Goal: Task Accomplishment & Management: Manage account settings

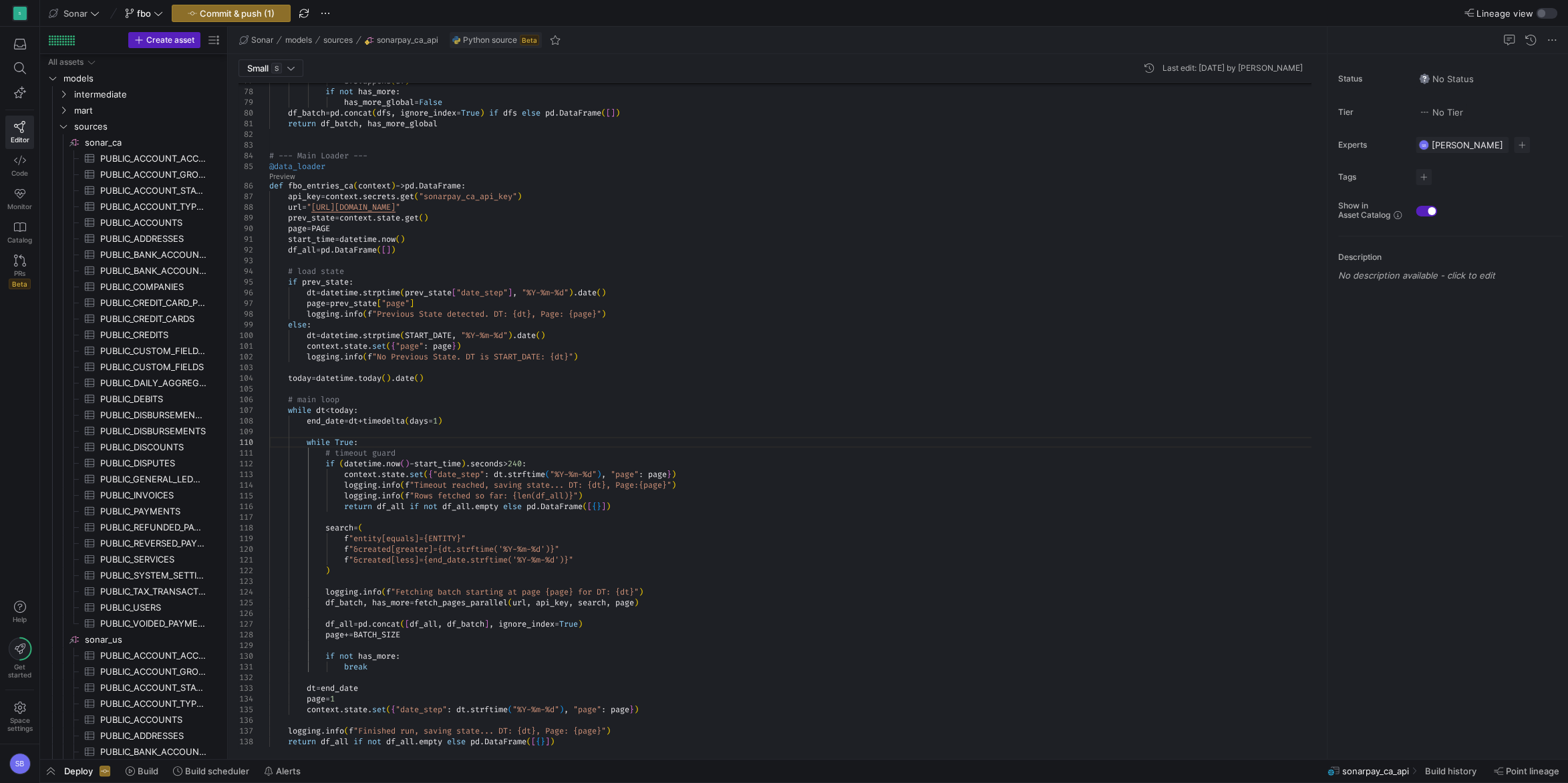
scroll to position [85, 91]
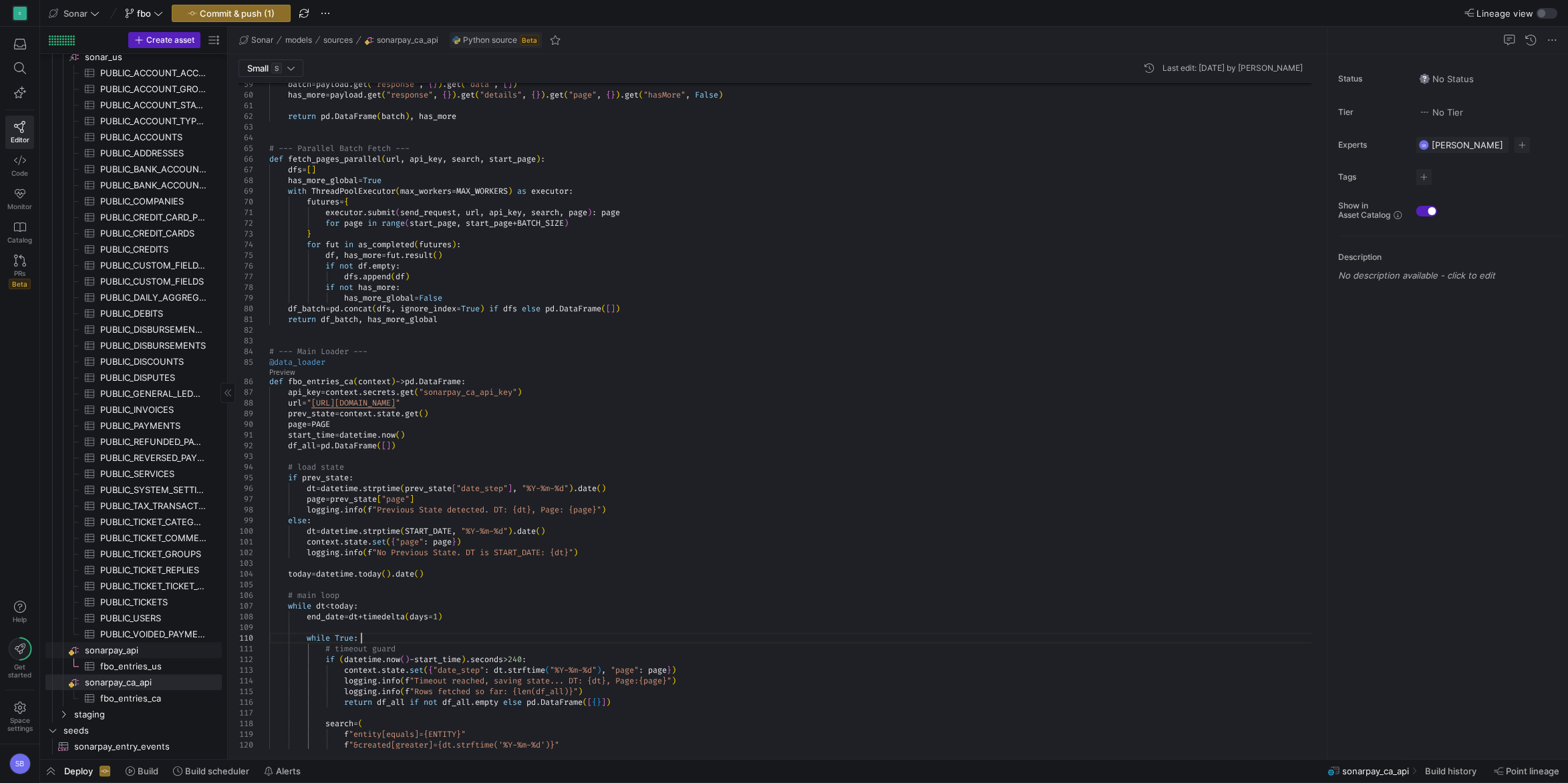
click at [135, 651] on span "sonarpay_api​​​​​​​​" at bounding box center [152, 651] width 135 height 16
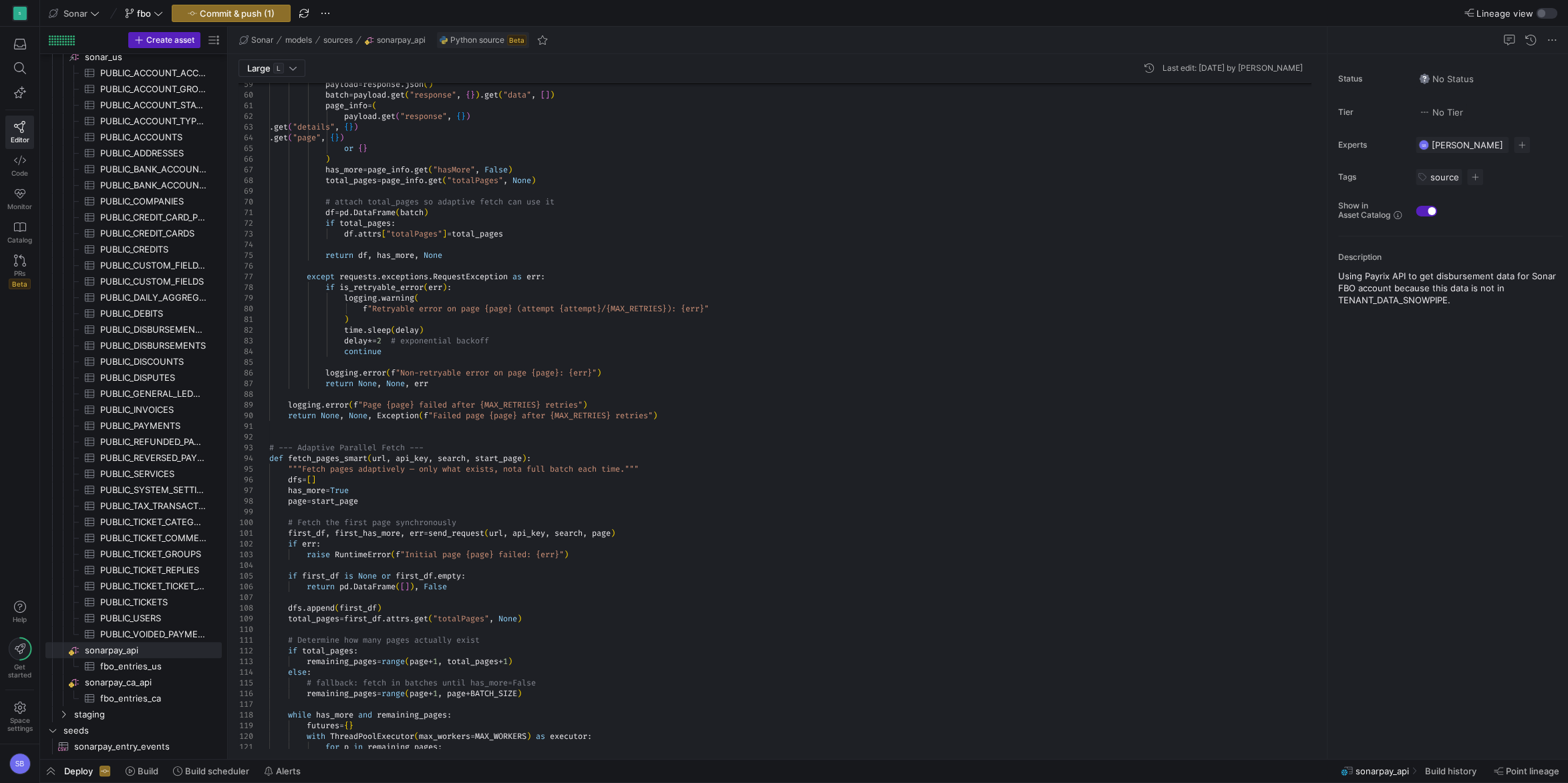
click at [735, 511] on div "payload = response . json ( ) batch = payload . get ( "response" , { } ) . get …" at bounding box center [795, 559] width 1052 height 2223
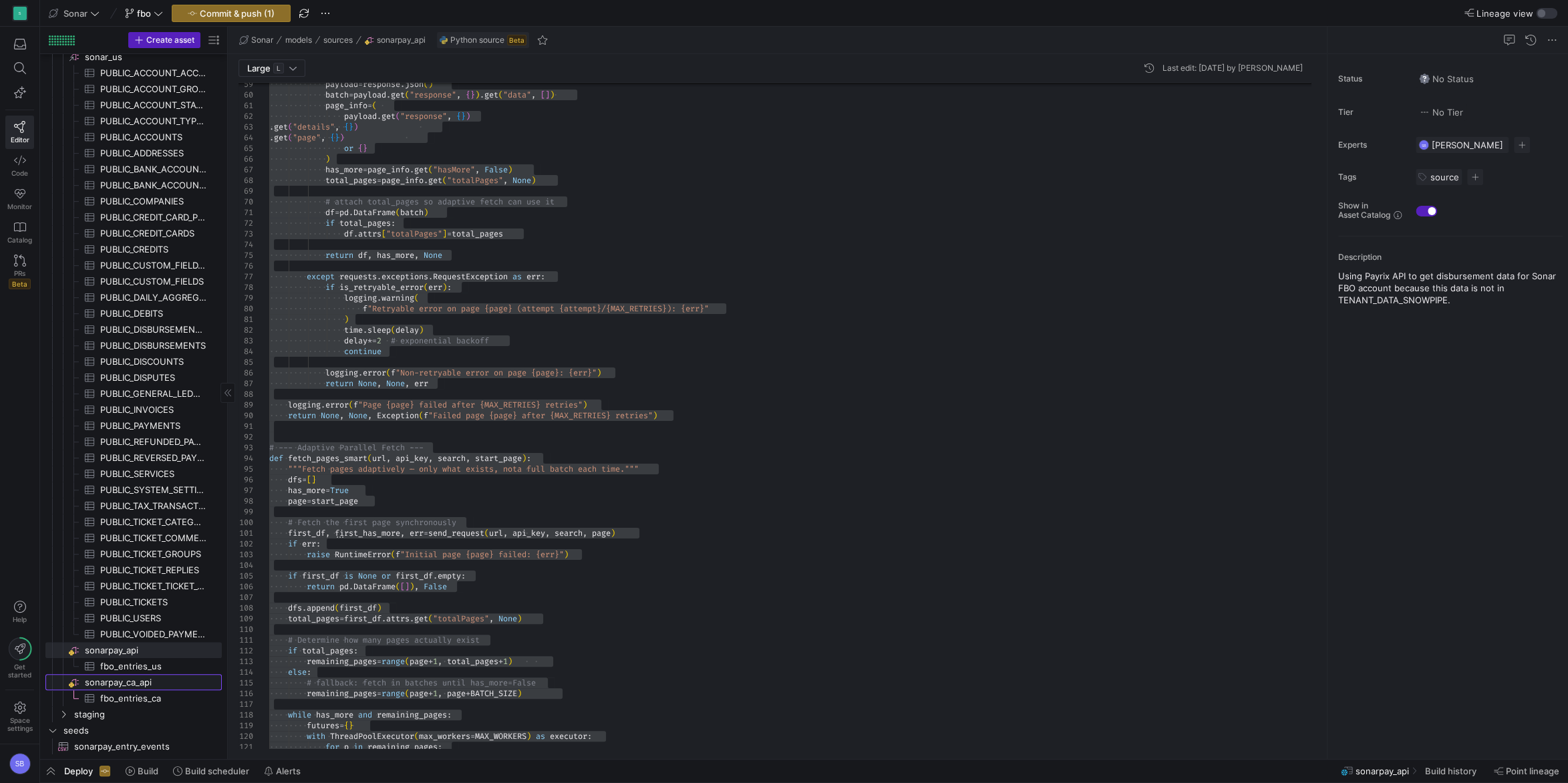
click at [139, 684] on span "sonarpay_ca_api​​​​​​​​" at bounding box center [152, 682] width 135 height 16
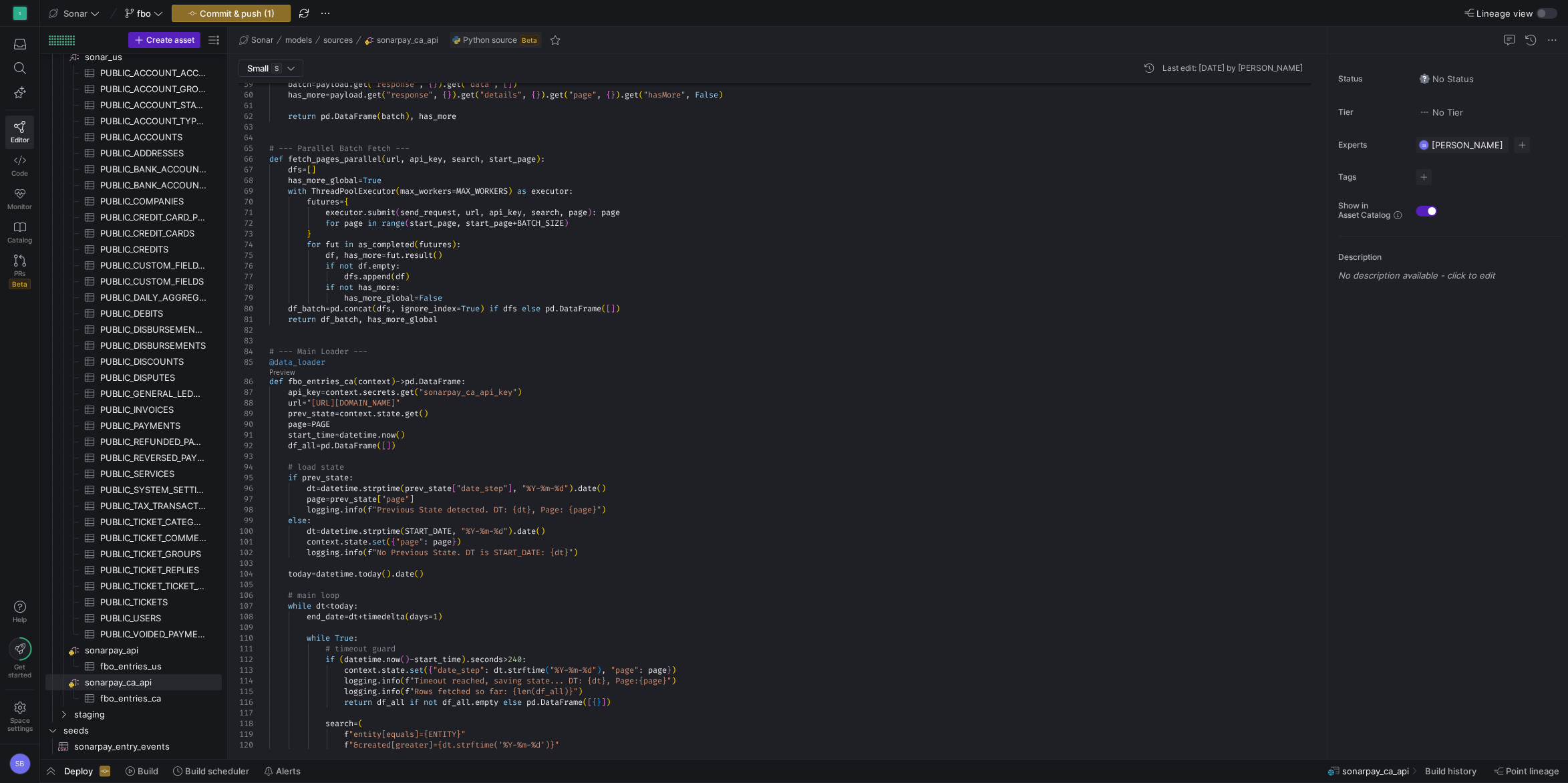
click at [753, 520] on div "batch = payload . get ( "response" , { } ) . get ( "data" , [ ] ) has_more = pa…" at bounding box center [795, 200] width 1052 height 1505
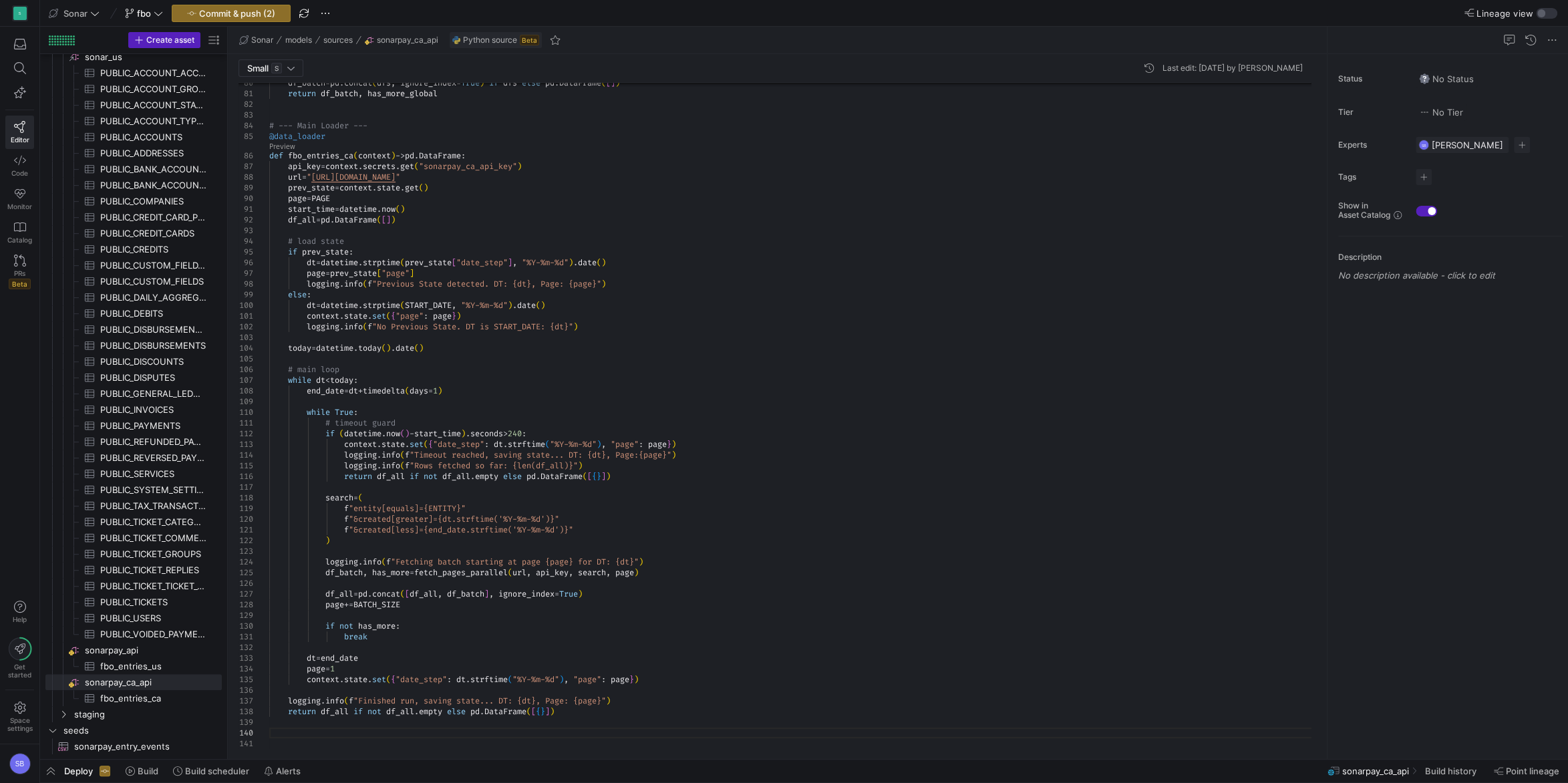
scroll to position [74, 91]
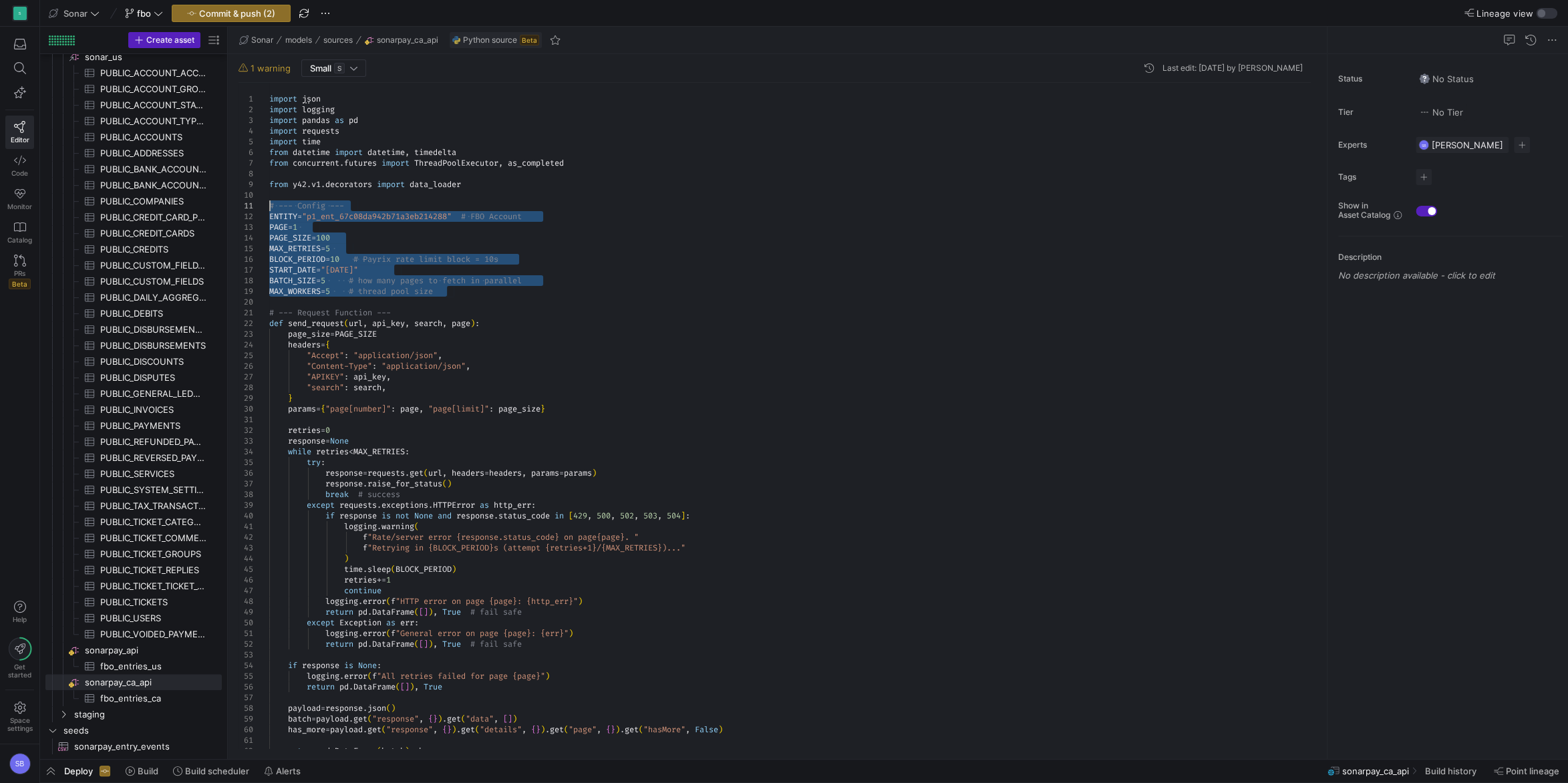
drag, startPoint x: 468, startPoint y: 290, endPoint x: 208, endPoint y: 202, distance: 274.5
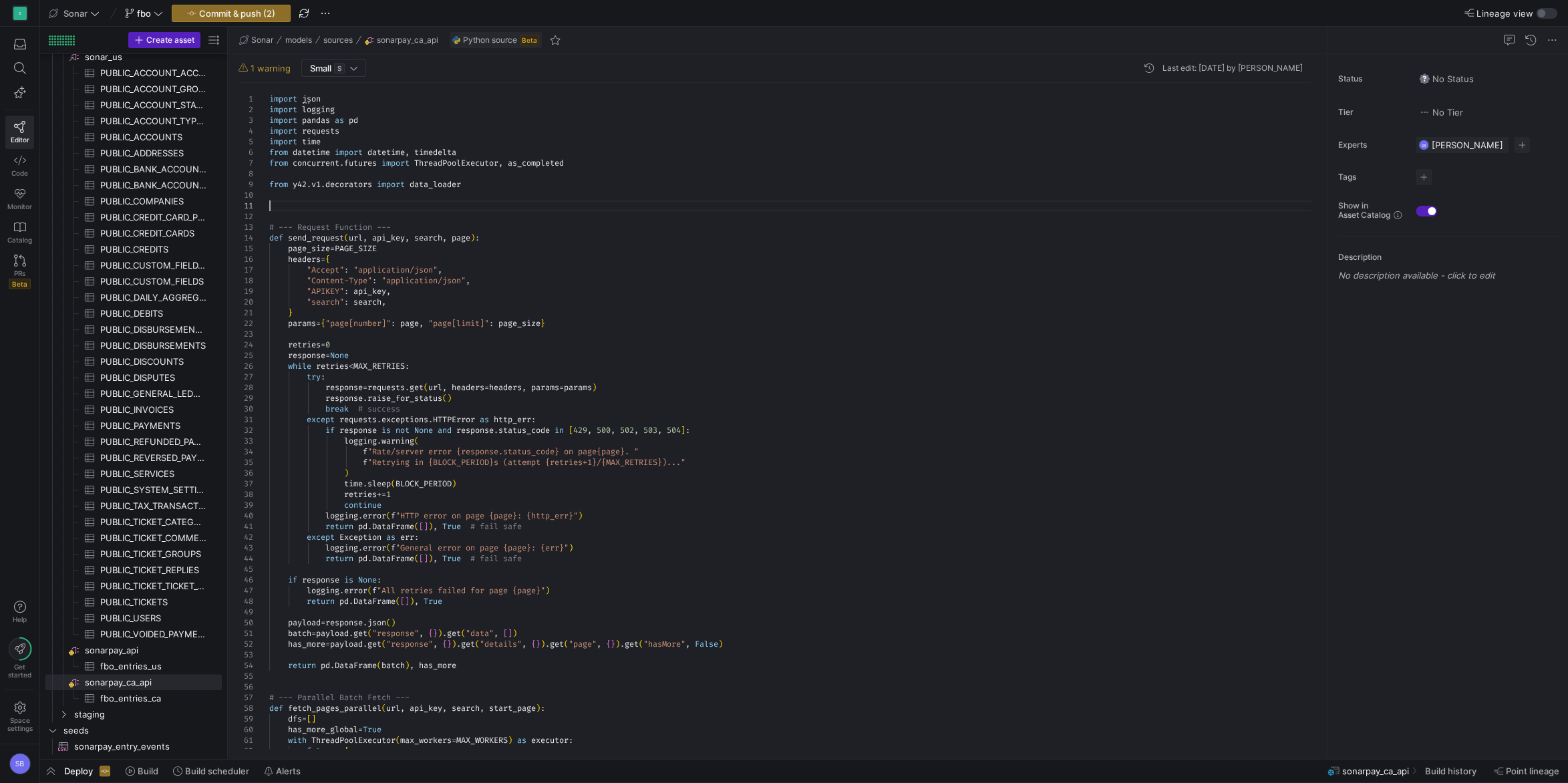
scroll to position [10, 215]
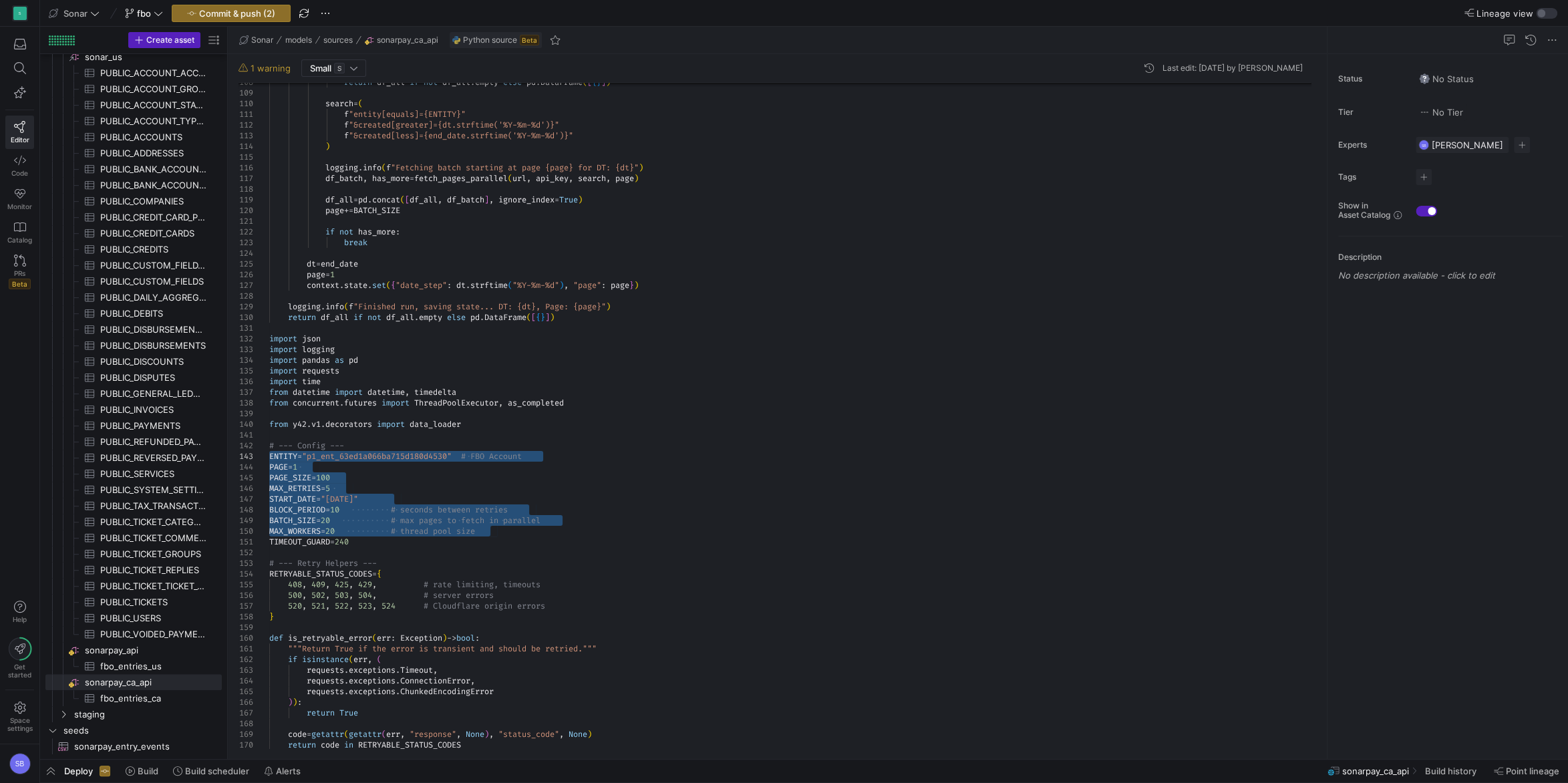
drag, startPoint x: 506, startPoint y: 531, endPoint x: 219, endPoint y: 456, distance: 296.6
click at [269, 456] on div "return df_all if not df_all . empty else pd . DataFrame ( [ { } ] ) search = ( …" at bounding box center [795, 739] width 1052 height 3650
click at [535, 547] on div "return df_all if not df_all . empty else pd . DataFrame ( [ { } ] ) search = ( …" at bounding box center [795, 739] width 1052 height 3650
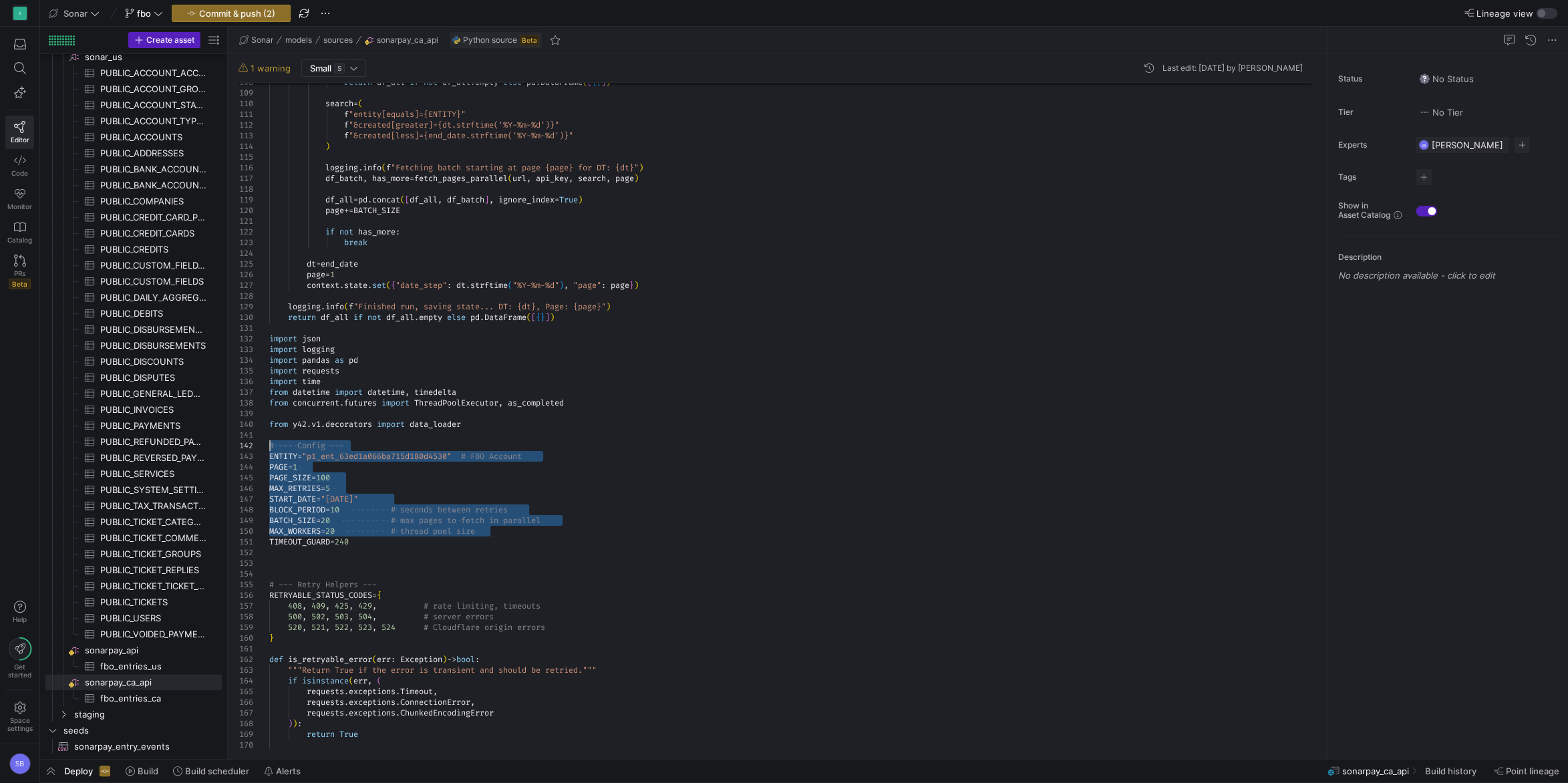
drag, startPoint x: 500, startPoint y: 530, endPoint x: 255, endPoint y: 446, distance: 259.0
click at [269, 446] on div "return df_all if not df_all . empty else pd . DataFrame ( [ { } ] ) search = ( …" at bounding box center [795, 749] width 1052 height 3671
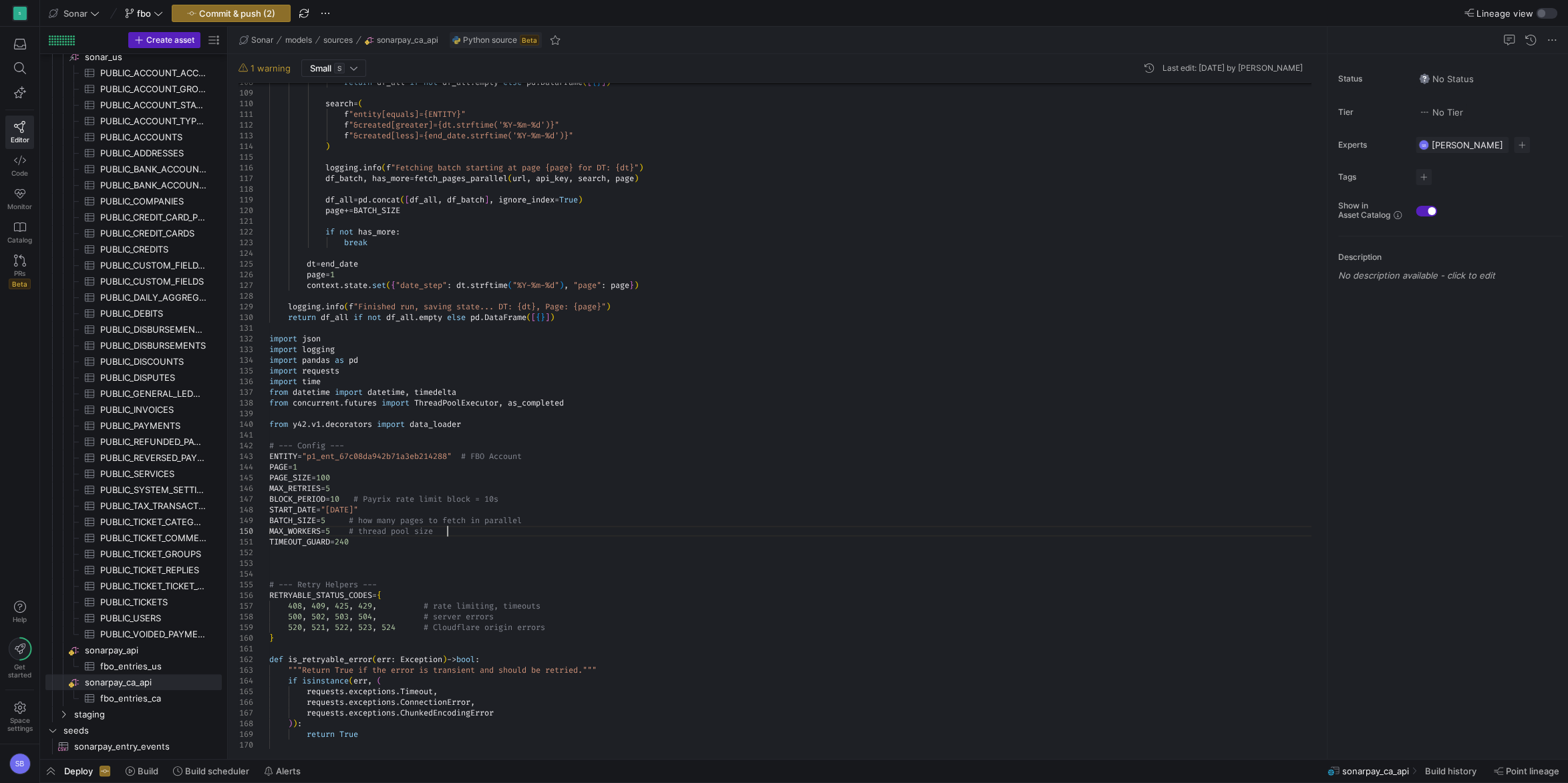
click at [439, 570] on div "return df_all if not df_all . empty else pd . DataFrame ( [ { } ] ) search = ( …" at bounding box center [795, 749] width 1052 height 3671
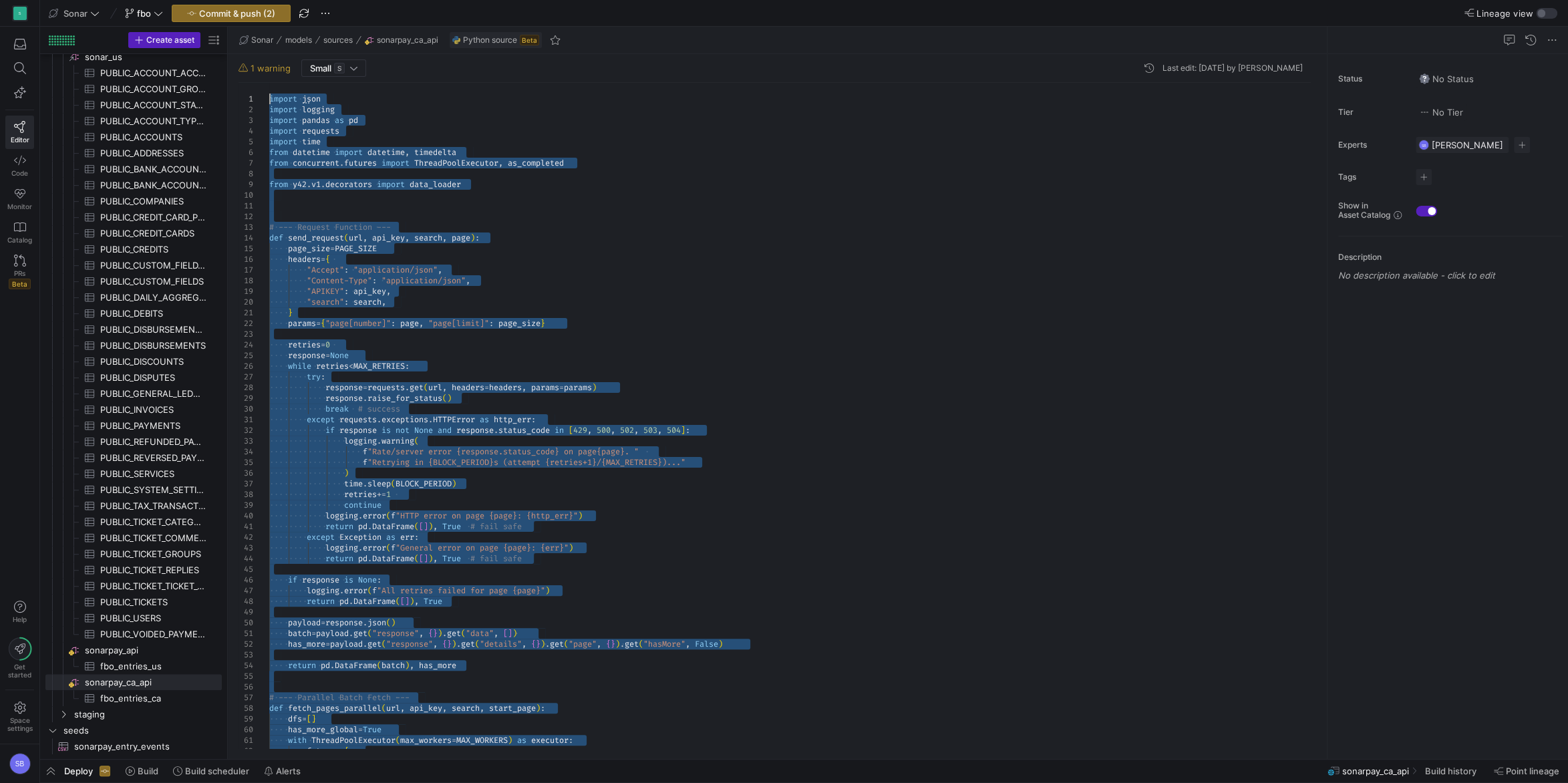
drag, startPoint x: 586, startPoint y: 449, endPoint x: 202, endPoint y: -70, distance: 645.6
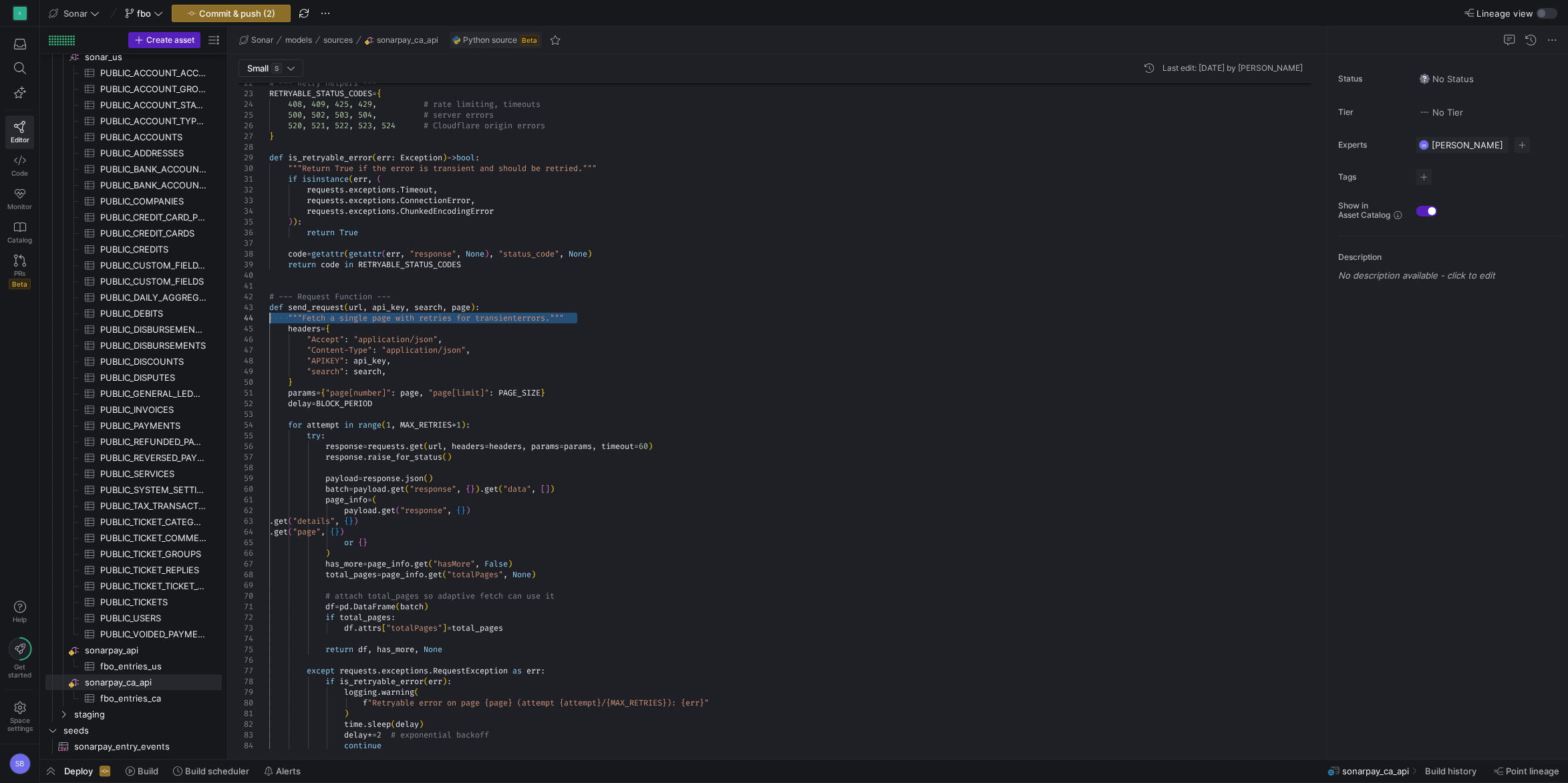
drag, startPoint x: 596, startPoint y: 319, endPoint x: 220, endPoint y: 315, distance: 376.0
drag, startPoint x: 612, startPoint y: 168, endPoint x: 258, endPoint y: 173, distance: 354.0
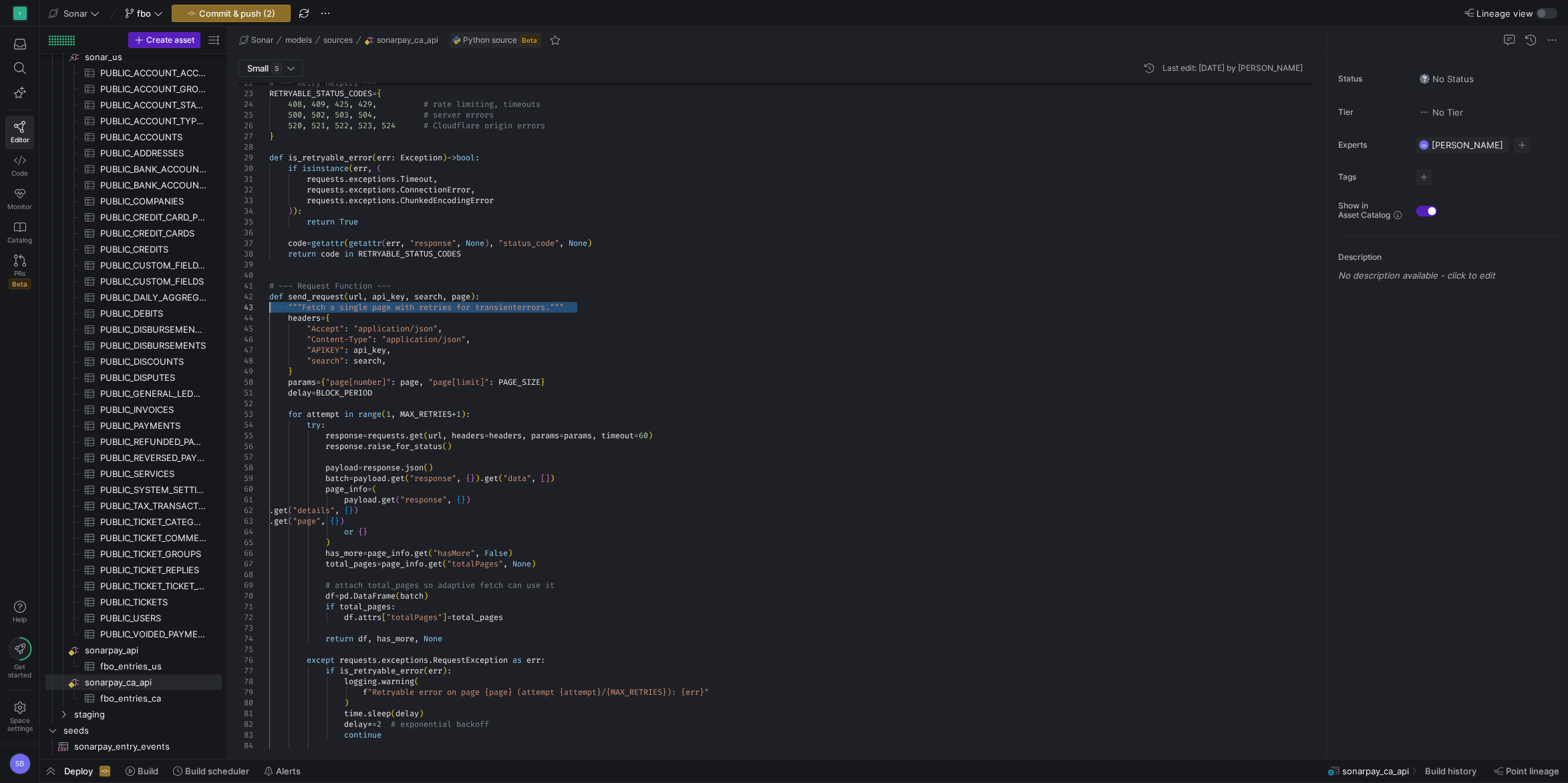
drag, startPoint x: 593, startPoint y: 306, endPoint x: 215, endPoint y: 305, distance: 378.0
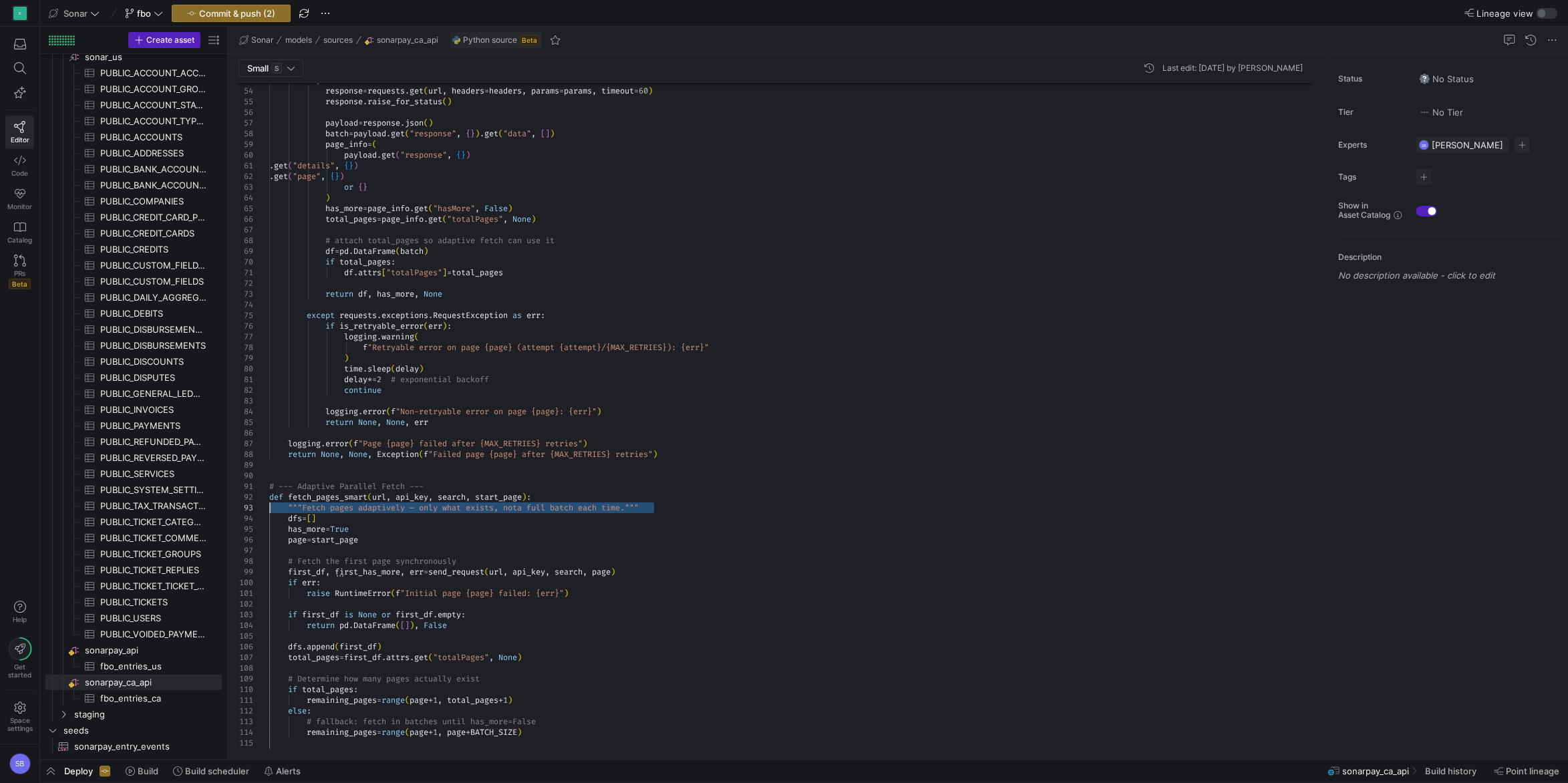
drag, startPoint x: 667, startPoint y: 507, endPoint x: 237, endPoint y: 509, distance: 430.0
click at [269, 509] on div ") time . sleep ( delay ) delay *= 2 # exponential backoff continue if is_retrya…" at bounding box center [795, 619] width 1052 height 2221
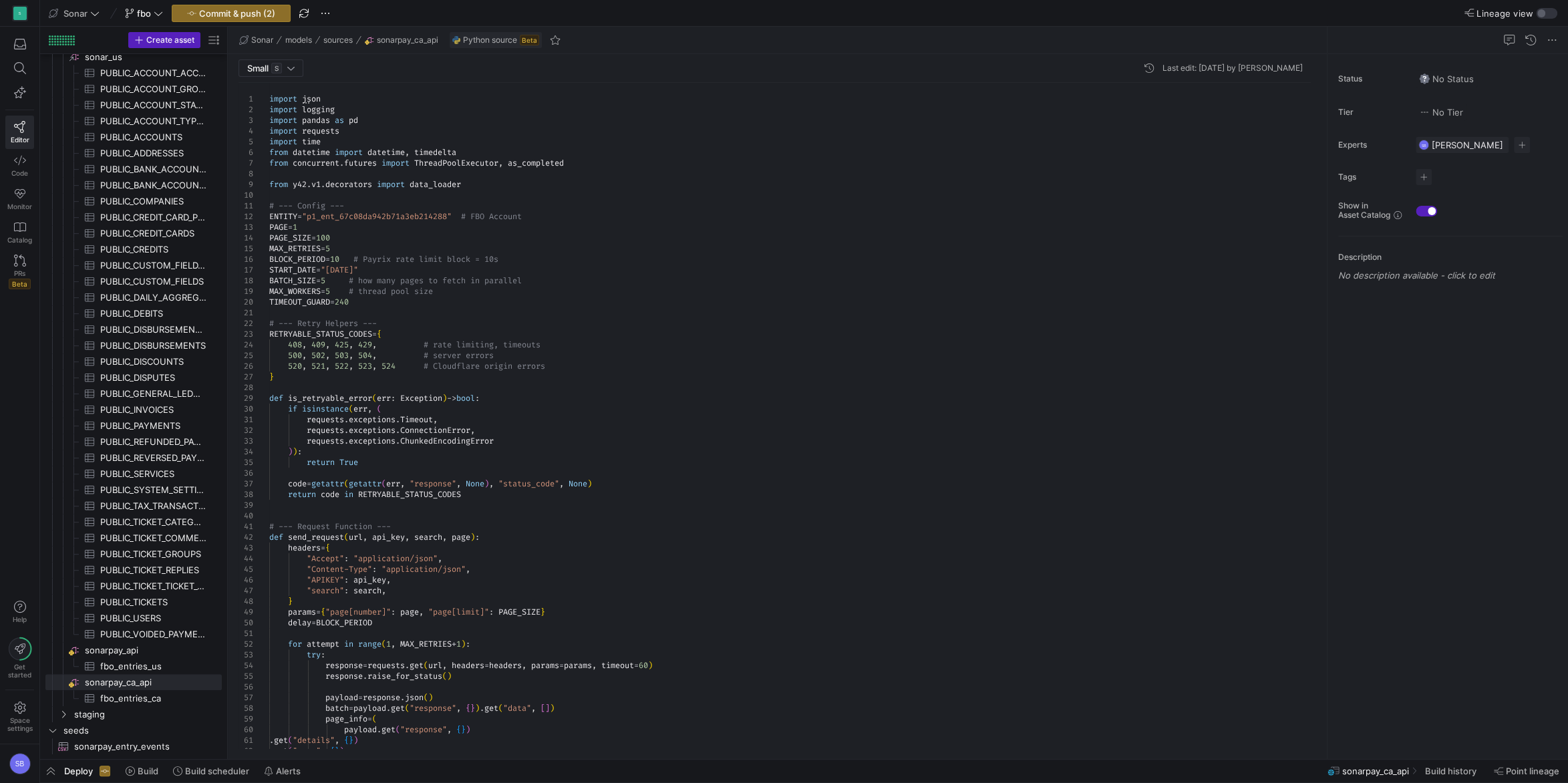
click at [1312, 114] on div at bounding box center [1317, 183] width 9 height 200
click at [121, 643] on span "sonarpay_api​​​​​​​​" at bounding box center [152, 651] width 135 height 16
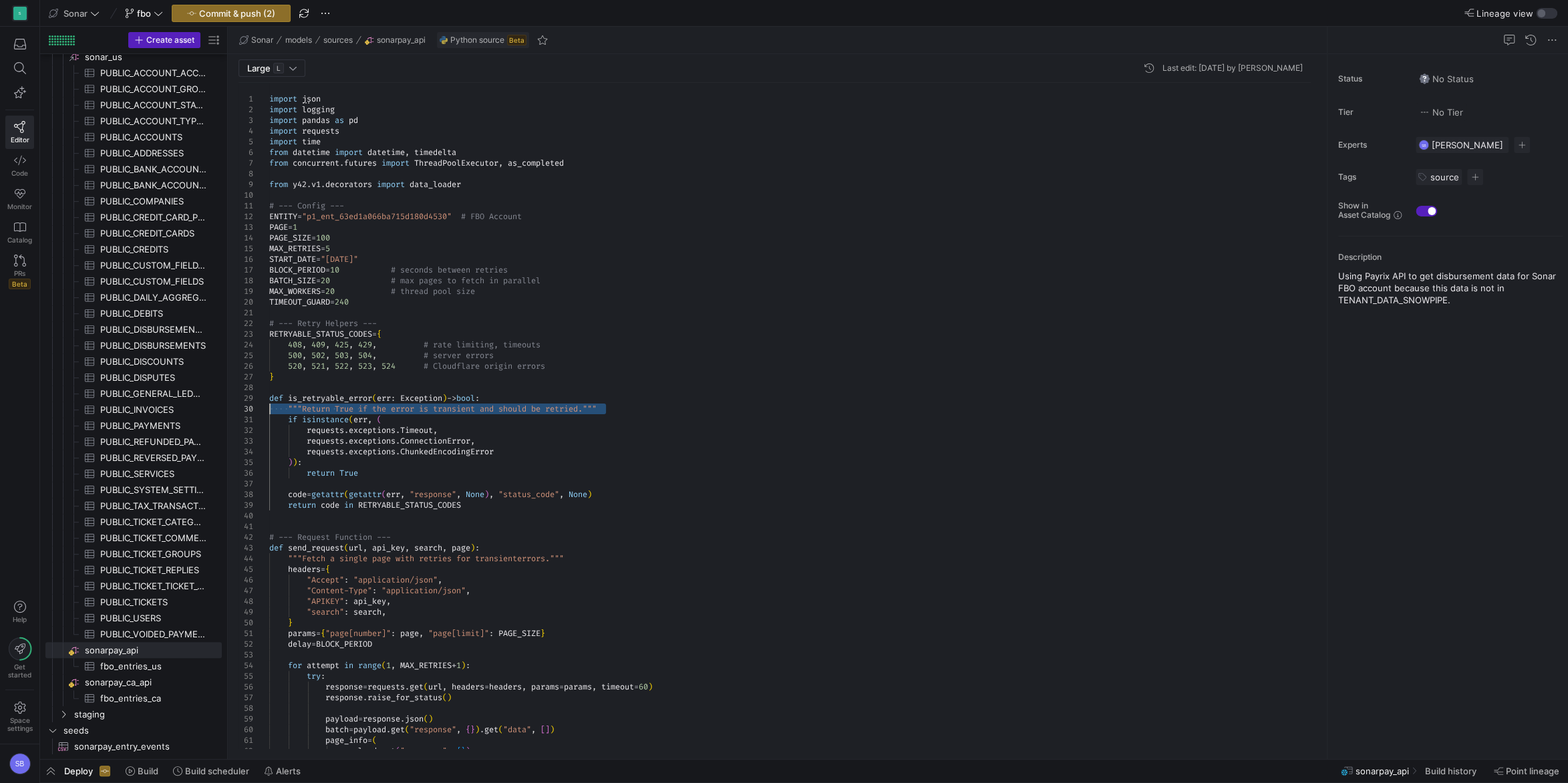
drag, startPoint x: 612, startPoint y: 410, endPoint x: 184, endPoint y: 406, distance: 428.0
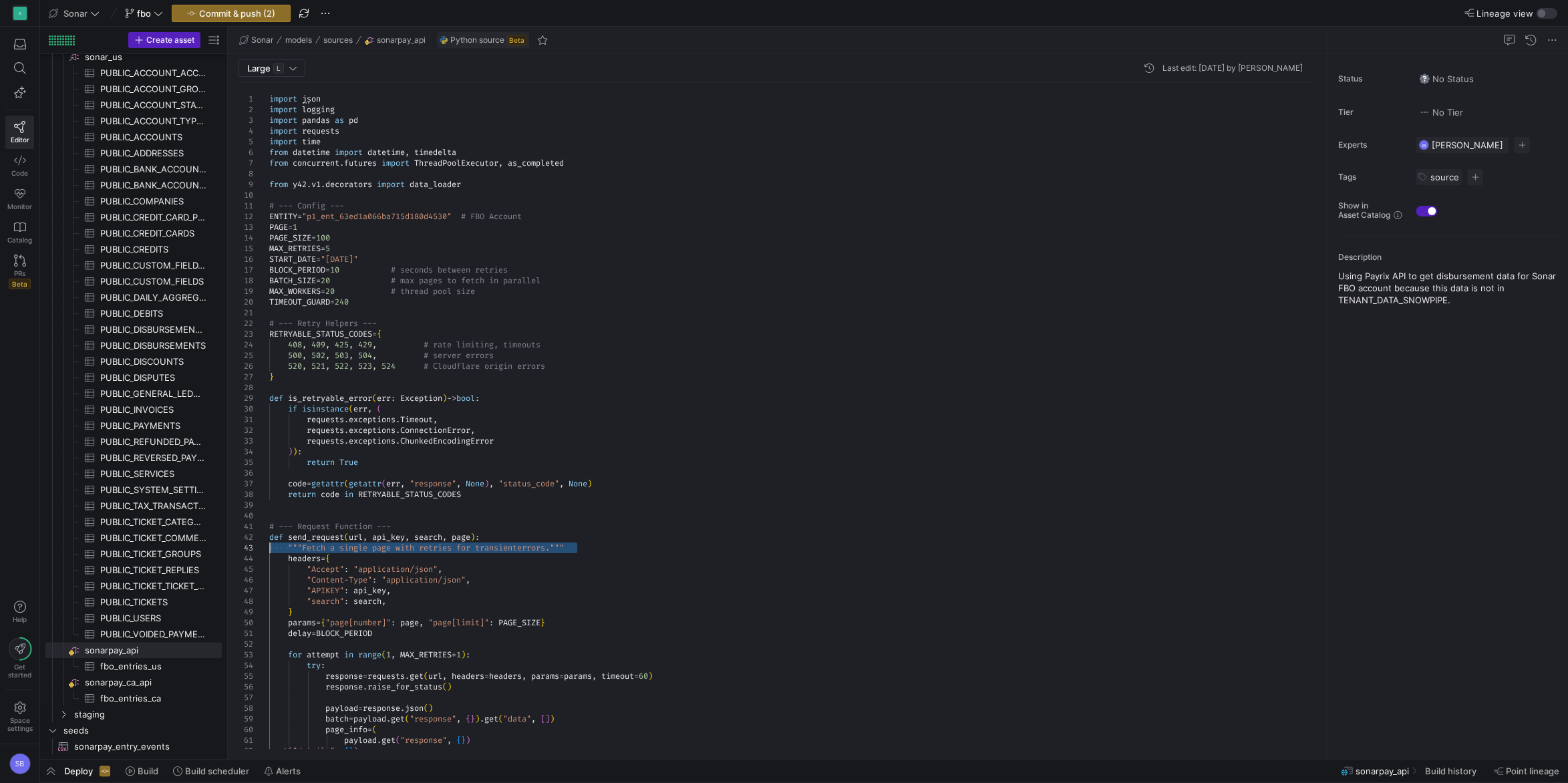
drag, startPoint x: 588, startPoint y: 545, endPoint x: 188, endPoint y: 548, distance: 400.0
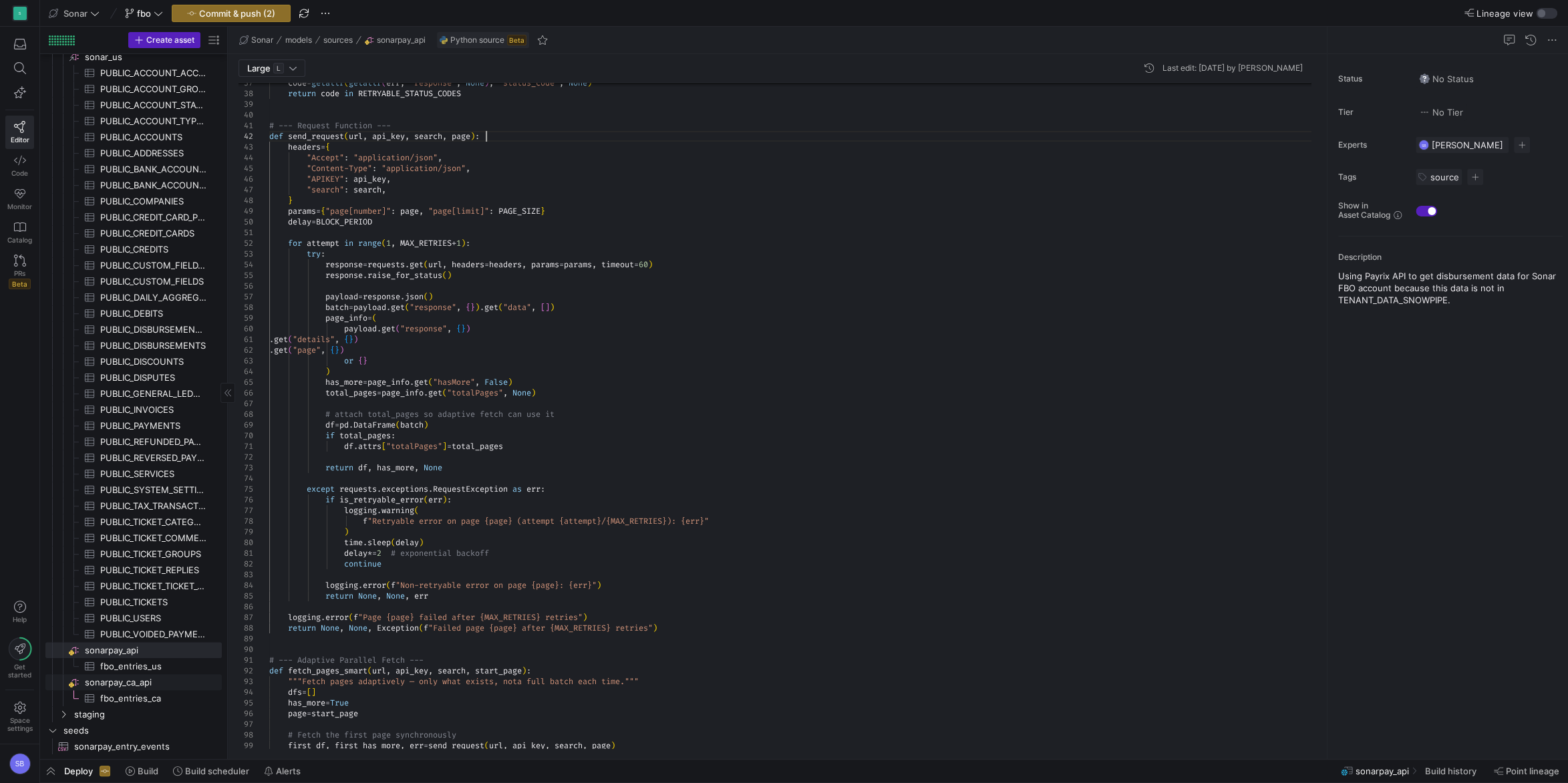
click at [139, 679] on span "sonarpay_ca_api​​​​​​​​" at bounding box center [152, 682] width 135 height 16
click at [641, 334] on div "code = getattr ( getattr ( err , "response" , None ) , "status_code" , None ) r…" at bounding box center [795, 782] width 1052 height 2201
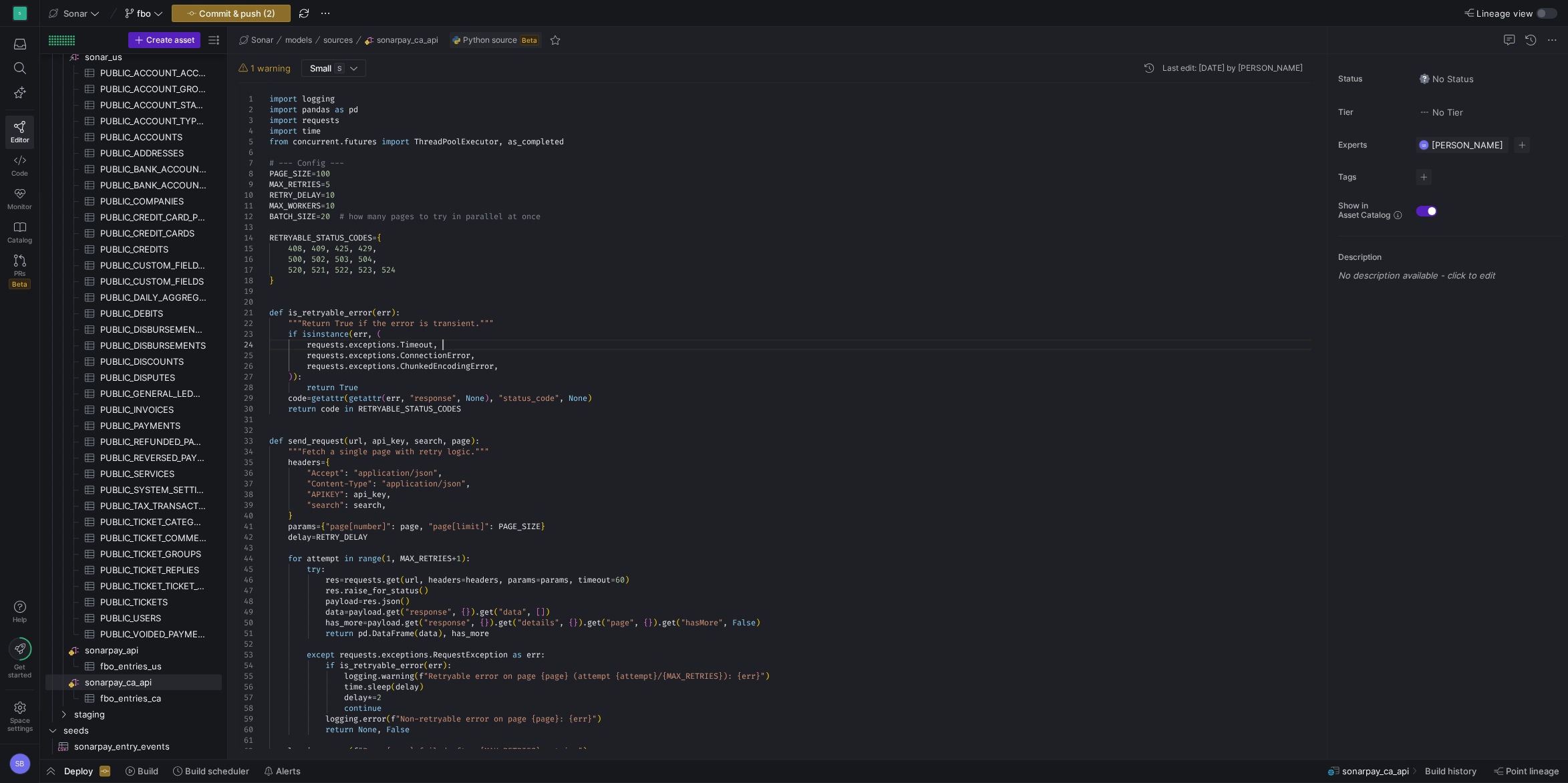
click at [778, 339] on div ""APIKEY" : api_key , "search" : search , } params = { "page[number]" : page , "…" at bounding box center [795, 622] width 1052 height 1079
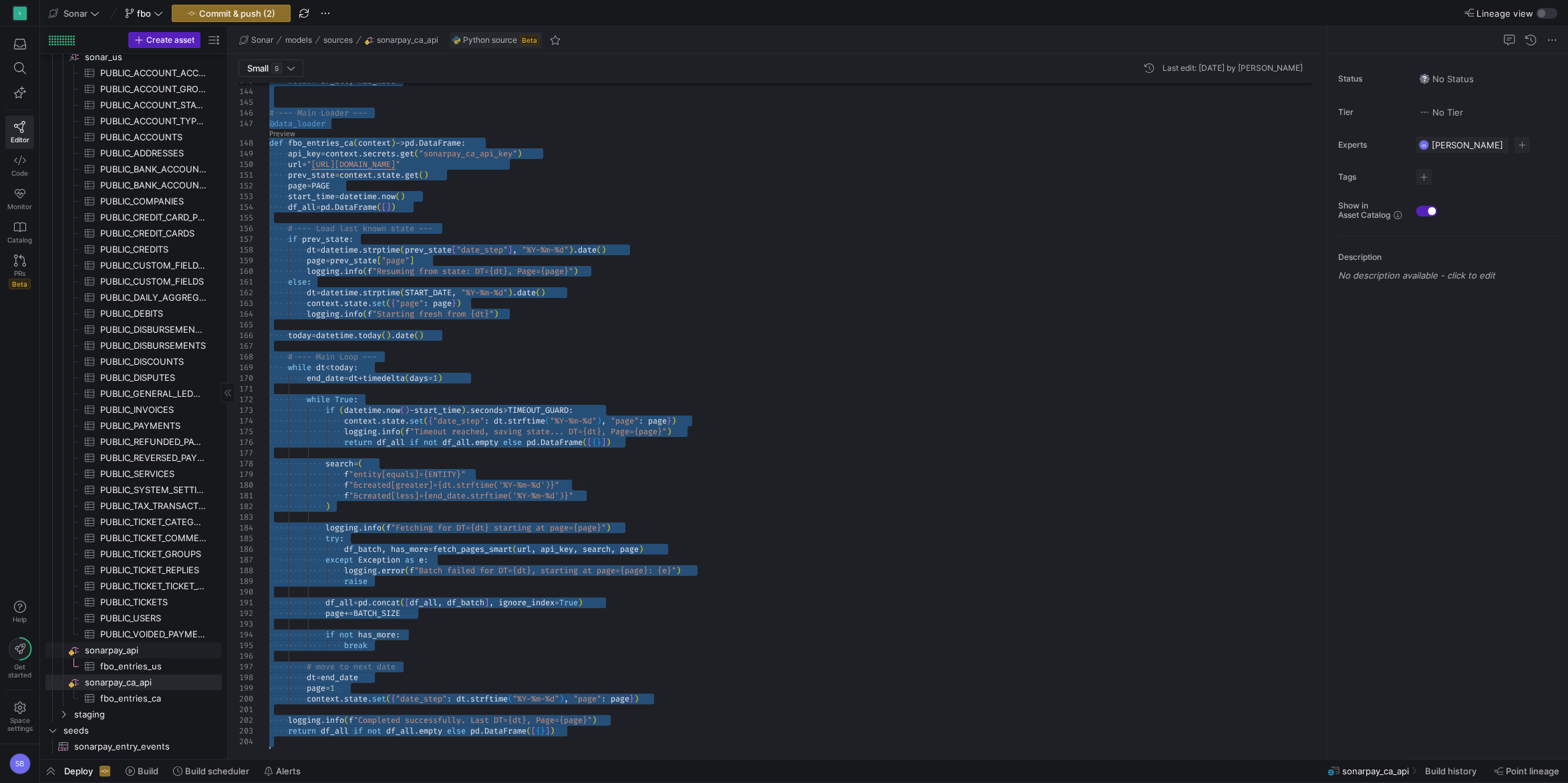
click at [121, 651] on span "sonarpay_api​​​​​​​​" at bounding box center [152, 651] width 135 height 16
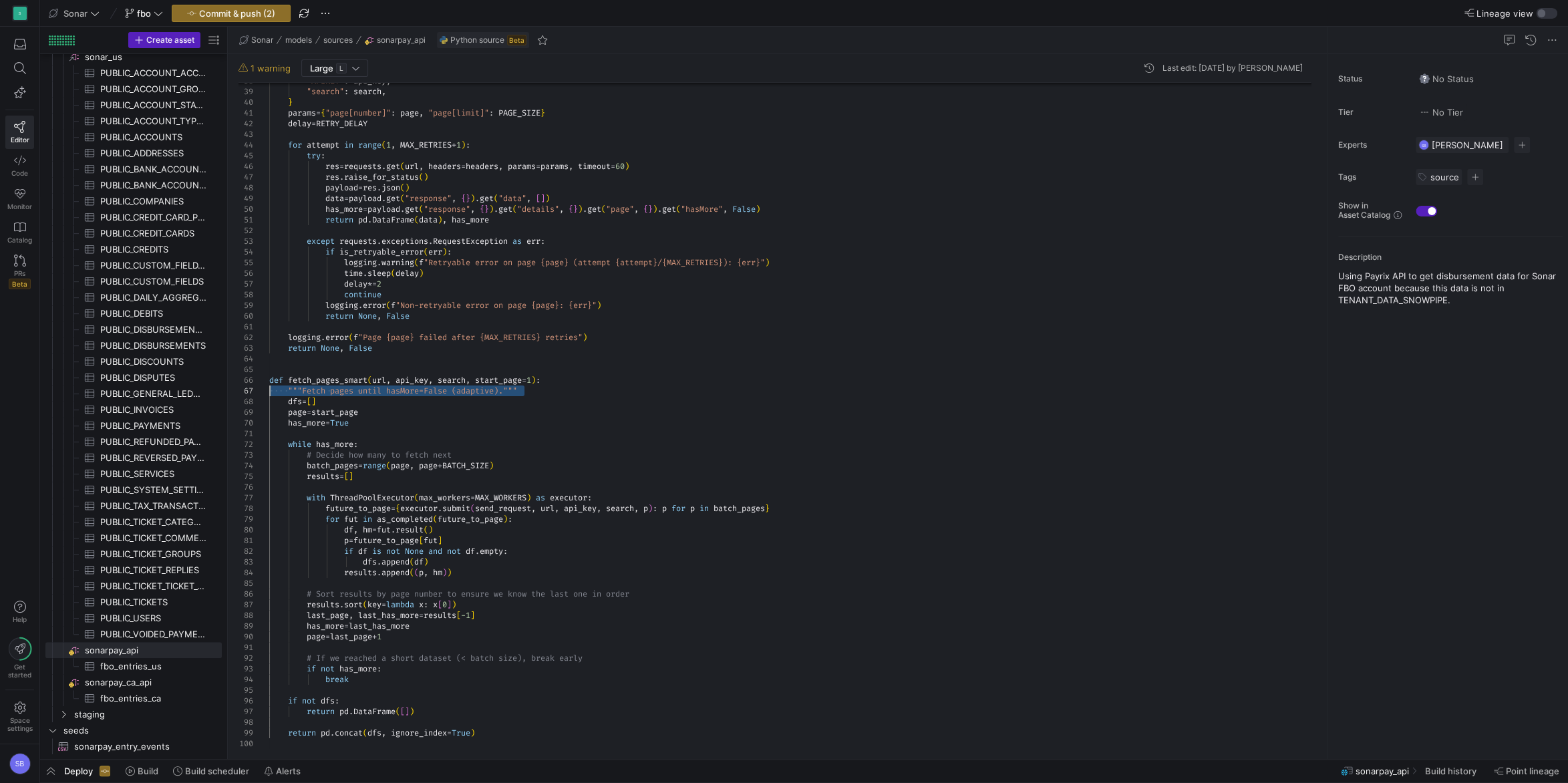
drag, startPoint x: 533, startPoint y: 390, endPoint x: 253, endPoint y: 393, distance: 280.0
click at [269, 393] on div ""APIKEY" : api_key , "search" : search , } params = { "page[number]" : page , "…" at bounding box center [795, 209] width 1052 height 1079
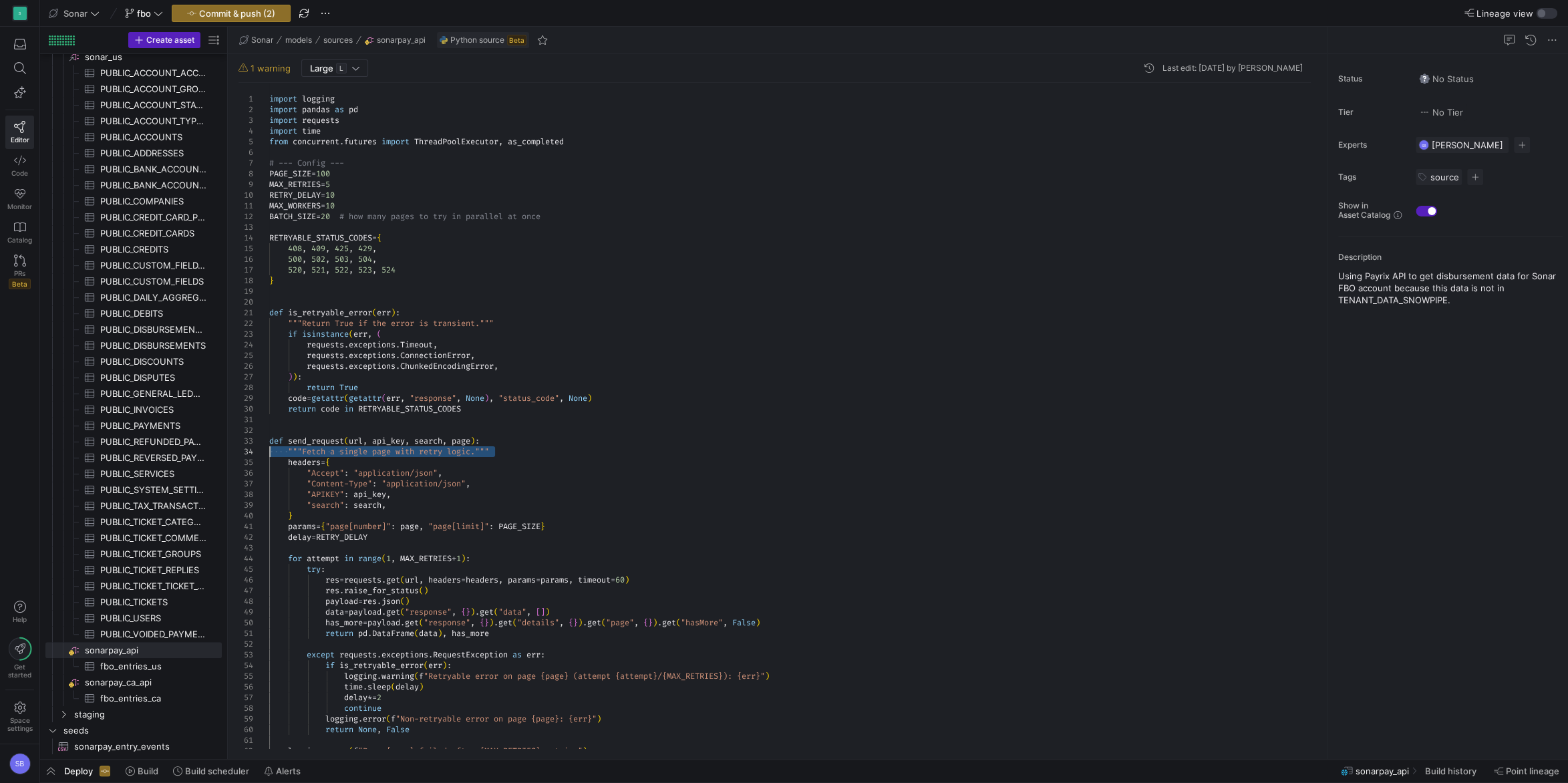
drag, startPoint x: 502, startPoint y: 448, endPoint x: 251, endPoint y: 450, distance: 251.0
click at [269, 450] on div ""APIKEY" : api_key , "search" : search , } params = { "page[number]" : page , "…" at bounding box center [795, 617] width 1052 height 1069
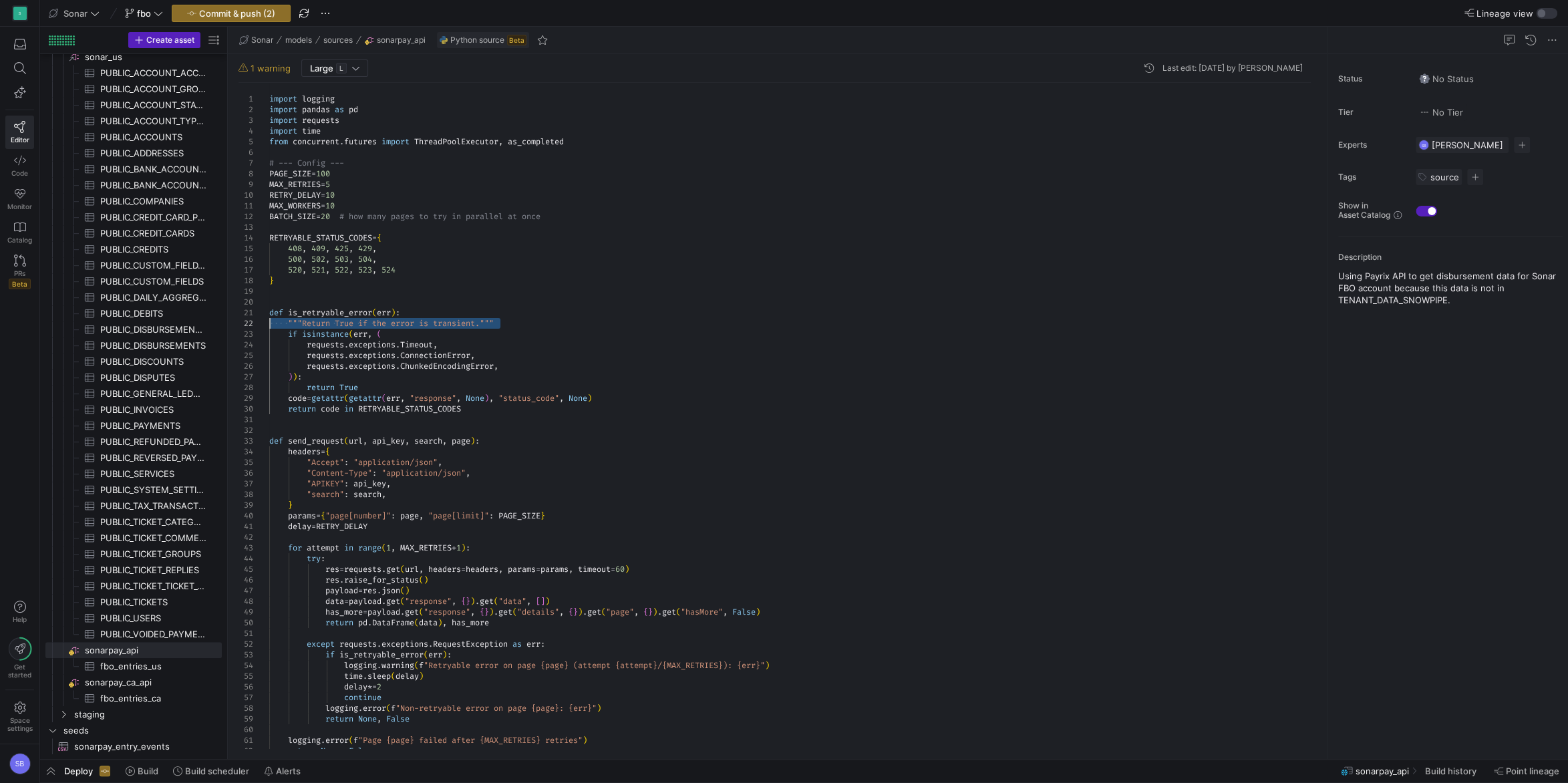
drag, startPoint x: 505, startPoint y: 318, endPoint x: 214, endPoint y: 327, distance: 291.1
click at [269, 327] on div ""APIKEY" : api_key , "search" : search , } params = { "page[number]" : page , "…" at bounding box center [795, 612] width 1052 height 1058
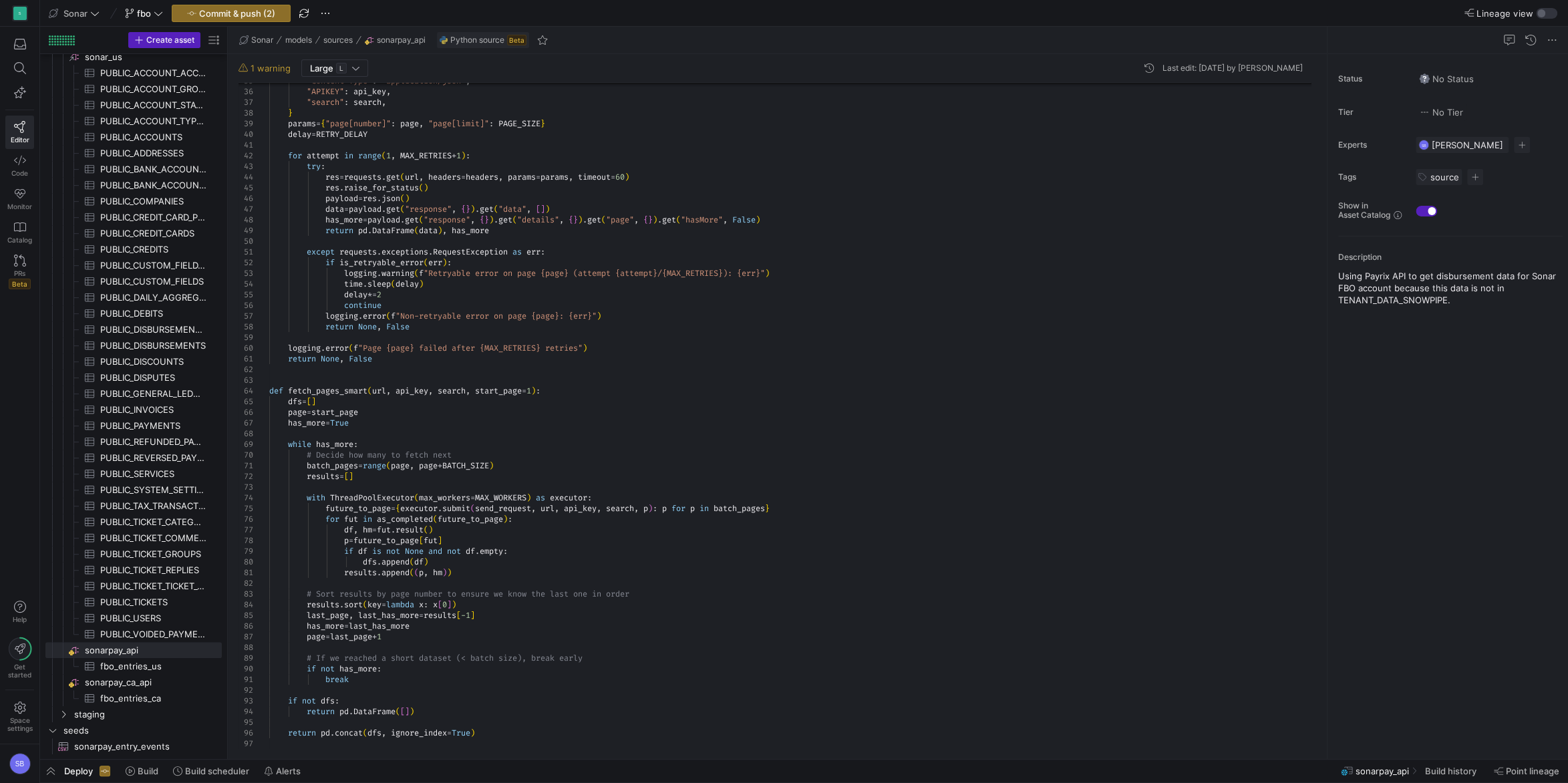
click at [598, 203] on div ""APIKEY" : api_key , "search" : search , } params = { "page[number]" : page , "…" at bounding box center [795, 225] width 1052 height 1047
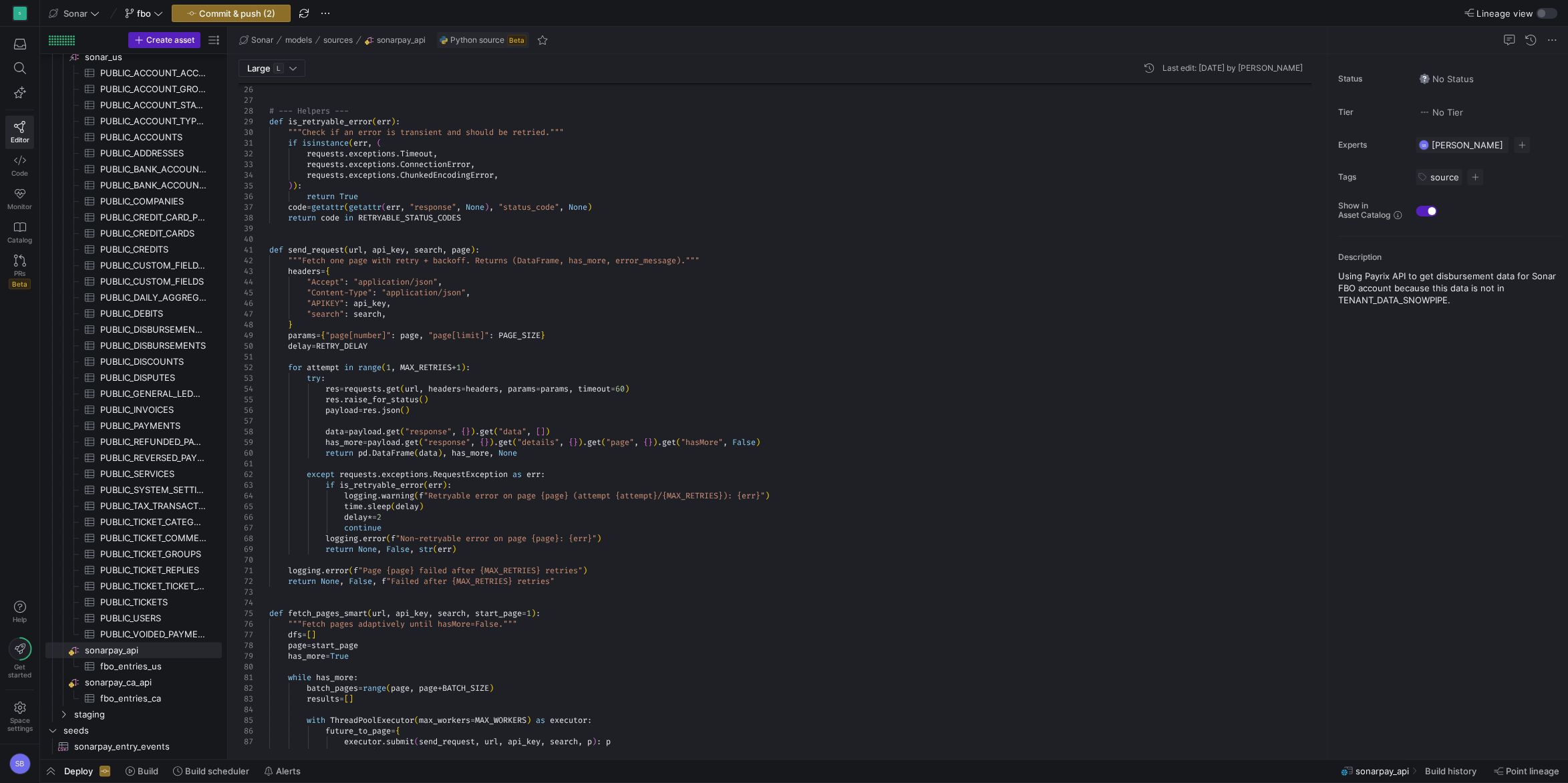
click at [668, 401] on div "for p in batch_pages with ThreadPoolExecutor ( max_workers = MAX_WORKERS ) as e…" at bounding box center [795, 762] width 1052 height 1911
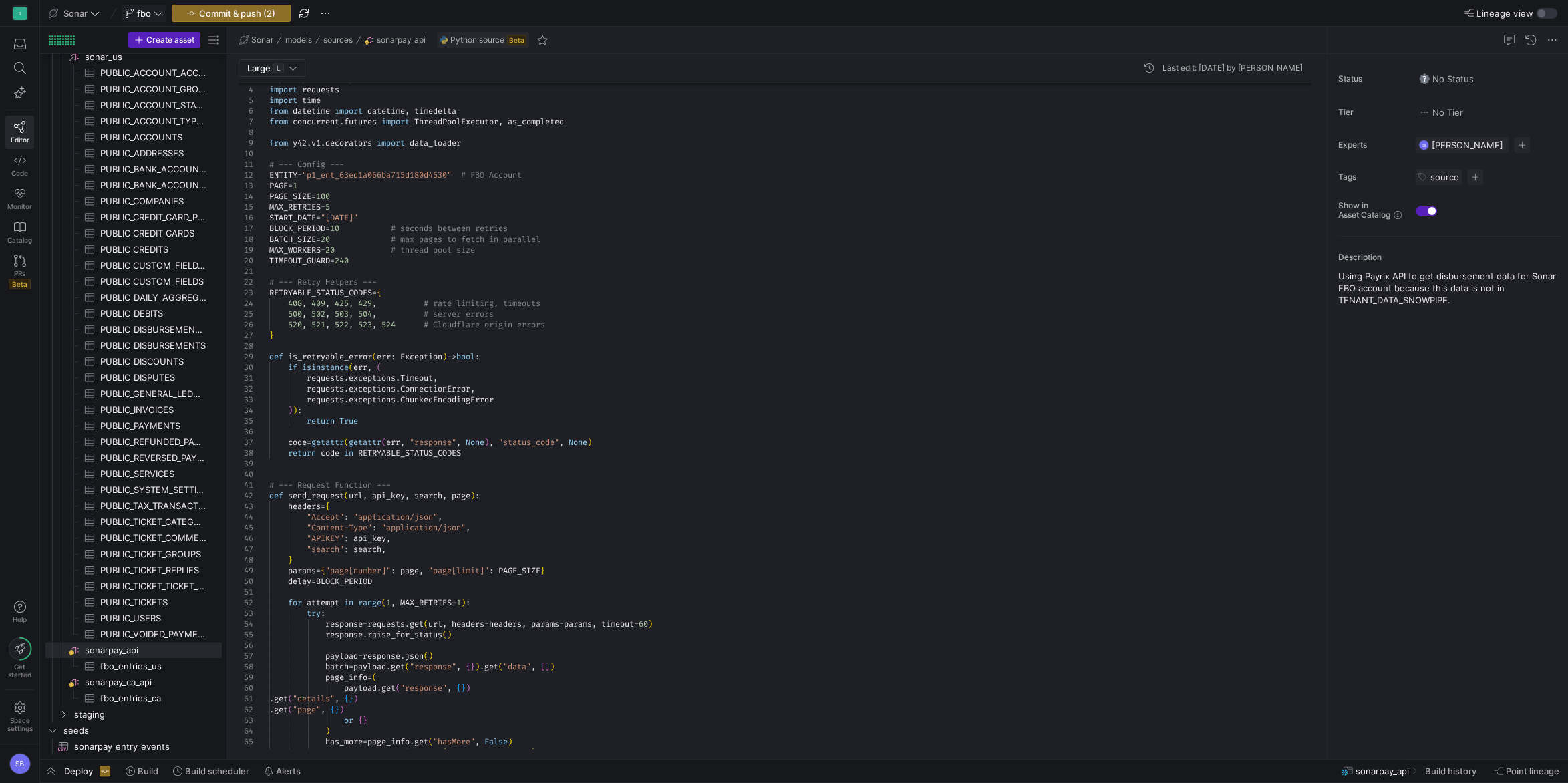
click at [152, 15] on span "fbo" at bounding box center [143, 13] width 38 height 11
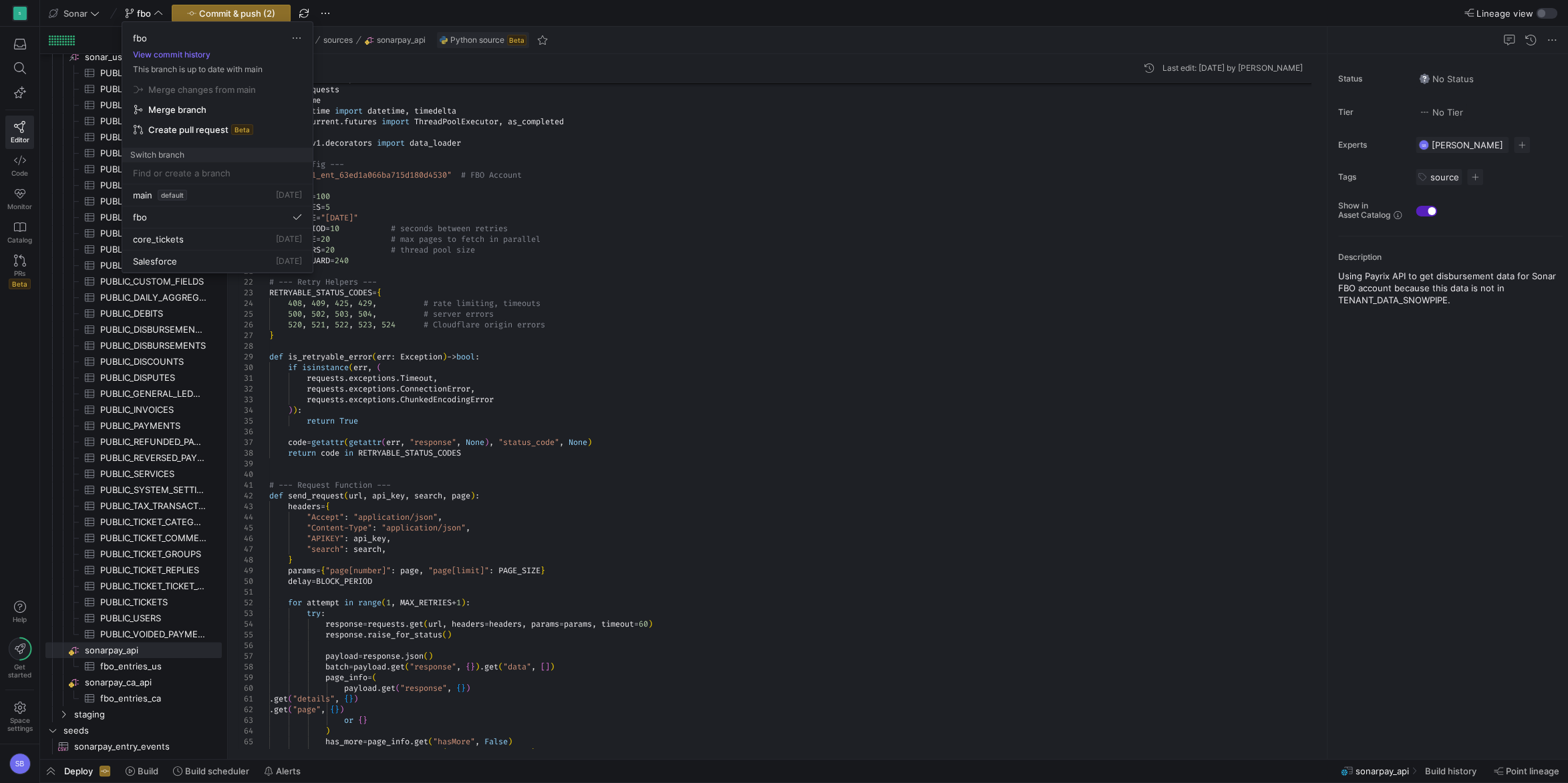
click at [327, 18] on div at bounding box center [784, 392] width 1568 height 783
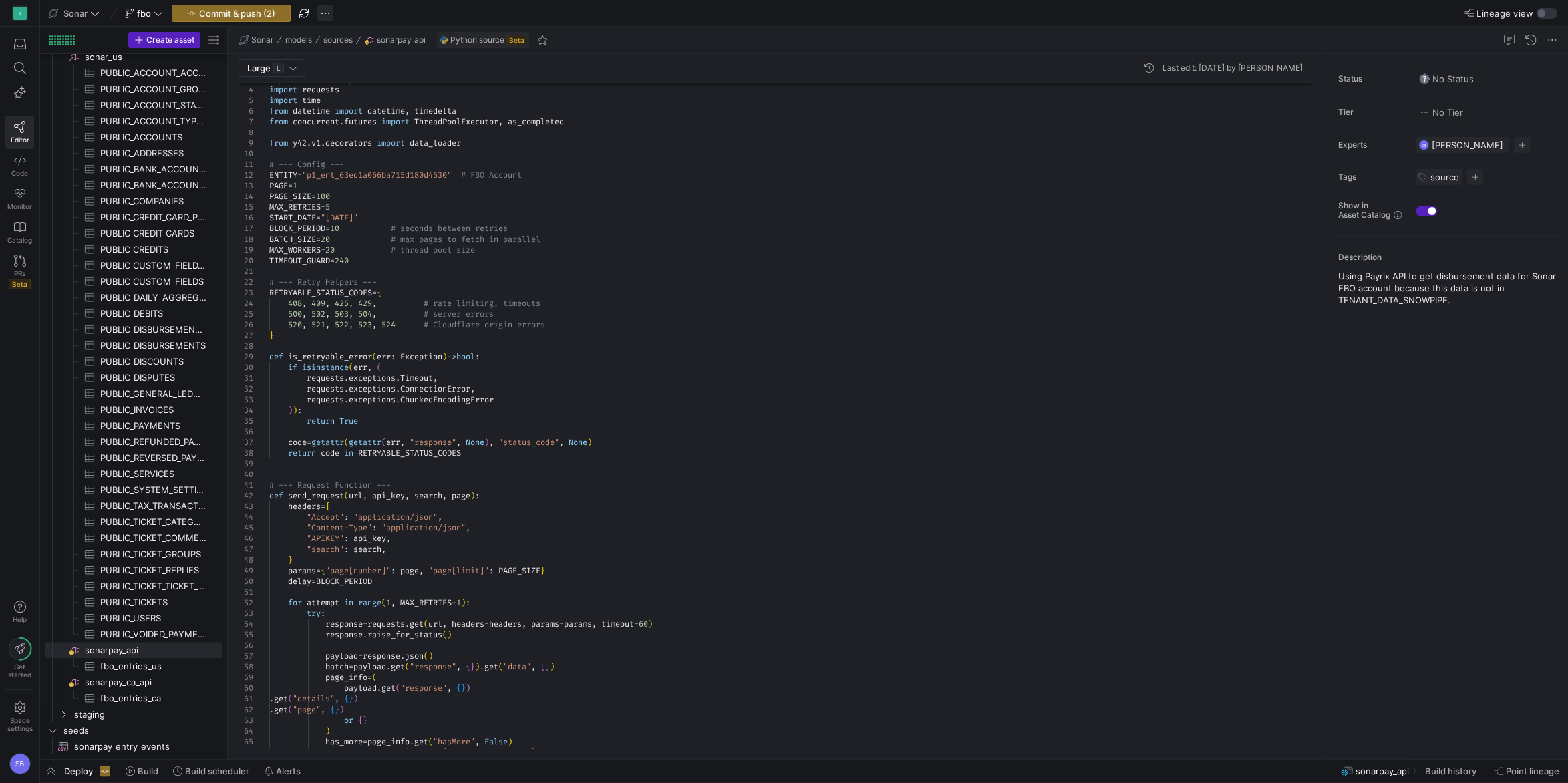
click at [325, 13] on span "button" at bounding box center [325, 13] width 16 height 16
click at [403, 139] on span "Discard all changes" at bounding box center [378, 139] width 80 height 11
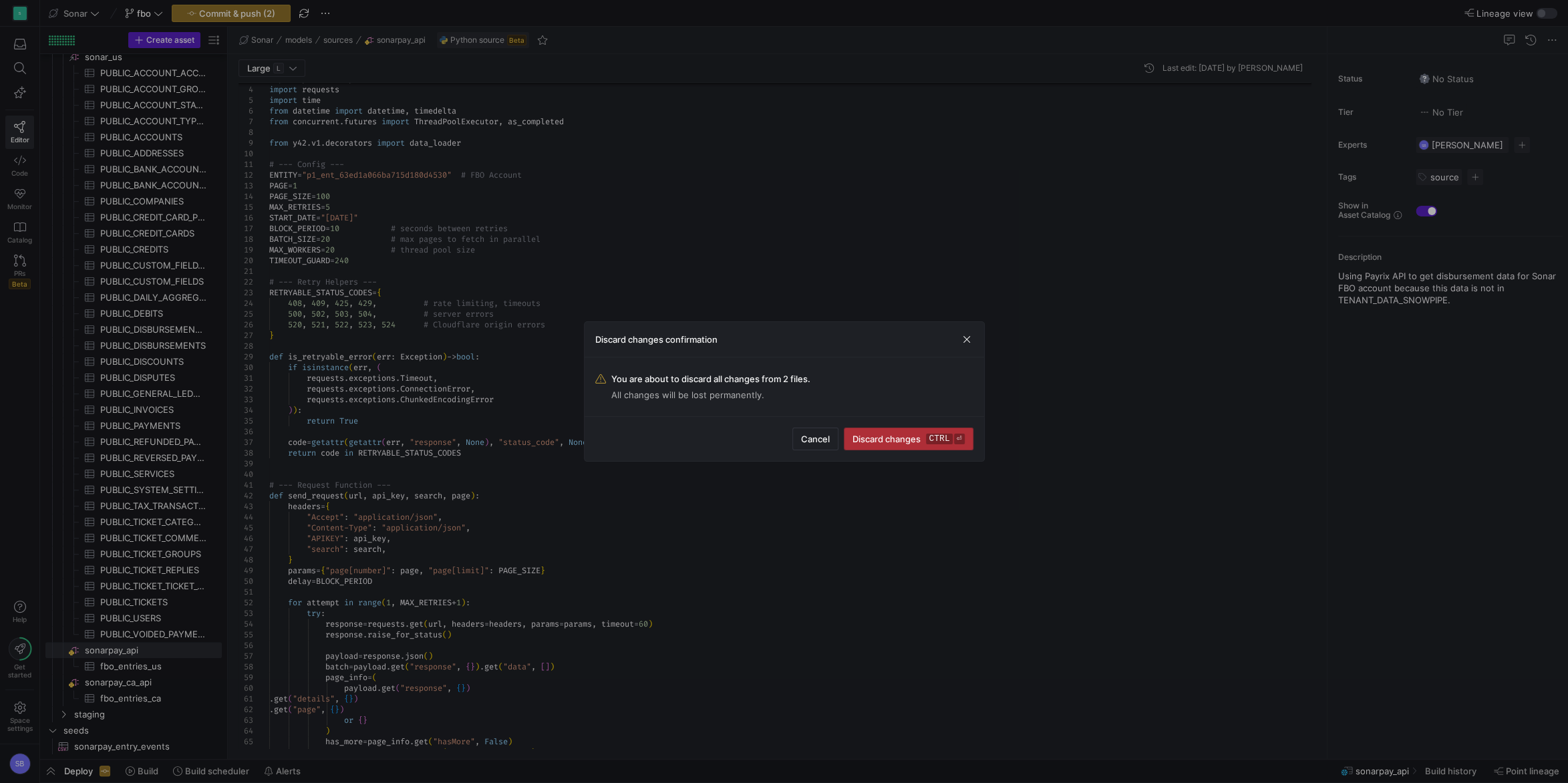
click at [925, 439] on span "Discard changes ctrl ⏎" at bounding box center [908, 439] width 111 height 11
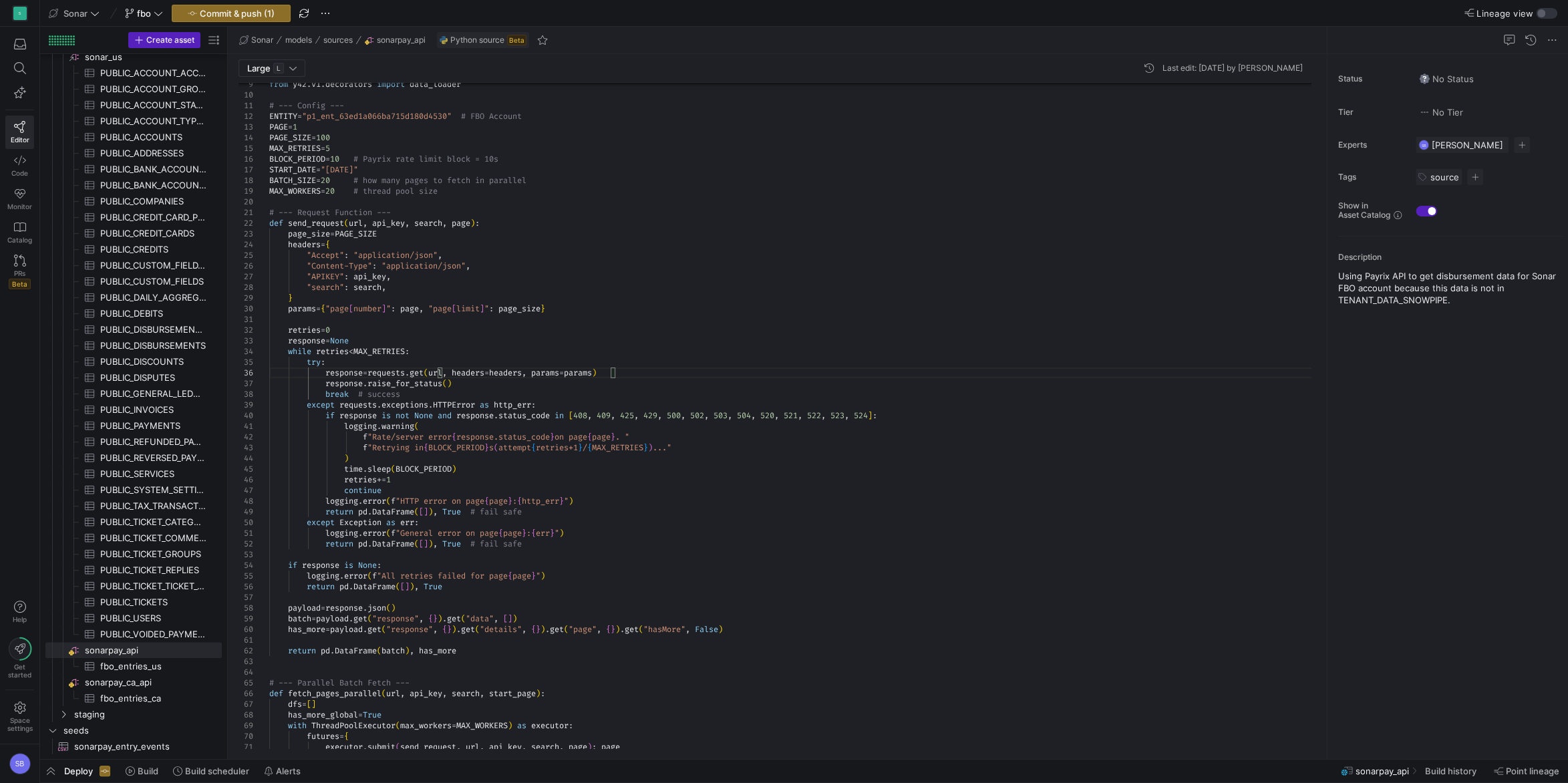
scroll to position [96, 428]
click at [393, 490] on div "from y42 . v1 . decorators import data_loader # --- Config --- ENTITY = "p1_ent…" at bounding box center [795, 735] width 1052 height 1505
click at [402, 498] on div "from y42 . v1 . decorators import data_loader # --- Config --- ENTITY = "p1_ent…" at bounding box center [795, 735] width 1052 height 1505
click at [485, 548] on div "from y42 . v1 . decorators import data_loader # --- Config --- ENTITY = "p1_ent…" at bounding box center [795, 735] width 1052 height 1505
click at [474, 190] on div "from y42 . v1 . decorators import data_loader # --- Config --- ENTITY = "p1_ent…" at bounding box center [795, 735] width 1052 height 1505
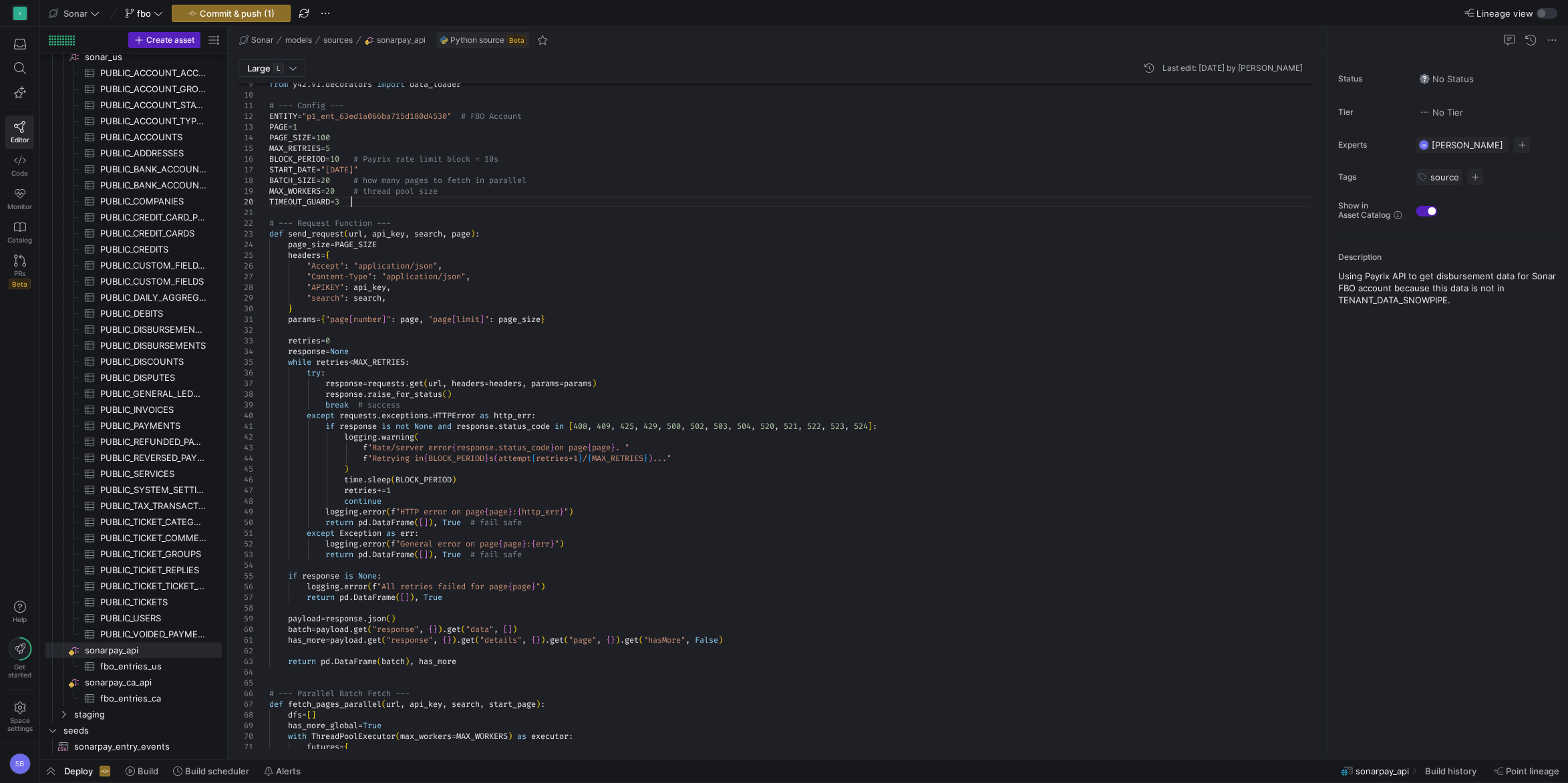
scroll to position [96, 86]
drag, startPoint x: 360, startPoint y: 201, endPoint x: 266, endPoint y: 199, distance: 94.0
click at [269, 199] on div "from y42 . v1 . decorators import data_loader # --- Config --- ENTITY = "p1_ent…" at bounding box center [795, 740] width 1052 height 1515
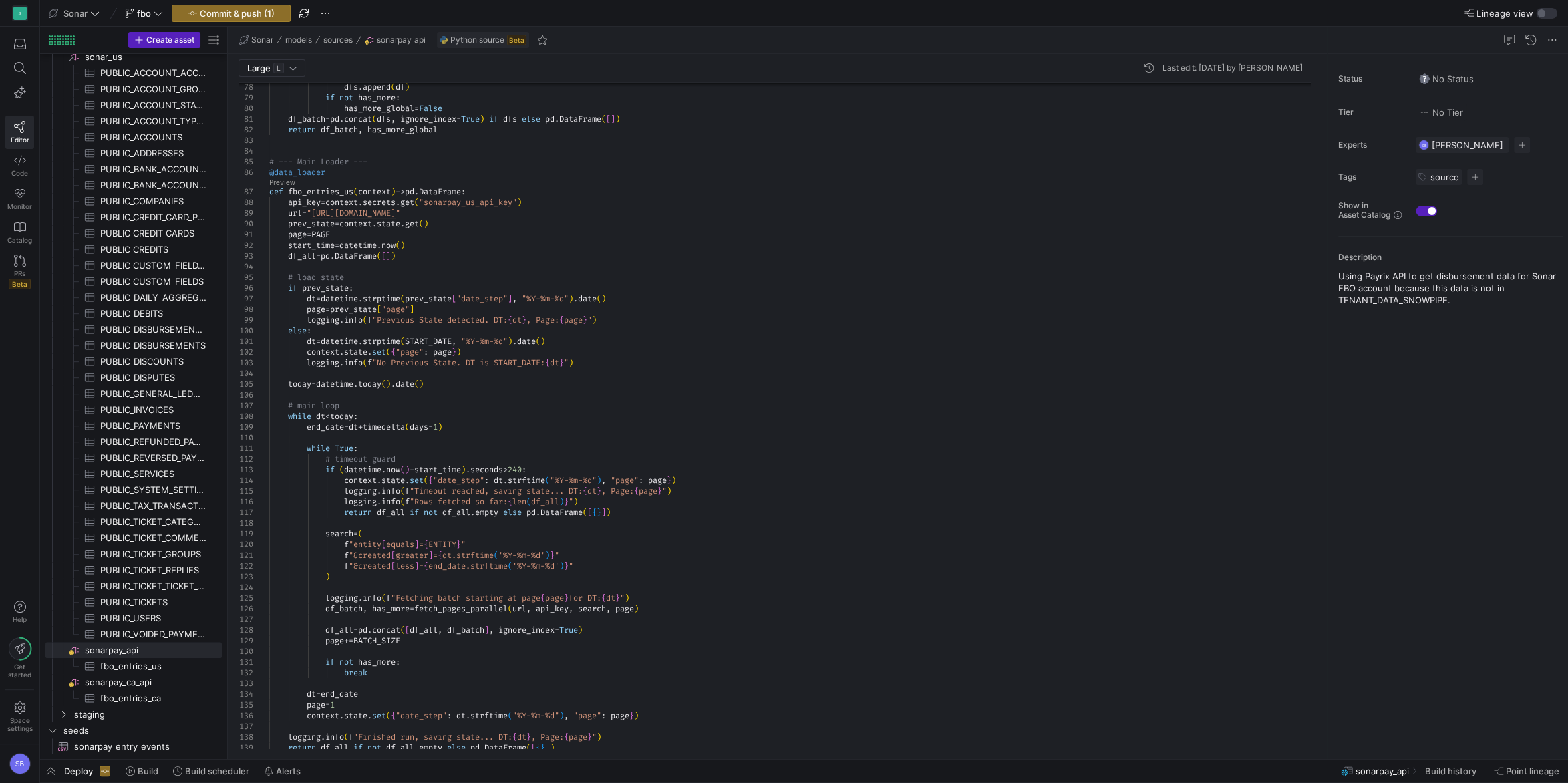
click at [540, 470] on div "dfs . append ( df ) if not has_more : has_more_global = False df_batch = pd . c…" at bounding box center [795, 5] width 1052 height 1515
click at [601, 363] on div "dfs . append ( df ) if not has_more : has_more_global = False df_batch = pd . c…" at bounding box center [795, 5] width 1052 height 1515
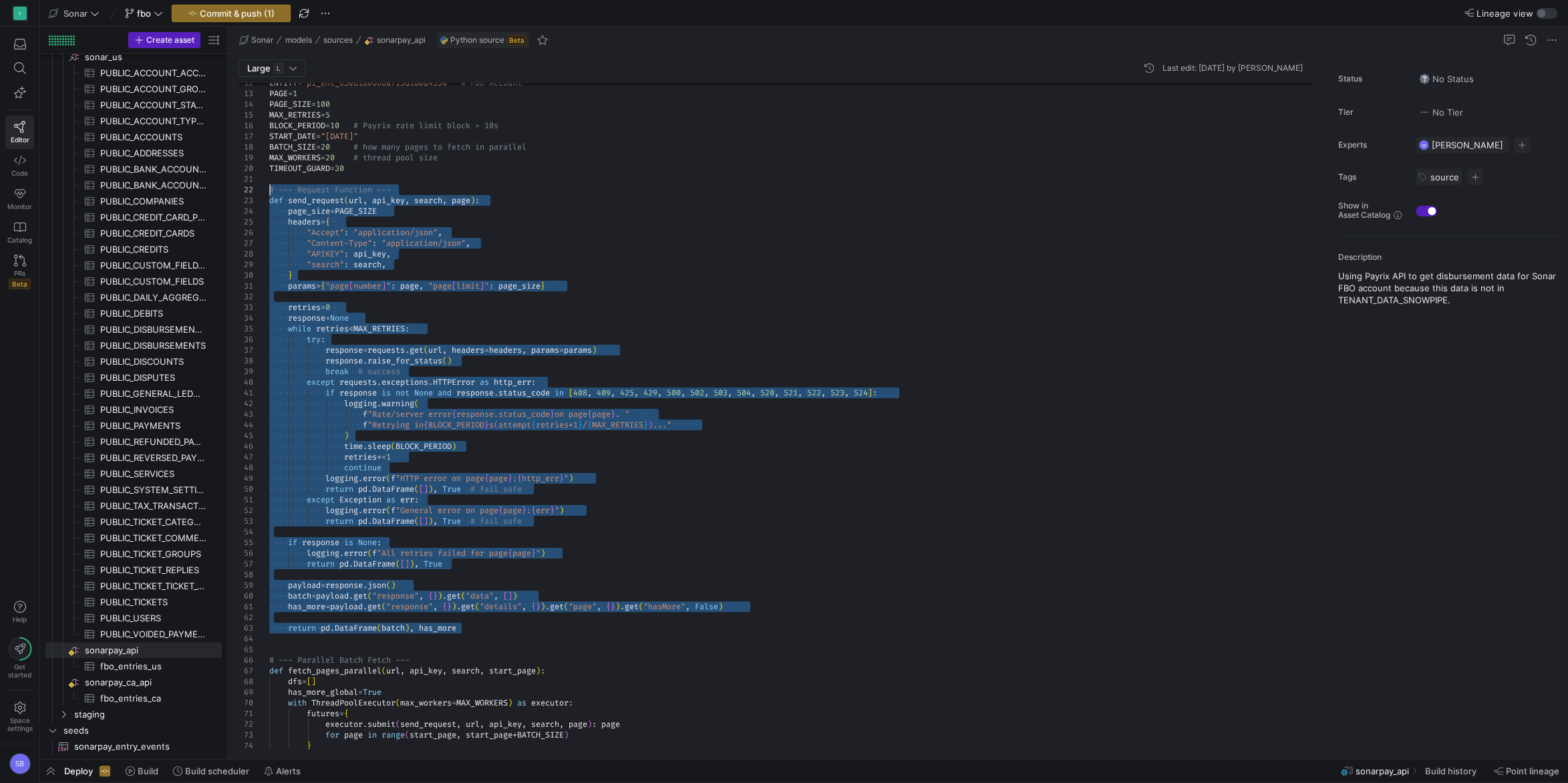
drag, startPoint x: 473, startPoint y: 632, endPoint x: 237, endPoint y: 184, distance: 506.4
click at [269, 184] on div "dfs = [ ] has_more_global = True with ThreadPoolExecutor ( max_workers = MAX_WO…" at bounding box center [795, 706] width 1052 height 1515
drag, startPoint x: 568, startPoint y: 334, endPoint x: 562, endPoint y: 356, distance: 22.8
click at [568, 332] on div "dfs = [ ] has_more_global = True with ThreadPoolExecutor ( max_workers = MAX_WO…" at bounding box center [795, 706] width 1052 height 1515
drag, startPoint x: 477, startPoint y: 626, endPoint x: 233, endPoint y: 190, distance: 499.6
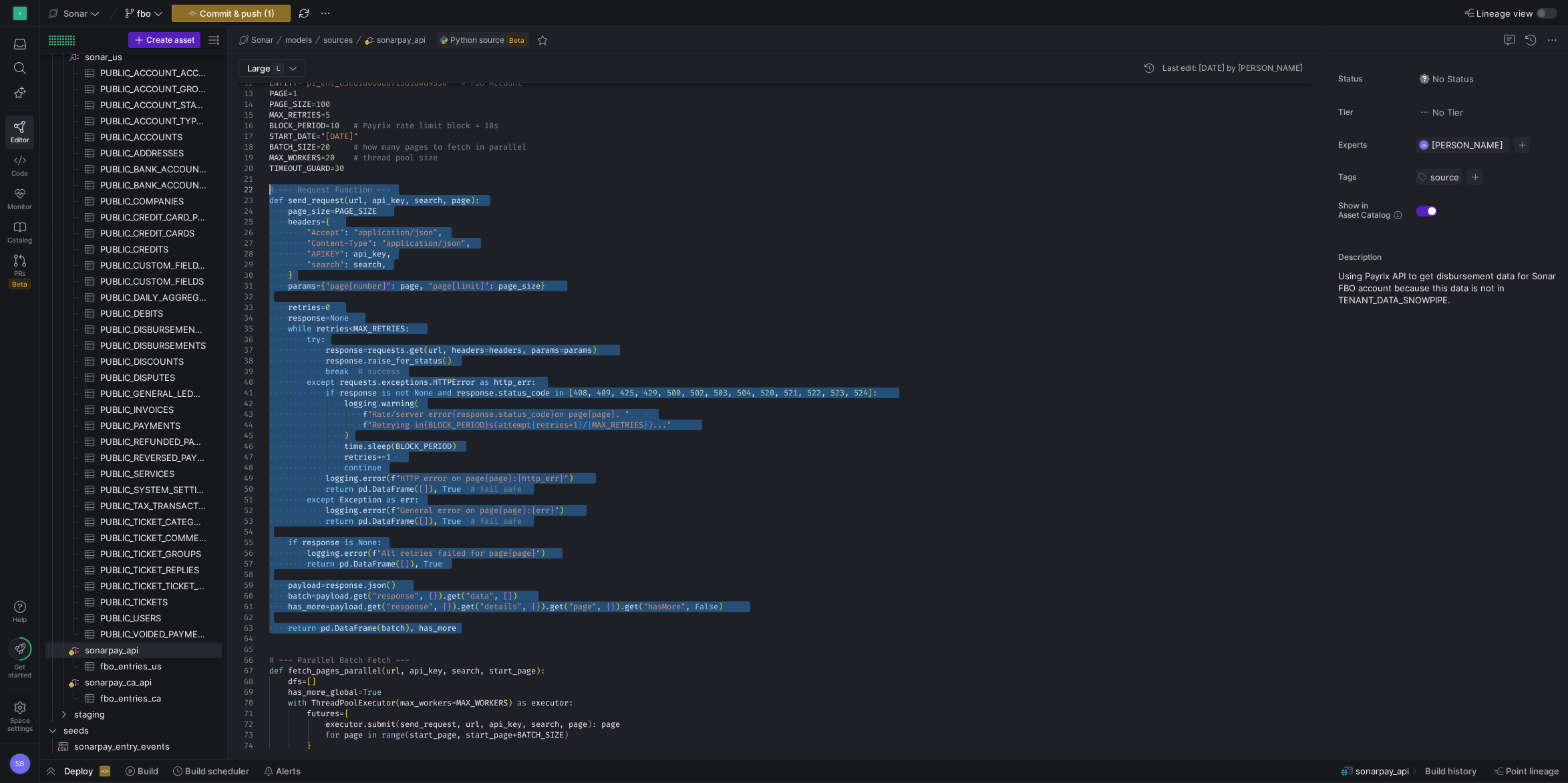
click at [269, 190] on div "dfs = [ ] has_more_global = True with ThreadPoolExecutor ( max_workers = MAX_WO…" at bounding box center [795, 706] width 1052 height 1515
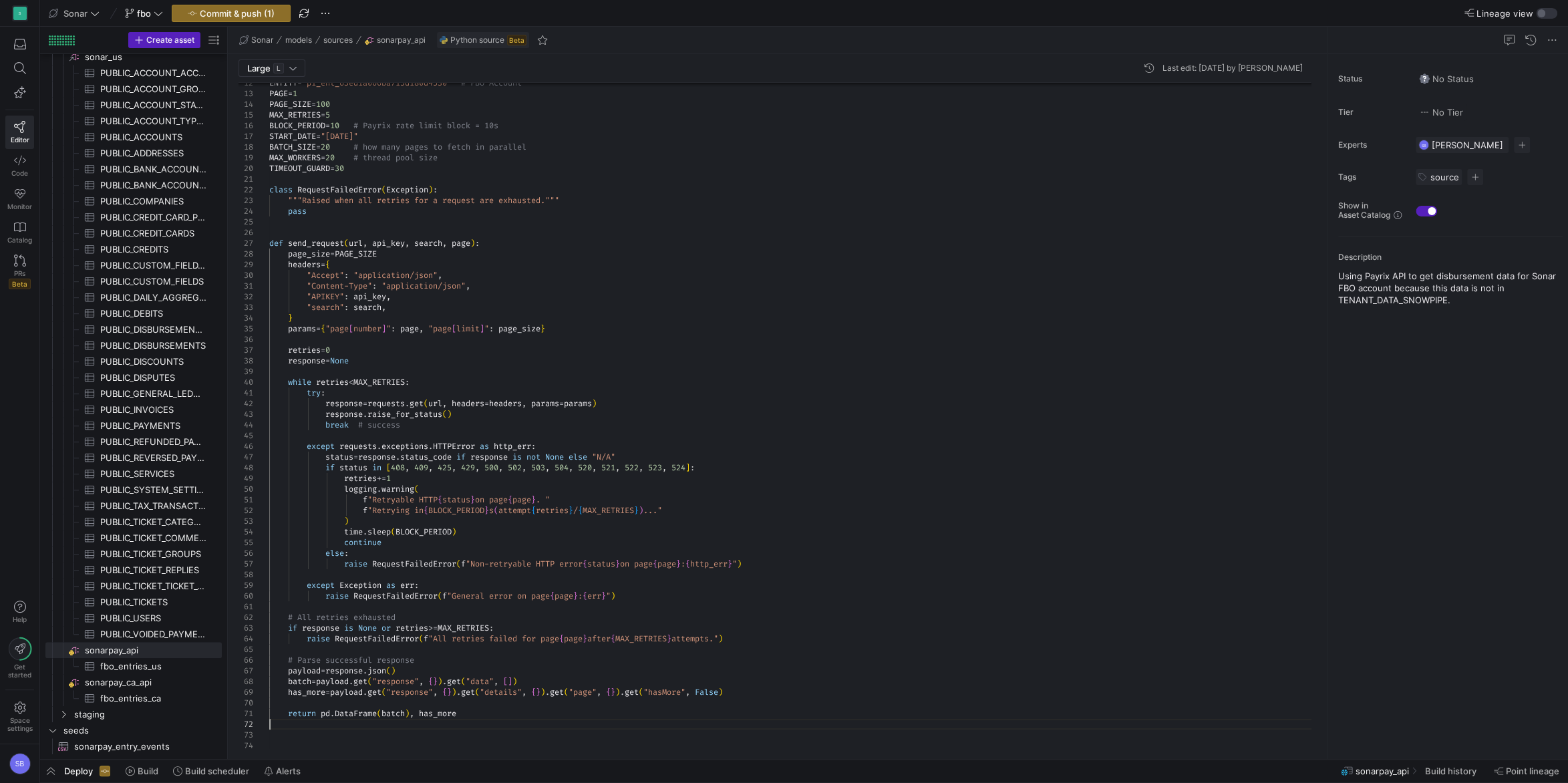
scroll to position [31, 293]
click at [637, 299] on div "# All retries exhausted if response is None or retries >= MAX_RETRIES : except …" at bounding box center [795, 755] width 1052 height 1611
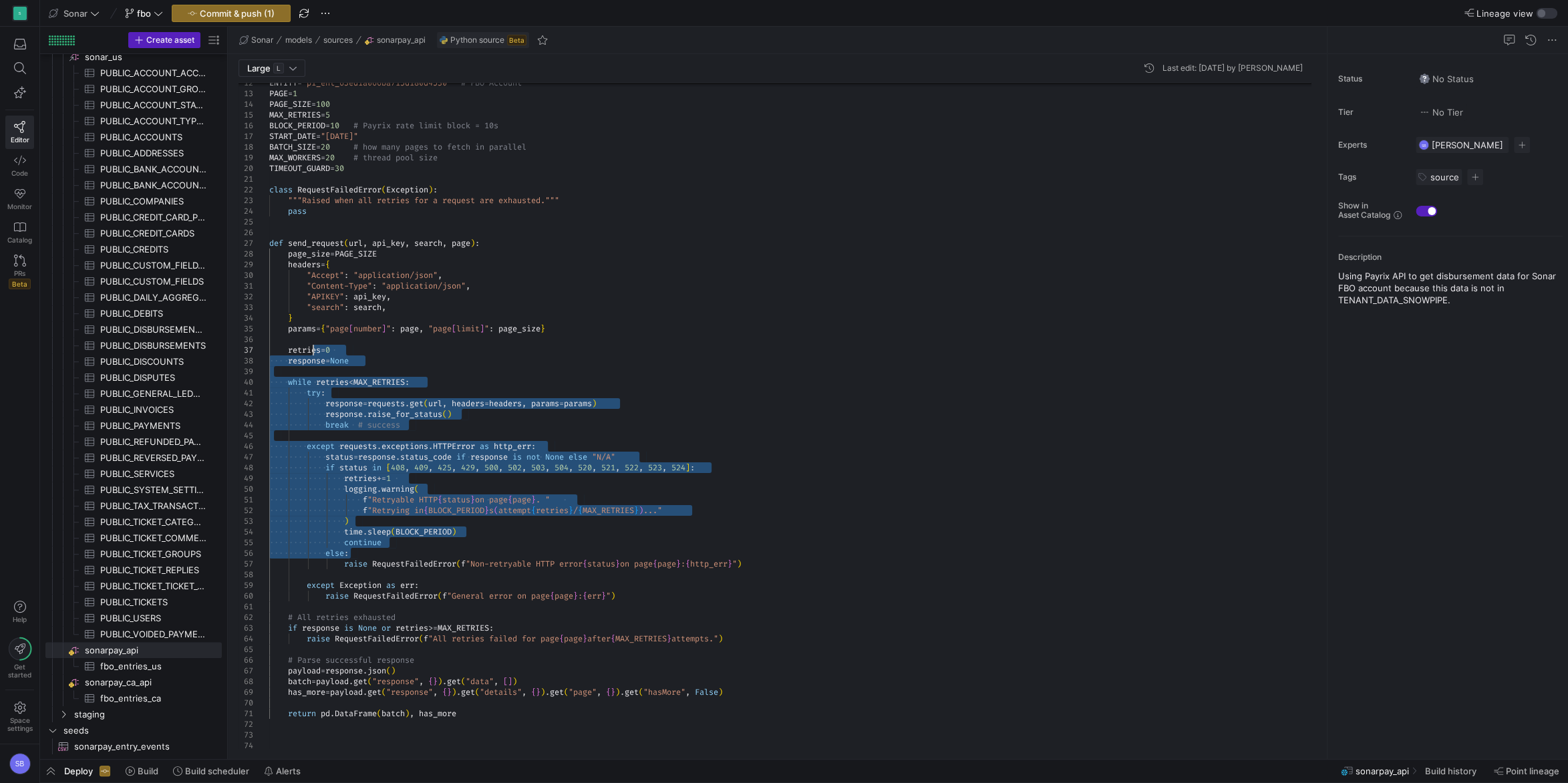
drag, startPoint x: 395, startPoint y: 550, endPoint x: 312, endPoint y: 349, distance: 217.5
click at [312, 349] on div "# All retries exhausted if response is None or retries >= MAX_RETRIES : except …" at bounding box center [795, 755] width 1052 height 1611
click at [666, 342] on div "# All retries exhausted if response is None or retries >= MAX_RETRIES : except …" at bounding box center [795, 755] width 1052 height 1611
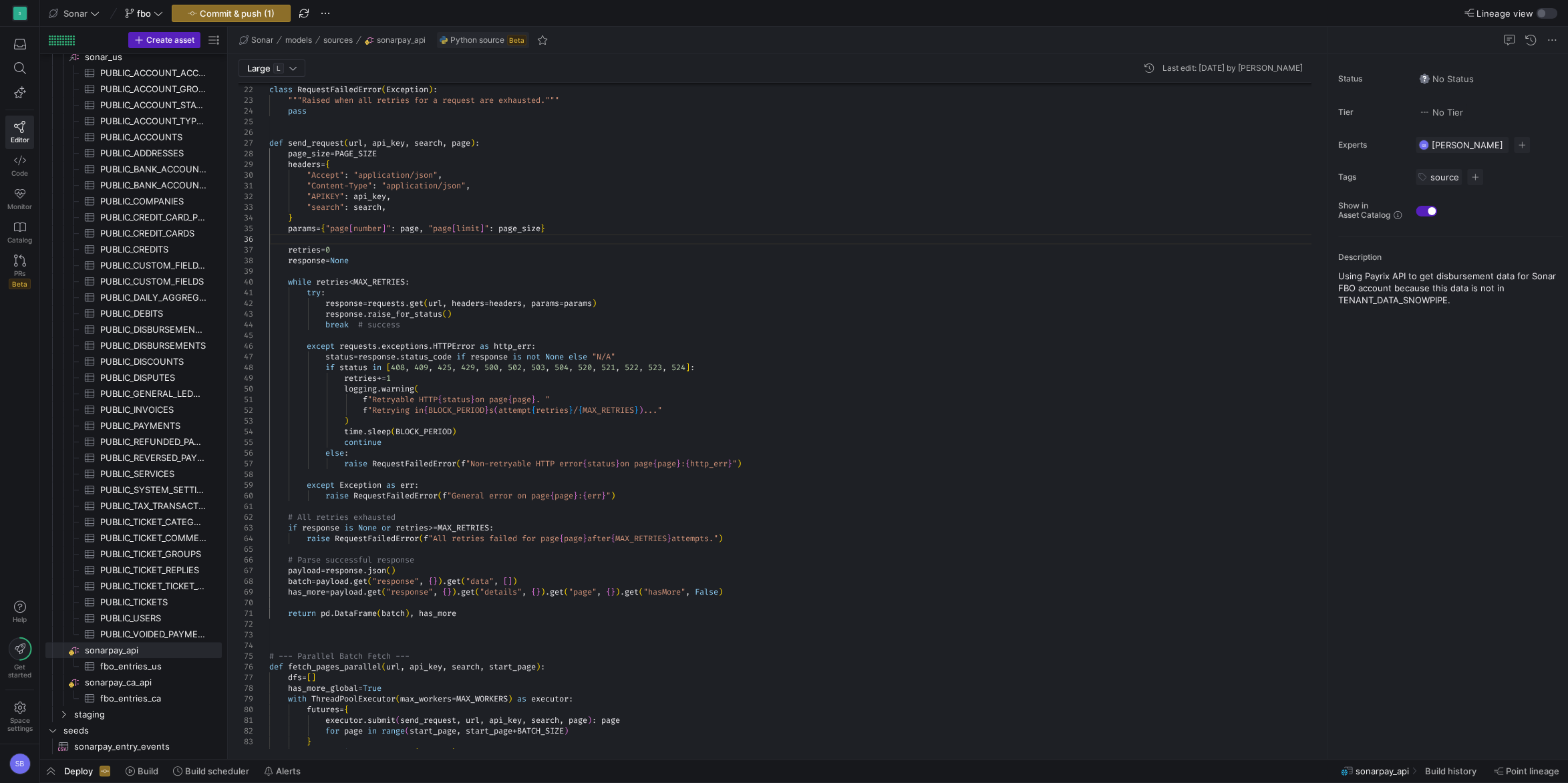
click at [444, 470] on div "# All retries exhausted if response is None or retries >= MAX_RETRIES : except …" at bounding box center [795, 655] width 1052 height 1611
click at [425, 461] on div "# All retries exhausted if response is None or retries >= MAX_RETRIES : except …" at bounding box center [795, 655] width 1052 height 1611
click at [559, 411] on div "# All retries exhausted if response is None or retries >= MAX_RETRIES : except …" at bounding box center [795, 655] width 1052 height 1611
click at [608, 510] on div "# All retries exhausted if response is None or retries >= MAX_RETRIES : except …" at bounding box center [795, 655] width 1052 height 1611
click at [347, 640] on div "# All retries exhausted if response is None or retries >= MAX_RETRIES : except …" at bounding box center [795, 655] width 1052 height 1611
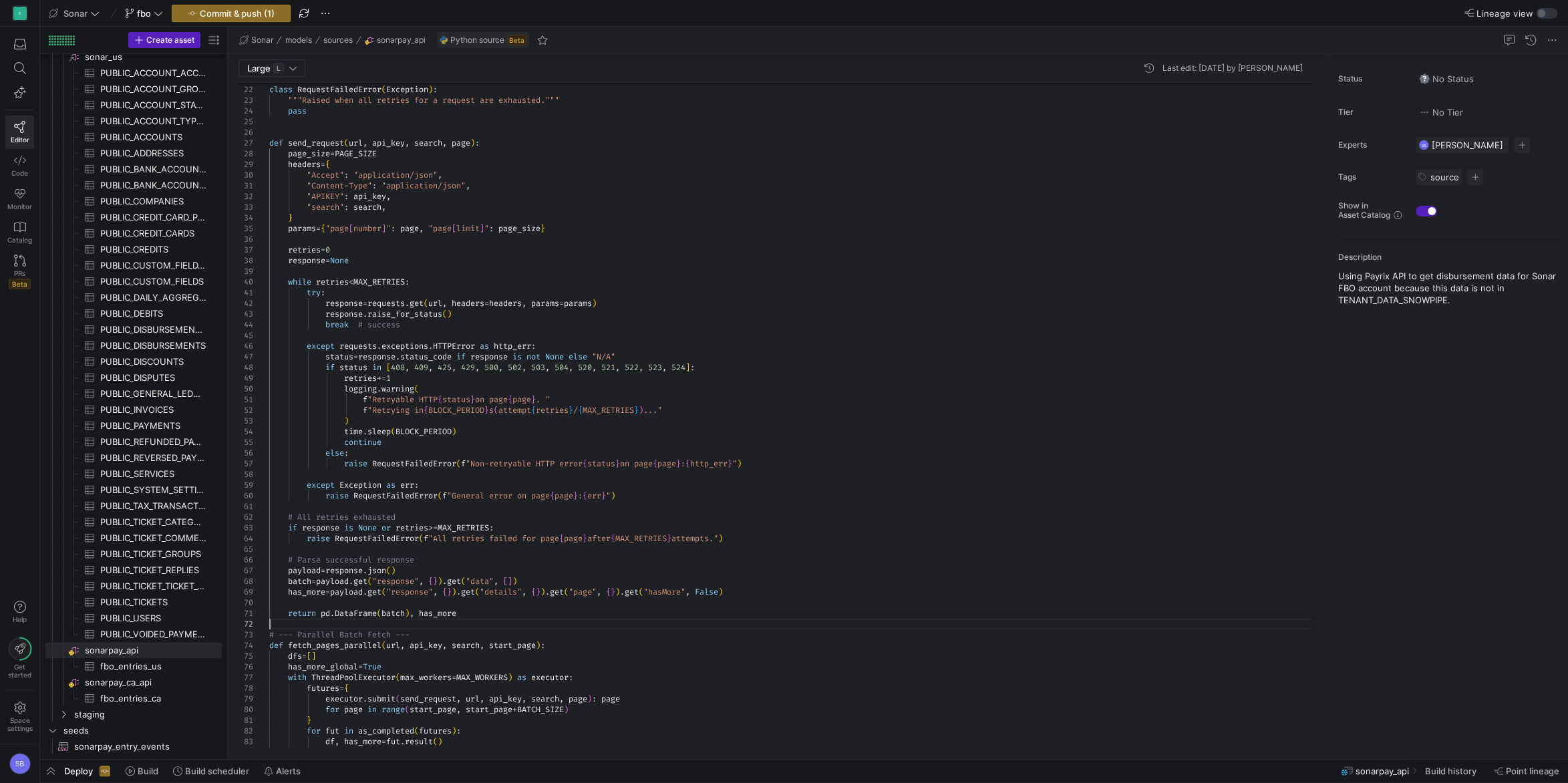
click at [280, 121] on div "# All retries exhausted if response is None or retries >= MAX_RETRIES : except …" at bounding box center [795, 644] width 1052 height 1590
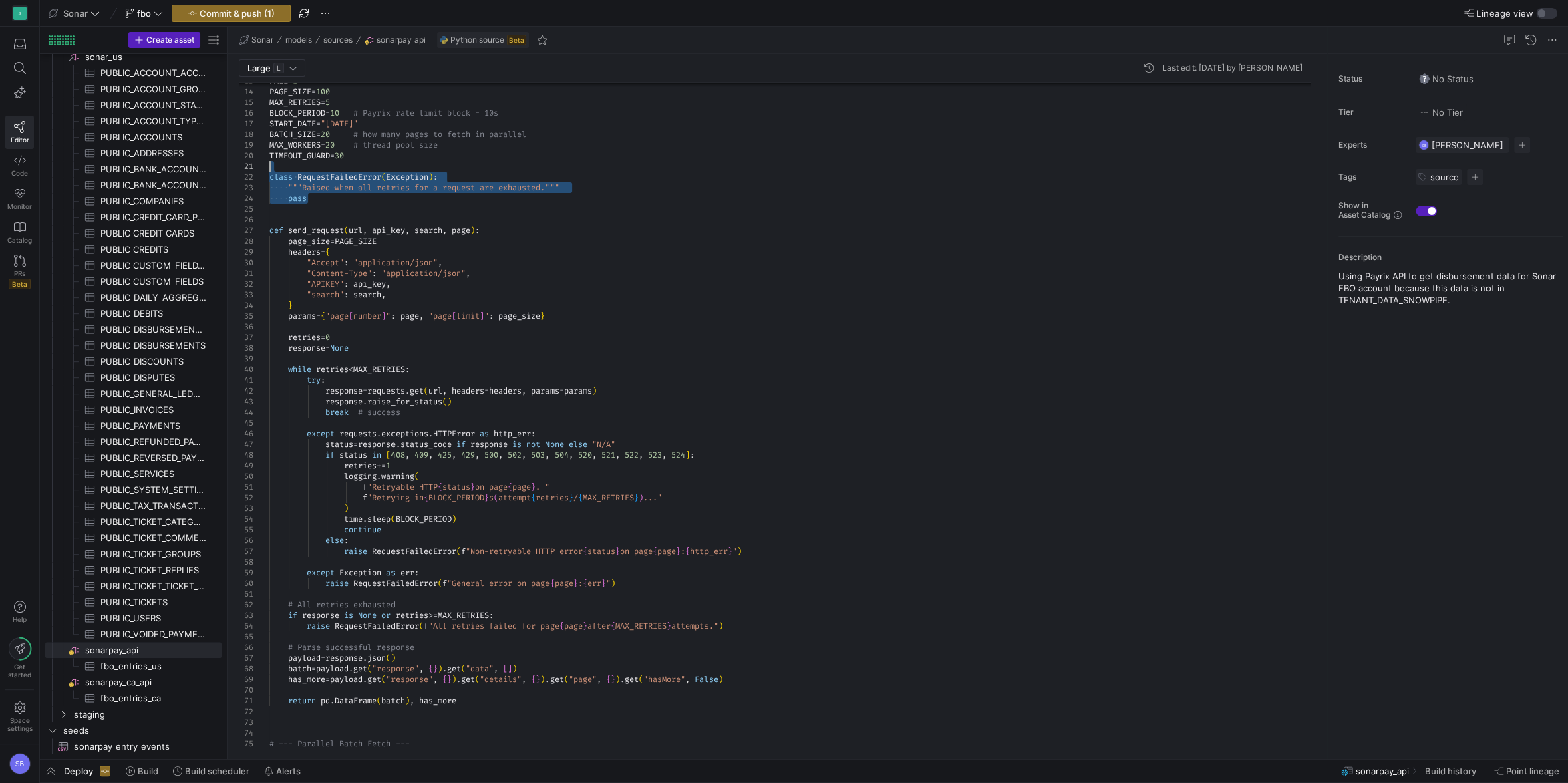
drag, startPoint x: 320, startPoint y: 195, endPoint x: 255, endPoint y: 170, distance: 69.6
click at [269, 170] on div "# All retries exhausted if response is None or retries >= MAX_RETRIES : except …" at bounding box center [795, 742] width 1052 height 1611
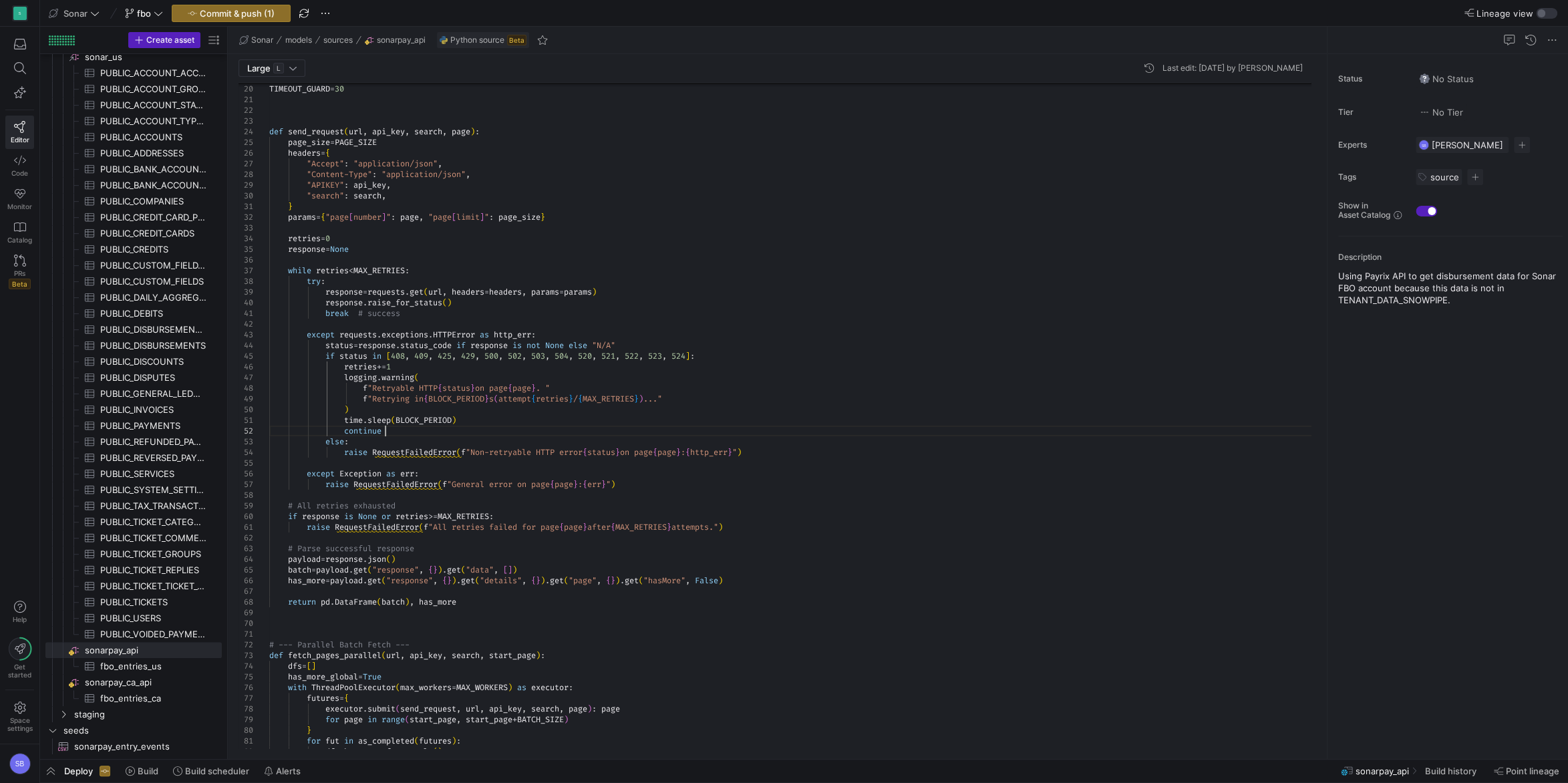
click at [433, 428] on div "# All retries exhausted if response is None or retries >= MAX_RETRIES : except …" at bounding box center [795, 659] width 1052 height 1579
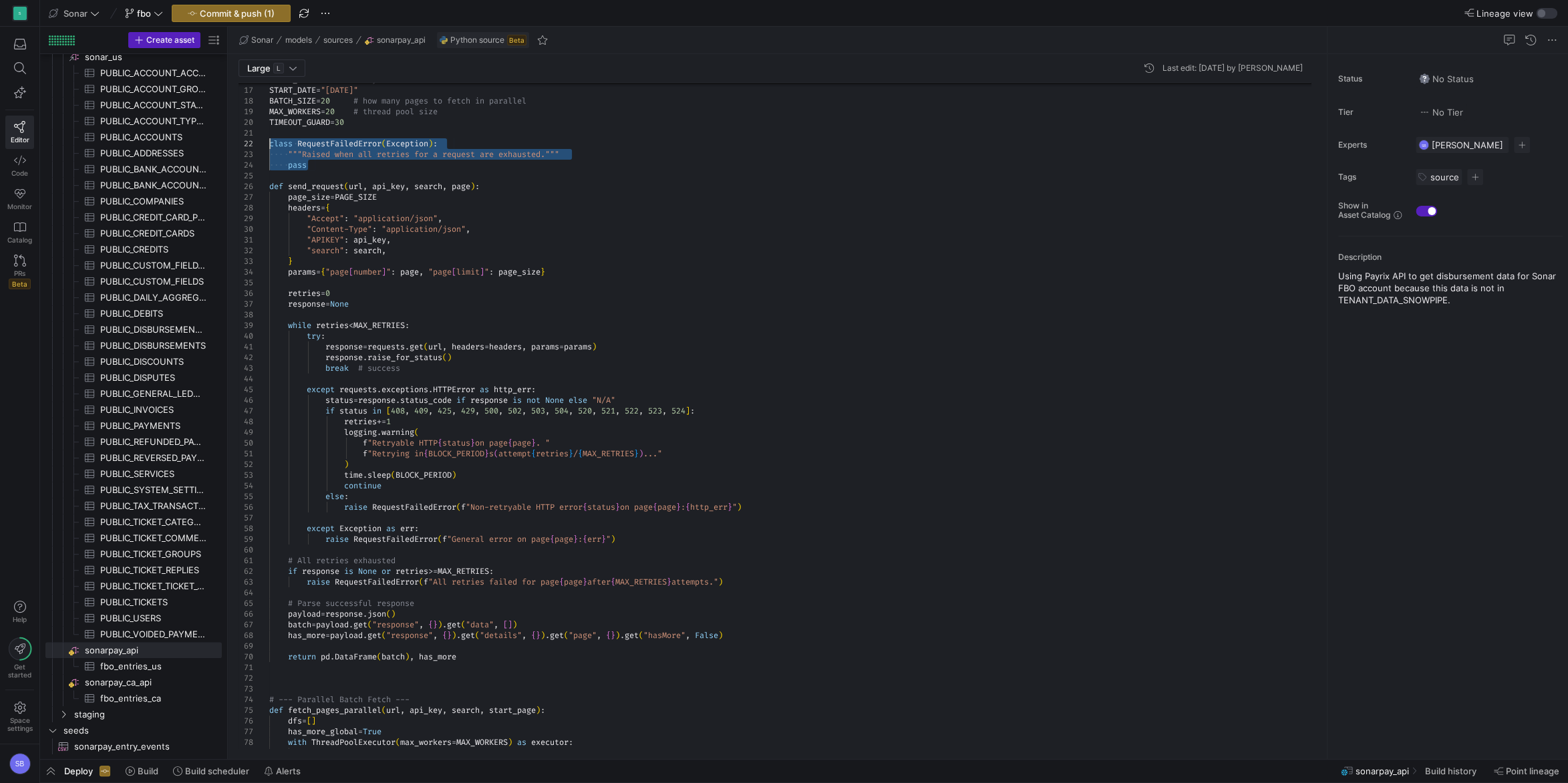
drag, startPoint x: 333, startPoint y: 170, endPoint x: 252, endPoint y: 141, distance: 86.0
click at [269, 141] on div "# All retries exhausted if response is None or retries >= MAX_RETRIES : except …" at bounding box center [795, 703] width 1052 height 1600
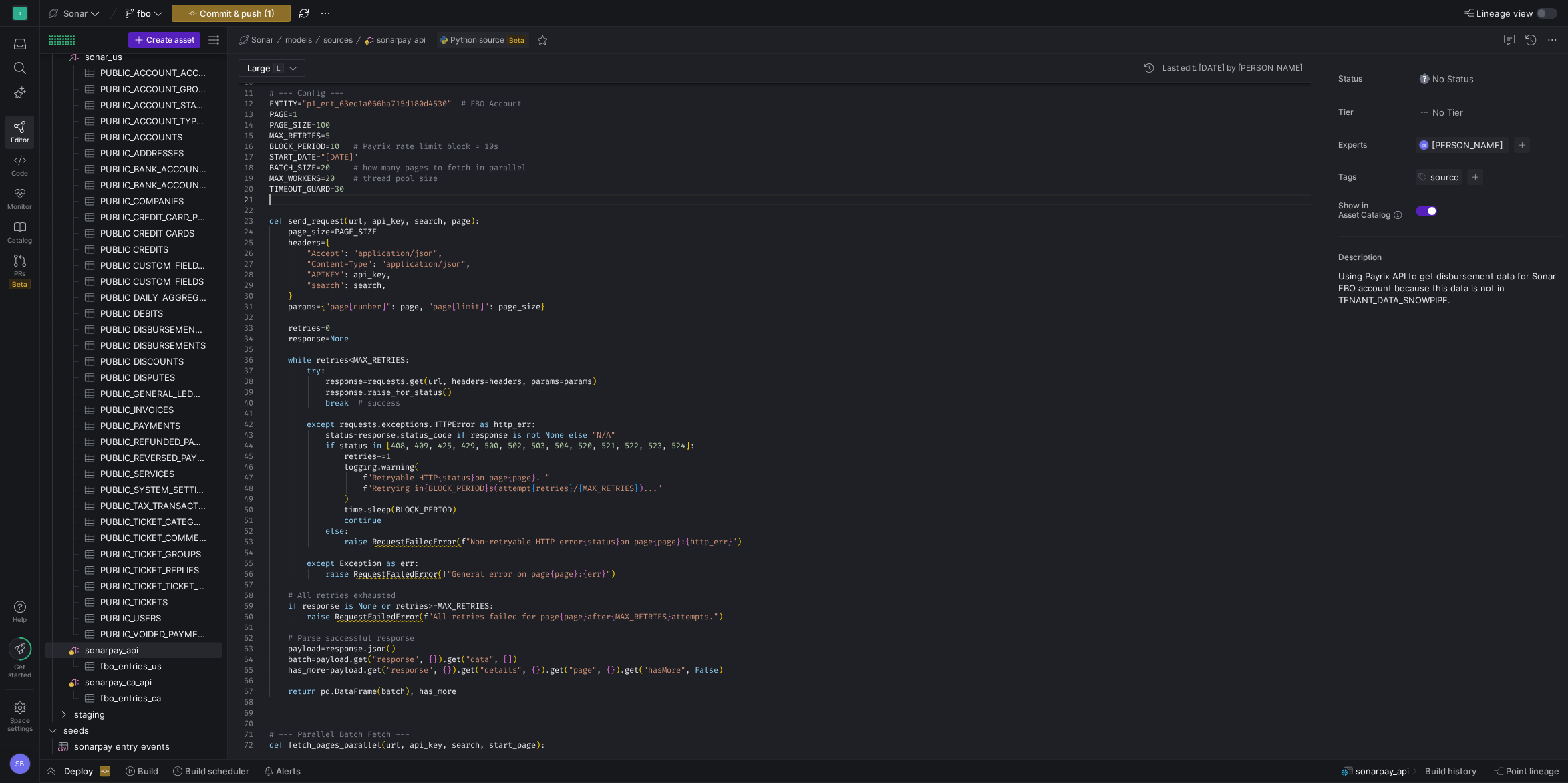
click at [354, 146] on div "# All retries exhausted if response is None or retries >= MAX_RETRIES : except …" at bounding box center [795, 754] width 1052 height 1568
click at [488, 166] on div "# All retries exhausted if response is None or retries >= MAX_RETRIES : except …" at bounding box center [795, 754] width 1052 height 1568
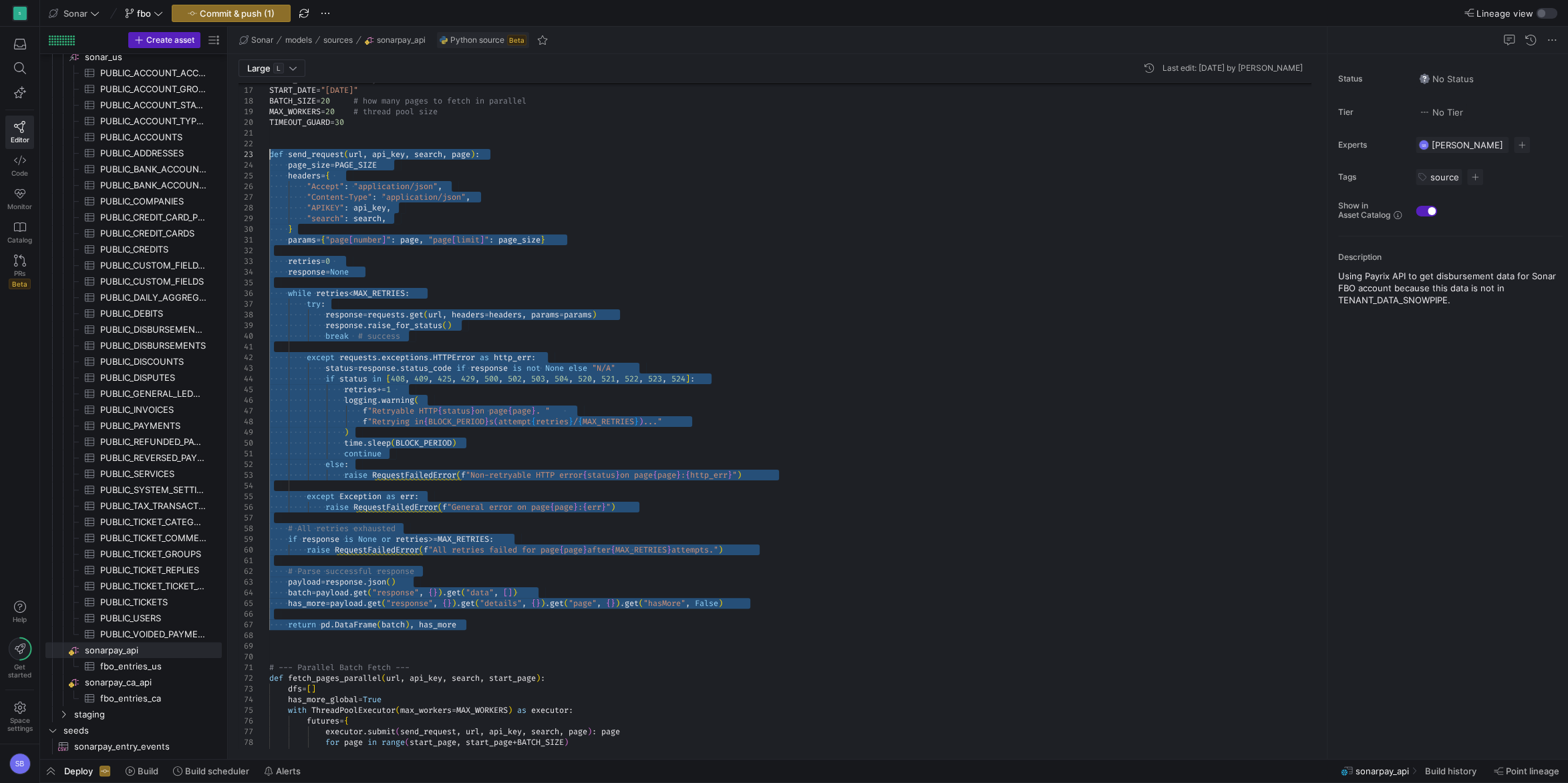
drag, startPoint x: 287, startPoint y: 565, endPoint x: 236, endPoint y: 157, distance: 411.2
click at [269, 157] on div "# All retries exhausted if response is None or retries >= MAX_RETRIES : except …" at bounding box center [795, 687] width 1052 height 1568
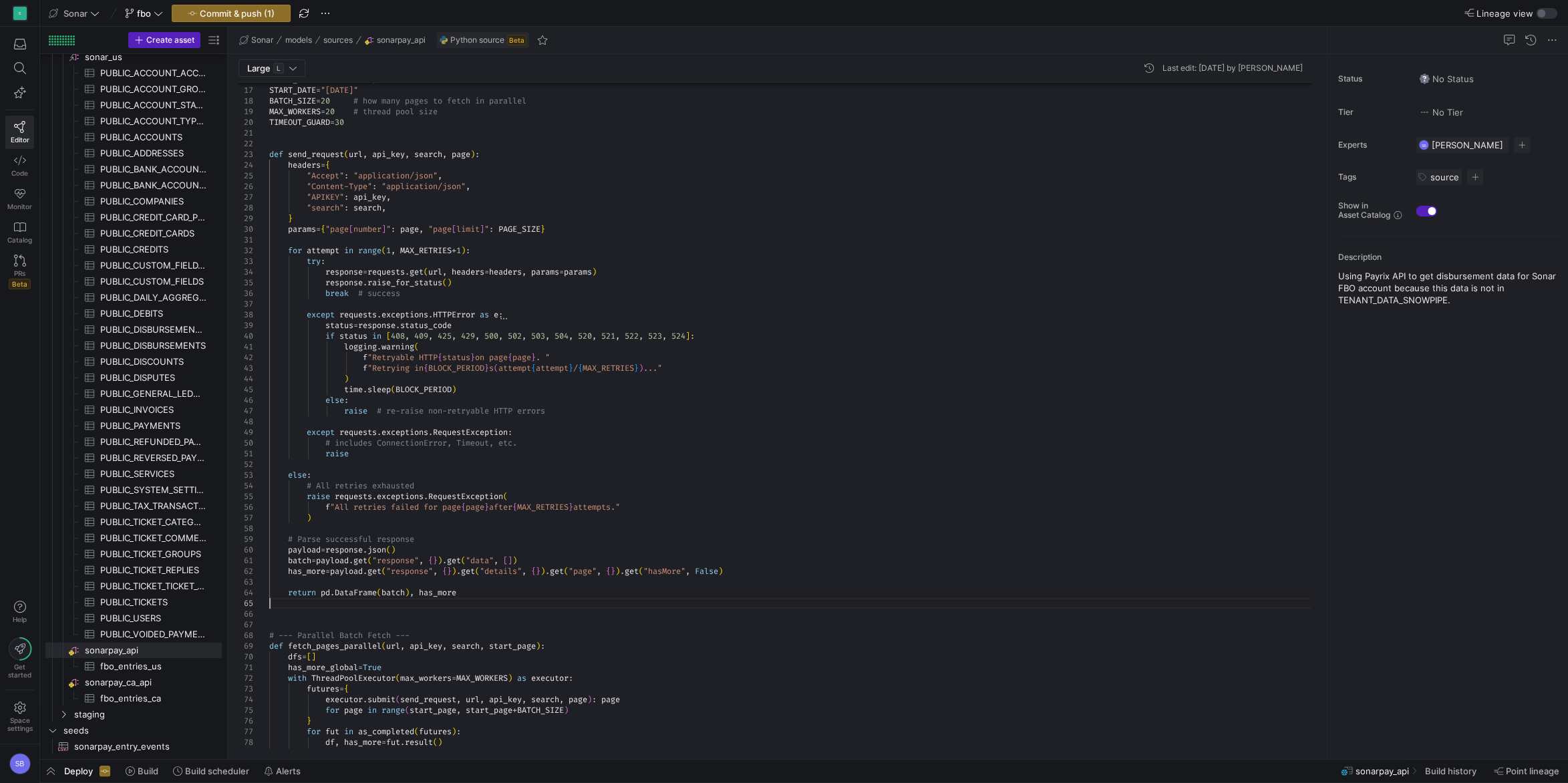
click at [311, 611] on div "# Parse successful response raise requests . exceptions . RequestException ( f …" at bounding box center [795, 671] width 1052 height 1537
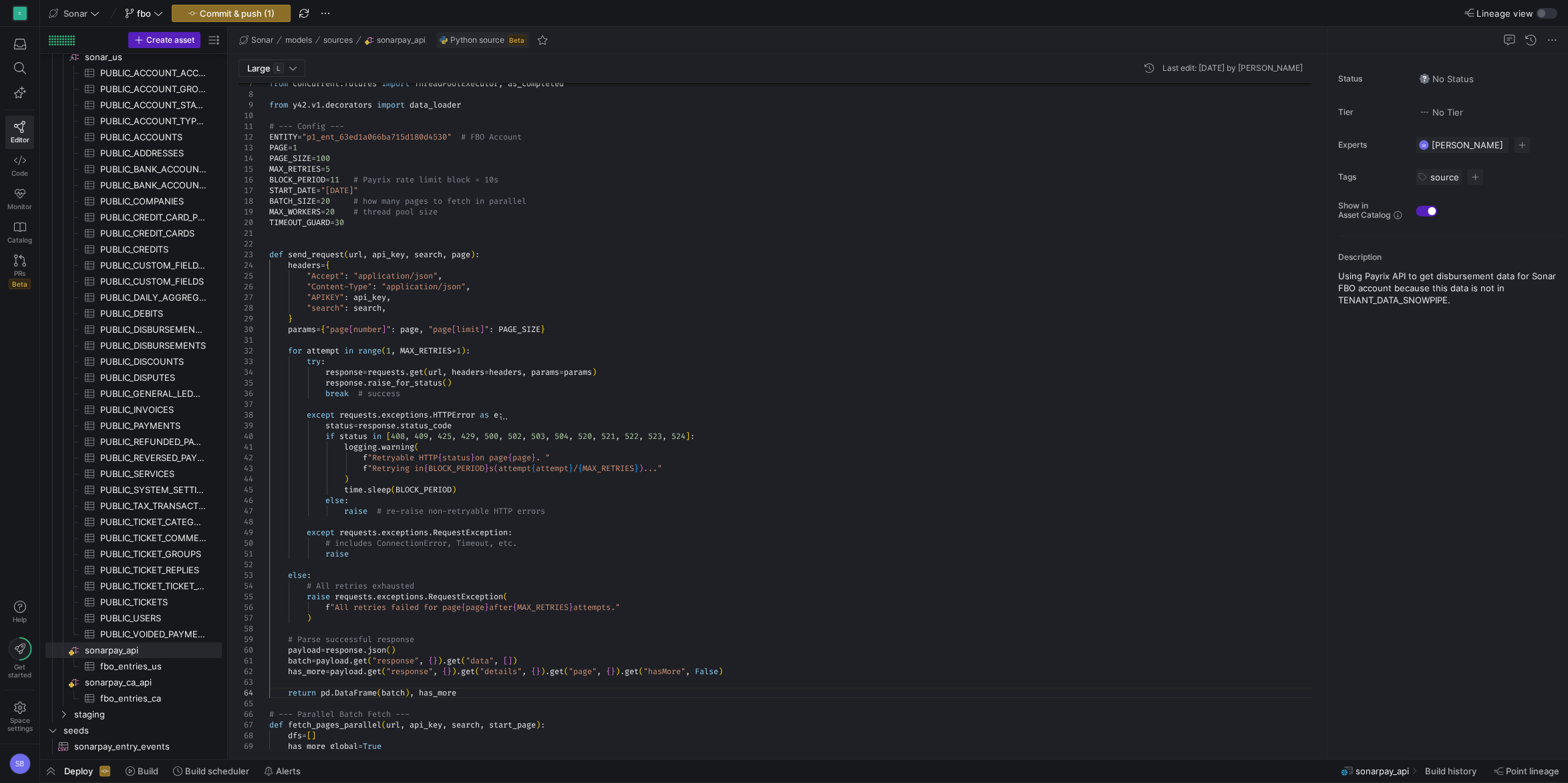
click at [305, 240] on div "# Parse successful response raise requests . exceptions . RequestException ( f …" at bounding box center [795, 760] width 1052 height 1515
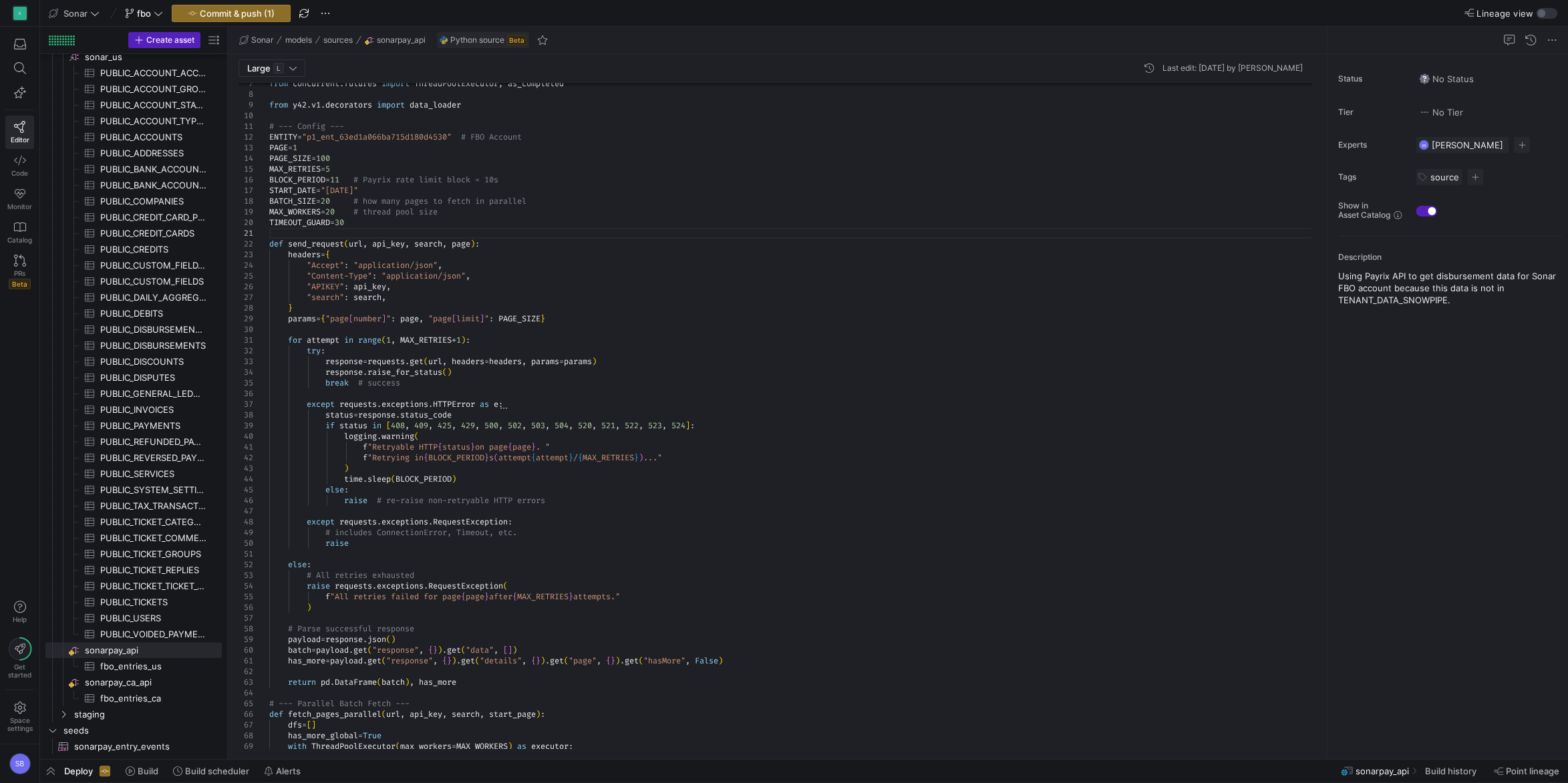
click at [652, 387] on div "# Parse successful response raise requests . exceptions . RequestException ( f …" at bounding box center [795, 756] width 1052 height 1505
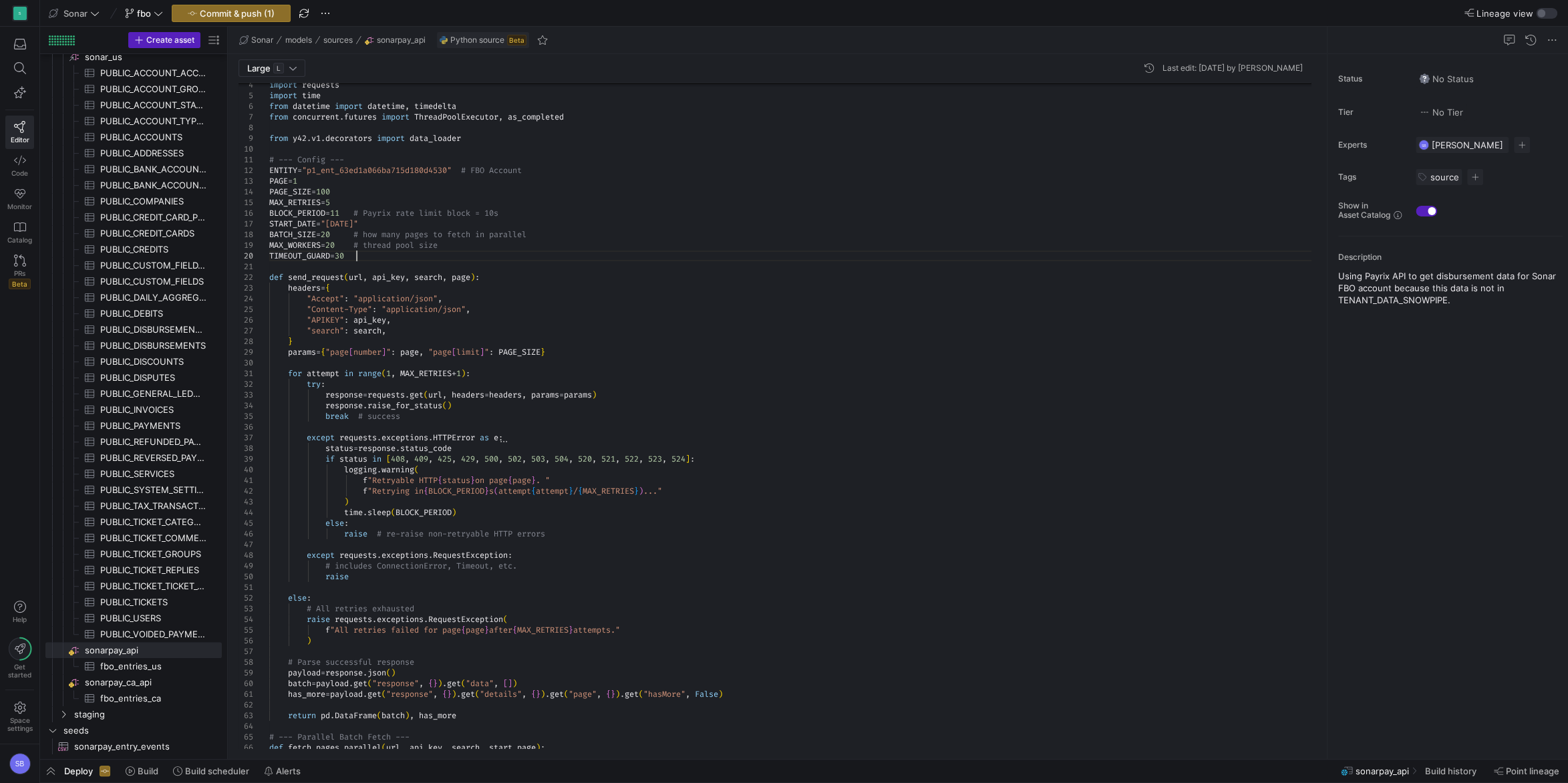
click at [423, 253] on div "# Parse successful response raise requests . exceptions . RequestException ( f …" at bounding box center [795, 789] width 1052 height 1505
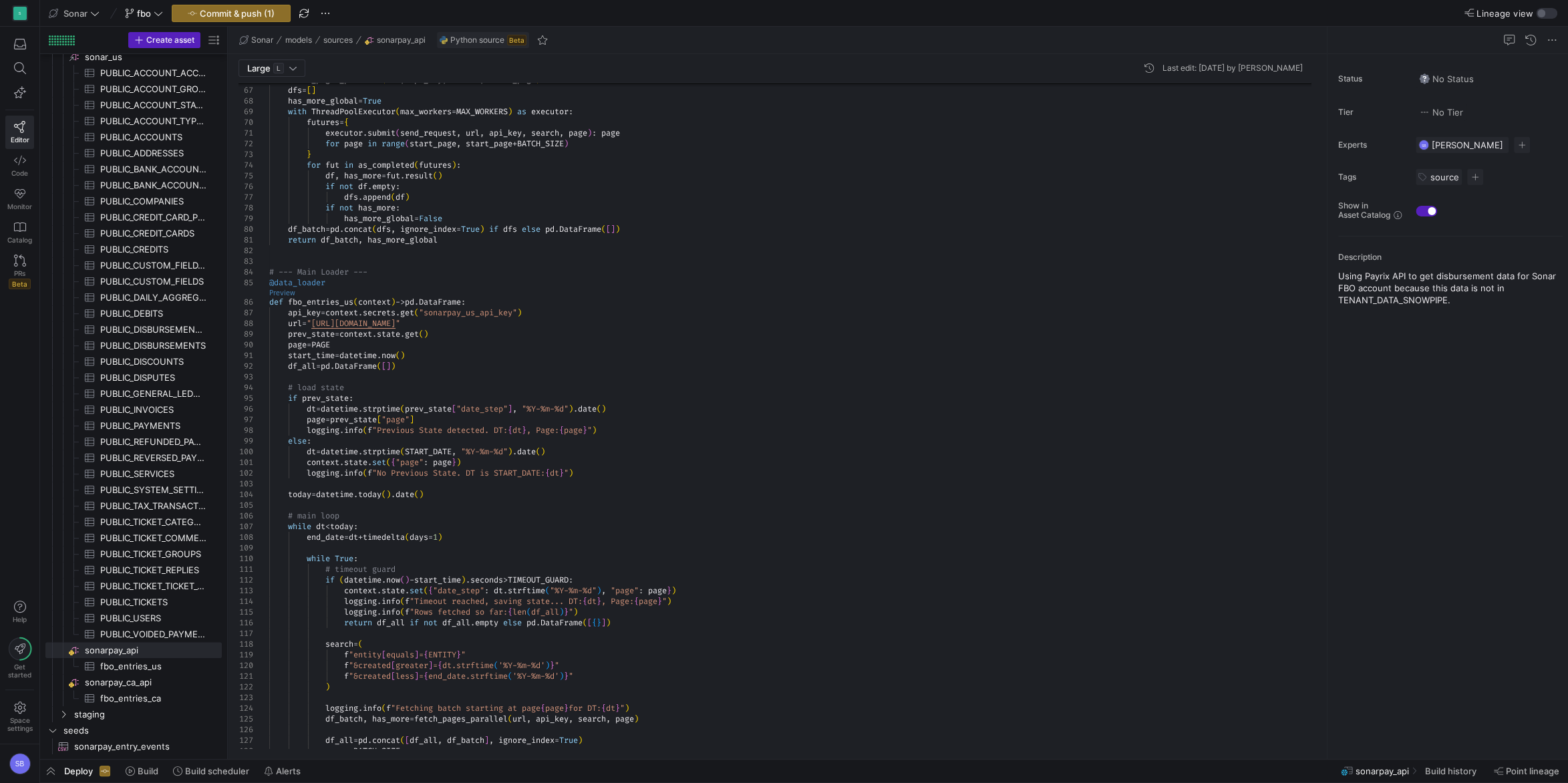
click at [281, 293] on link "Preview" at bounding box center [282, 292] width 26 height 7
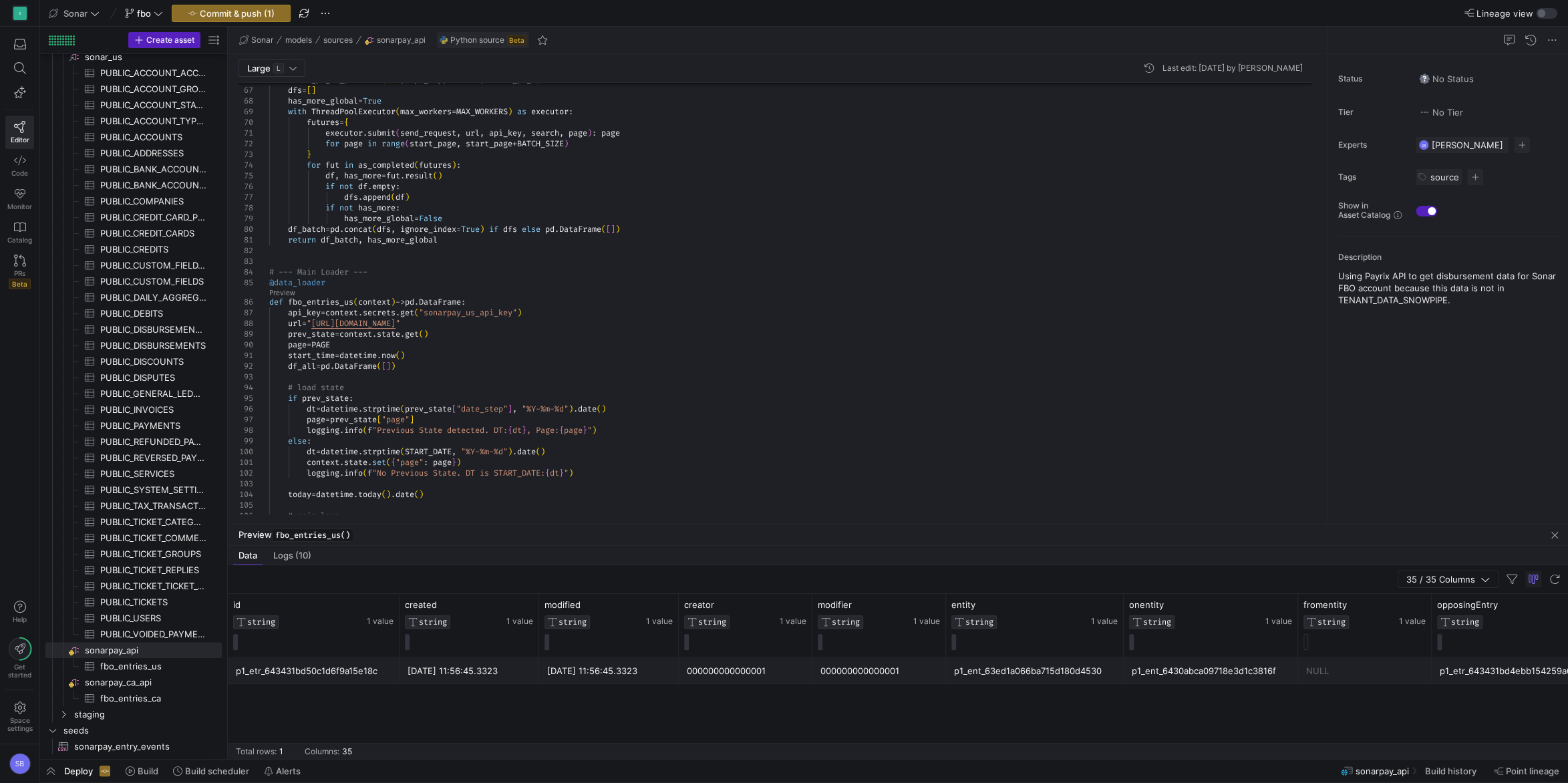
click at [371, 720] on div "p1_etr_643431bd50c1d6f9a15e18c [DATE] 11:56:45.3323 [DATE] 11:56:45.3323 000000…" at bounding box center [898, 708] width 1340 height 102
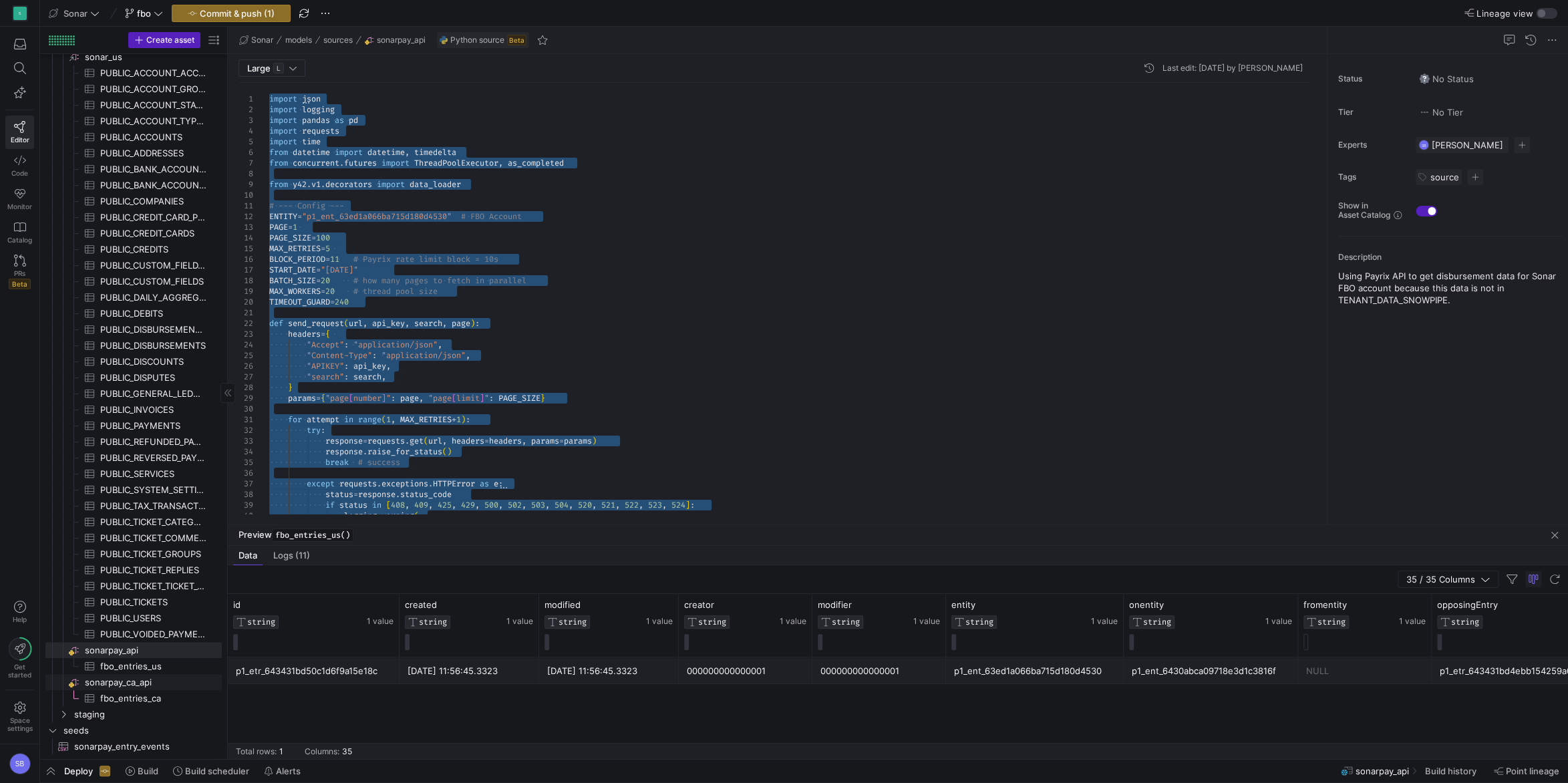
click at [146, 684] on span "sonarpay_ca_api​​​​​​​​" at bounding box center [152, 682] width 135 height 16
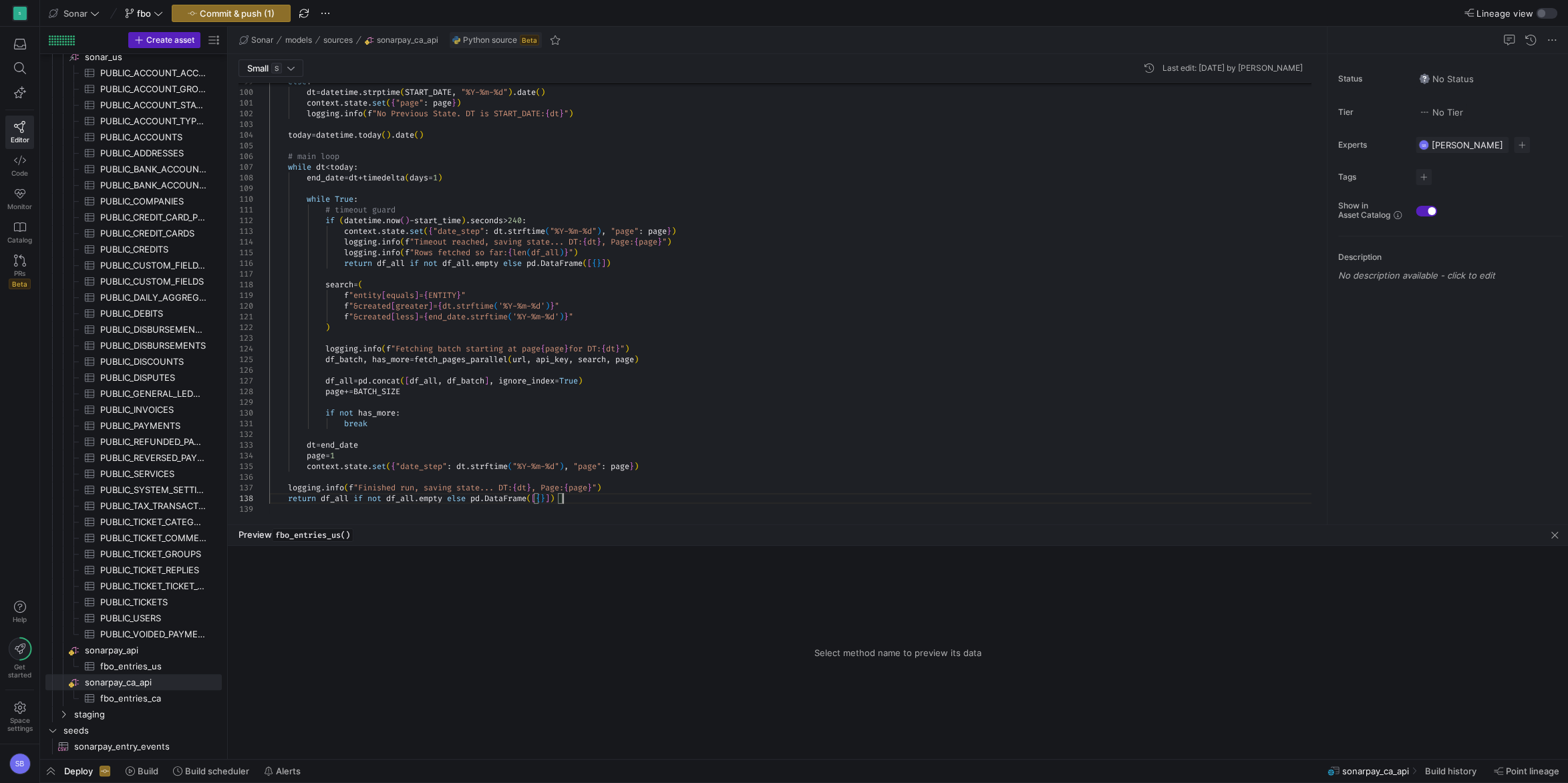
scroll to position [96, 91]
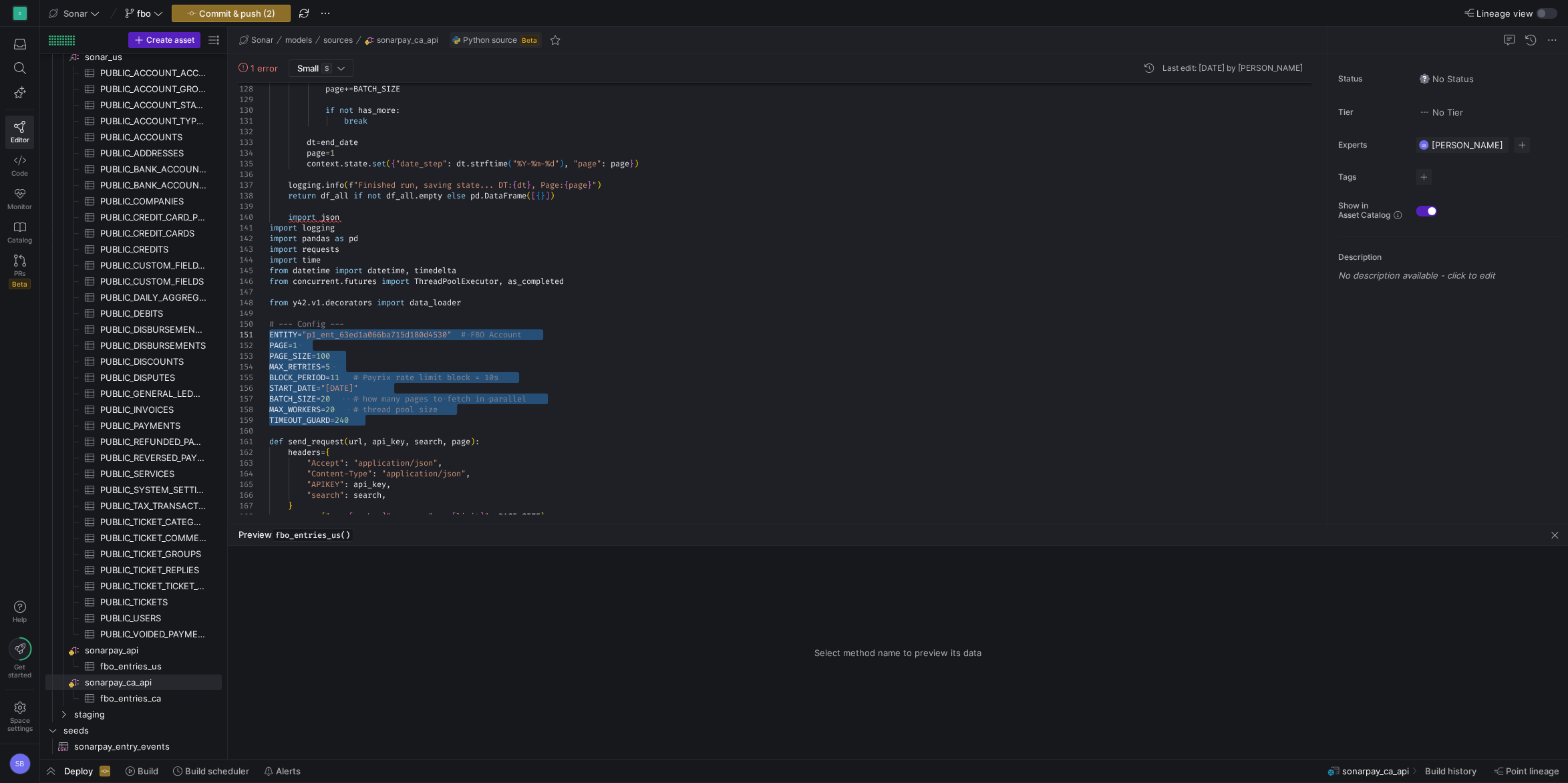
drag, startPoint x: 382, startPoint y: 420, endPoint x: 255, endPoint y: 337, distance: 151.7
click at [269, 337] on div "params = { "page [ number ] " : page , "page [ limit ] " : PAGE_SIZE } "APIKEY"…" at bounding box center [795, 207] width 1052 height 2999
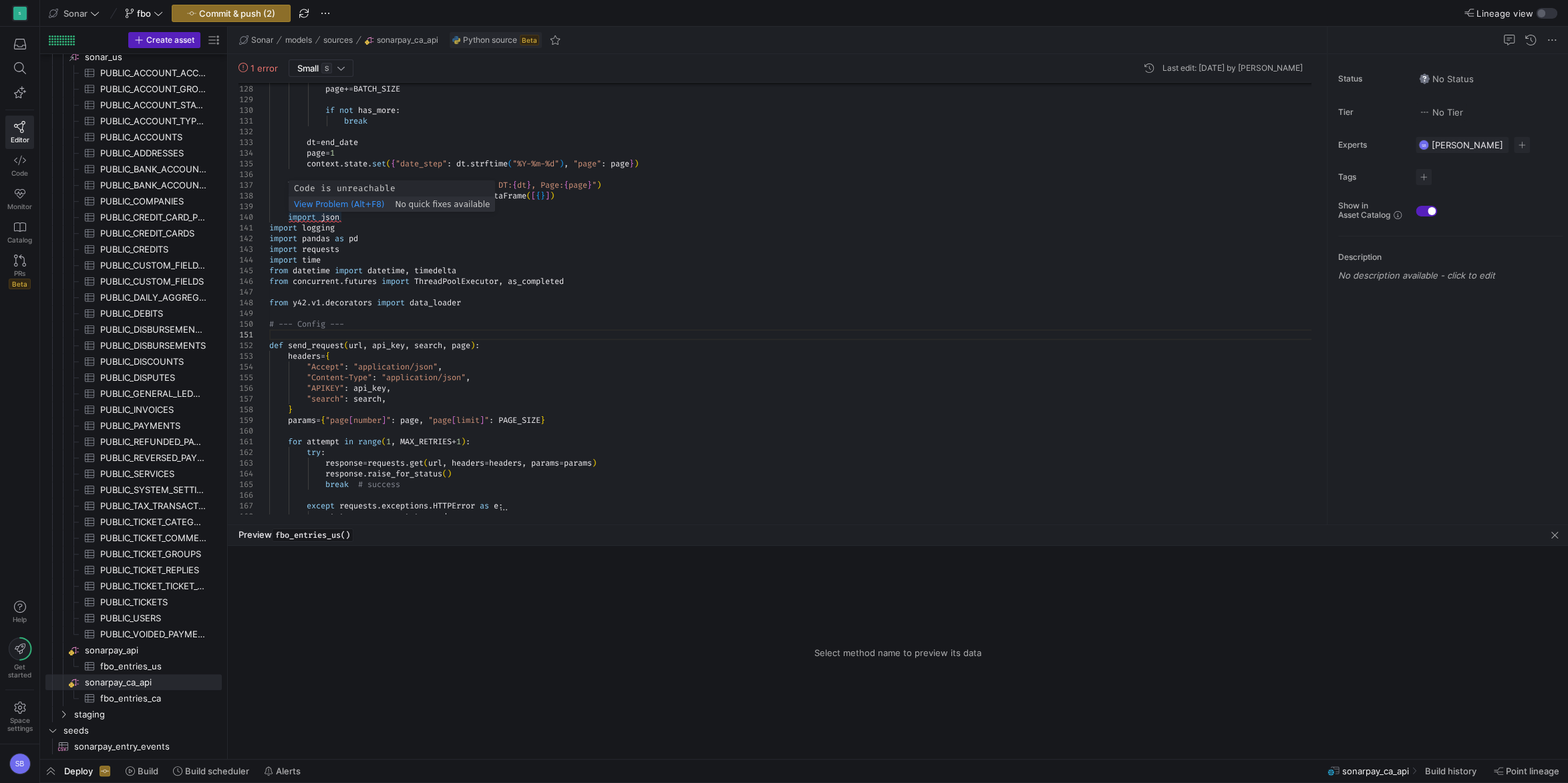
click at [291, 217] on div "params = { "page [ number ] " : page , "page [ limit ] " : PAGE_SIZE } "APIKEY"…" at bounding box center [795, 158] width 1052 height 2903
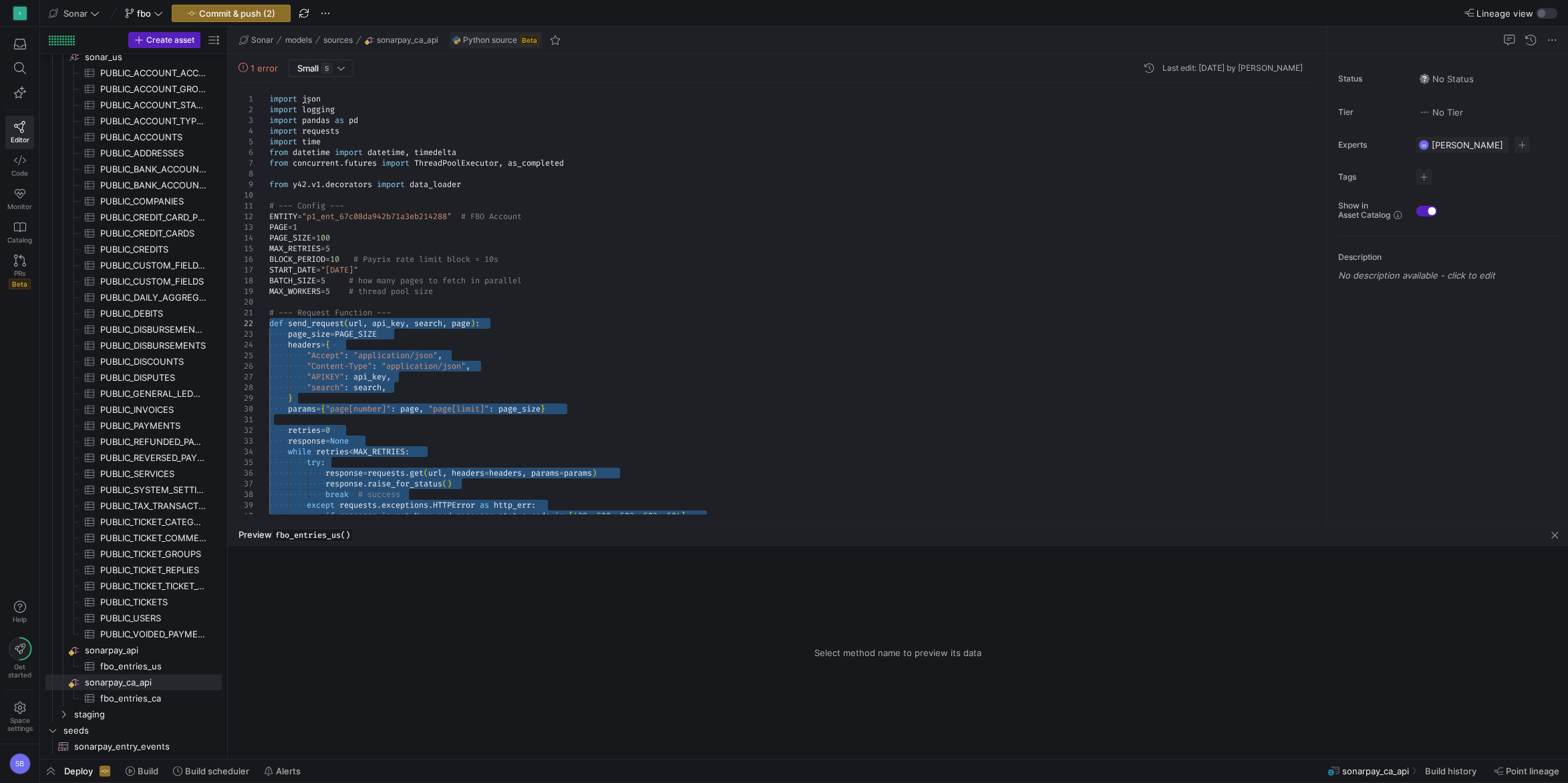
drag, startPoint x: 583, startPoint y: 263, endPoint x: 247, endPoint y: 312, distance: 339.6
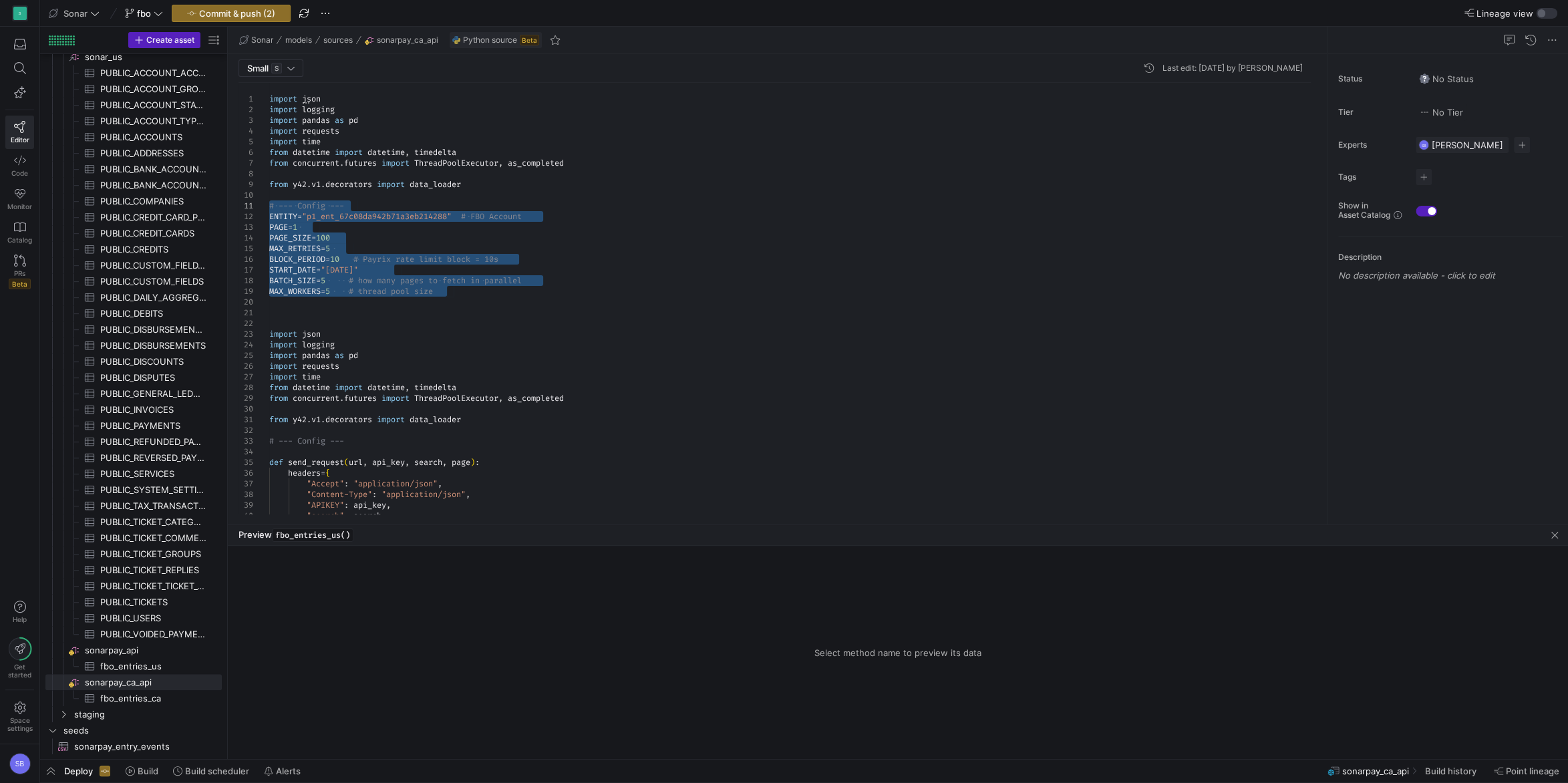
drag, startPoint x: 452, startPoint y: 290, endPoint x: 238, endPoint y: 211, distance: 228.1
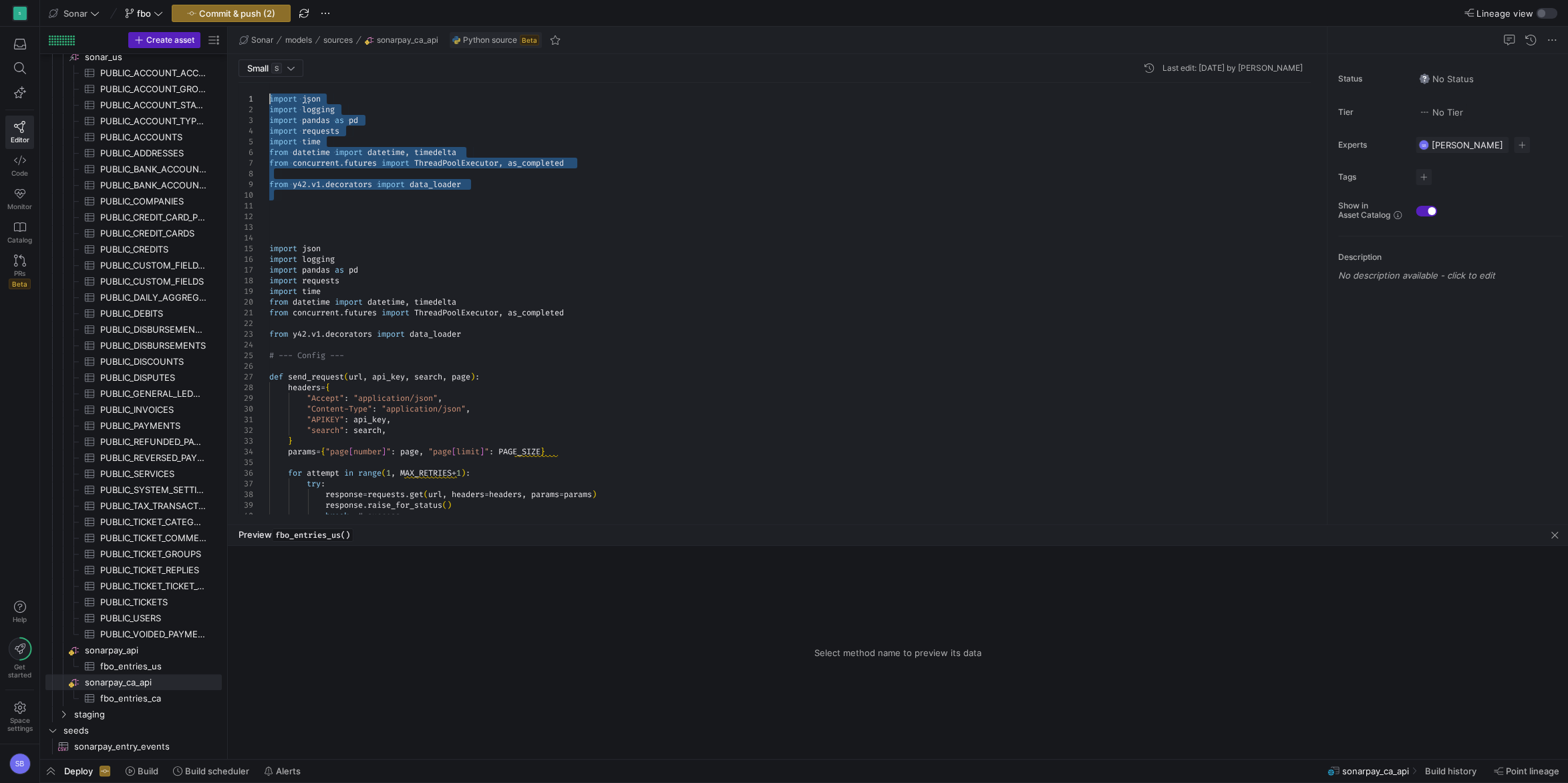
drag, startPoint x: 280, startPoint y: 202, endPoint x: 264, endPoint y: 86, distance: 117.1
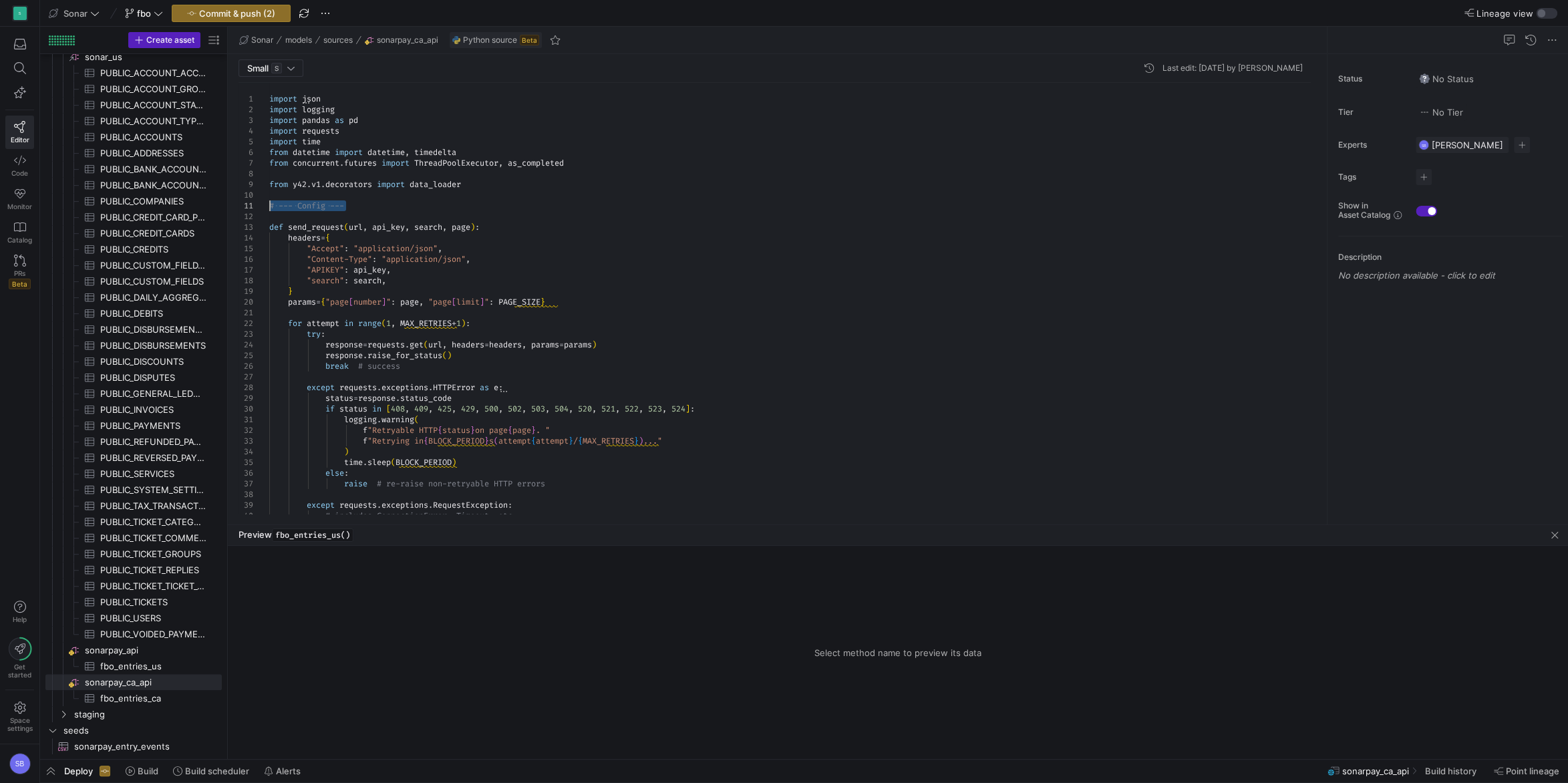
drag, startPoint x: 352, startPoint y: 207, endPoint x: 256, endPoint y: 202, distance: 96.1
click at [269, 202] on div "import json import logging import pandas as pd import requests import time from…" at bounding box center [795, 787] width 1052 height 1409
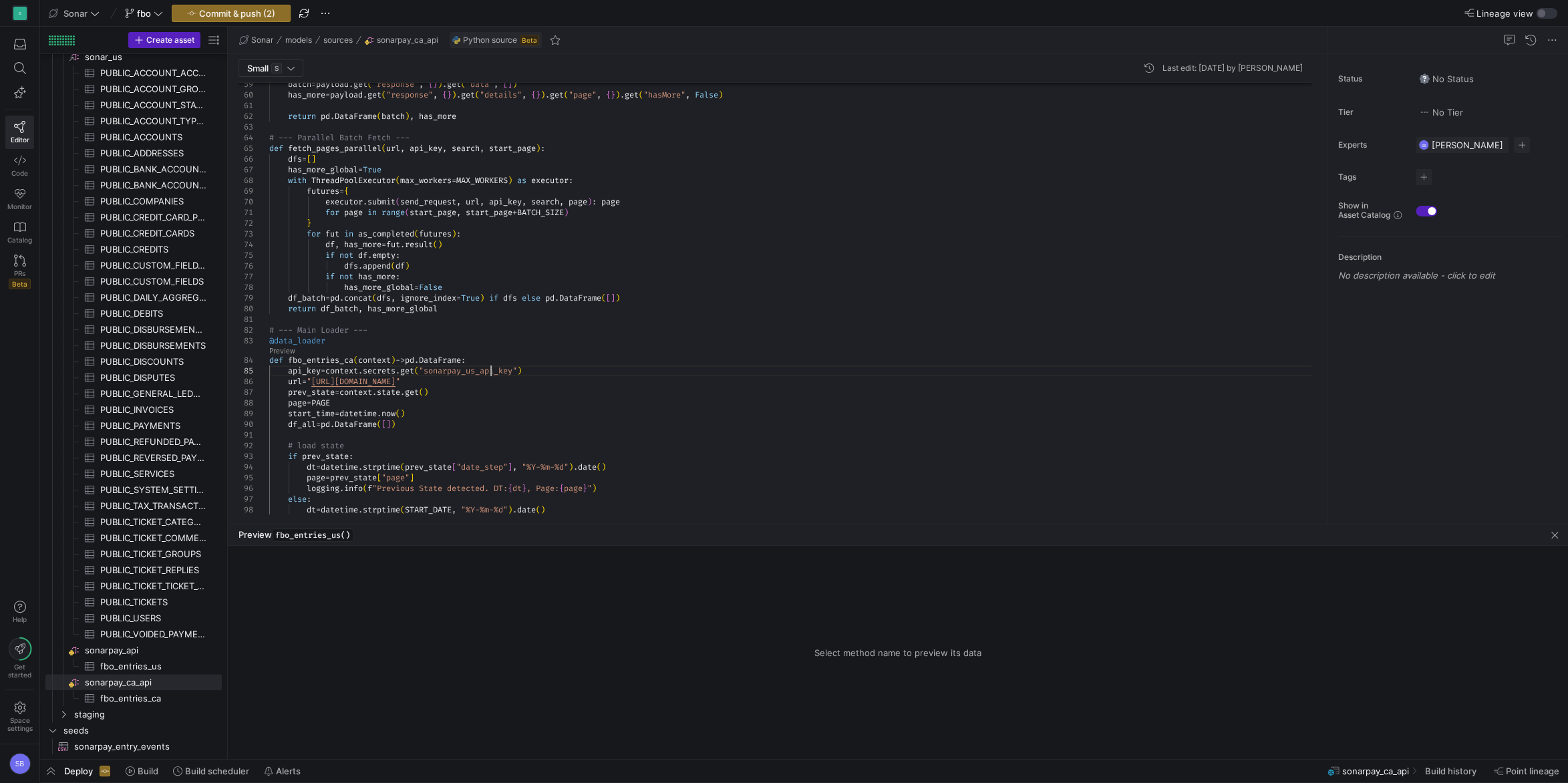
click at [489, 371] on div "batch = payload . get ( "response" , { } ) . get ( "data" , [ ] ) has_more = pa…" at bounding box center [795, 195] width 1052 height 1494
click at [407, 380] on div "batch = payload . get ( "response" , { } ) . get ( "data" , [ ] ) has_more = pa…" at bounding box center [795, 195] width 1052 height 1494
click at [607, 310] on div "batch = payload . get ( "response" , { } ) . get ( "data" , [ ] ) has_more = pa…" at bounding box center [795, 195] width 1052 height 1494
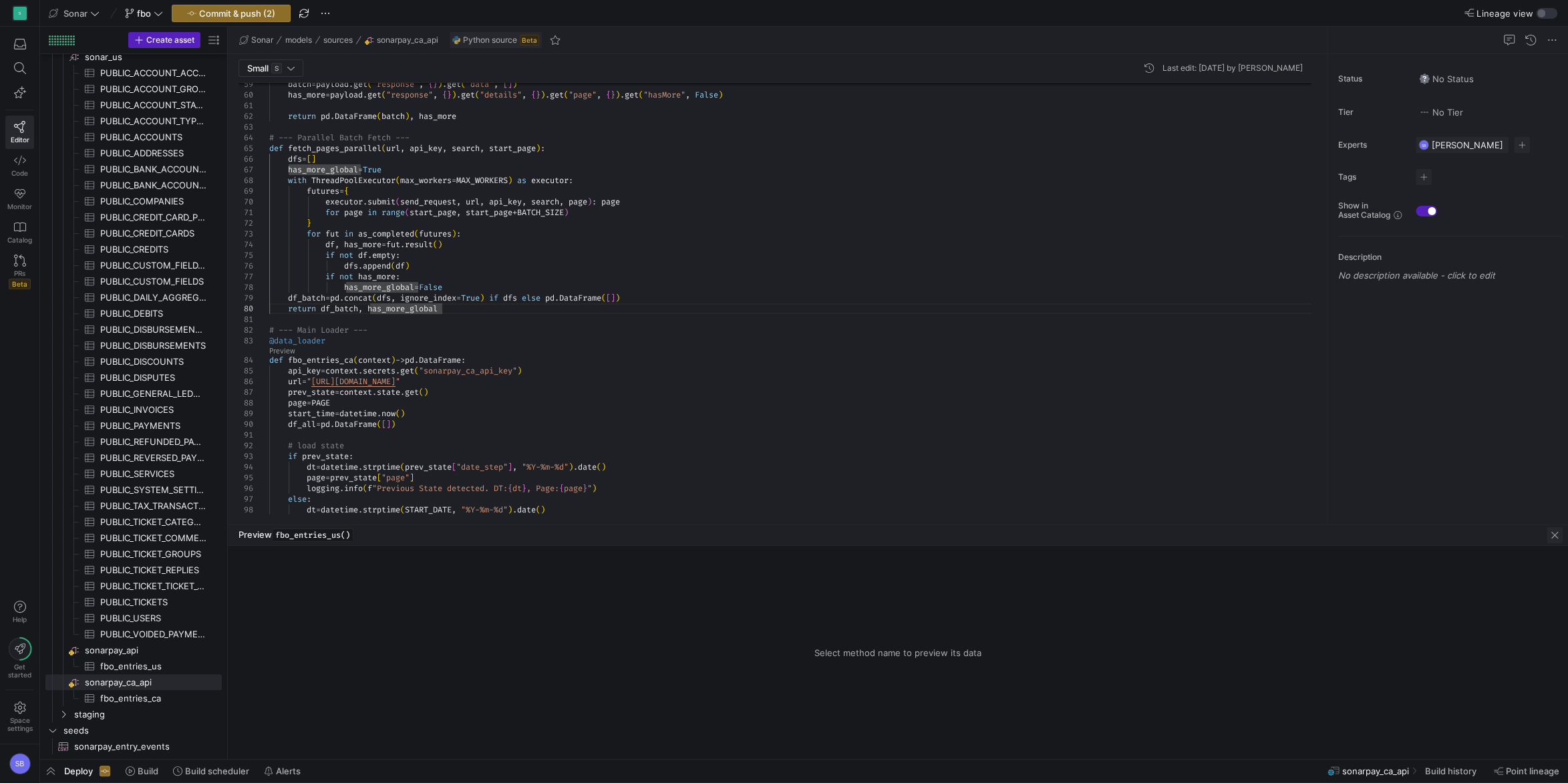
click at [1549, 539] on span "button" at bounding box center [1554, 535] width 16 height 16
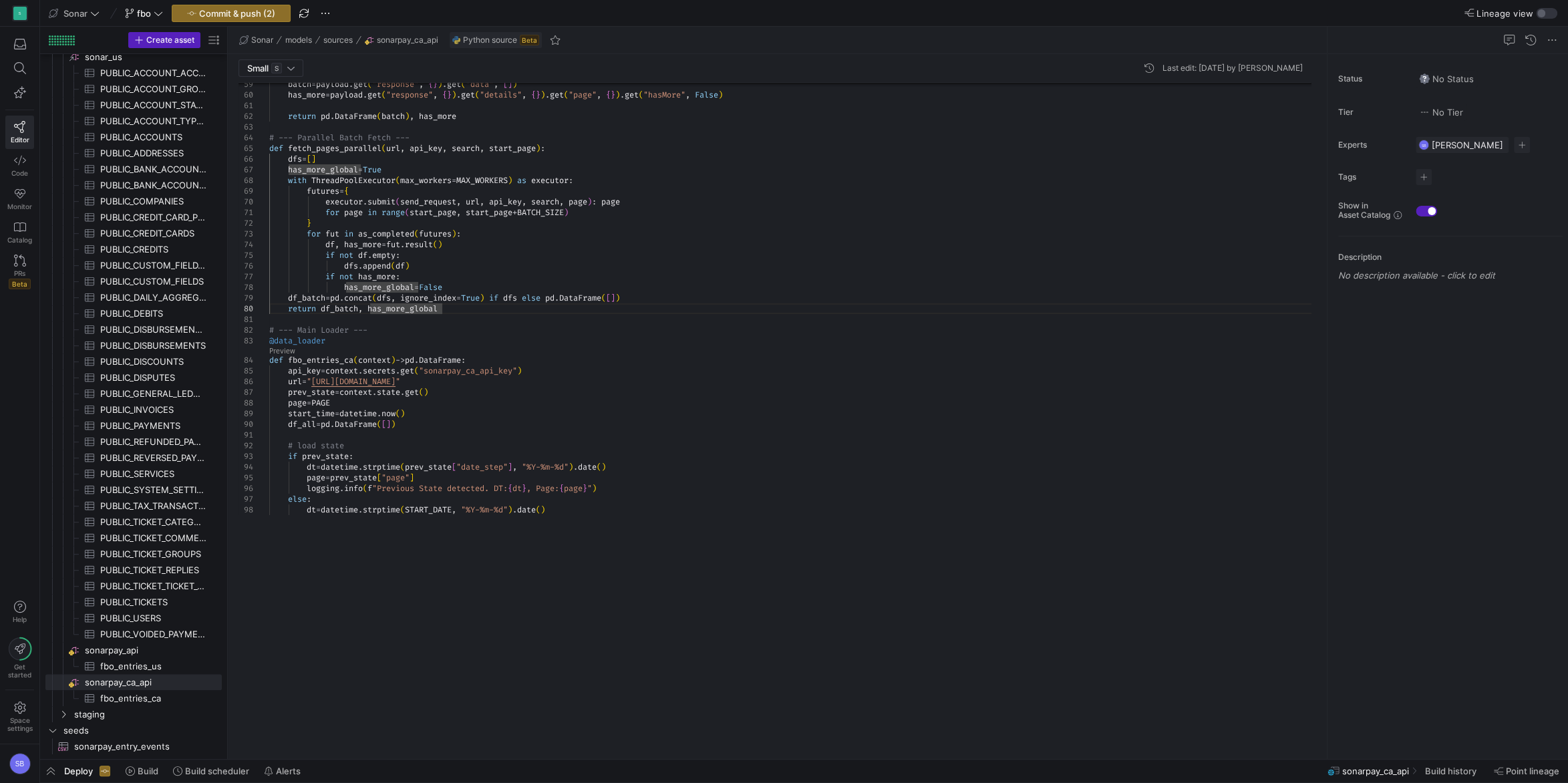
click at [677, 391] on div "batch = payload . get ( "response" , { } ) . get ( "data" , [ ] ) has_more = pa…" at bounding box center [795, 195] width 1052 height 1494
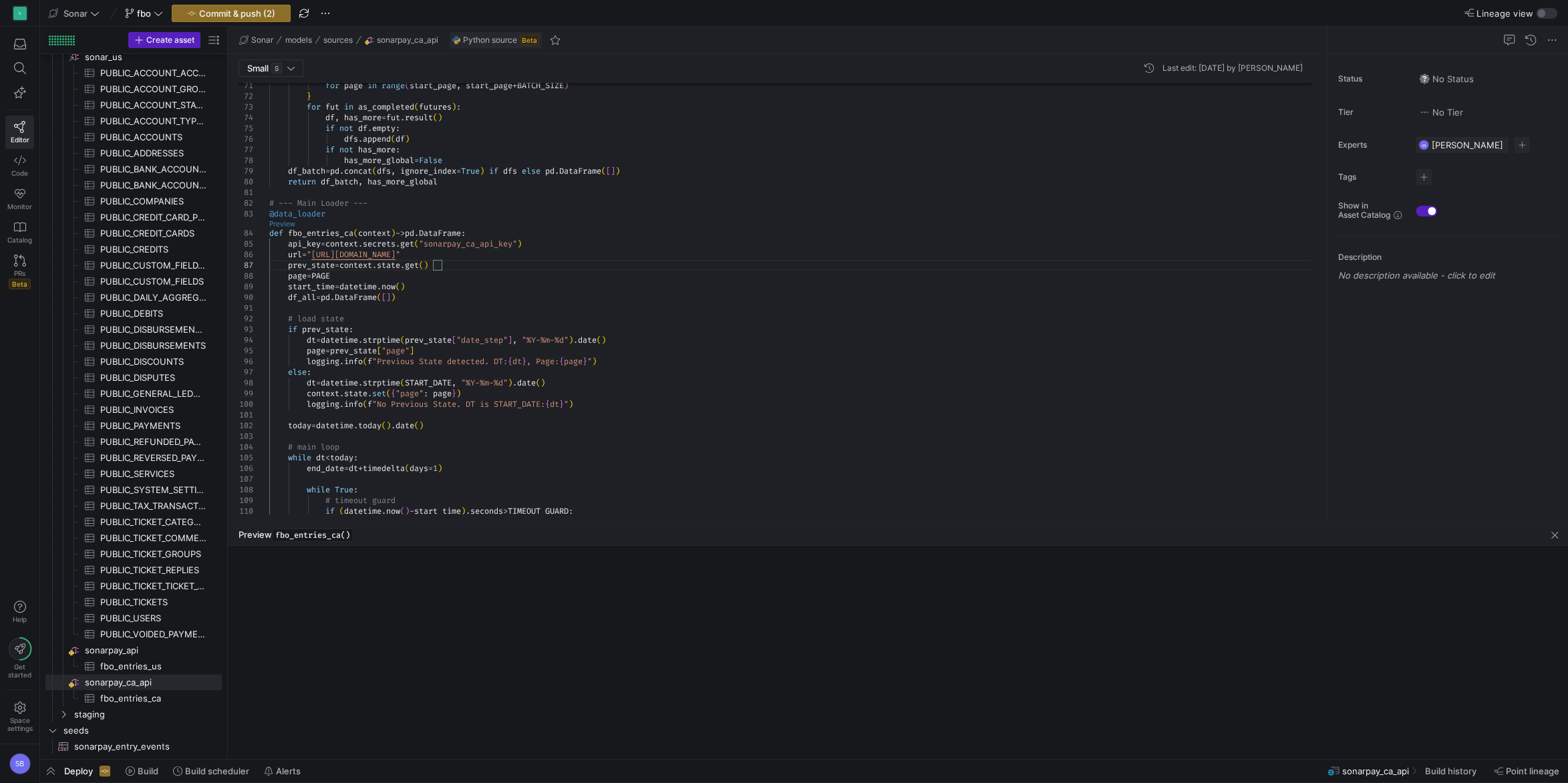
click at [283, 222] on link "Preview" at bounding box center [282, 223] width 26 height 7
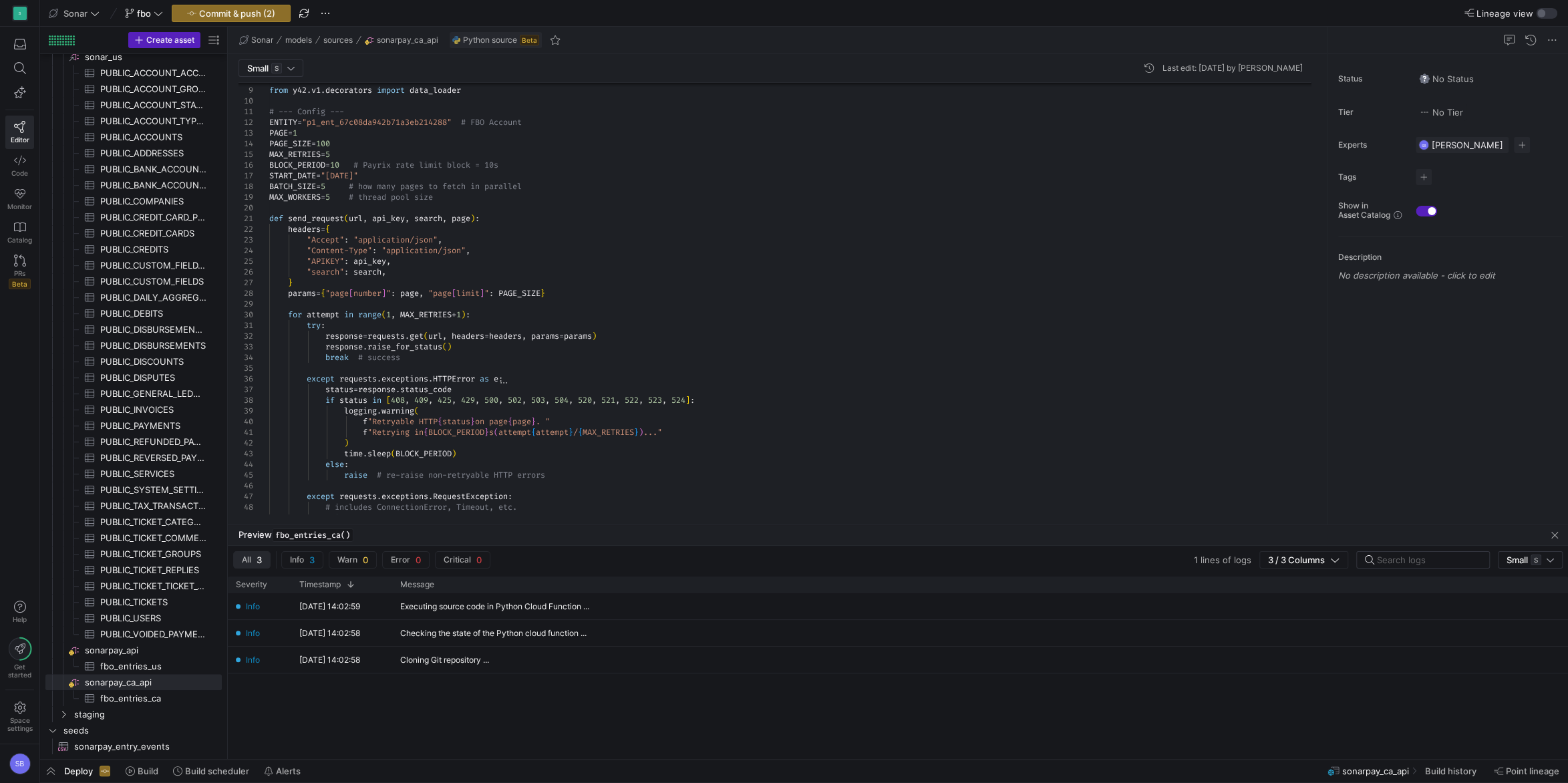
click at [605, 400] on div "raise except requests . exceptions . RequestException : # includes ConnectionEr…" at bounding box center [795, 736] width 1052 height 1494
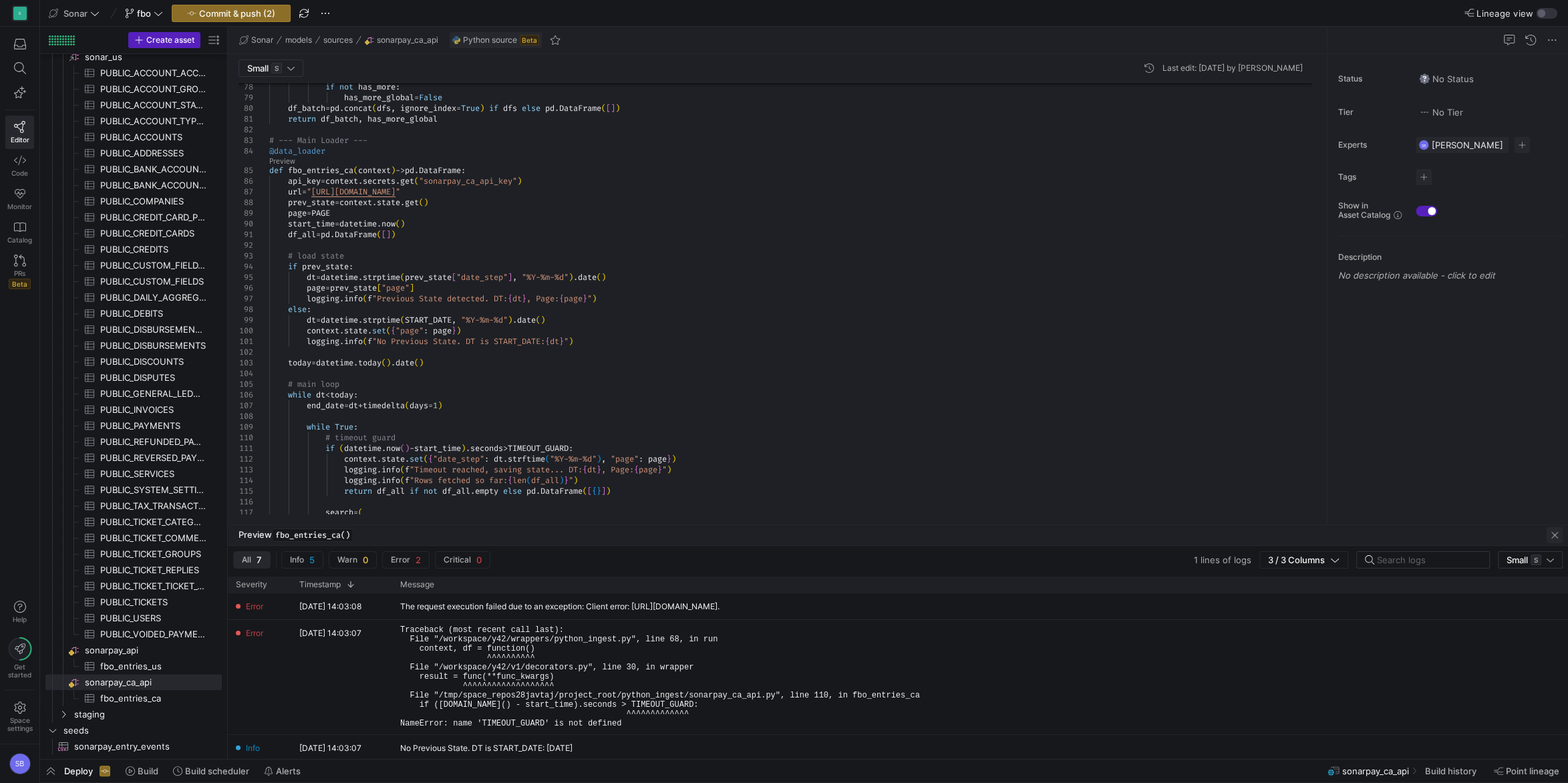
click at [1553, 539] on span "button" at bounding box center [1554, 535] width 16 height 16
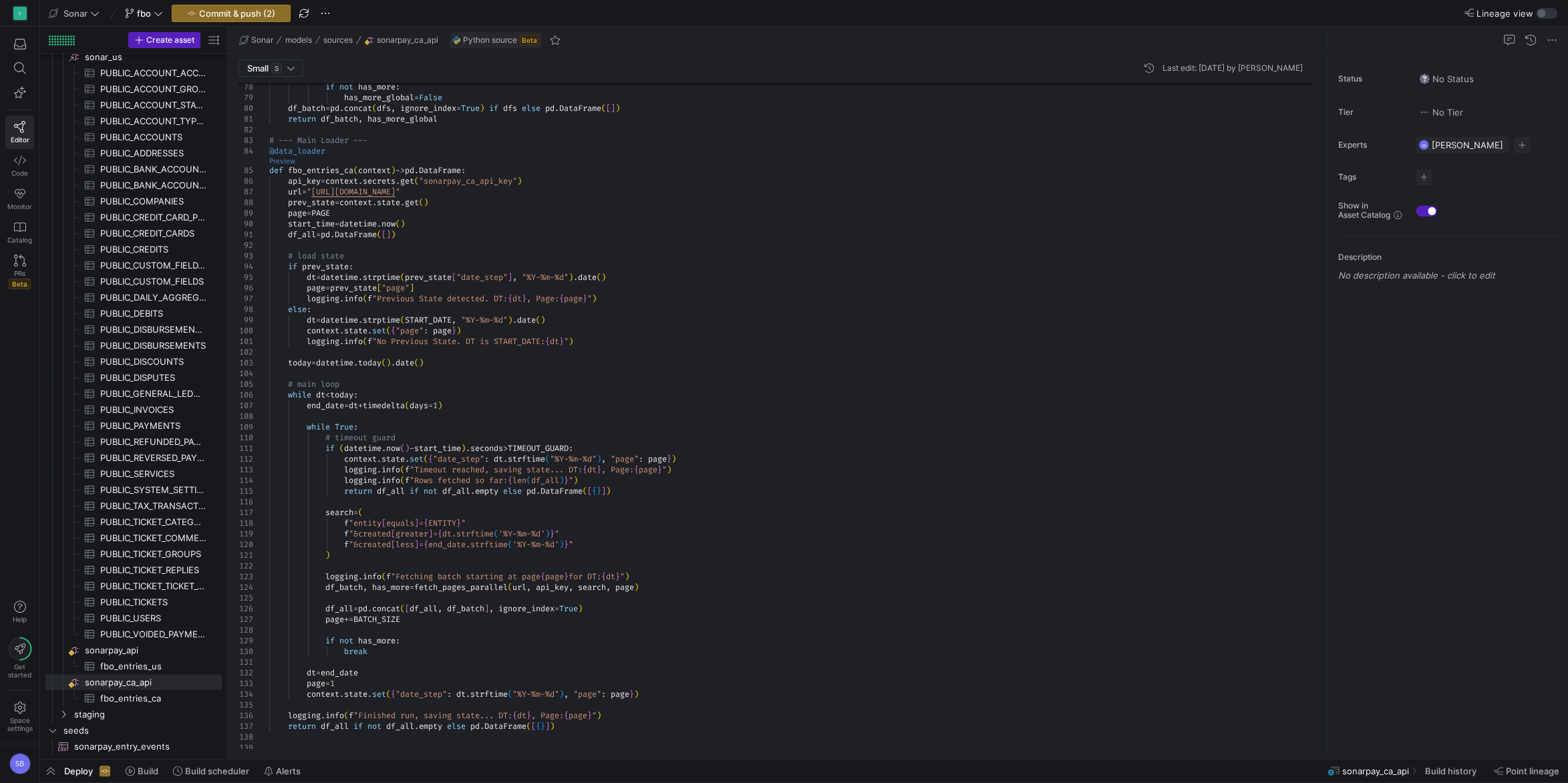
click at [282, 157] on link "Preview" at bounding box center [282, 161] width 26 height 7
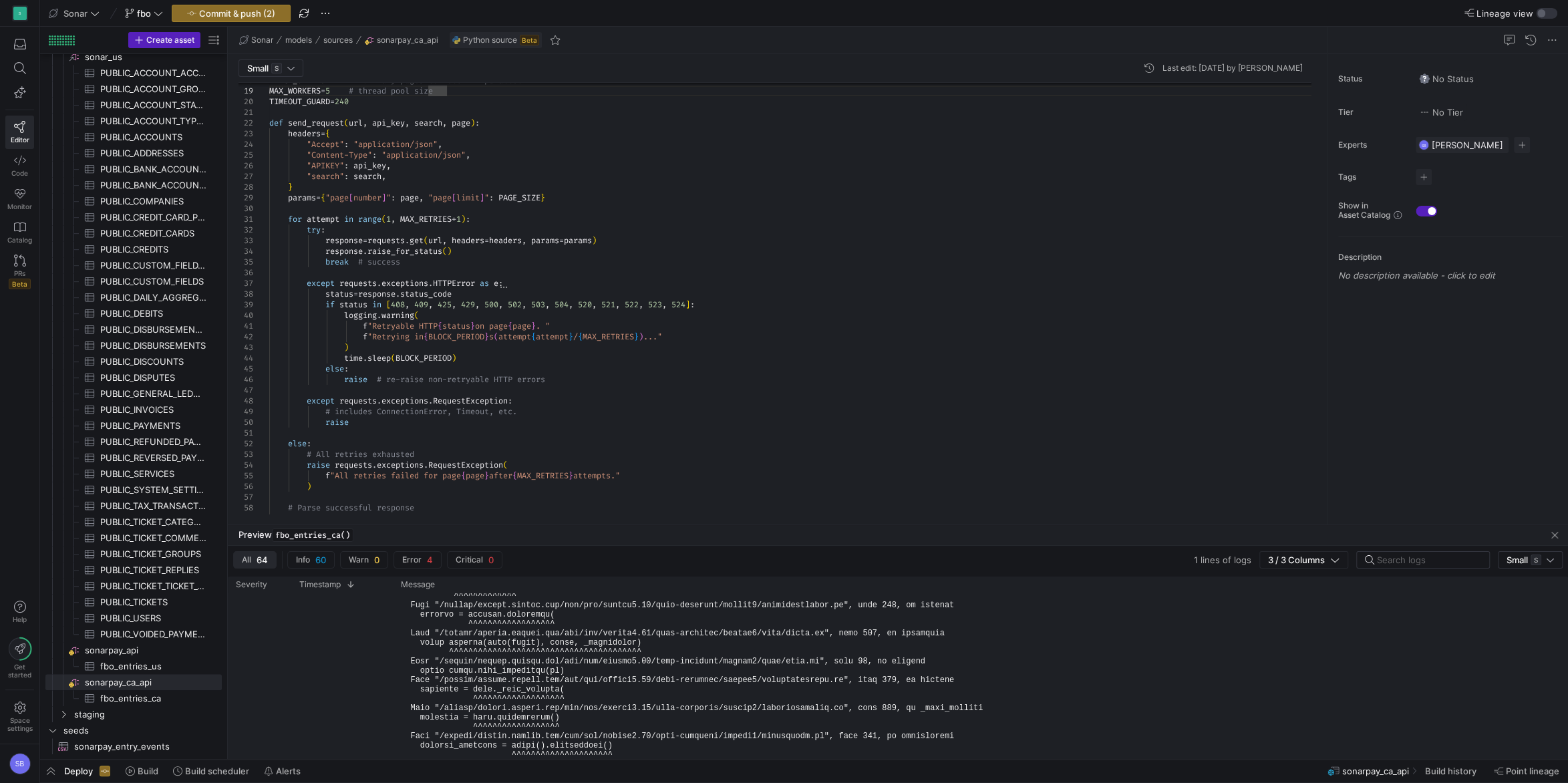
scroll to position [103, 0]
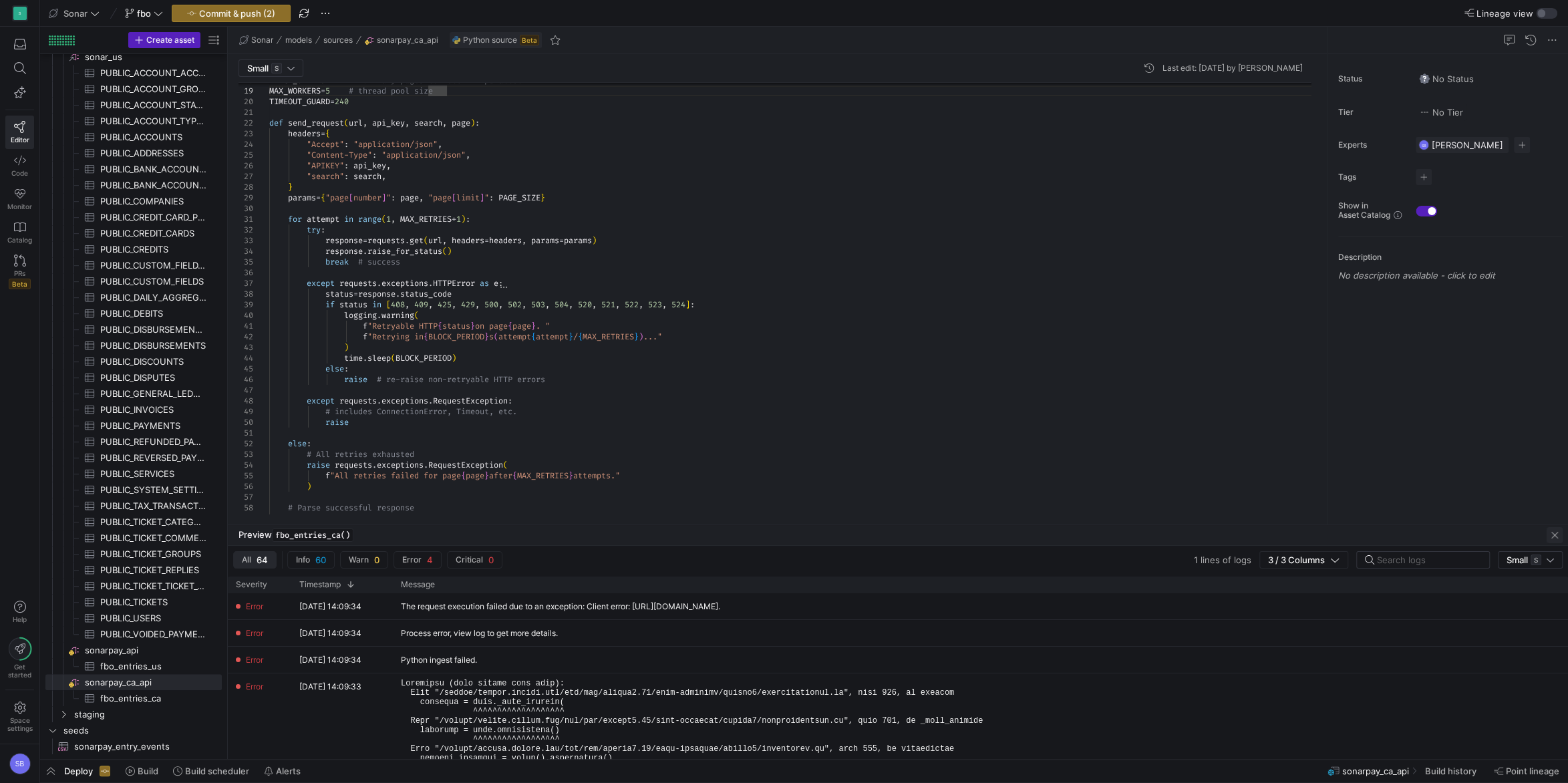
click at [1559, 535] on span "button" at bounding box center [1554, 535] width 16 height 16
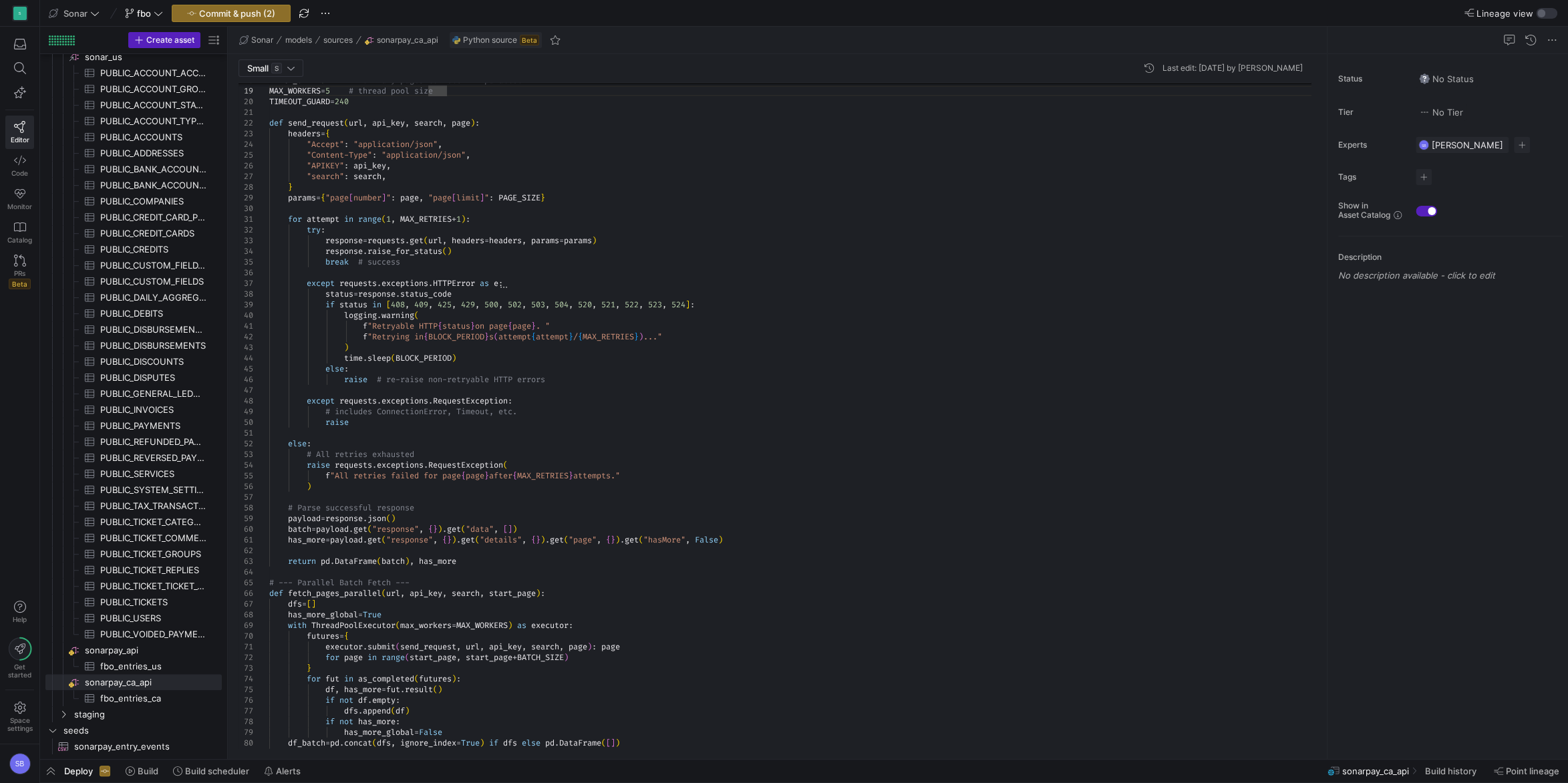
click at [353, 100] on div "raise # re-raise non-retryable HTTP errors ) time . sleep ( BLOCK_PERIOD ) else…" at bounding box center [795, 635] width 1052 height 1505
click at [450, 121] on div "raise # re-raise non-retryable HTTP errors ) time . sleep ( BLOCK_PERIOD ) else…" at bounding box center [795, 635] width 1052 height 1505
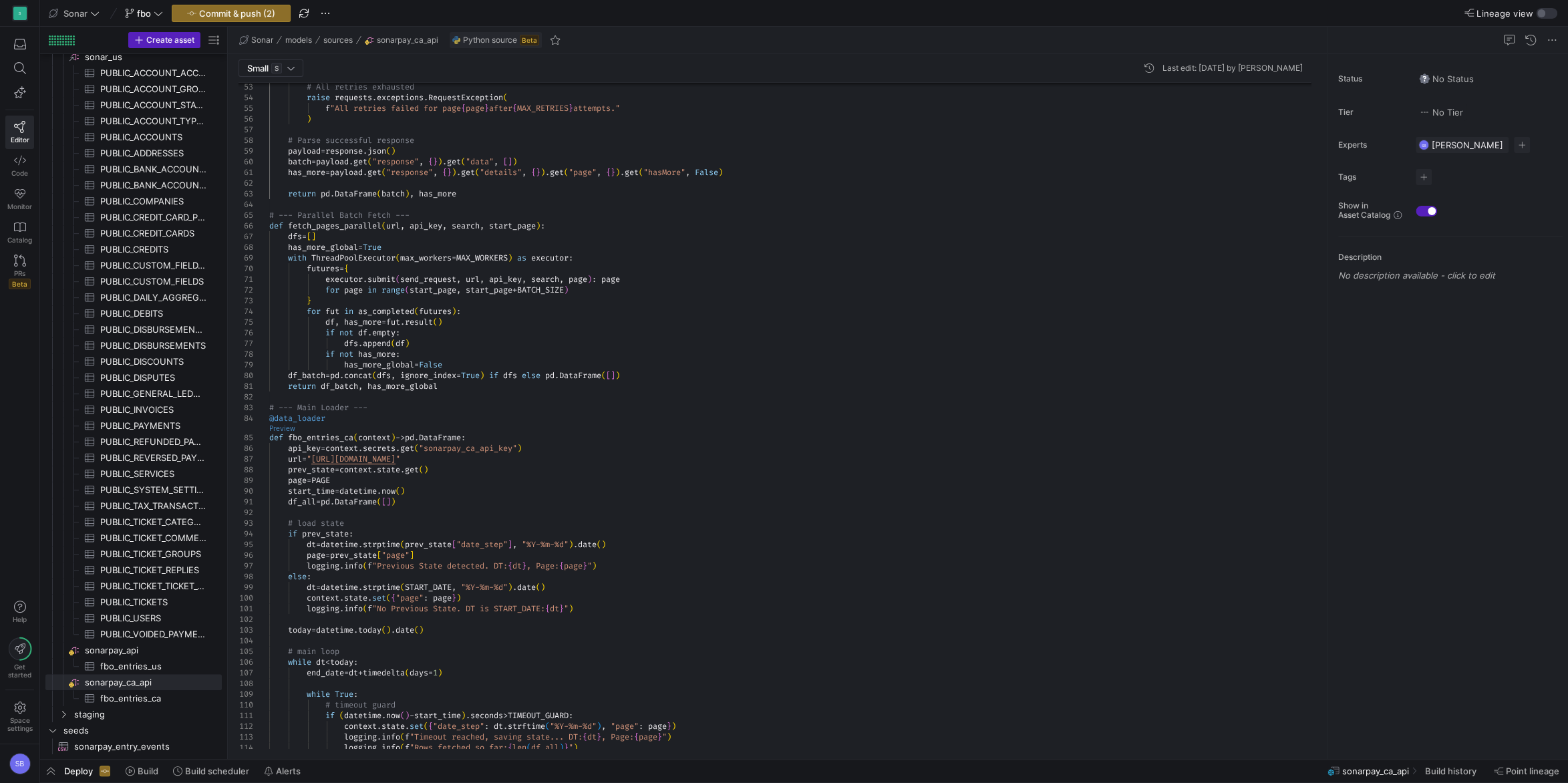
click at [282, 429] on link "Preview" at bounding box center [282, 428] width 26 height 7
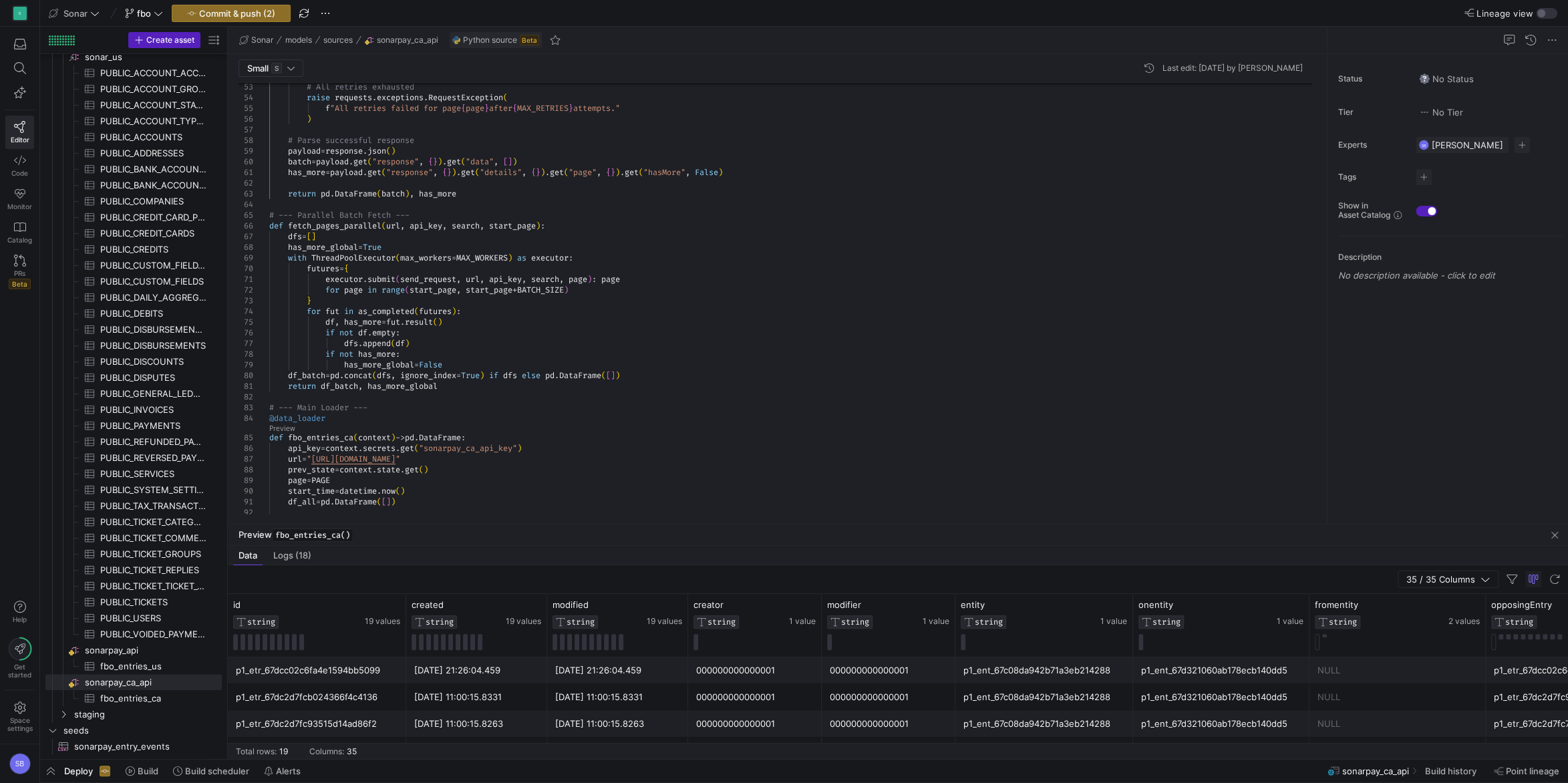
scroll to position [406, 0]
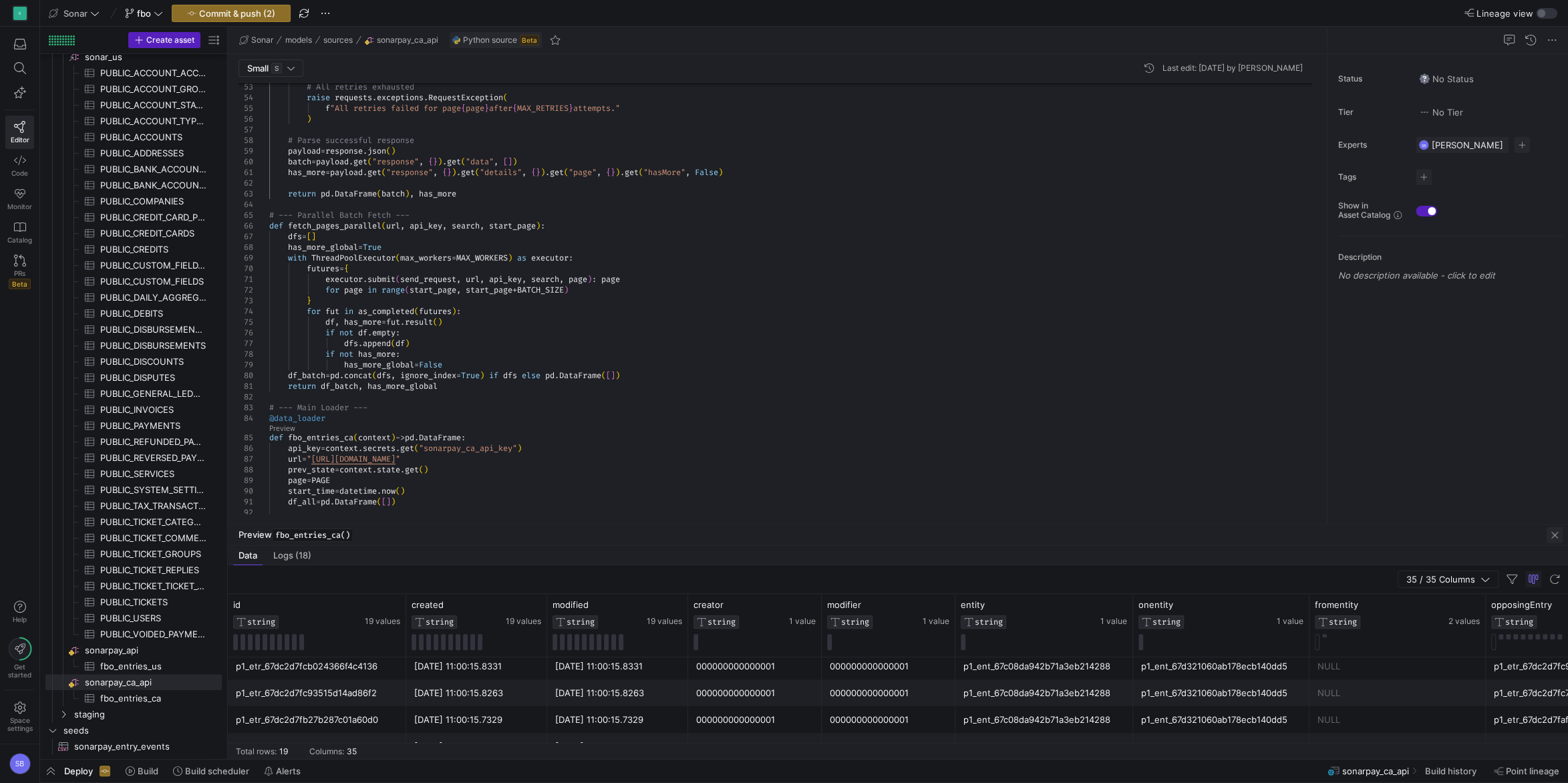
click at [1552, 536] on span "button" at bounding box center [1554, 535] width 16 height 16
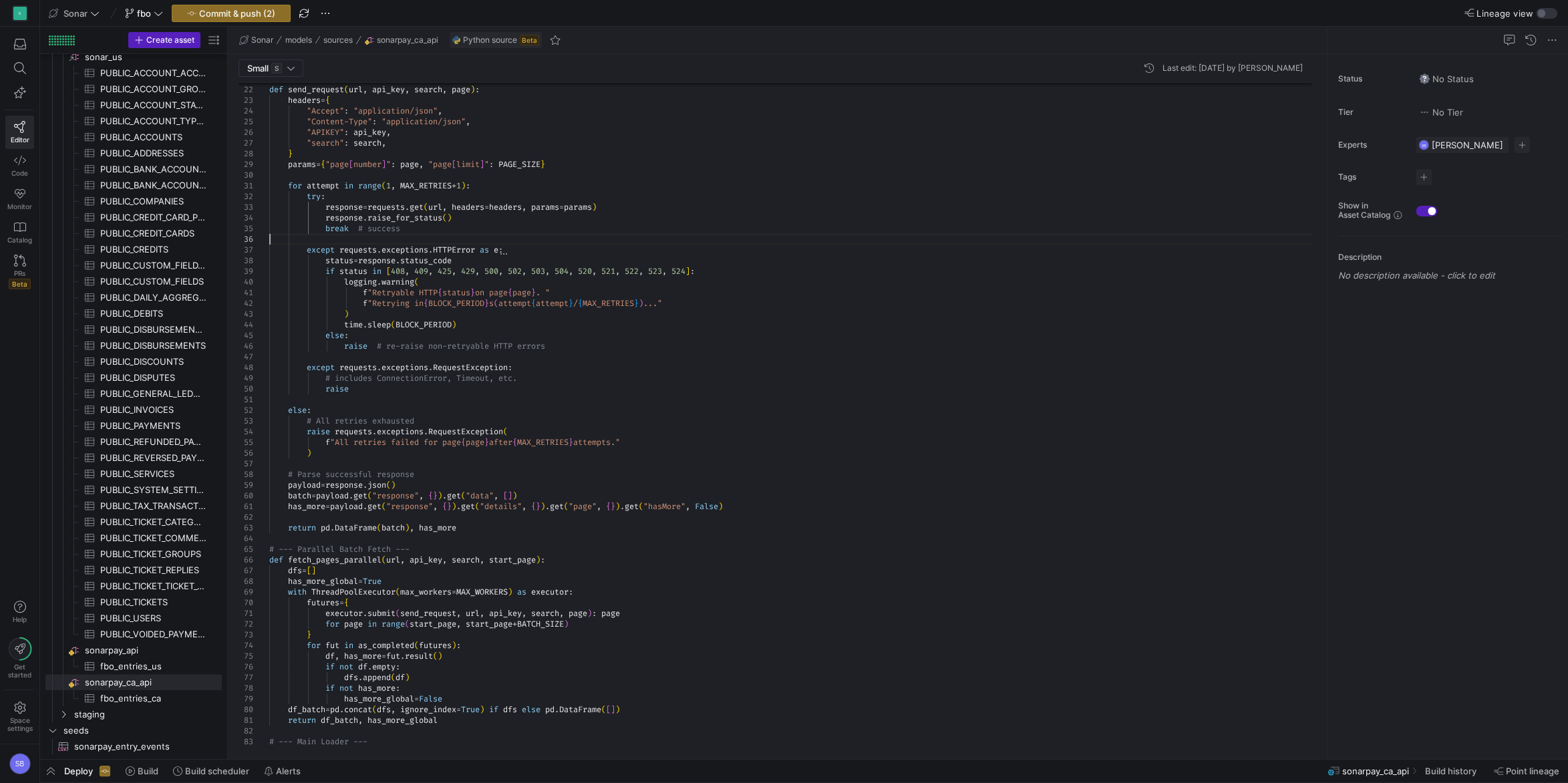
click at [508, 236] on div "# All retries exhausted raise requests . exceptions . RequestException ( f "All…" at bounding box center [795, 601] width 1052 height 1505
click at [504, 227] on div "# All retries exhausted raise requests . exceptions . RequestException ( f "All…" at bounding box center [795, 601] width 1052 height 1505
click at [337, 197] on div "# All retries exhausted raise requests . exceptions . RequestException ( f "All…" at bounding box center [795, 601] width 1052 height 1505
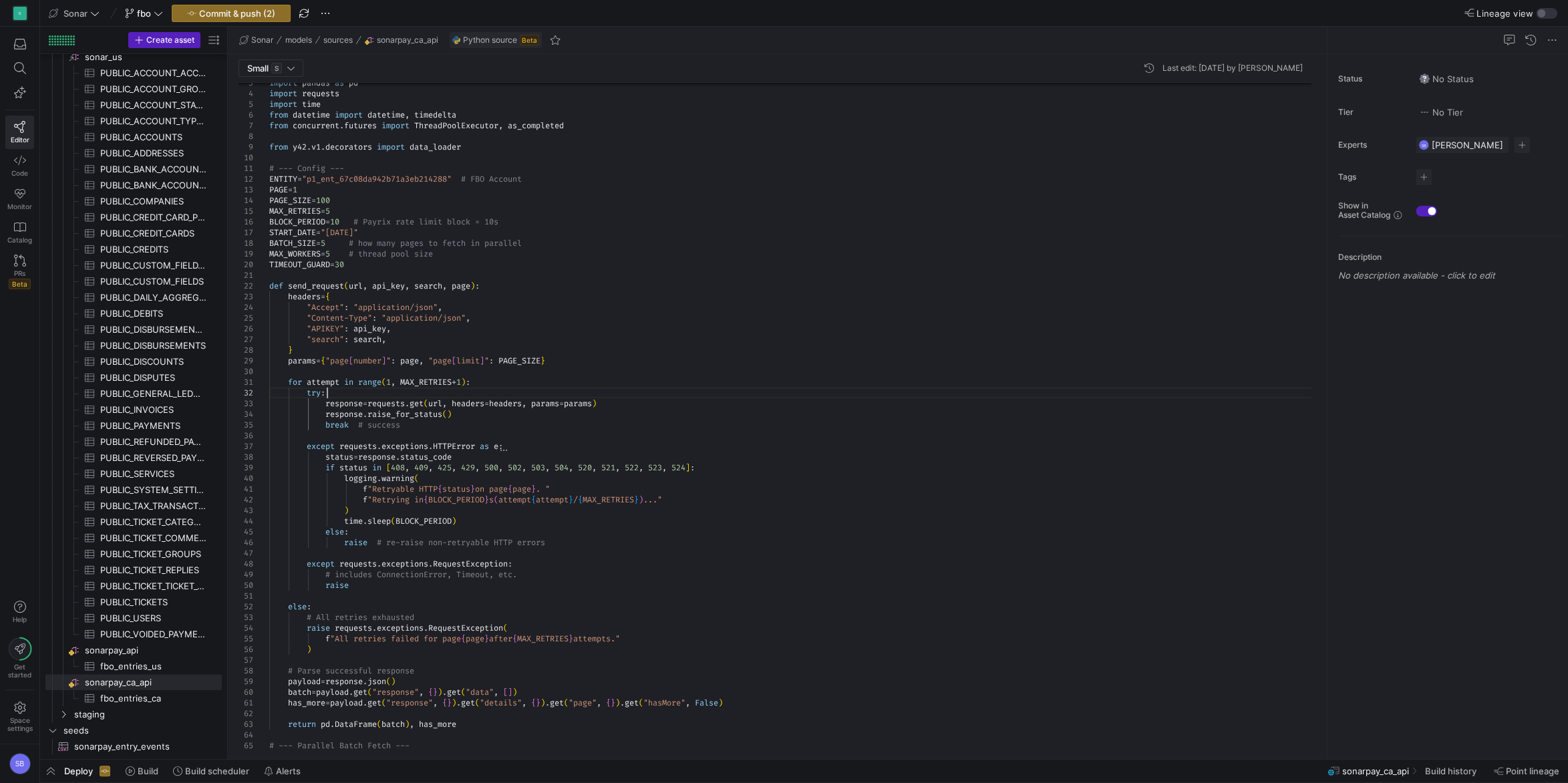
click at [351, 265] on div "return pd . DataFrame ( batch ) , has_more # --- Parallel Batch Fetch --- paylo…" at bounding box center [795, 798] width 1052 height 1505
click at [117, 649] on span "sonarpay_api​​​​​​​​" at bounding box center [152, 651] width 135 height 16
click at [356, 265] on div "import pandas as pd import requests import time from datetime import datetime ,…" at bounding box center [795, 798] width 1052 height 1505
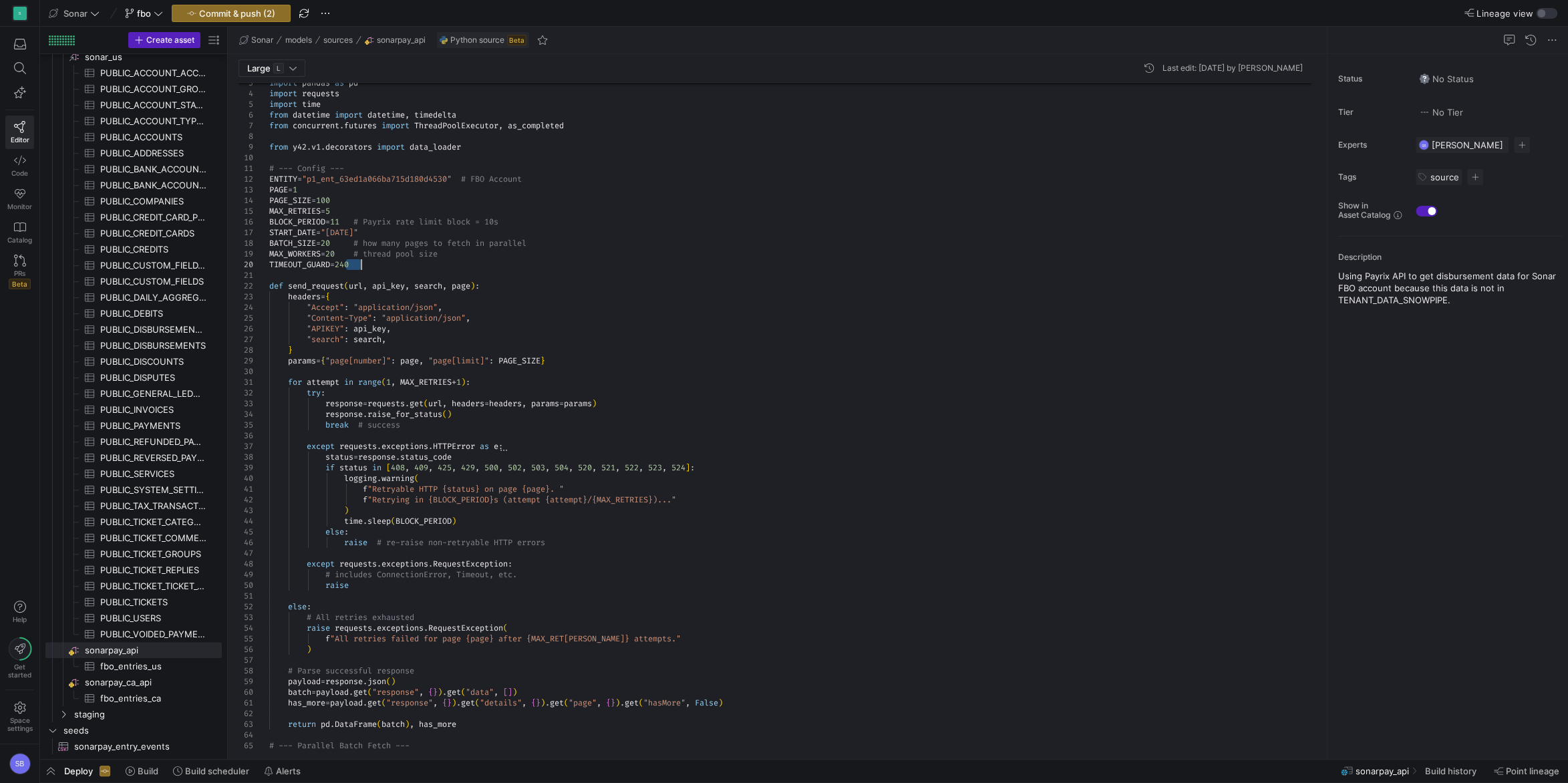
click at [356, 265] on div "import pandas as pd import requests import time from datetime import datetime ,…" at bounding box center [795, 798] width 1052 height 1505
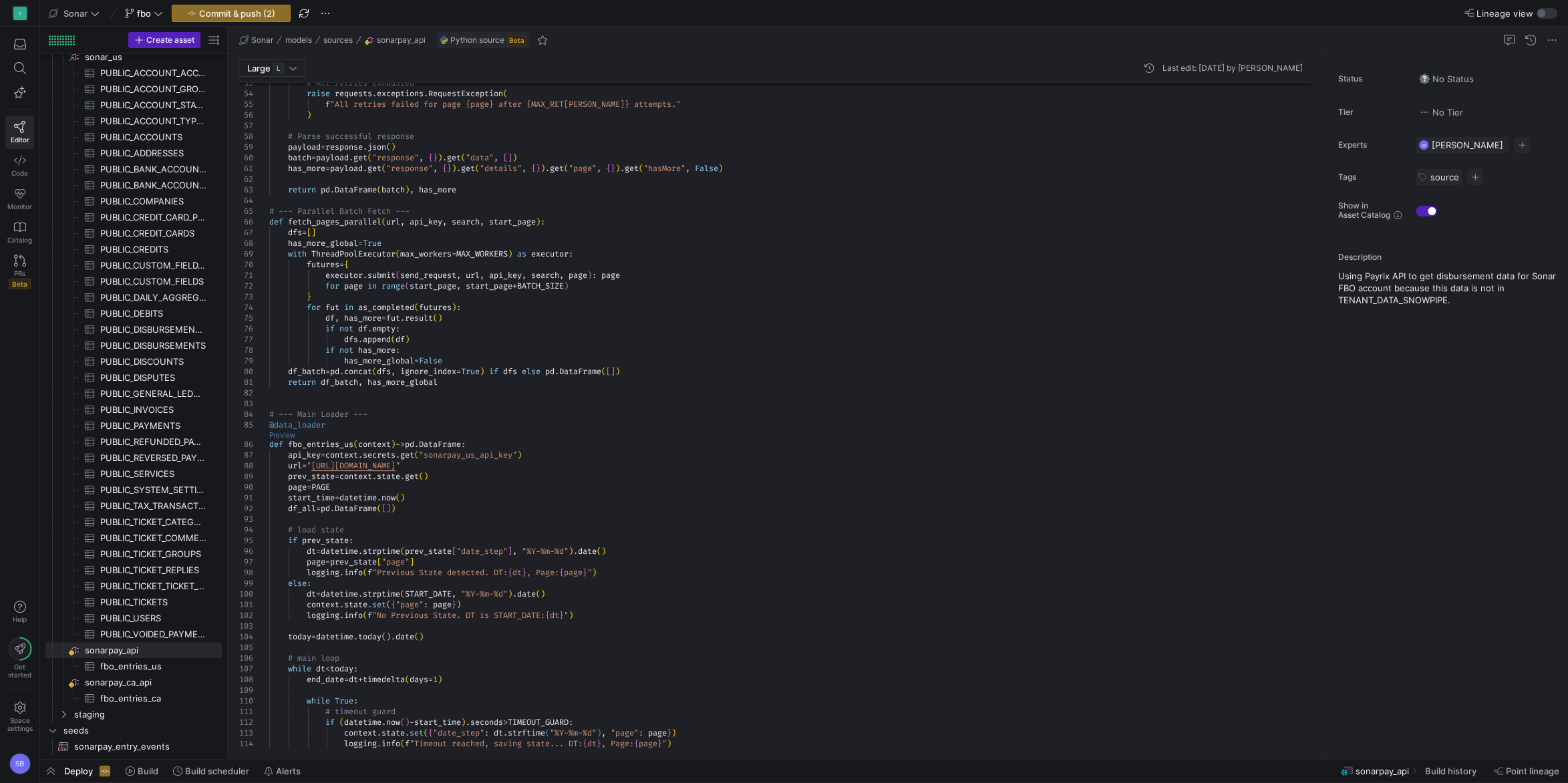
click at [288, 433] on link "Preview" at bounding box center [282, 435] width 26 height 7
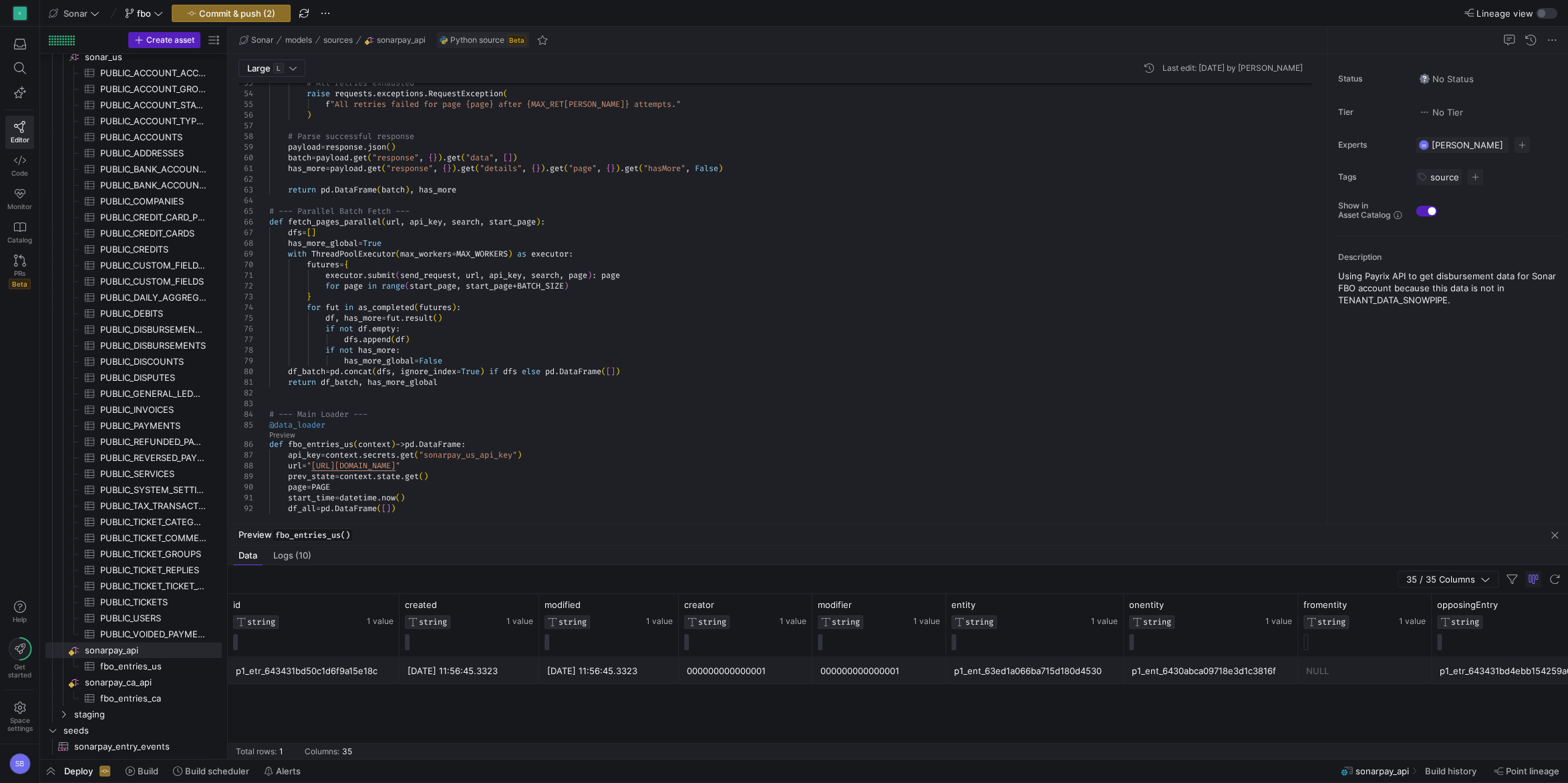
click at [1447, 711] on div "p1_etr_643431bd50c1d6f9a15e18c [DATE] 11:56:45.3323 [DATE] 11:56:45.3323 000000…" at bounding box center [898, 708] width 1340 height 102
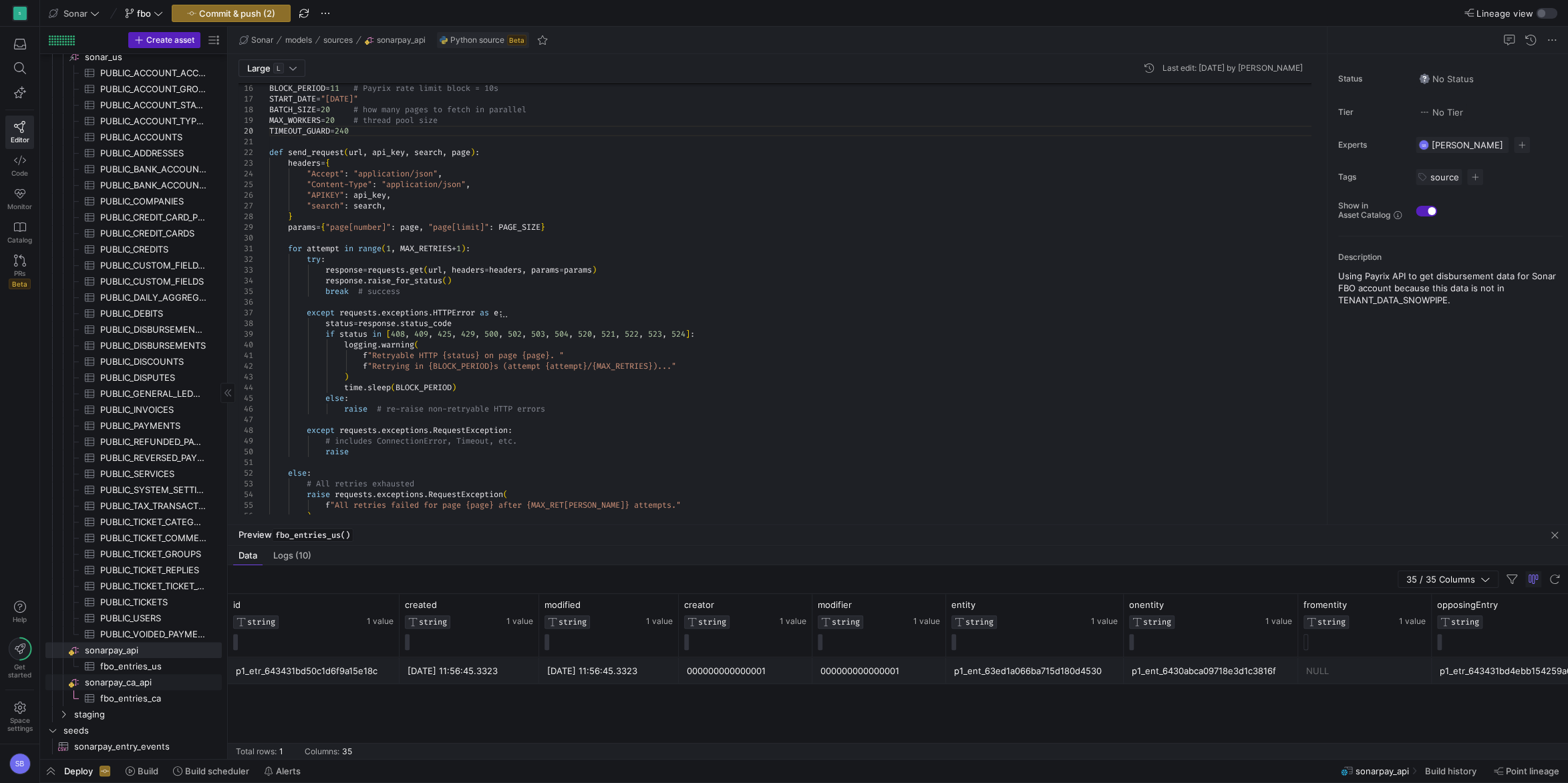
click at [143, 680] on span "sonarpay_ca_api​​​​​​​​" at bounding box center [152, 682] width 135 height 16
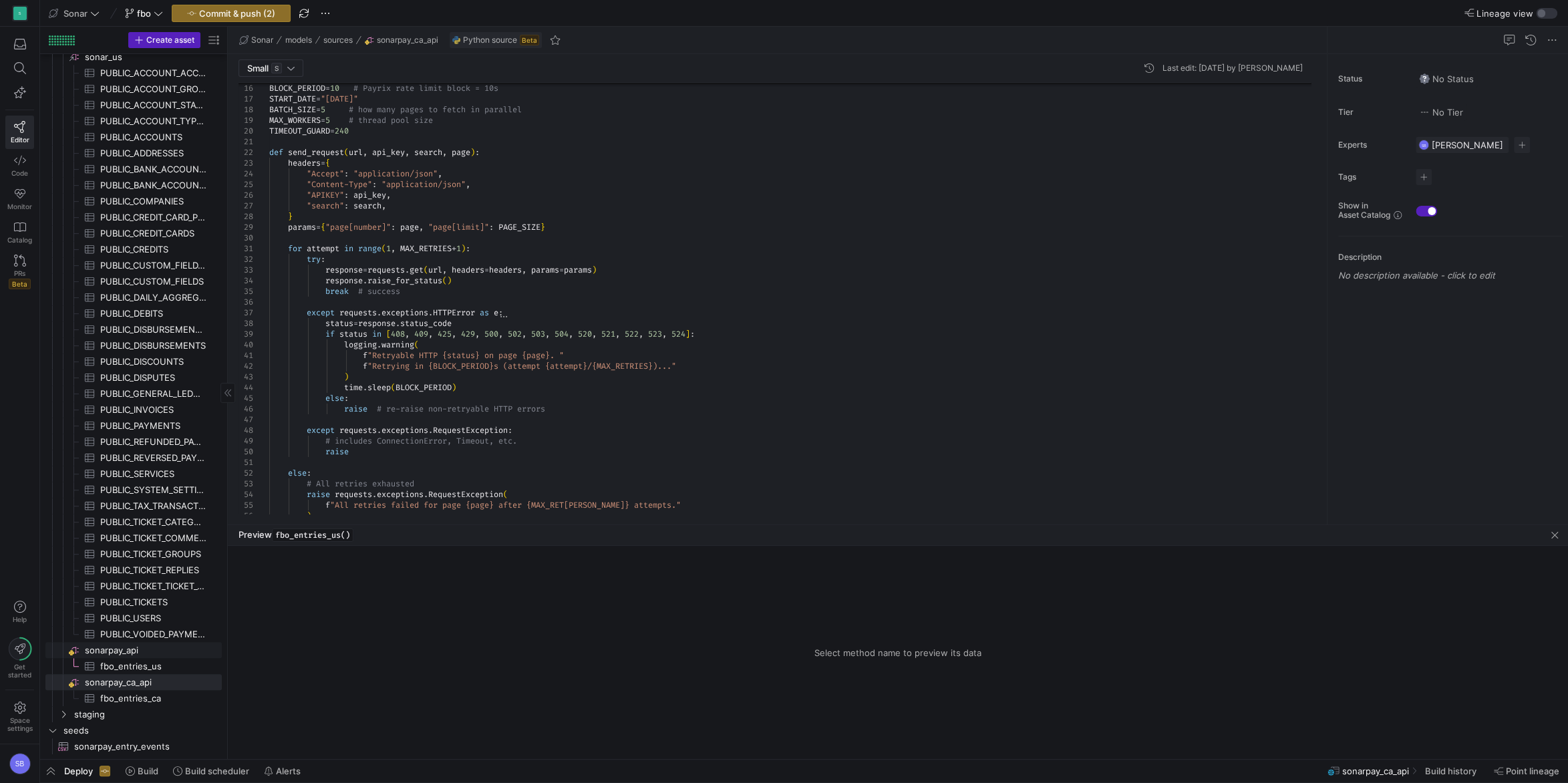
click at [125, 651] on span "sonarpay_api​​​​​​​​" at bounding box center [152, 651] width 135 height 16
click at [251, 16] on span "Commit & push (2)" at bounding box center [237, 13] width 76 height 11
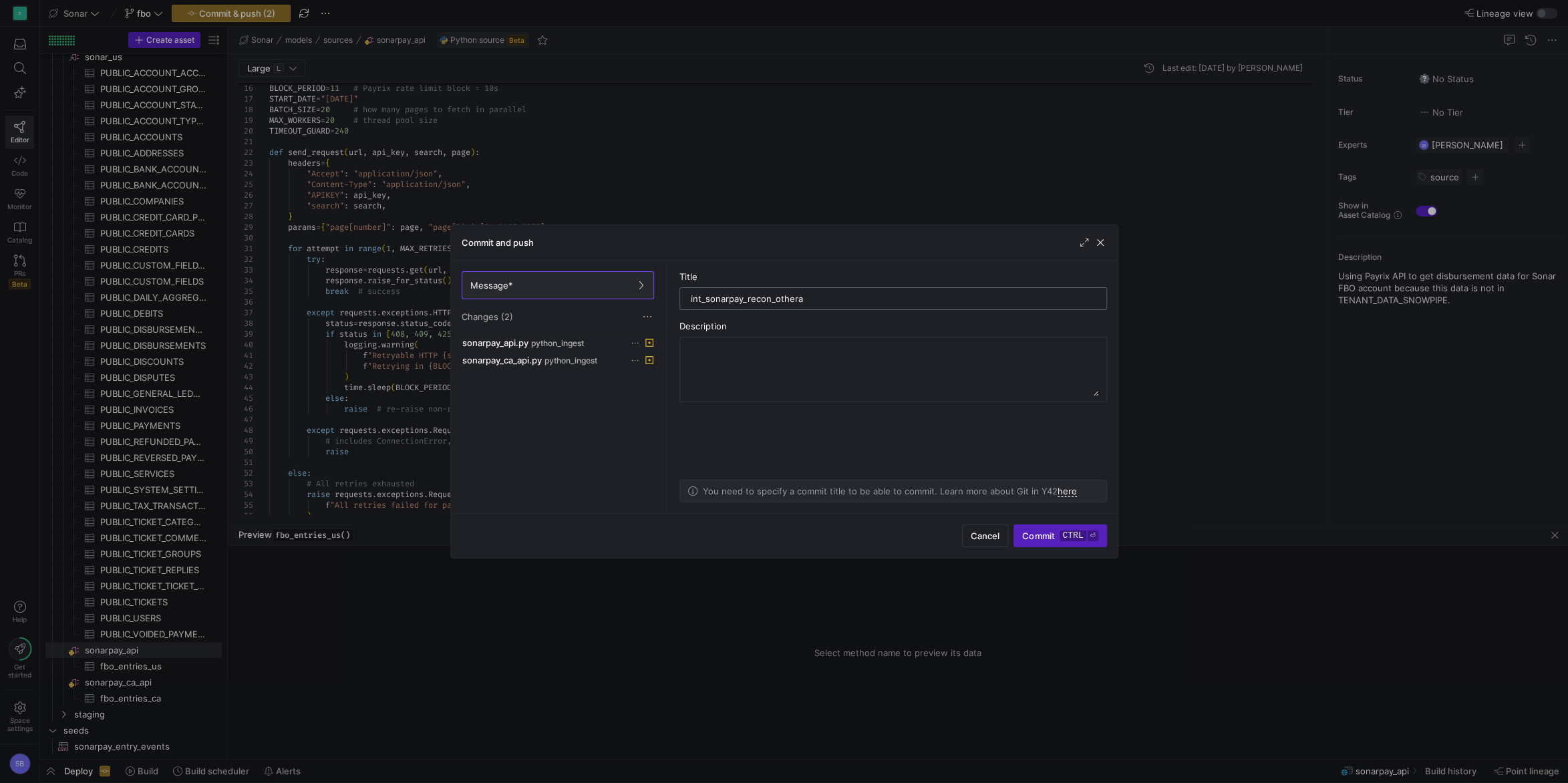
click at [876, 297] on input "int_sonarpay_recon_othera" at bounding box center [893, 298] width 405 height 11
drag, startPoint x: 874, startPoint y: 297, endPoint x: 578, endPoint y: 262, distance: 298.1
click at [691, 293] on input "int_sonarpay_recon_othera" at bounding box center [893, 298] width 405 height 11
type input "add more retry codes"
click at [1098, 245] on span "button" at bounding box center [1100, 242] width 13 height 13
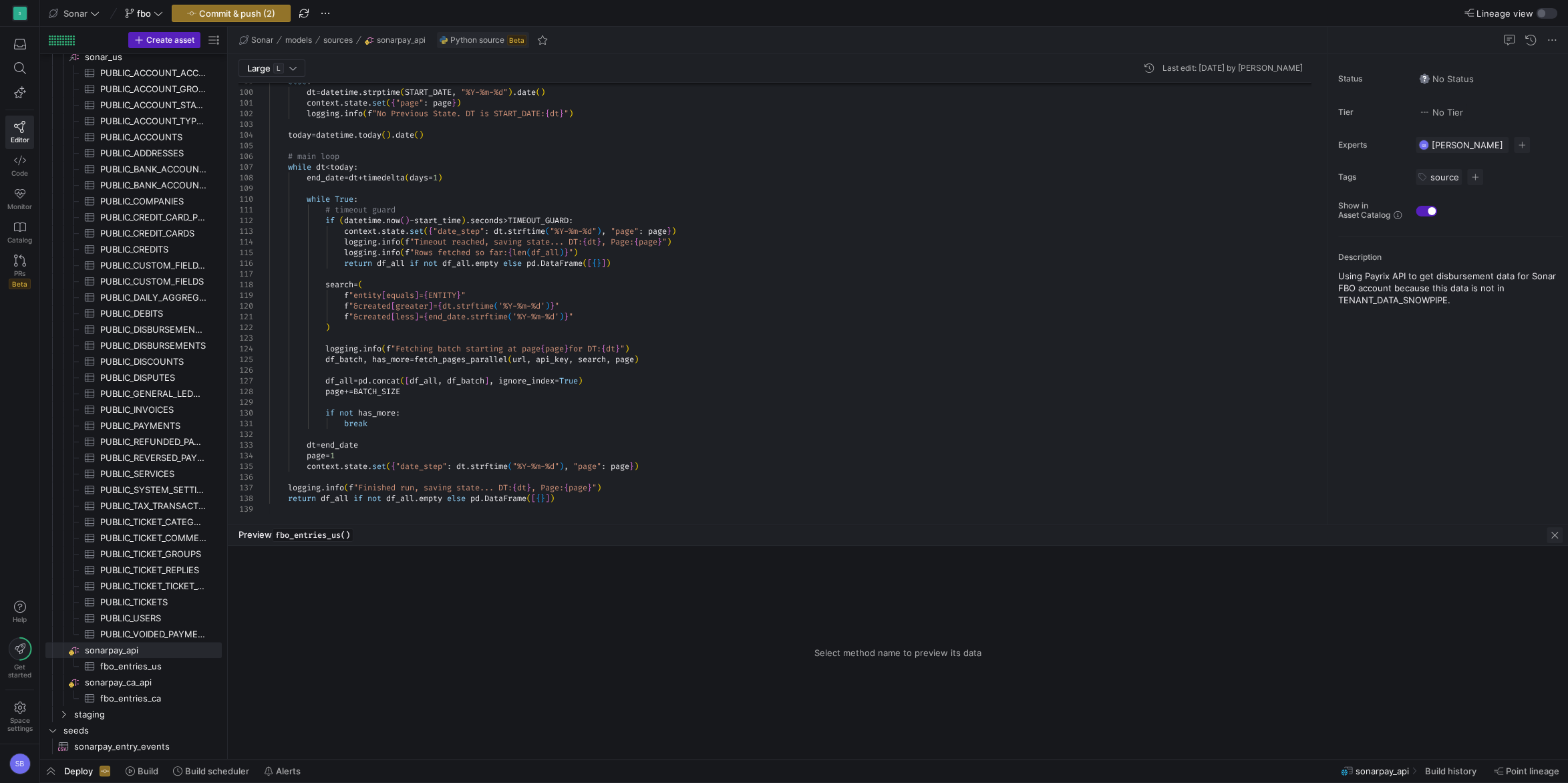
click at [1558, 532] on span "button" at bounding box center [1554, 535] width 16 height 16
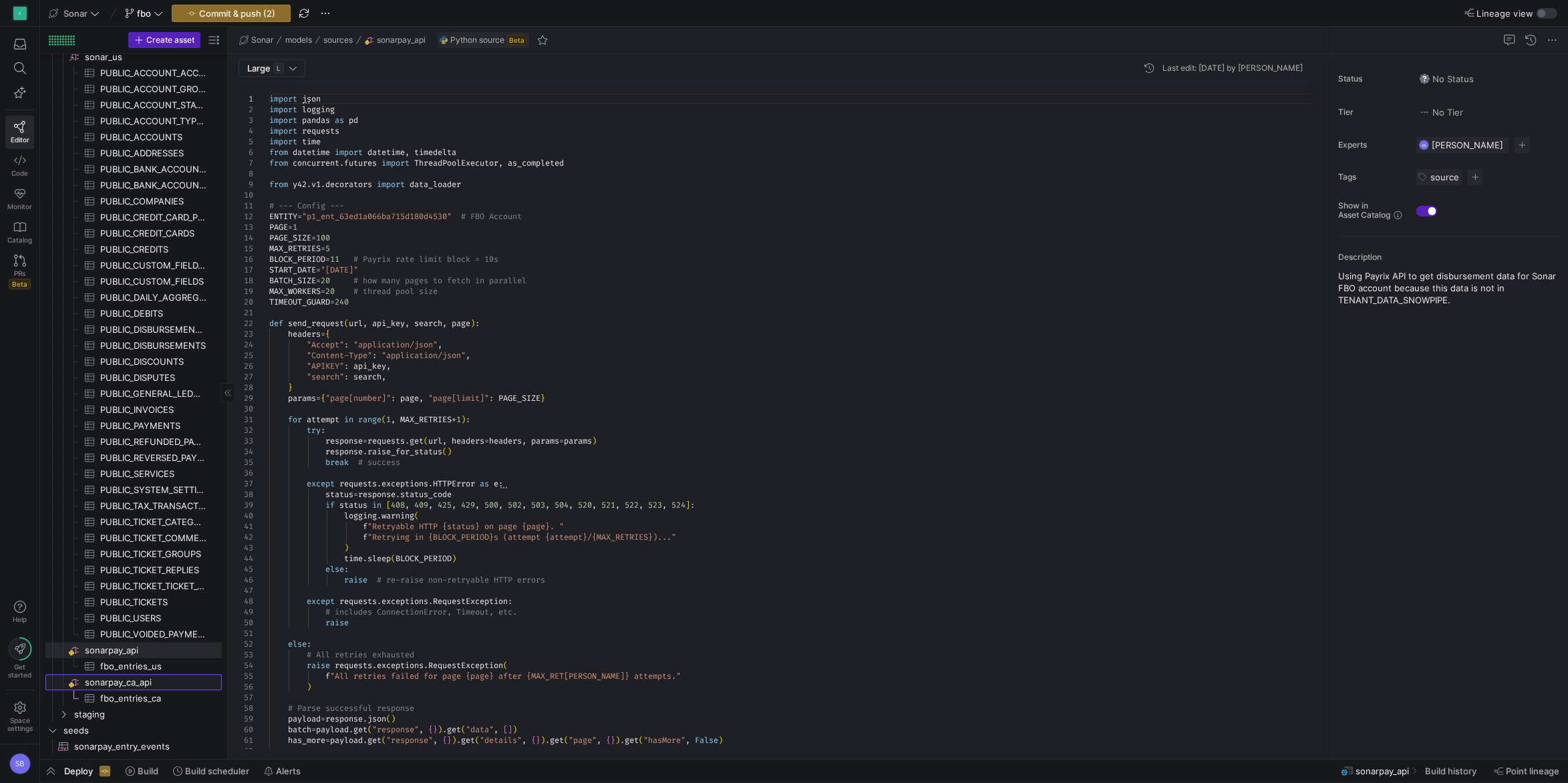
click at [103, 688] on span "sonarpay_ca_api​​​​​​​​" at bounding box center [152, 682] width 135 height 16
click at [248, 8] on span "Commit & push (2)" at bounding box center [237, 13] width 76 height 11
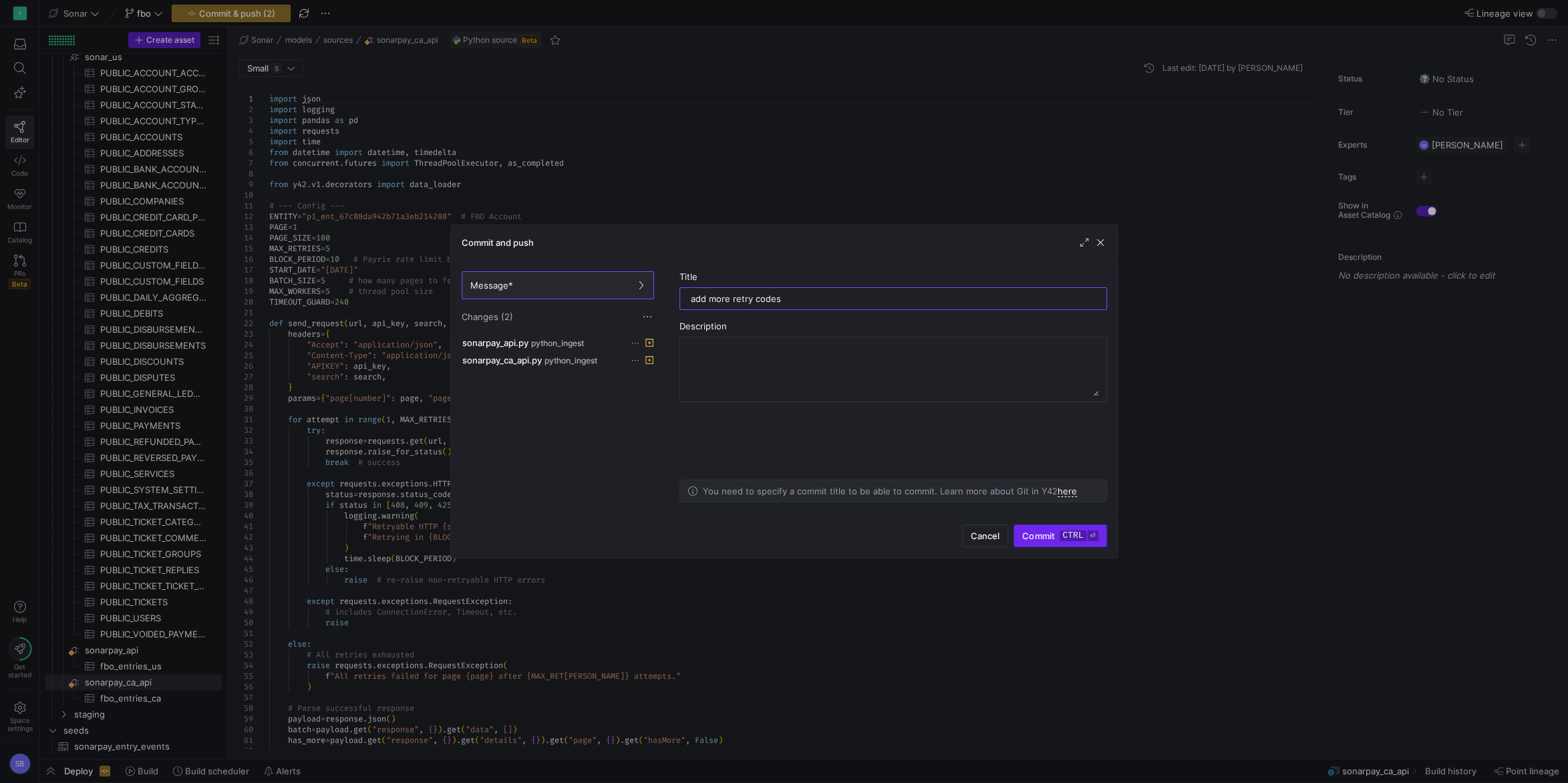
type input "add more retry codes"
click at [1071, 538] on kbd "ctrl" at bounding box center [1072, 536] width 26 height 11
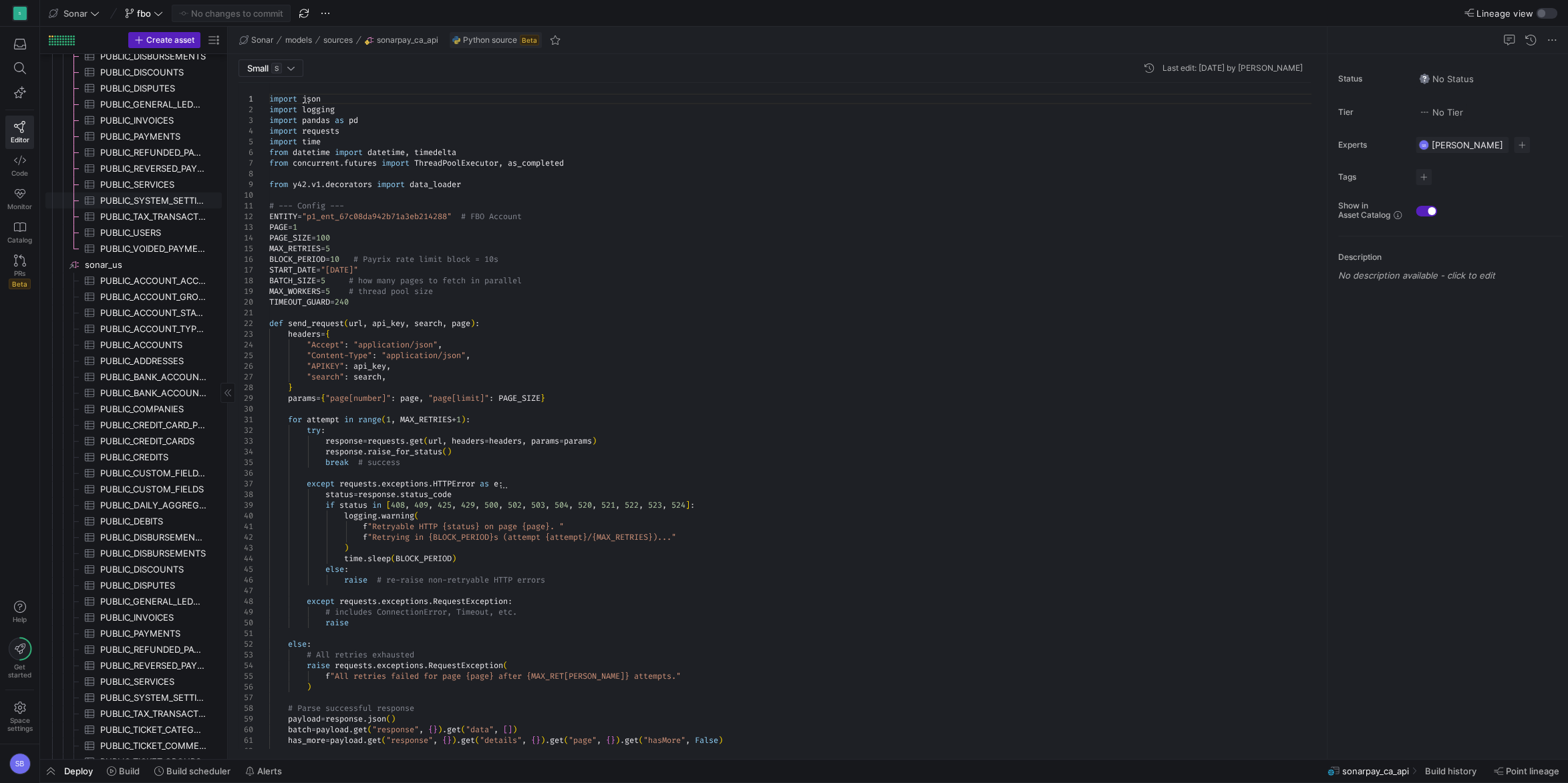
scroll to position [577, 0]
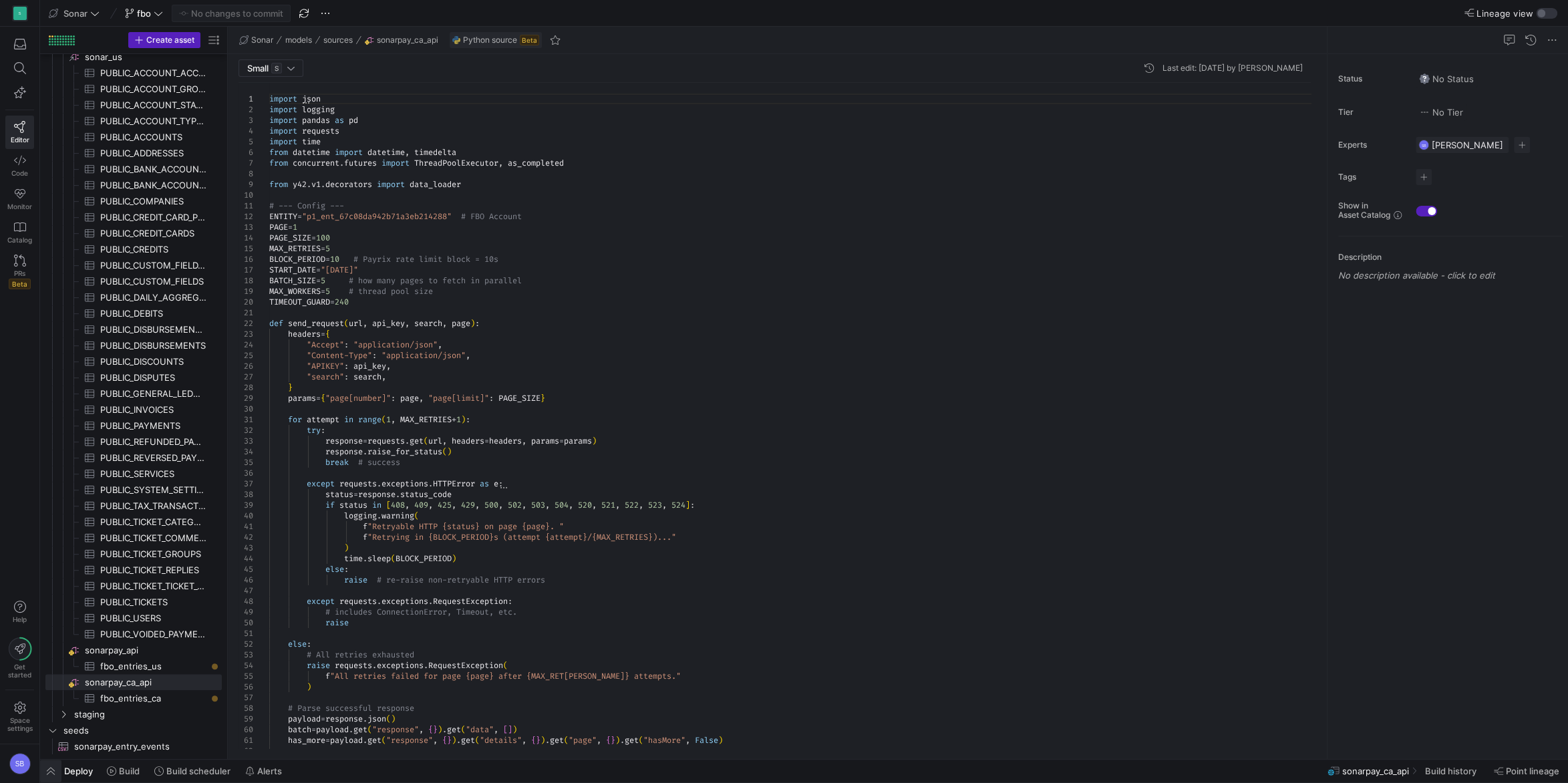
click at [44, 770] on span "button" at bounding box center [50, 770] width 21 height 23
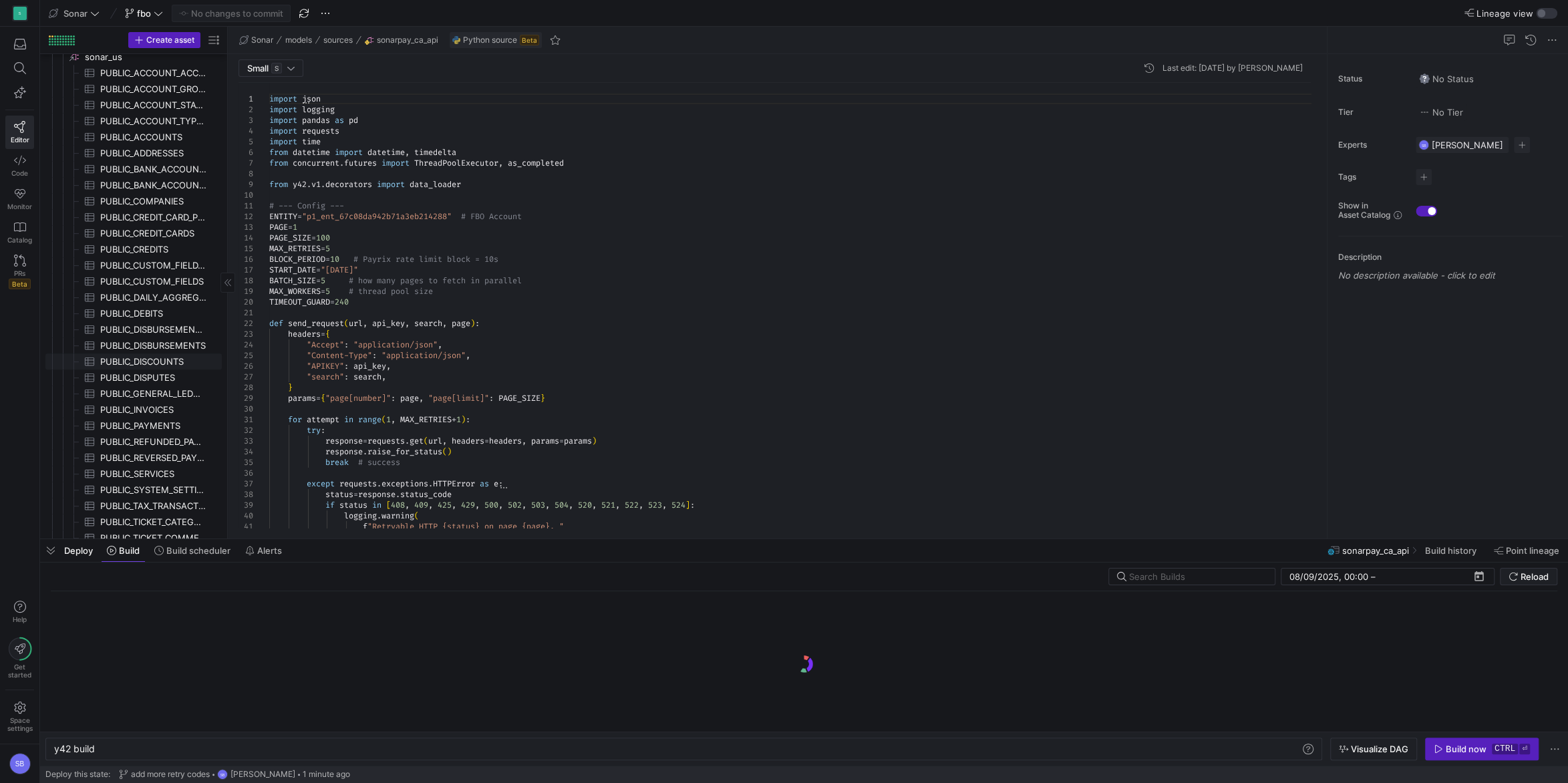
scroll to position [797, 0]
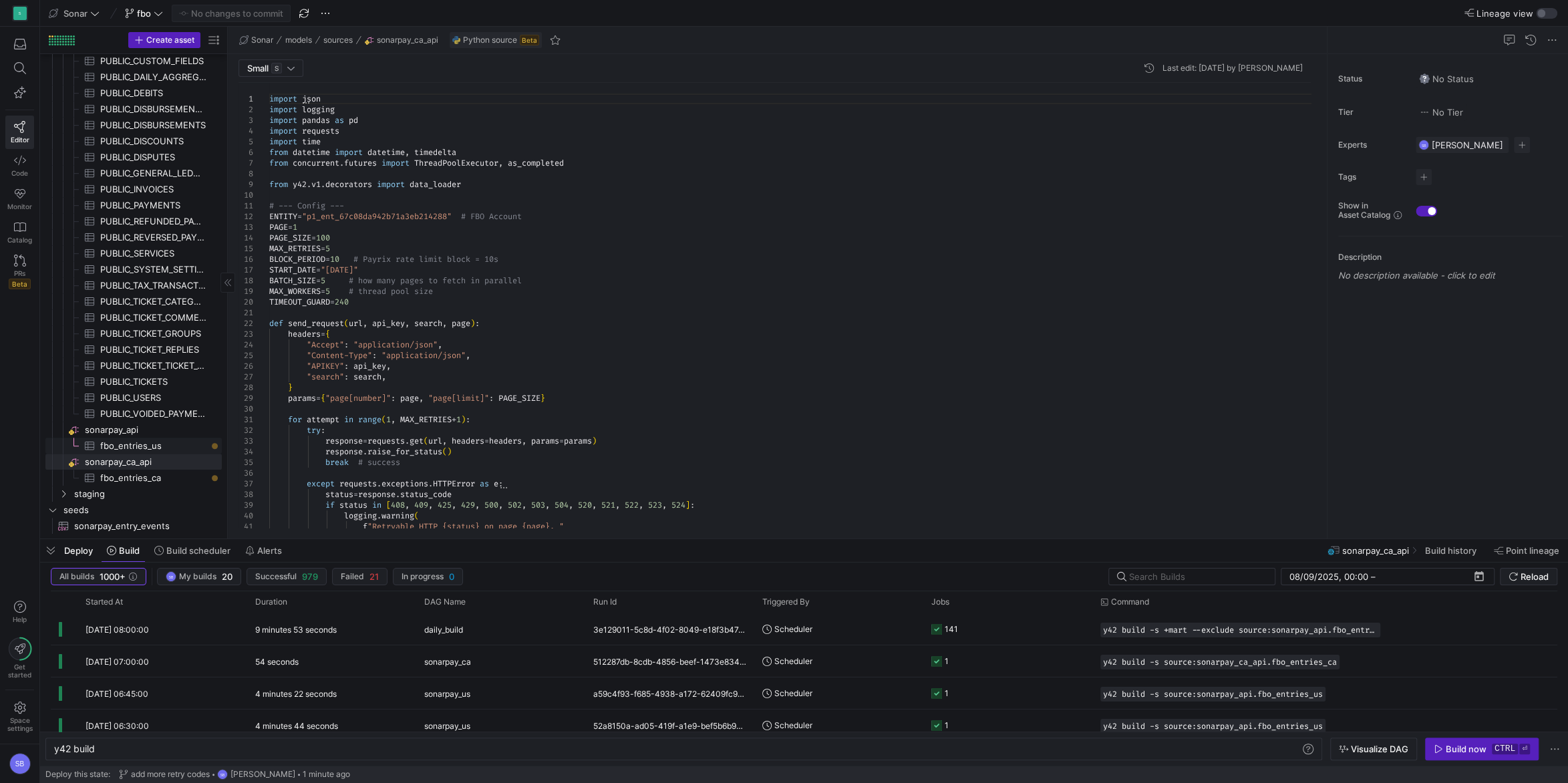
click at [151, 449] on span "fbo_entries_us​​​​​​​​​" at bounding box center [154, 446] width 107 height 16
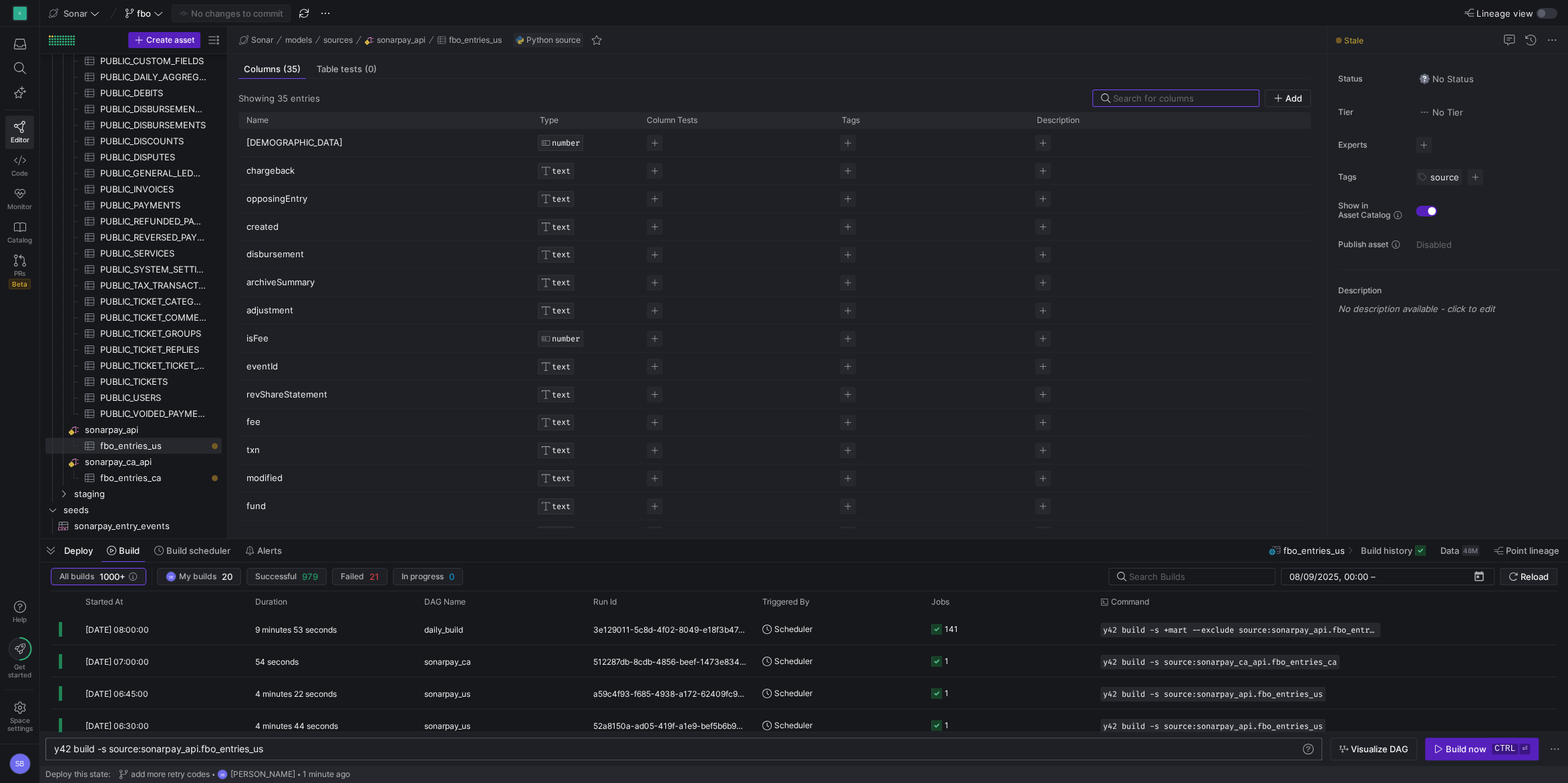
click at [284, 747] on div "y42 build -s source:sonarpay_api.fbo_entries_us" at bounding box center [677, 749] width 1247 height 11
click at [1460, 752] on div "Build now" at bounding box center [1466, 749] width 41 height 11
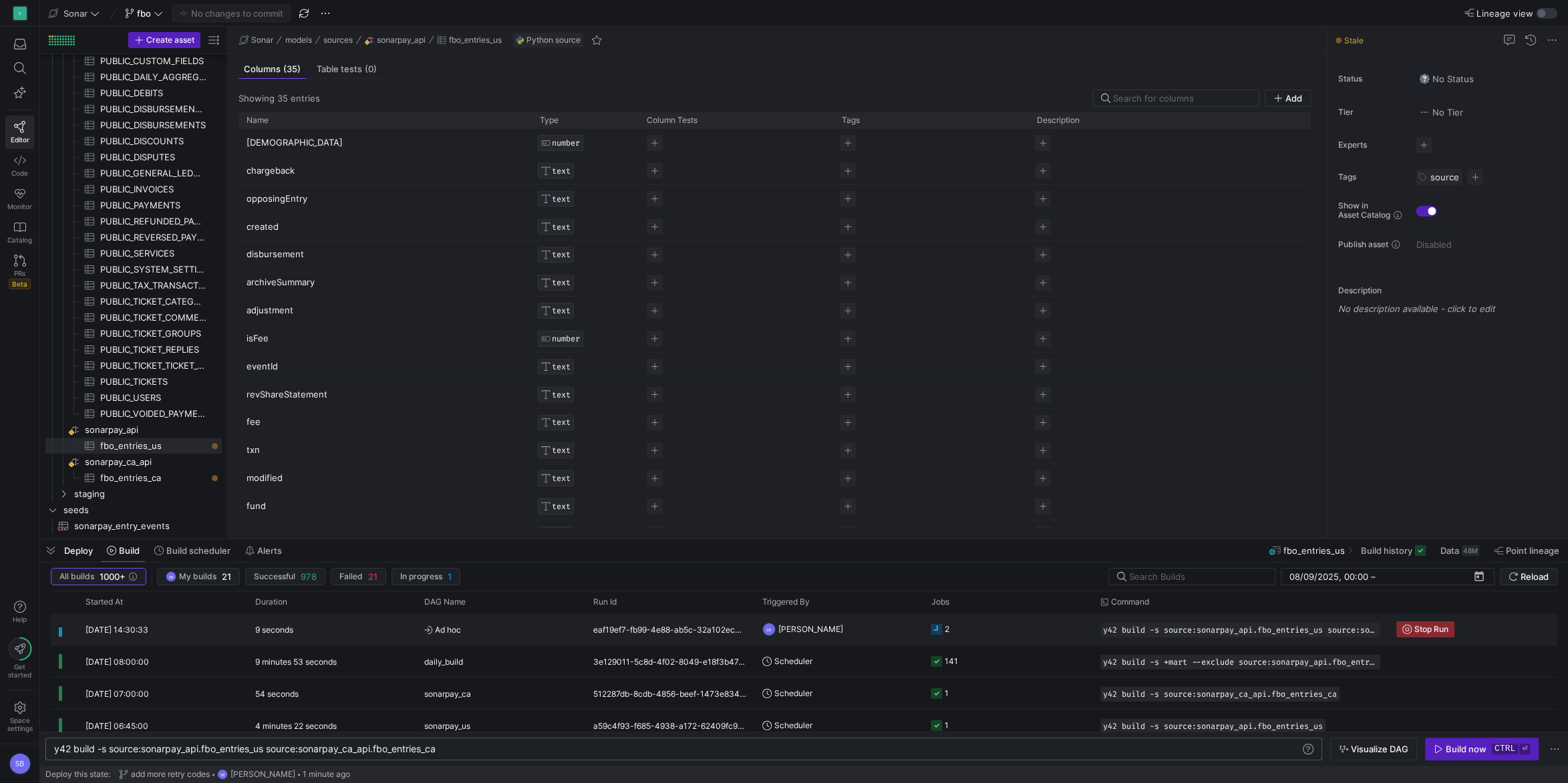
click at [500, 631] on span "Ad hoc" at bounding box center [500, 630] width 153 height 31
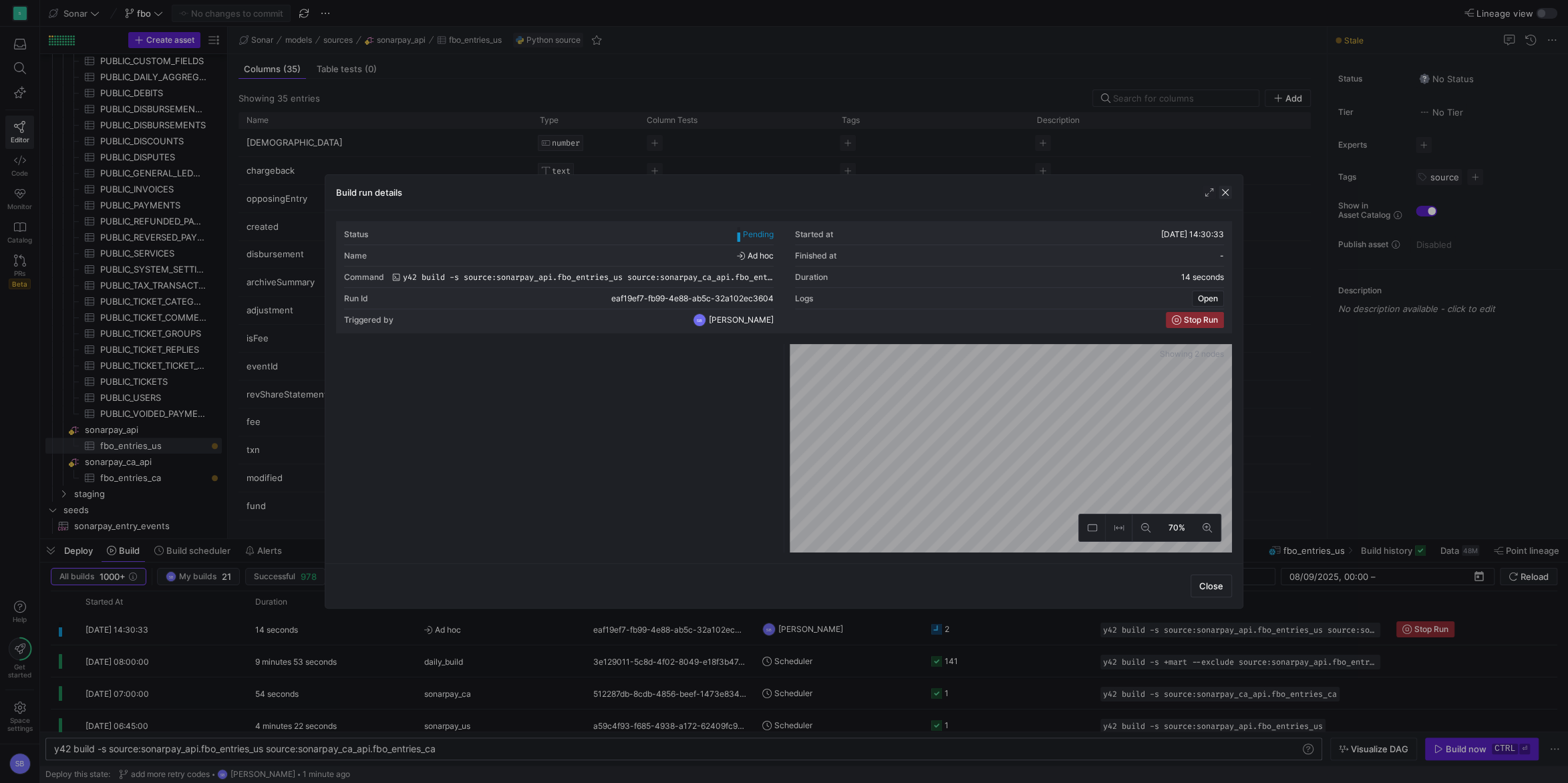
click at [1224, 191] on span "button" at bounding box center [1225, 192] width 13 height 13
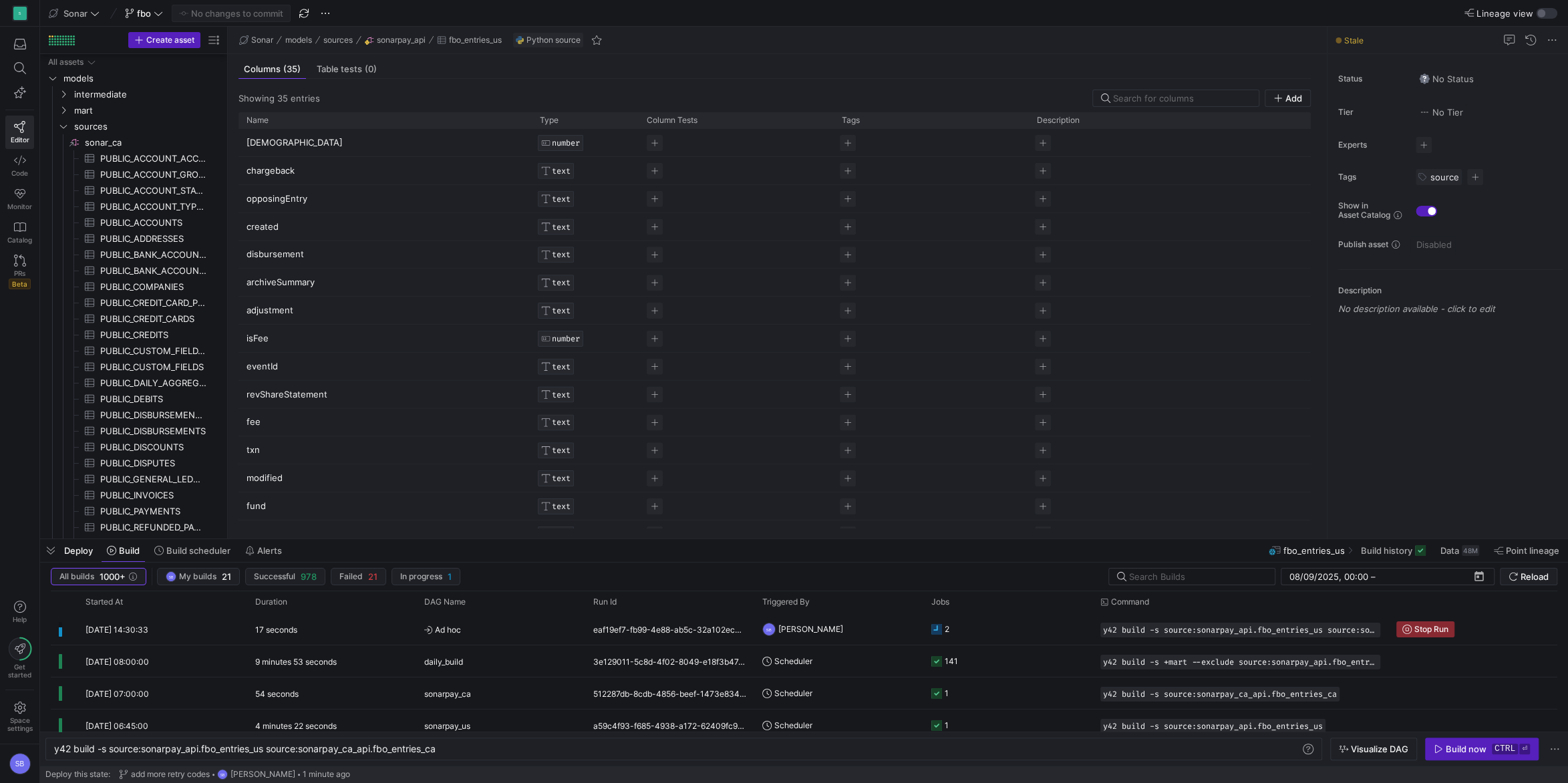
scroll to position [0, 304]
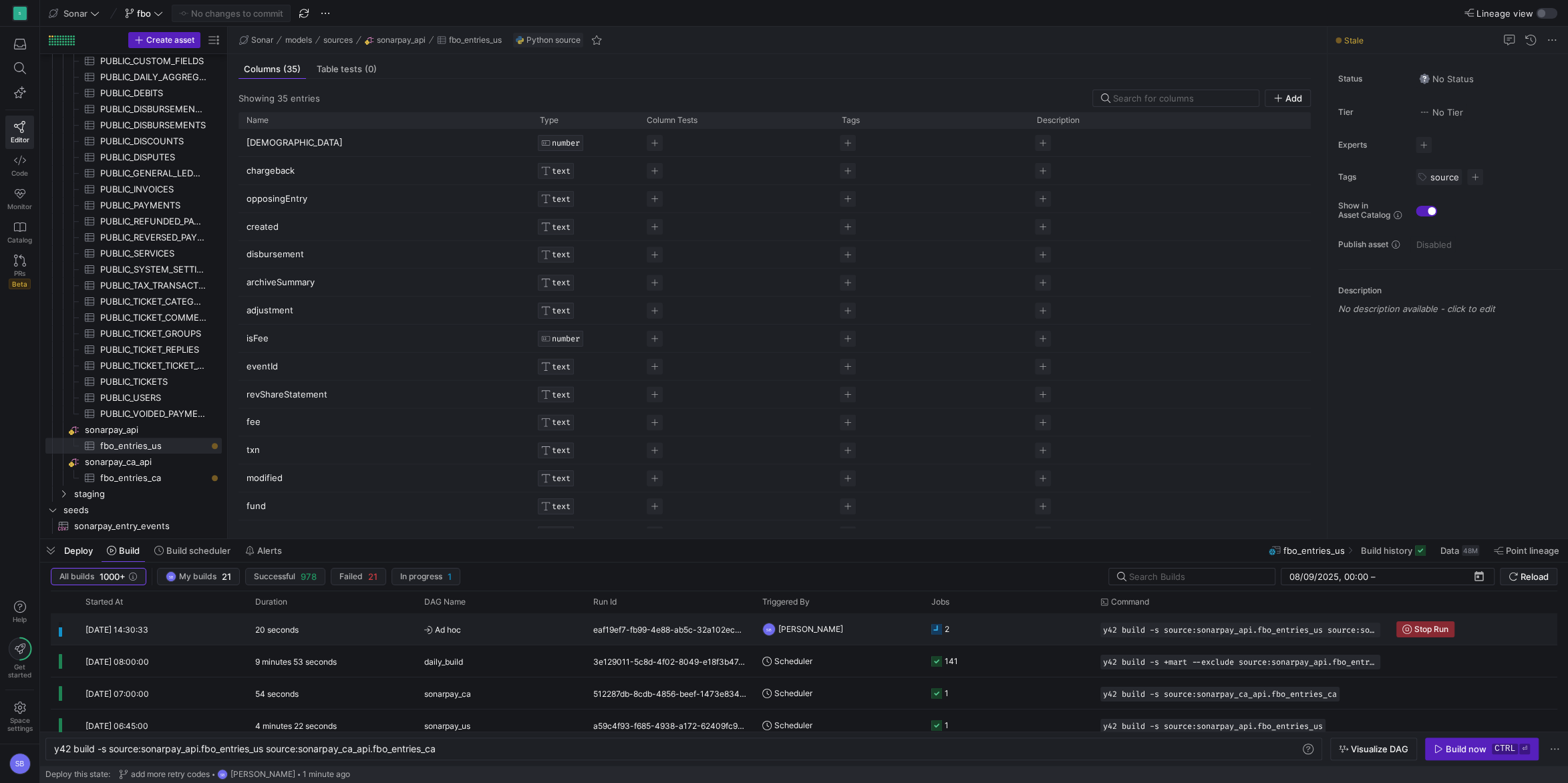
click at [688, 630] on div "eaf19ef7-fb99-4e88-ab5c-32a102ec3604" at bounding box center [670, 629] width 169 height 31
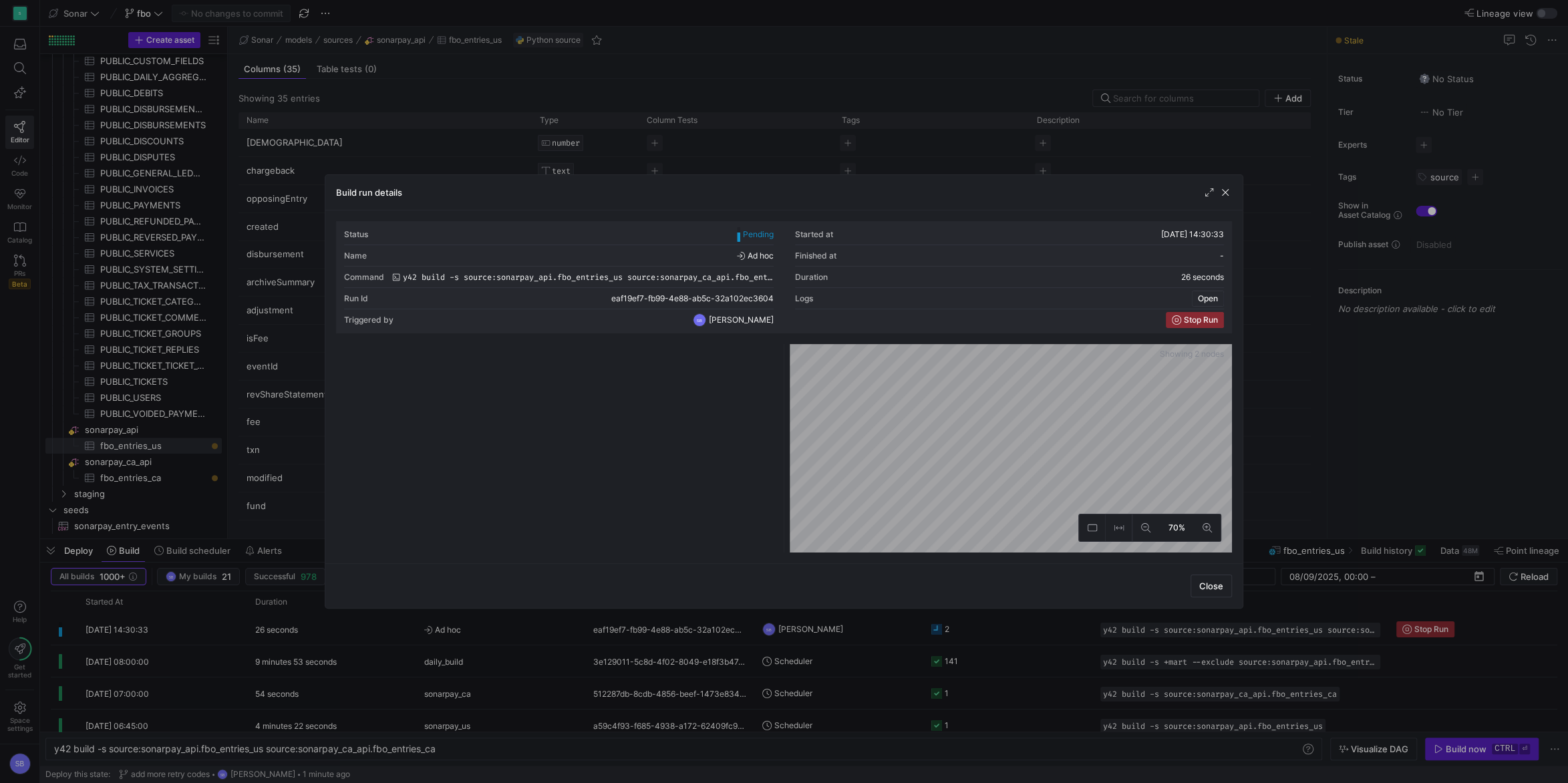
click at [1219, 293] on span "button" at bounding box center [1207, 298] width 31 height 15
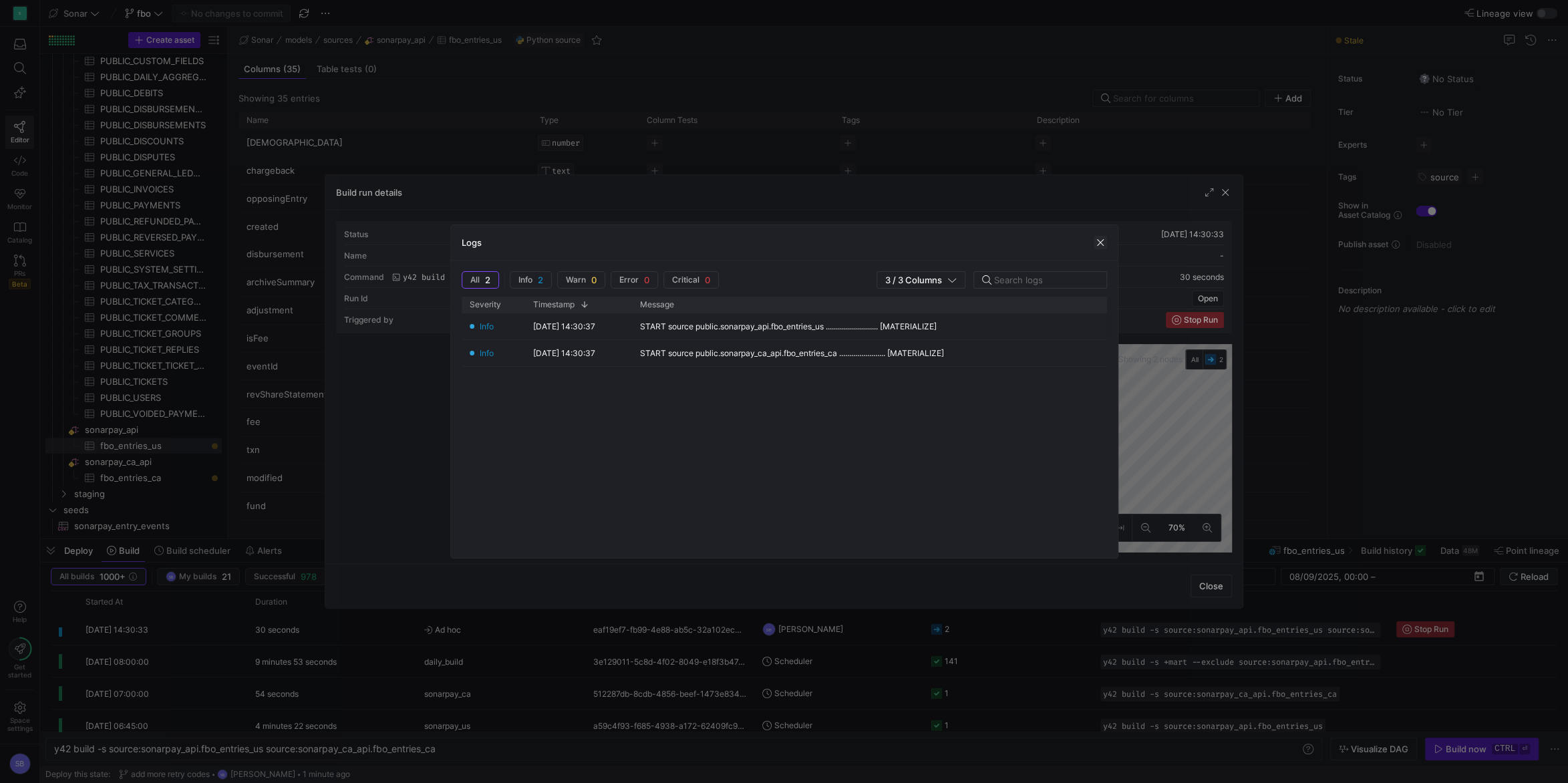
click at [1103, 247] on span "button" at bounding box center [1100, 242] width 13 height 13
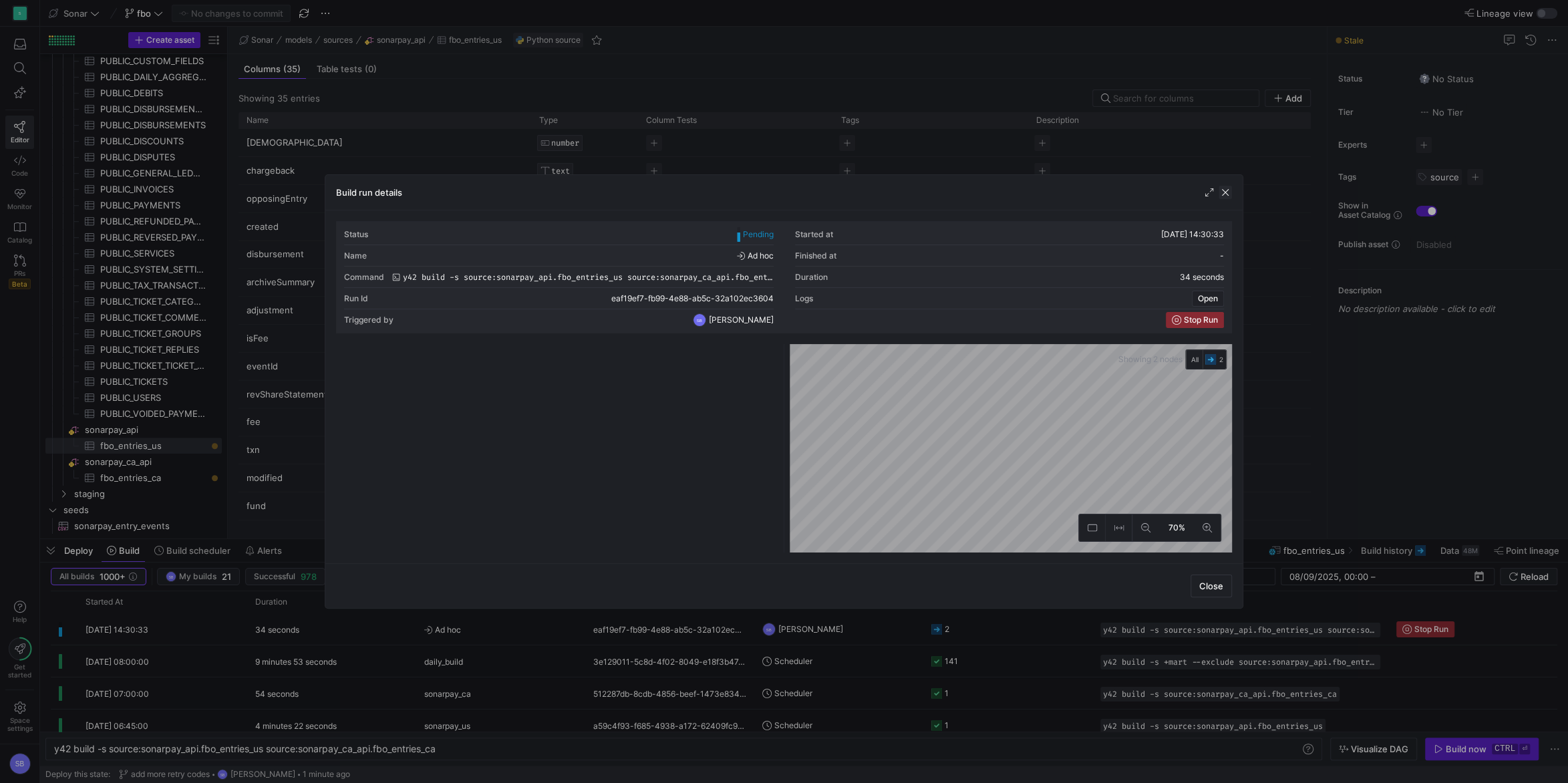
click at [1225, 190] on span "button" at bounding box center [1225, 192] width 13 height 13
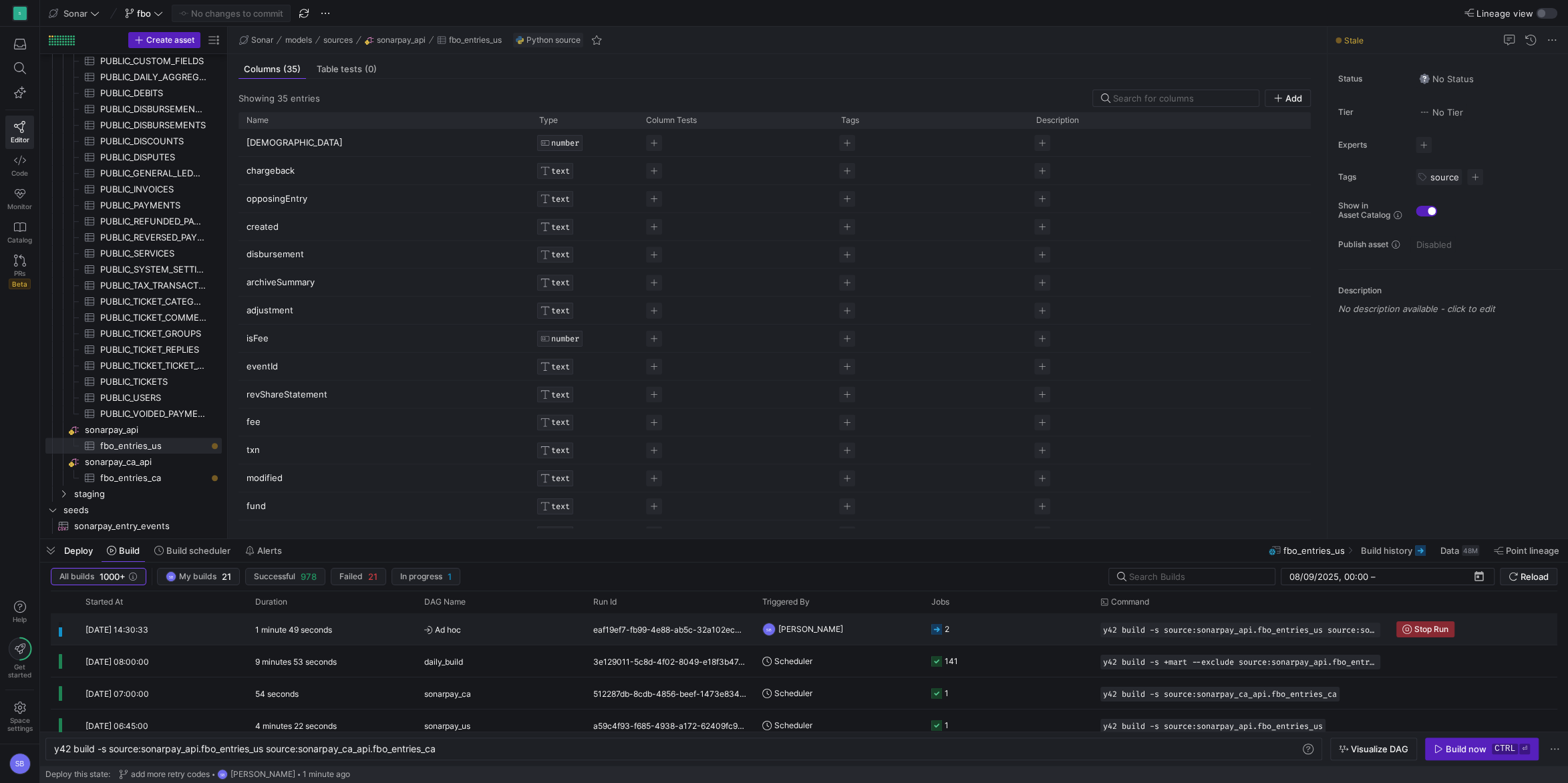
click at [258, 641] on div "1 minute 49 seconds" at bounding box center [332, 629] width 169 height 31
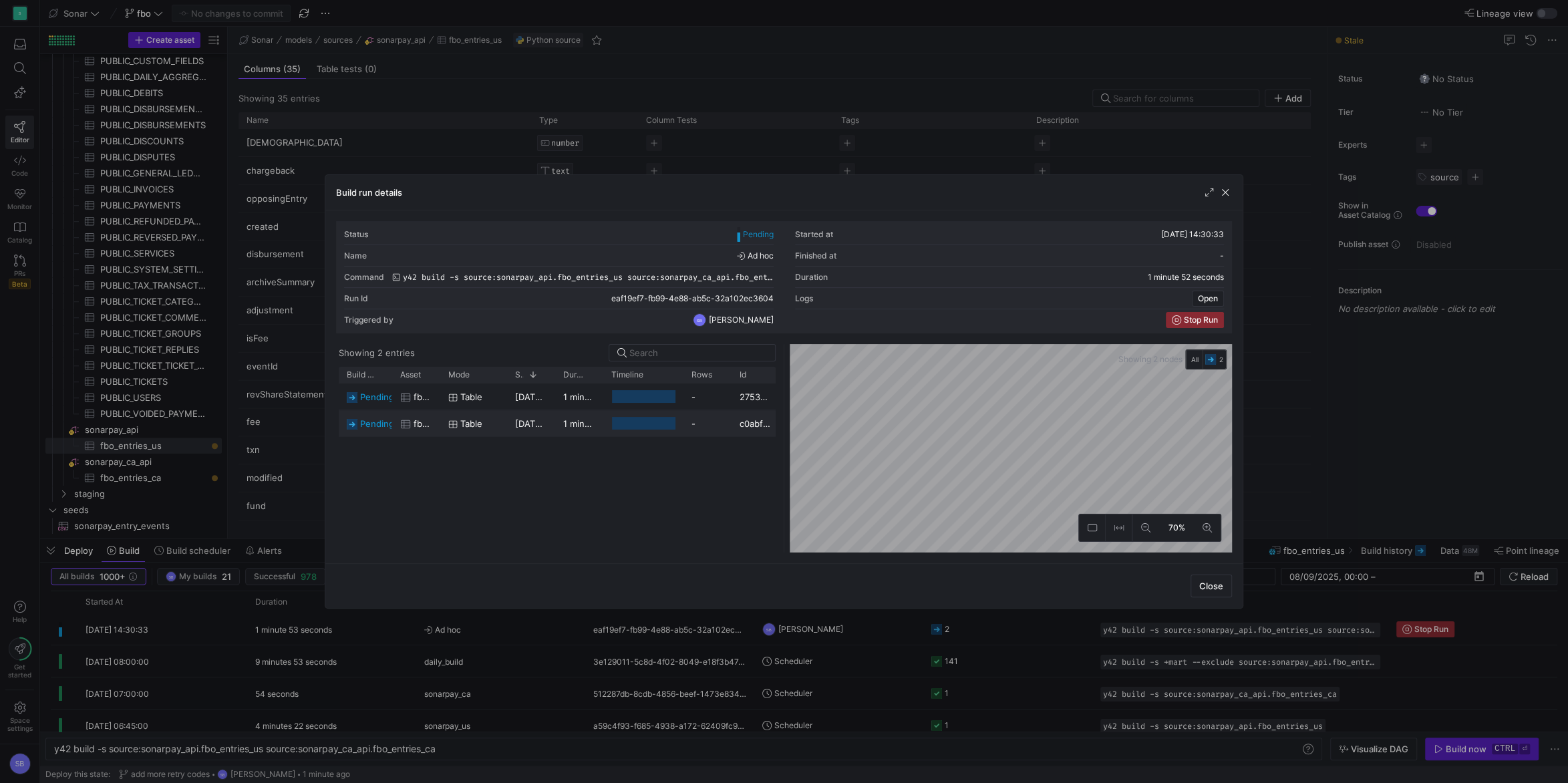
click at [506, 423] on div "Table" at bounding box center [473, 423] width 67 height 26
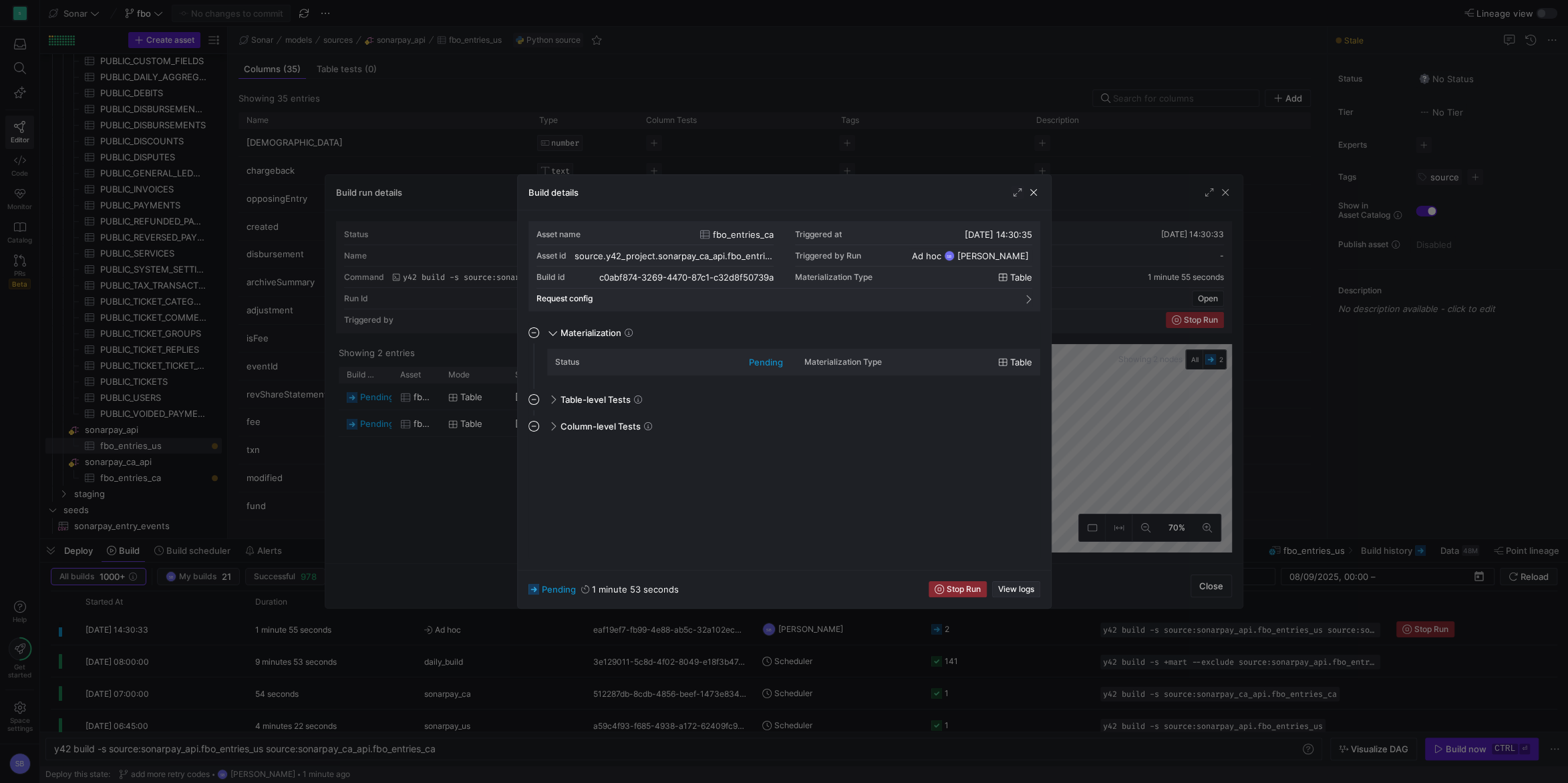
click at [1031, 585] on span "View logs" at bounding box center [1016, 589] width 36 height 9
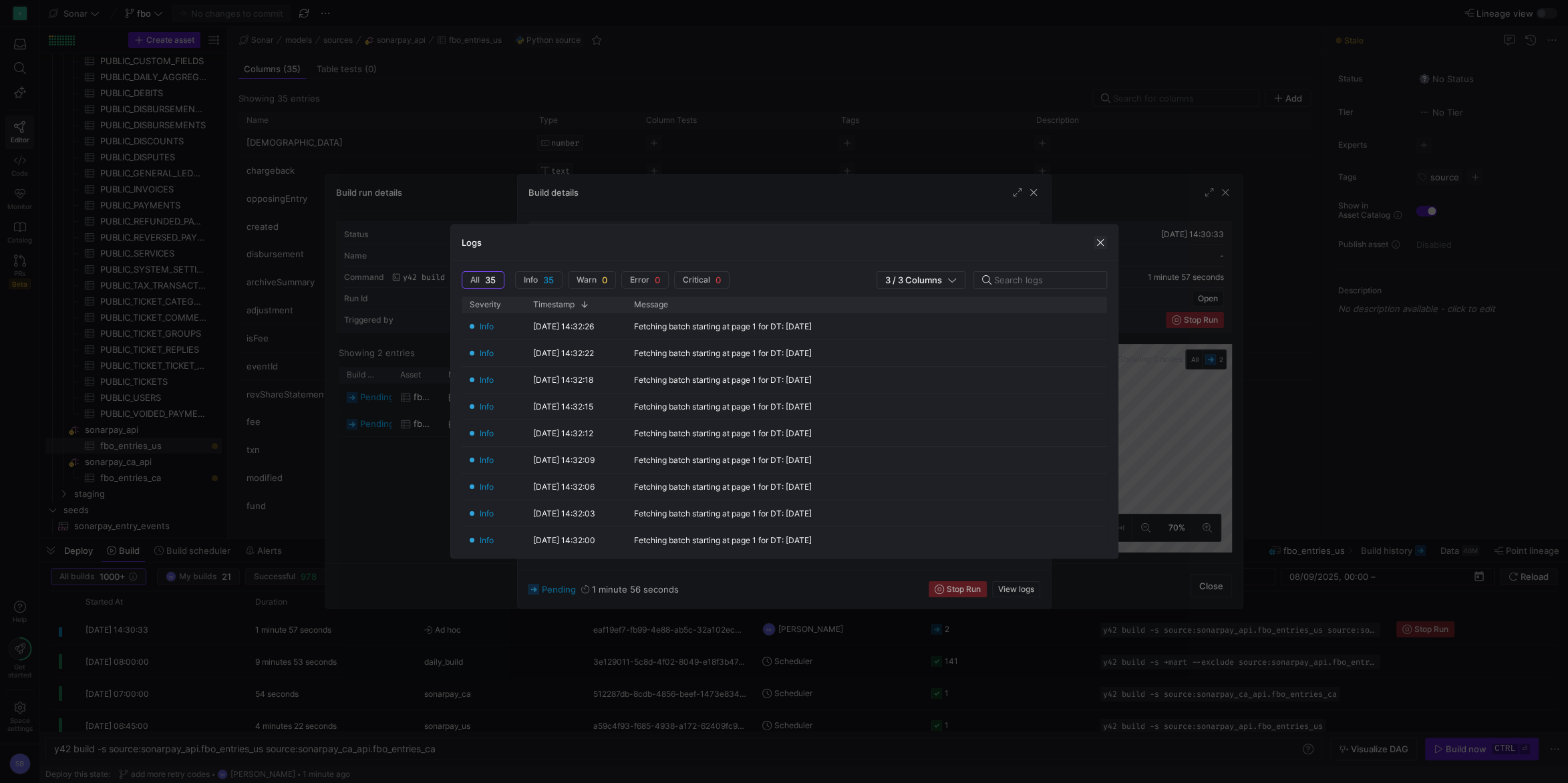
click at [1097, 243] on span "button" at bounding box center [1100, 242] width 13 height 13
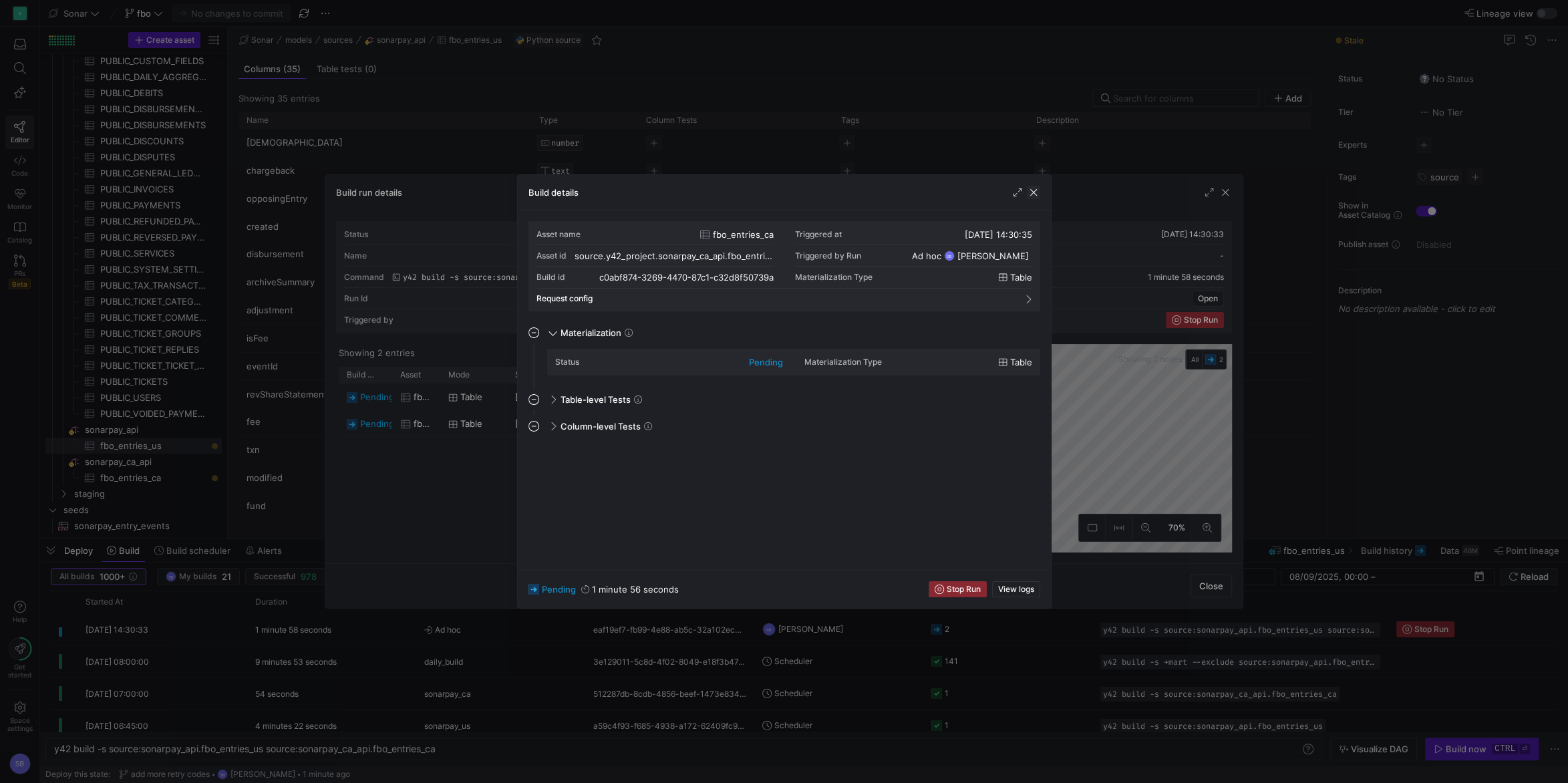
click at [1036, 193] on span "button" at bounding box center [1033, 192] width 13 height 13
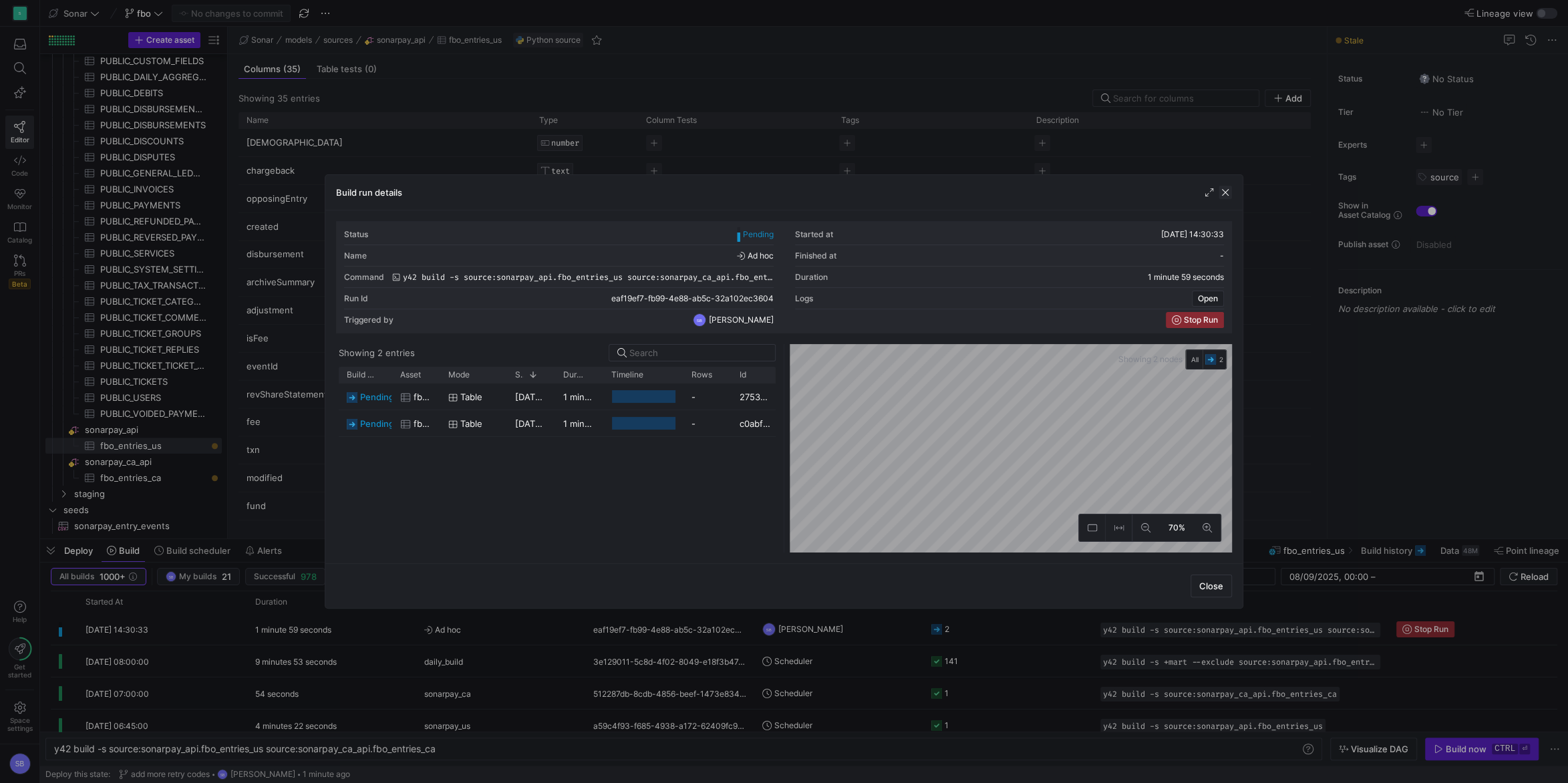
click at [1226, 189] on span "button" at bounding box center [1225, 192] width 13 height 13
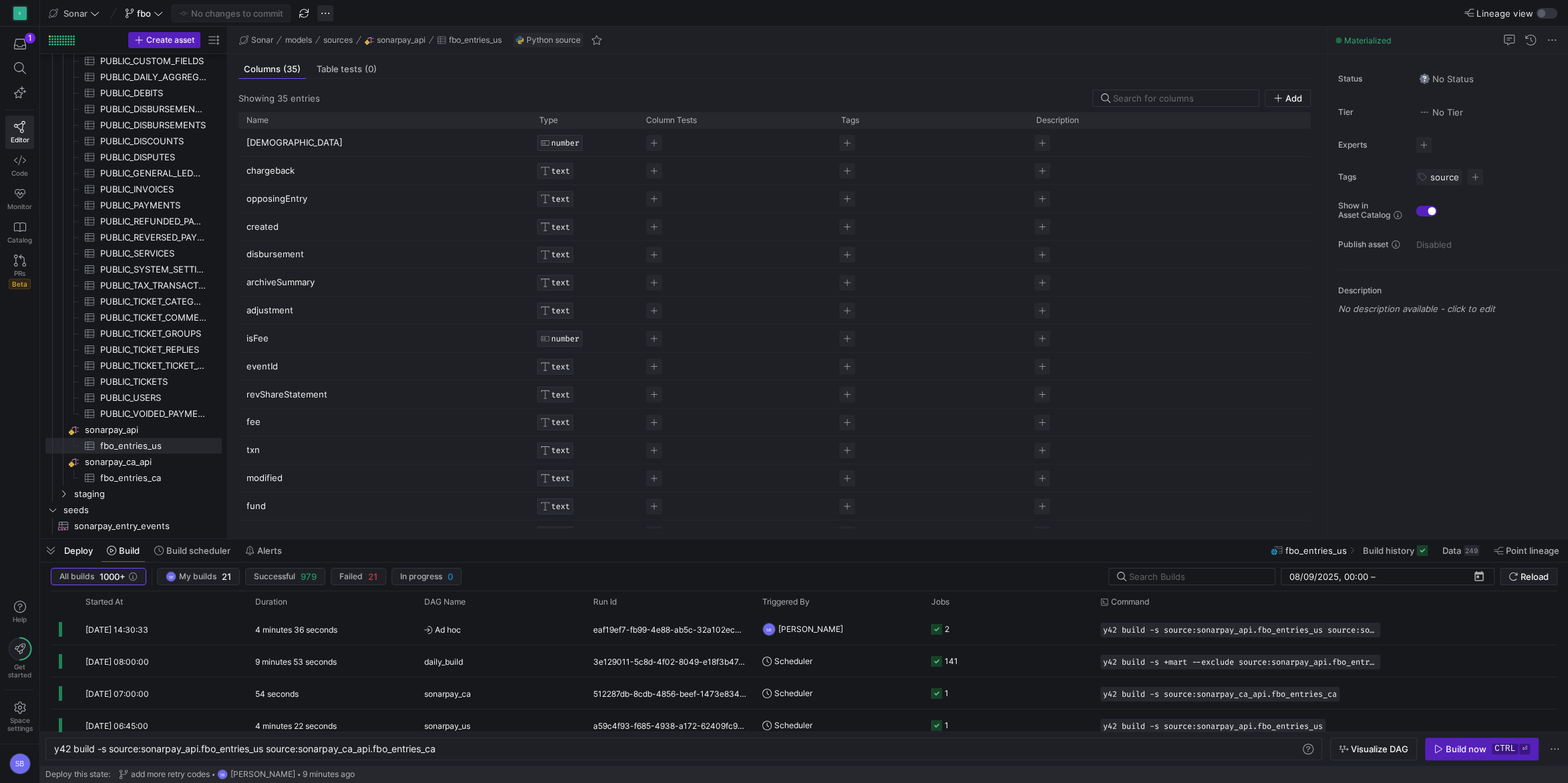
click at [328, 16] on span "button" at bounding box center [325, 13] width 16 height 16
click at [399, 5] on div at bounding box center [784, 392] width 1568 height 783
click at [70, 38] on div at bounding box center [61, 40] width 26 height 10
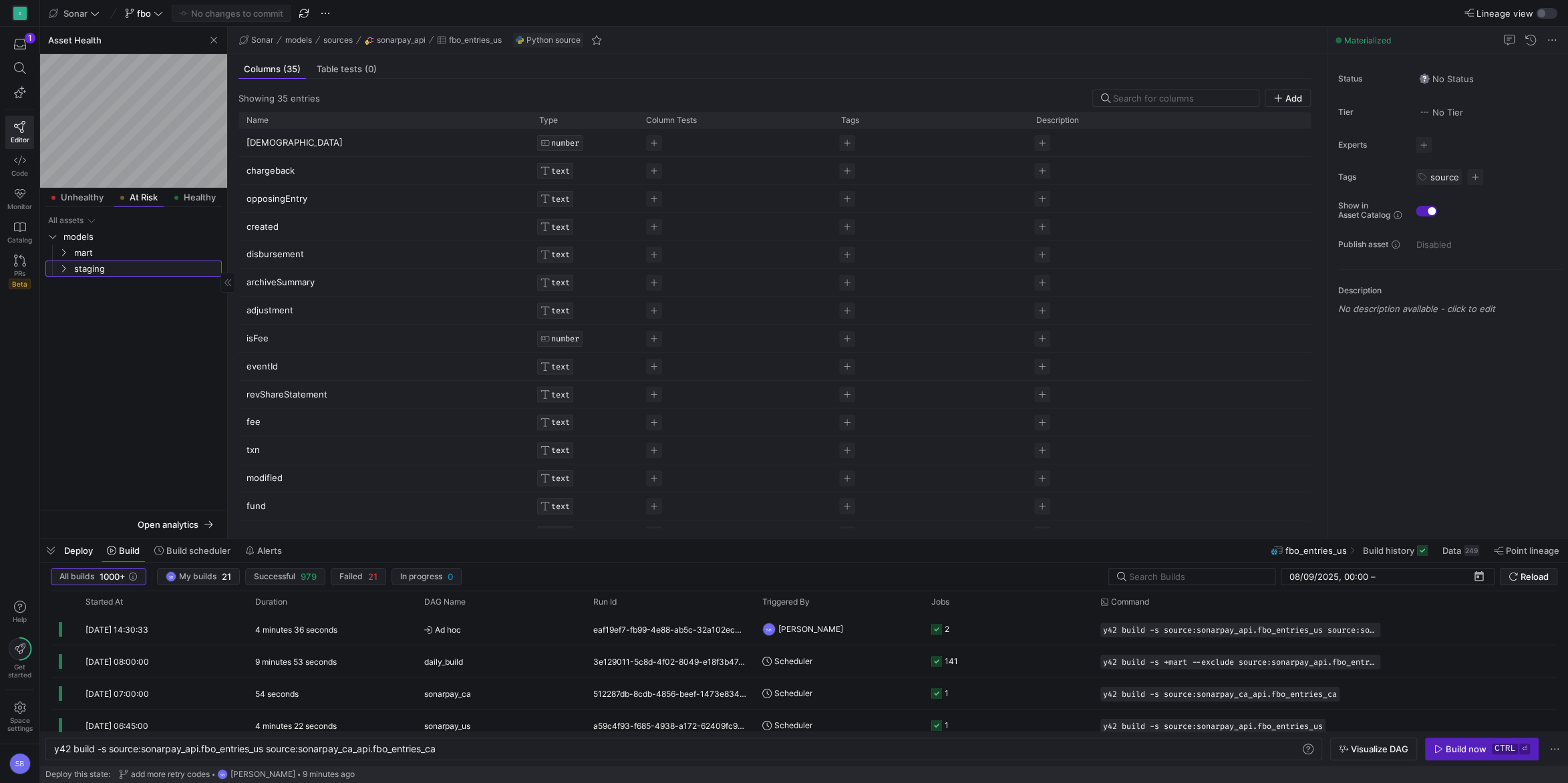
click at [65, 270] on icon "Press SPACE to select this row." at bounding box center [63, 269] width 9 height 8
click at [117, 303] on span "stg_sonarpay_ca_api__fbo_entries_ca​​​​​​​​​​" at bounding box center [145, 301] width 123 height 16
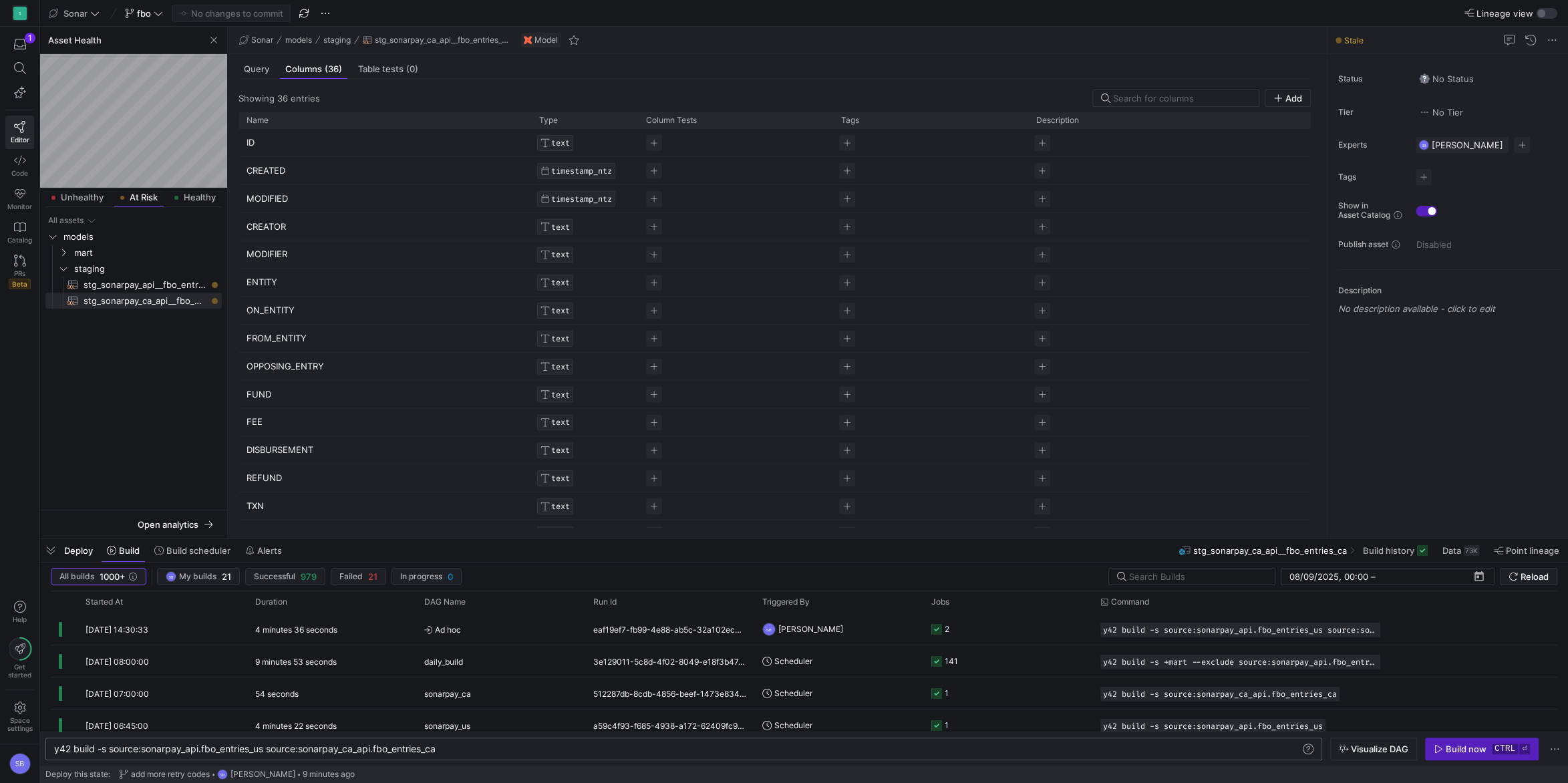
click at [453, 755] on div "y42 build -s source:sonarpay_api.fbo_entries_us so urce:sonarpay_ca_api.fbo_ent…" at bounding box center [684, 749] width 1277 height 23
drag, startPoint x: 443, startPoint y: 752, endPoint x: 143, endPoint y: 753, distance: 300.0
click at [143, 753] on div "y42 build -s source:sonarpay_api.fbo_entries_us so urce:sonarpay_ca_api.fbo_ent…" at bounding box center [677, 749] width 1247 height 11
click at [28, 170] on span "Code" at bounding box center [19, 173] width 16 height 8
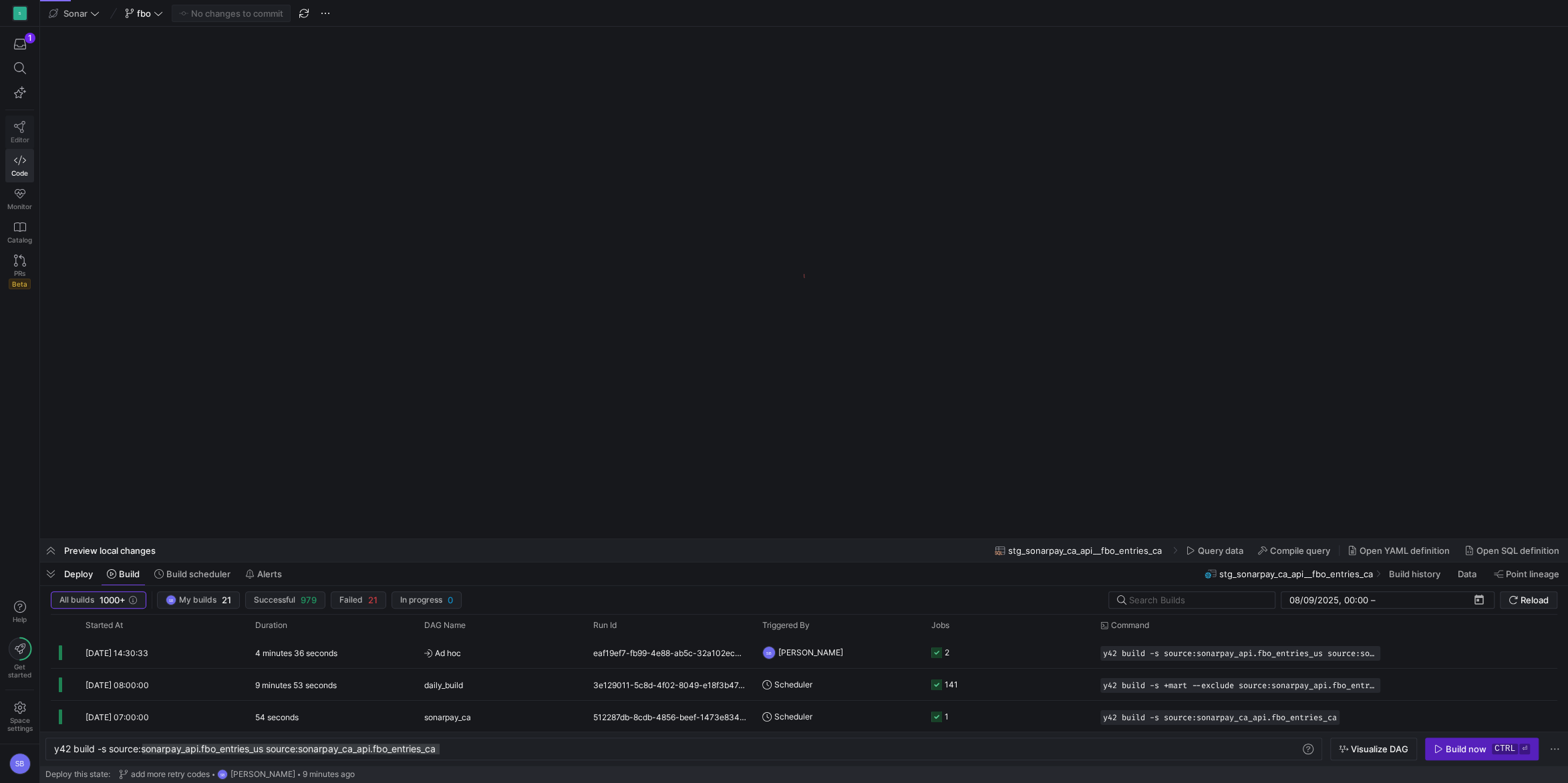
click at [20, 130] on icon at bounding box center [20, 126] width 11 height 12
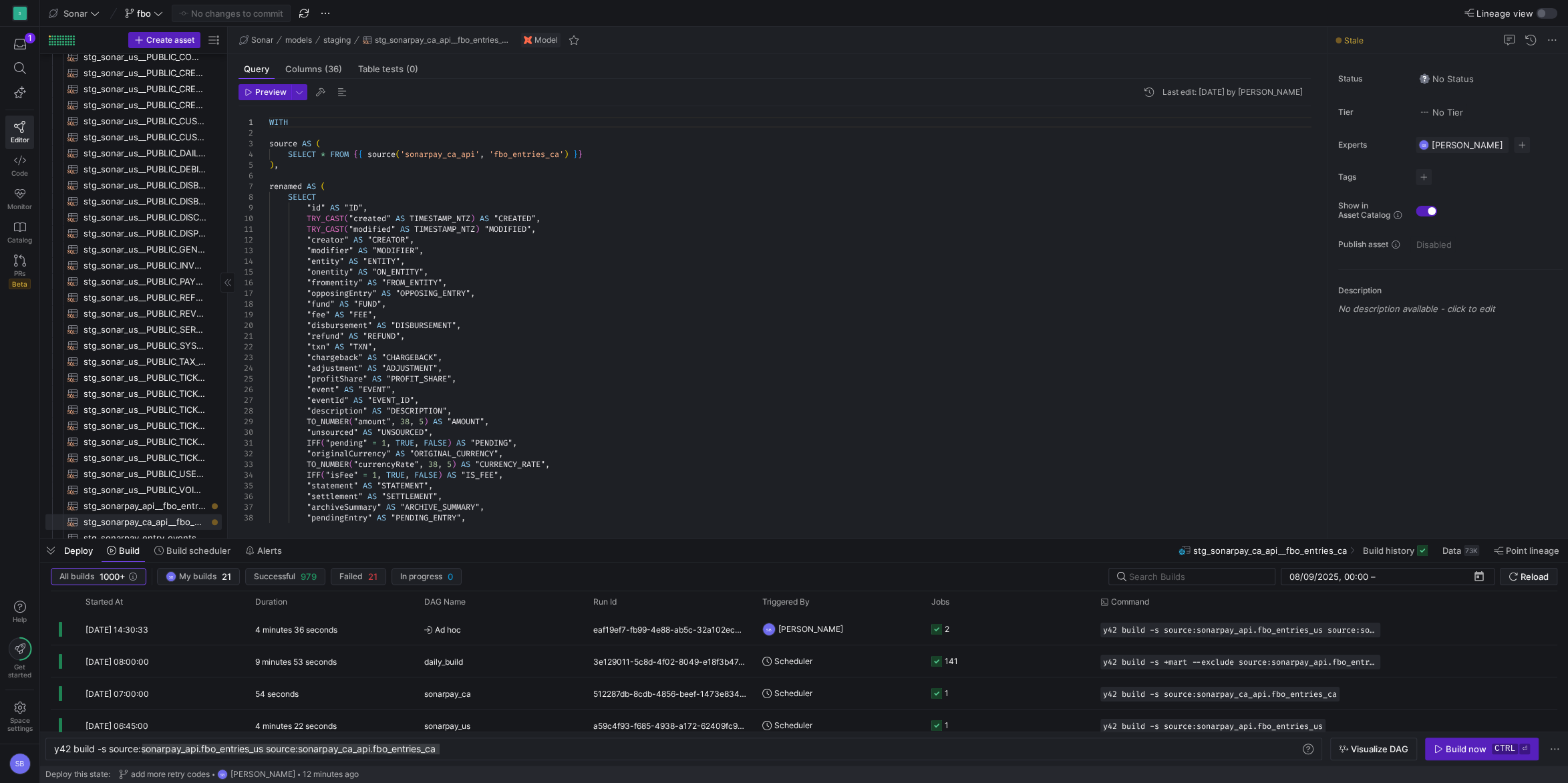
scroll to position [749, 0]
click at [158, 480] on span "stg_sonarpay_ca_api__fbo_entries_ca​​​​​​​​​​" at bounding box center [145, 483] width 123 height 16
click at [152, 465] on span "stg_sonarpay_api__fbo_entries_us​​​​​​​​​​" at bounding box center [145, 467] width 123 height 16
click at [48, 557] on span "button" at bounding box center [50, 550] width 21 height 23
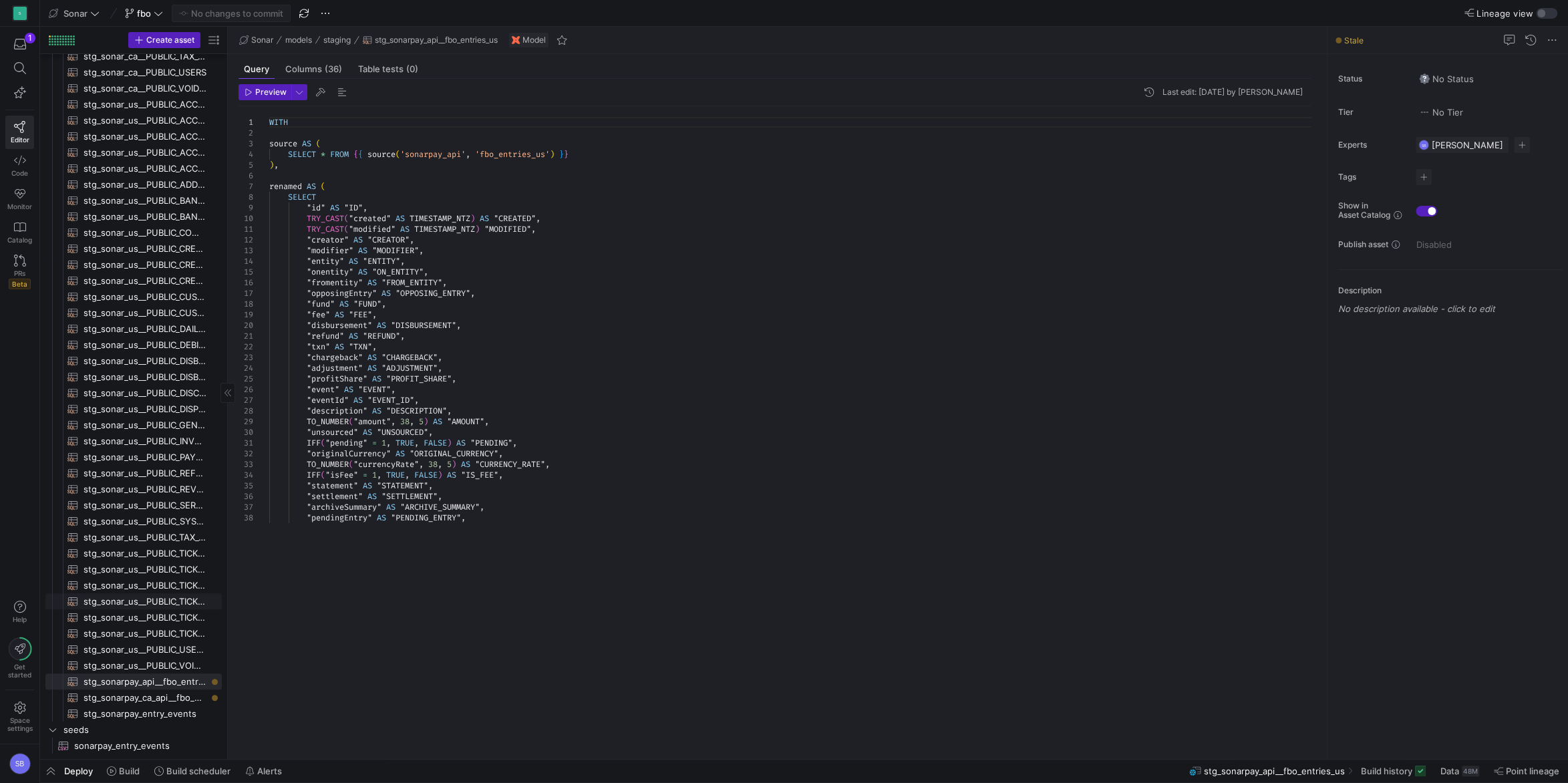
scroll to position [529, 0]
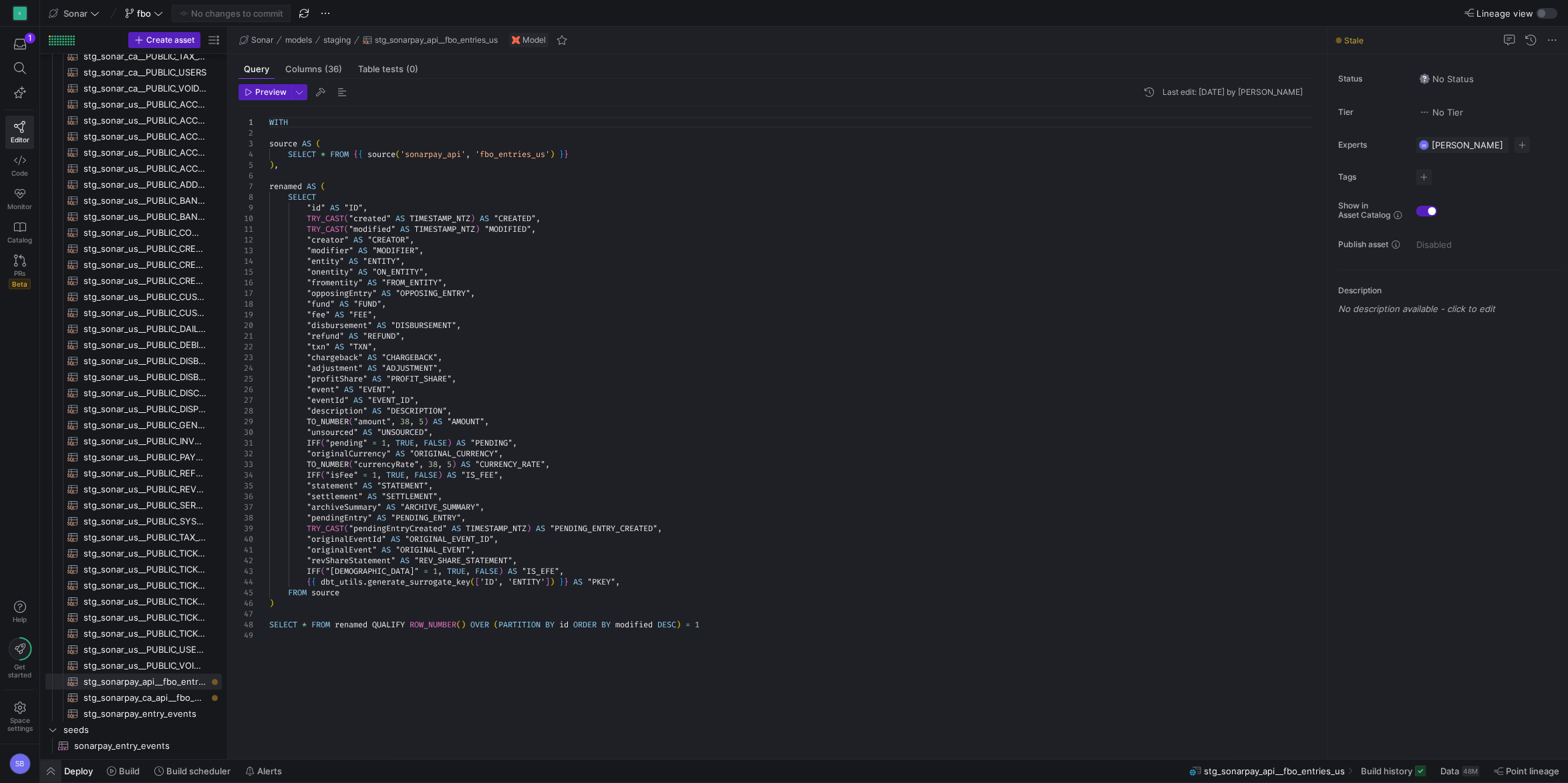
click at [50, 770] on span "button" at bounding box center [50, 770] width 21 height 23
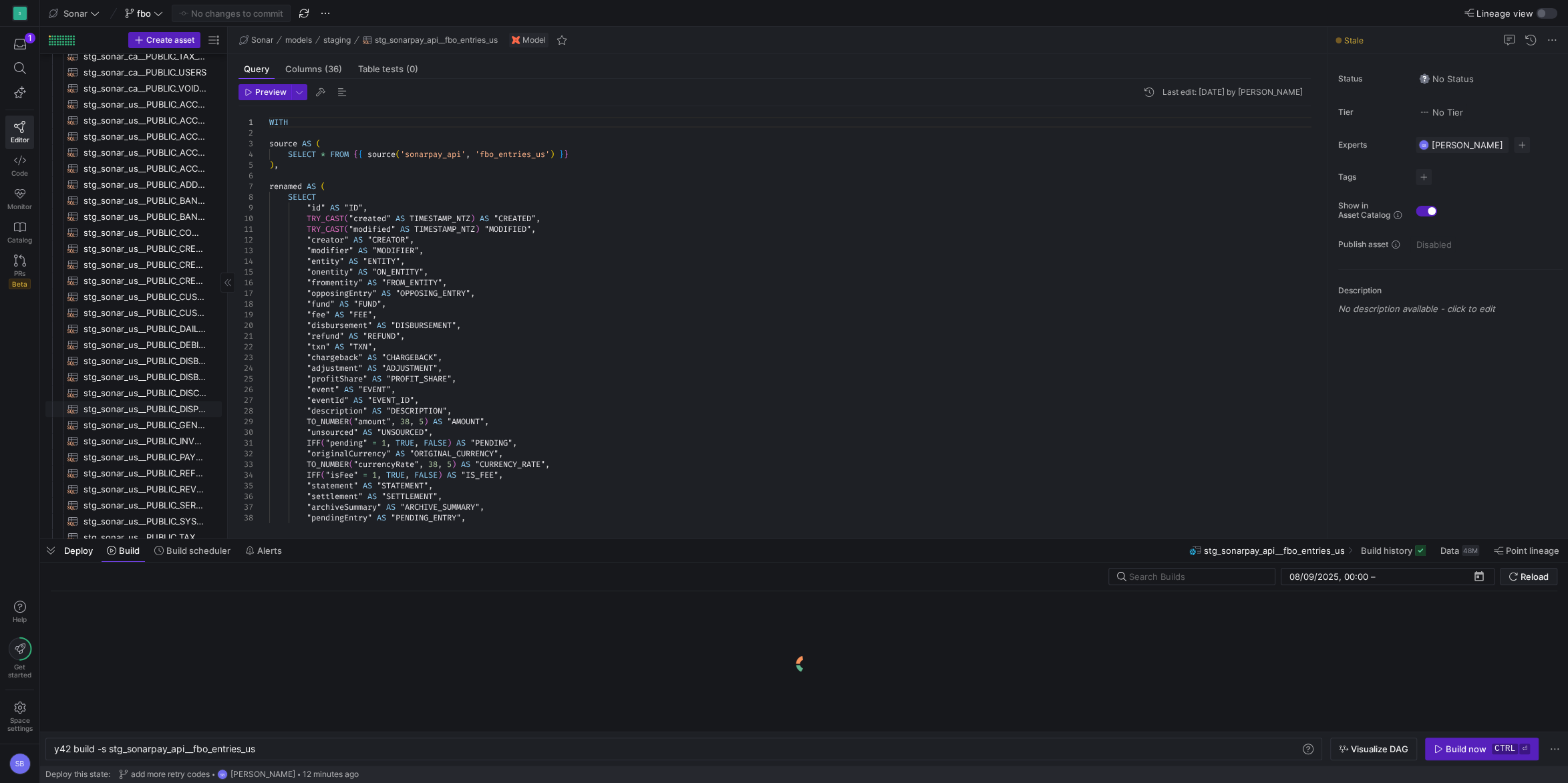
scroll to position [749, 0]
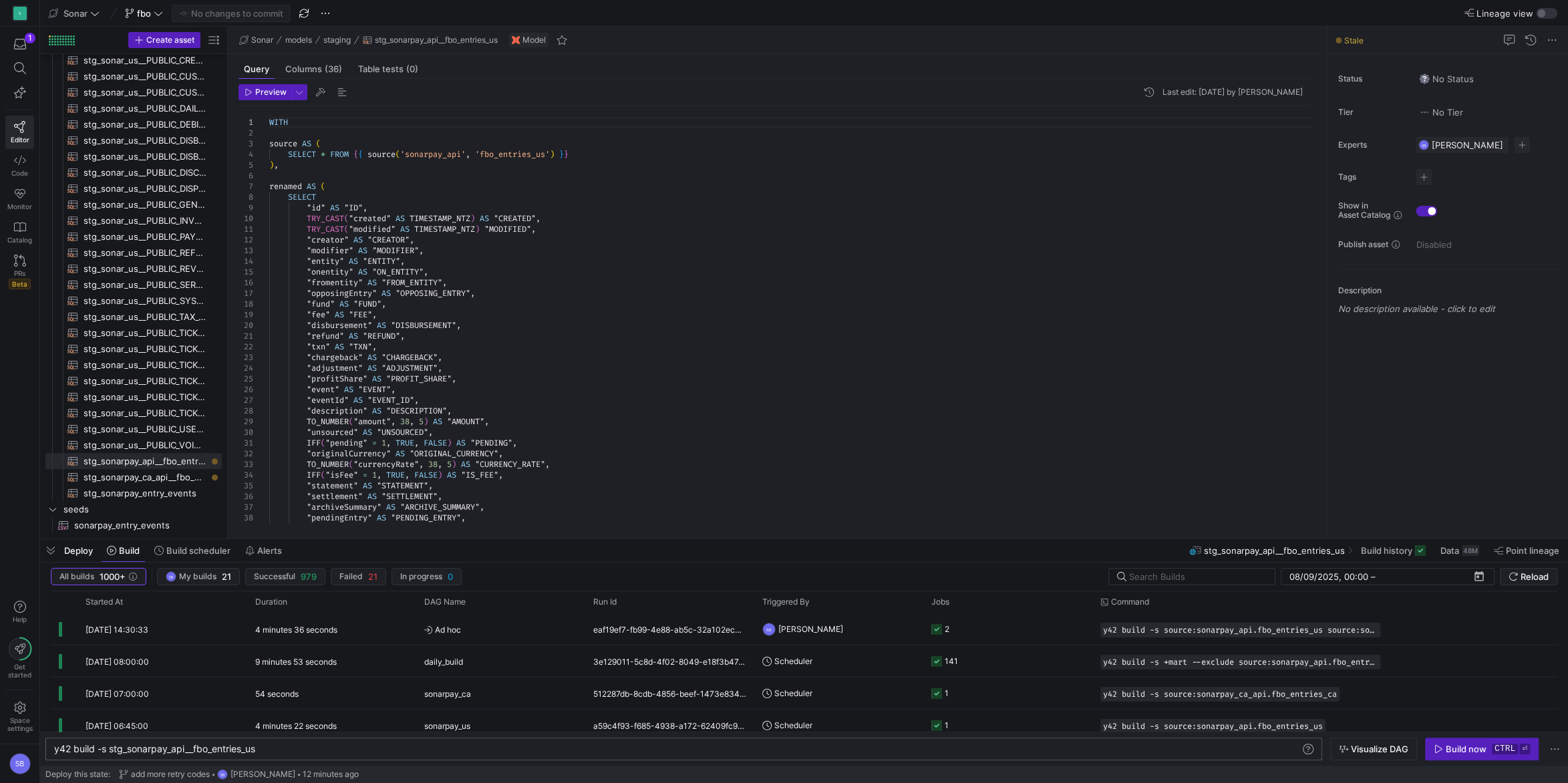
click at [284, 752] on div "y42 build -s stg_sonarpay_api__fbo_entries_us" at bounding box center [677, 749] width 1247 height 11
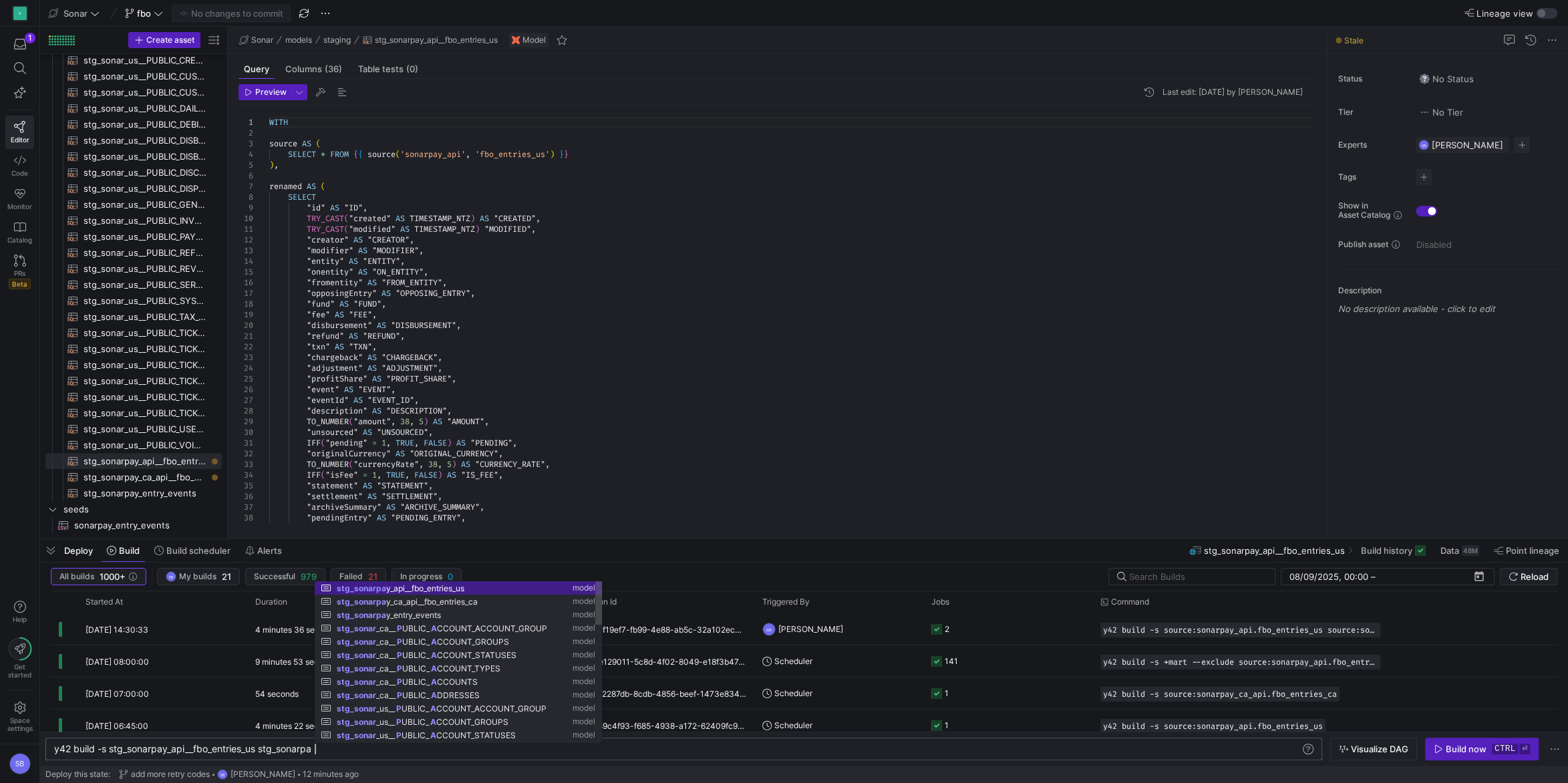
scroll to position [0, 266]
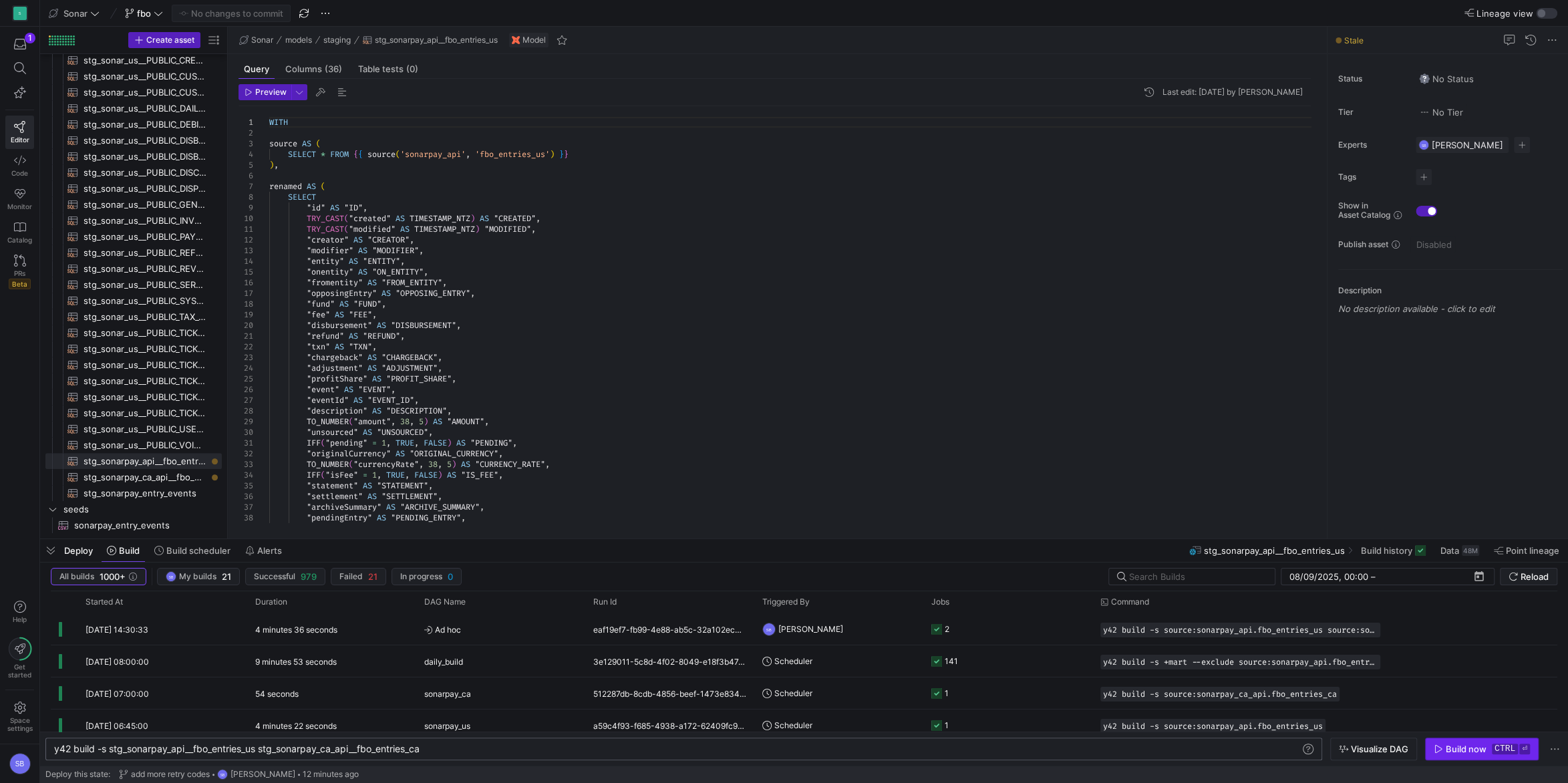
click at [1482, 752] on div "Build now" at bounding box center [1466, 749] width 41 height 11
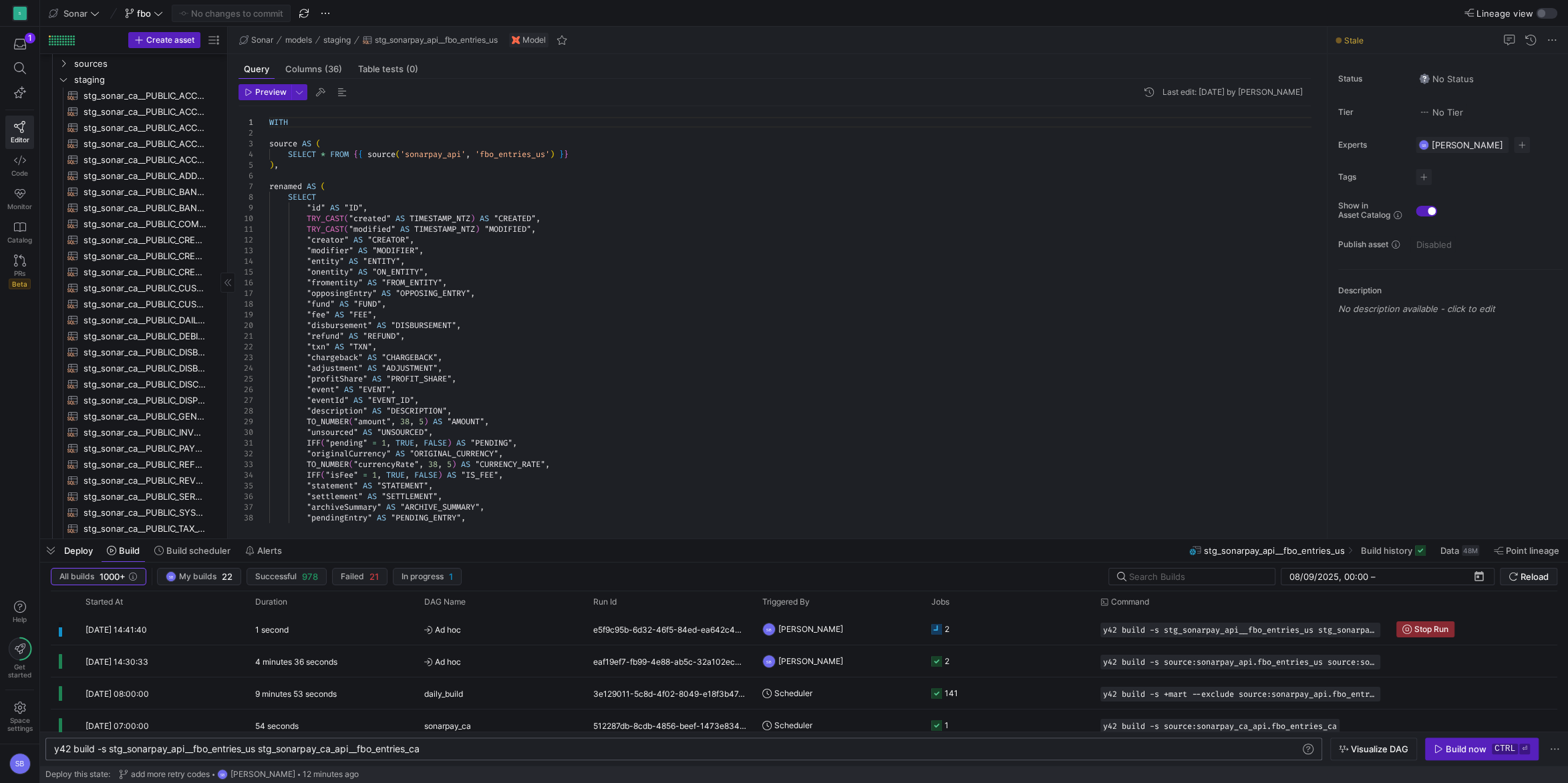
scroll to position [0, 0]
click at [63, 146] on icon "Press SPACE to select this row." at bounding box center [63, 143] width 9 height 8
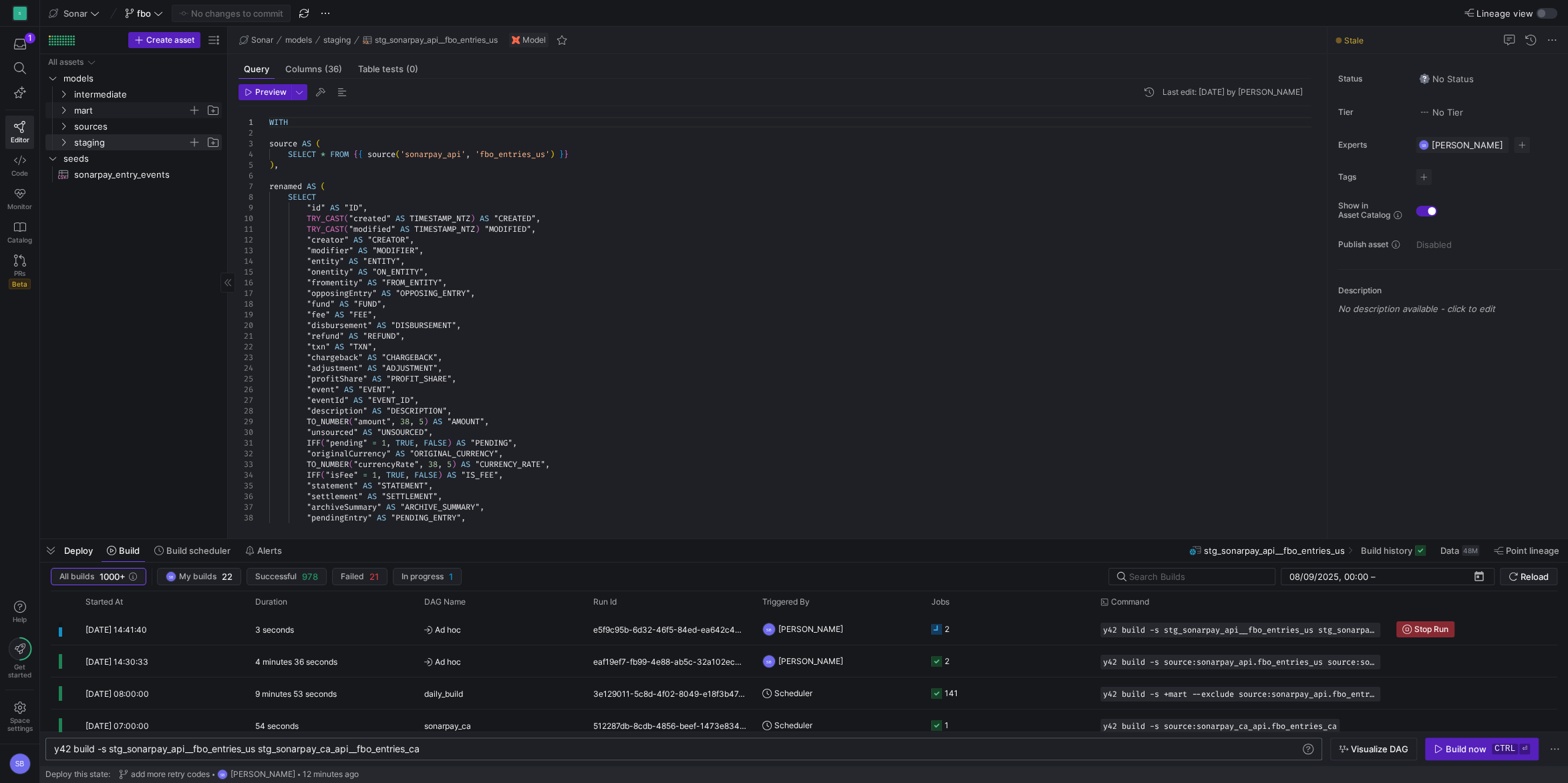
click at [60, 114] on y42-icon "Press SPACE to select this row." at bounding box center [63, 110] width 11 height 11
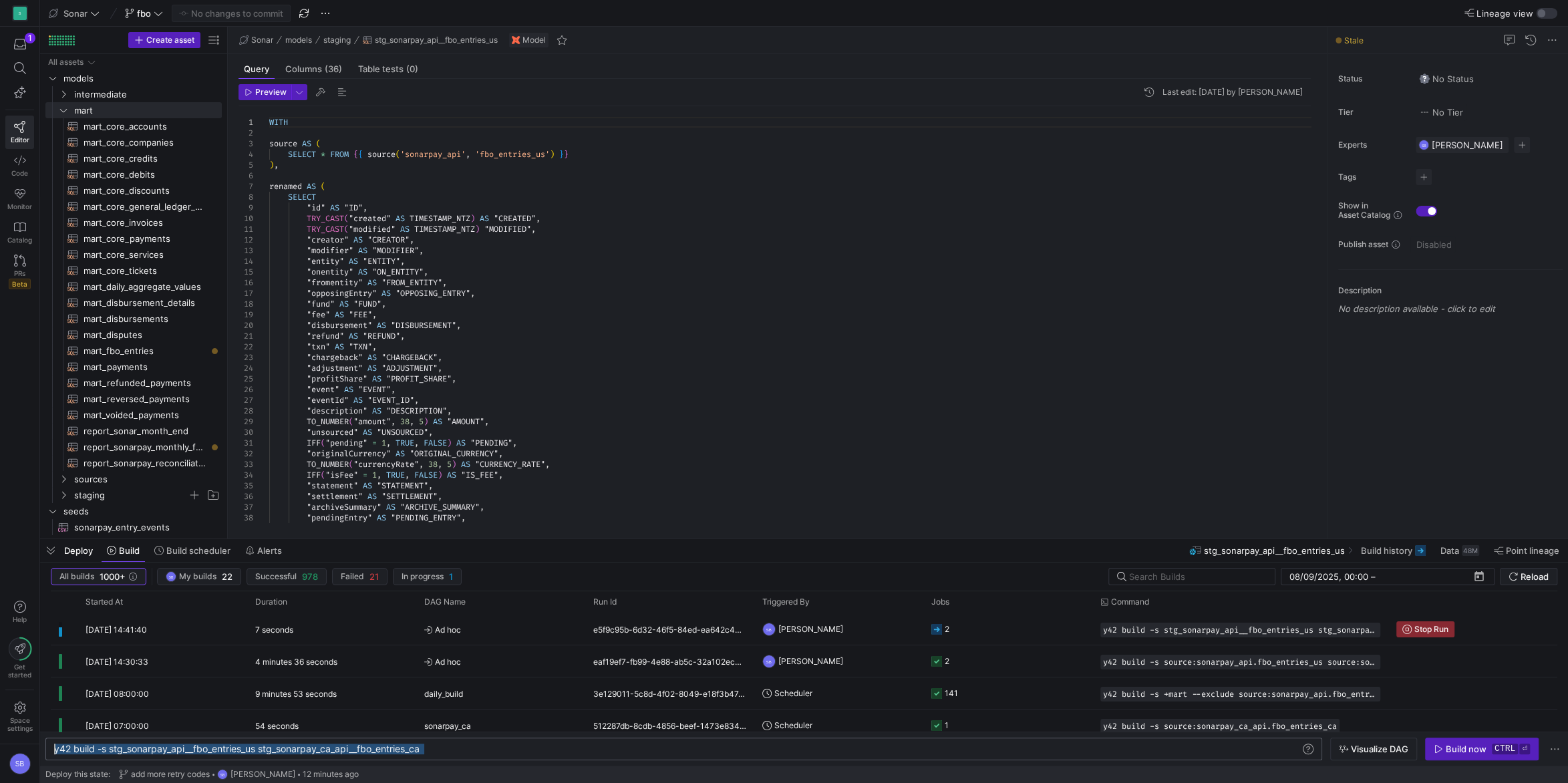
drag, startPoint x: 450, startPoint y: 753, endPoint x: 16, endPoint y: 715, distance: 435.7
click at [54, 743] on div "y42 build -s stg_sonarpay_api__fbo_entries_us stg_ sonarpay_ca_api__fbo_entries…" at bounding box center [677, 749] width 1247 height 11
click at [125, 350] on span "mart_fbo_entries​​​​​​​​​​" at bounding box center [145, 351] width 123 height 16
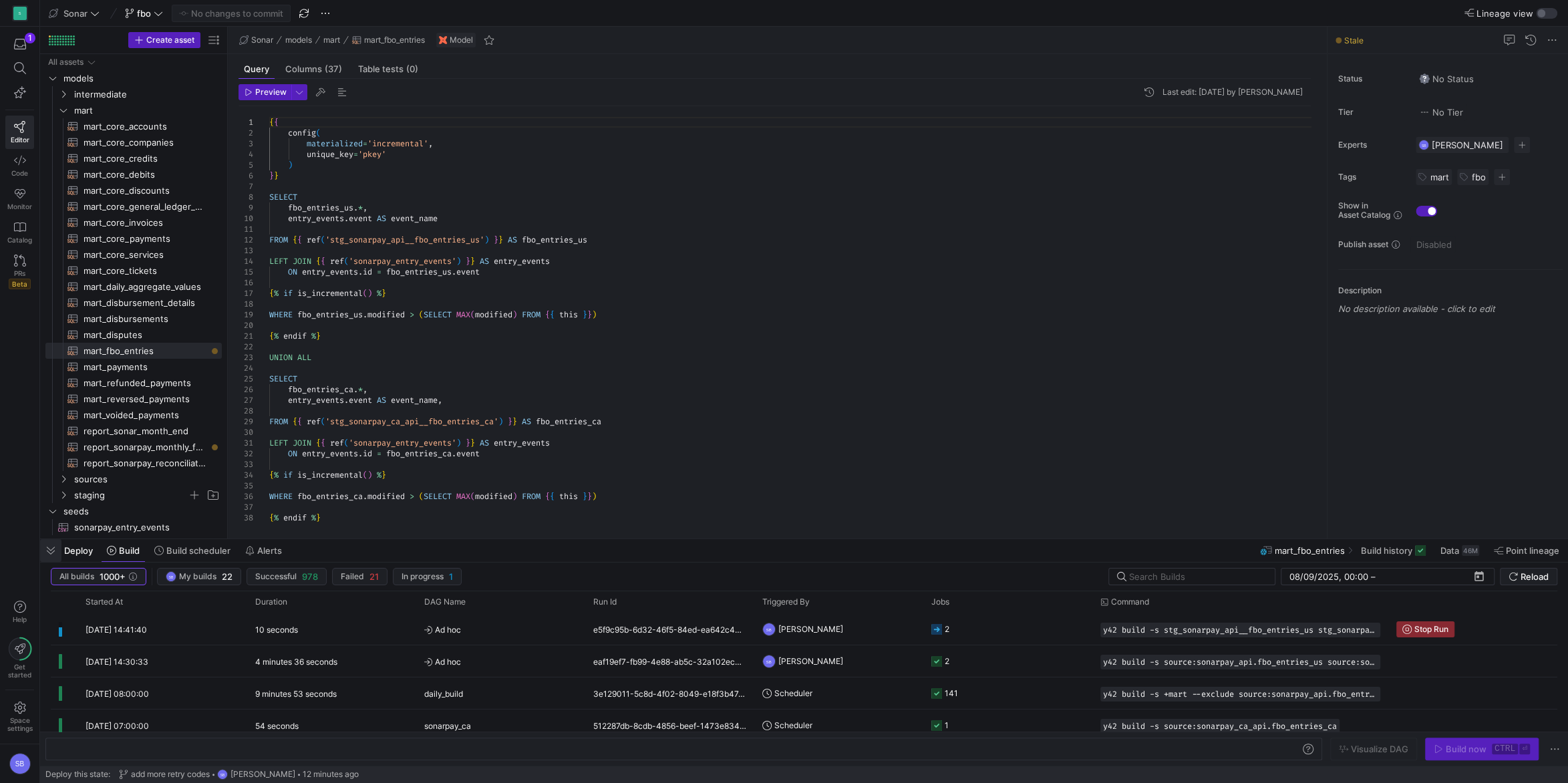
click at [56, 546] on span "button" at bounding box center [50, 550] width 21 height 23
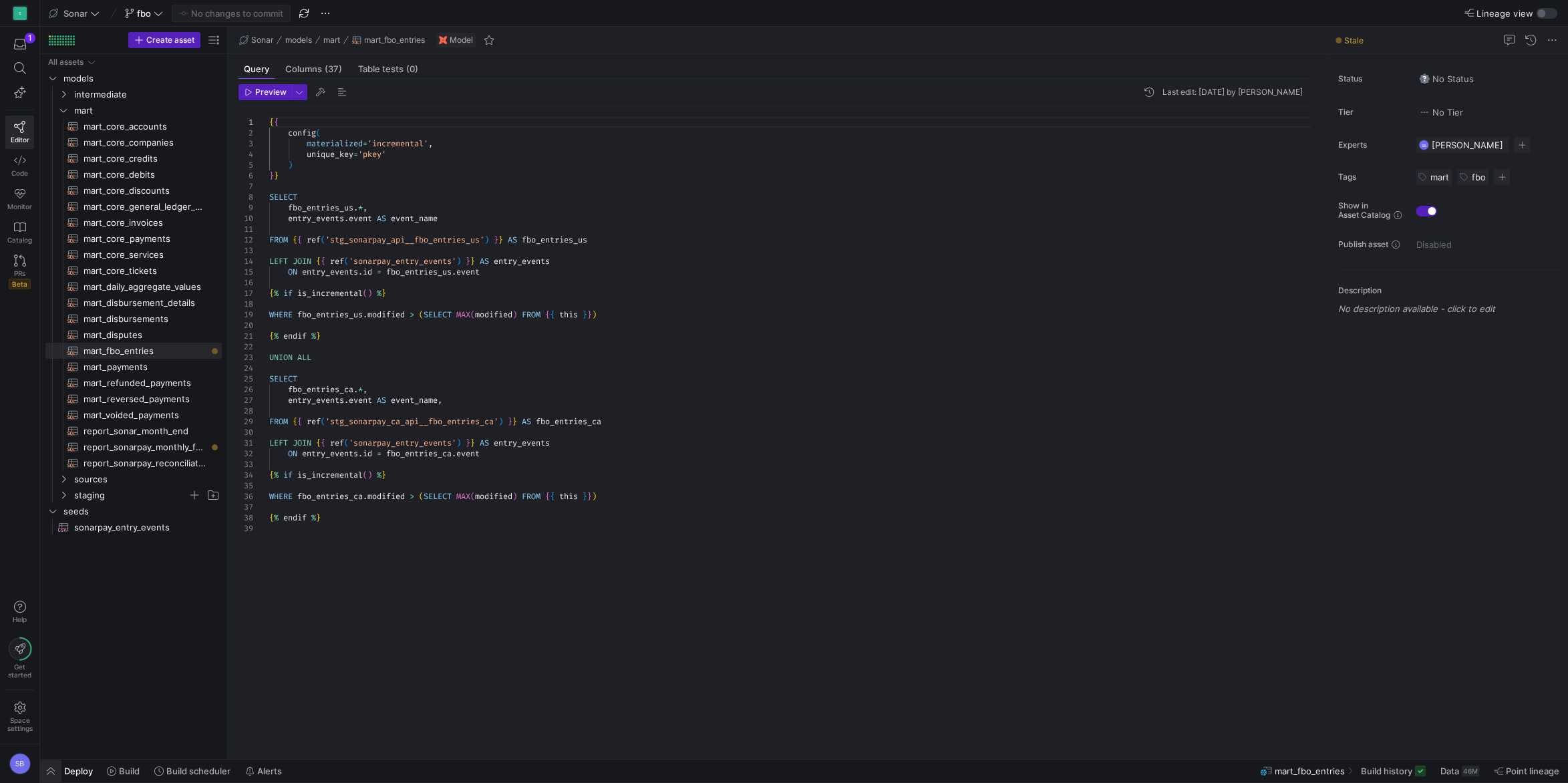
click at [50, 767] on span "button" at bounding box center [50, 770] width 21 height 23
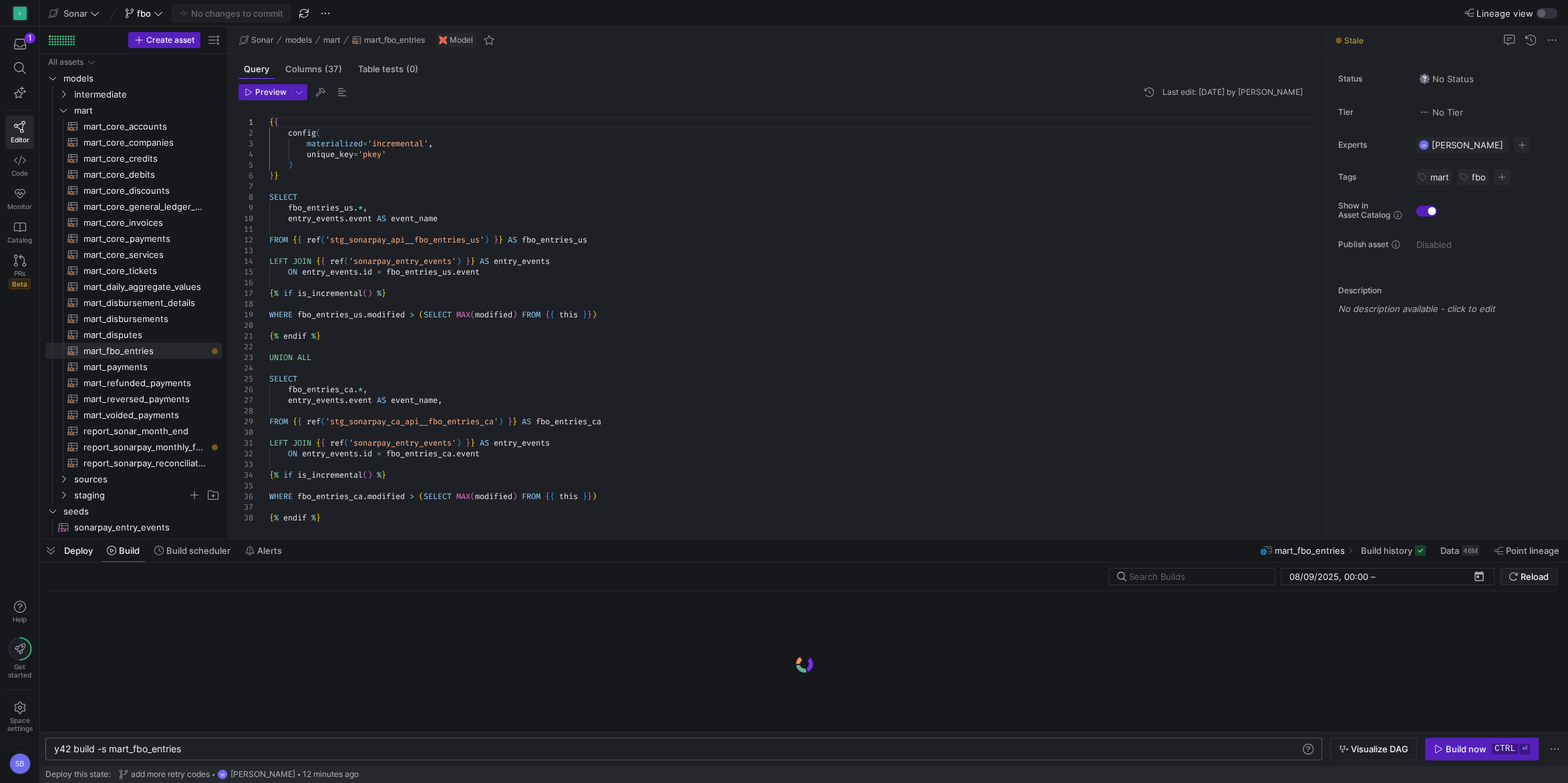
click at [246, 751] on div "y42 build -s mart_fbo_entries" at bounding box center [677, 749] width 1247 height 11
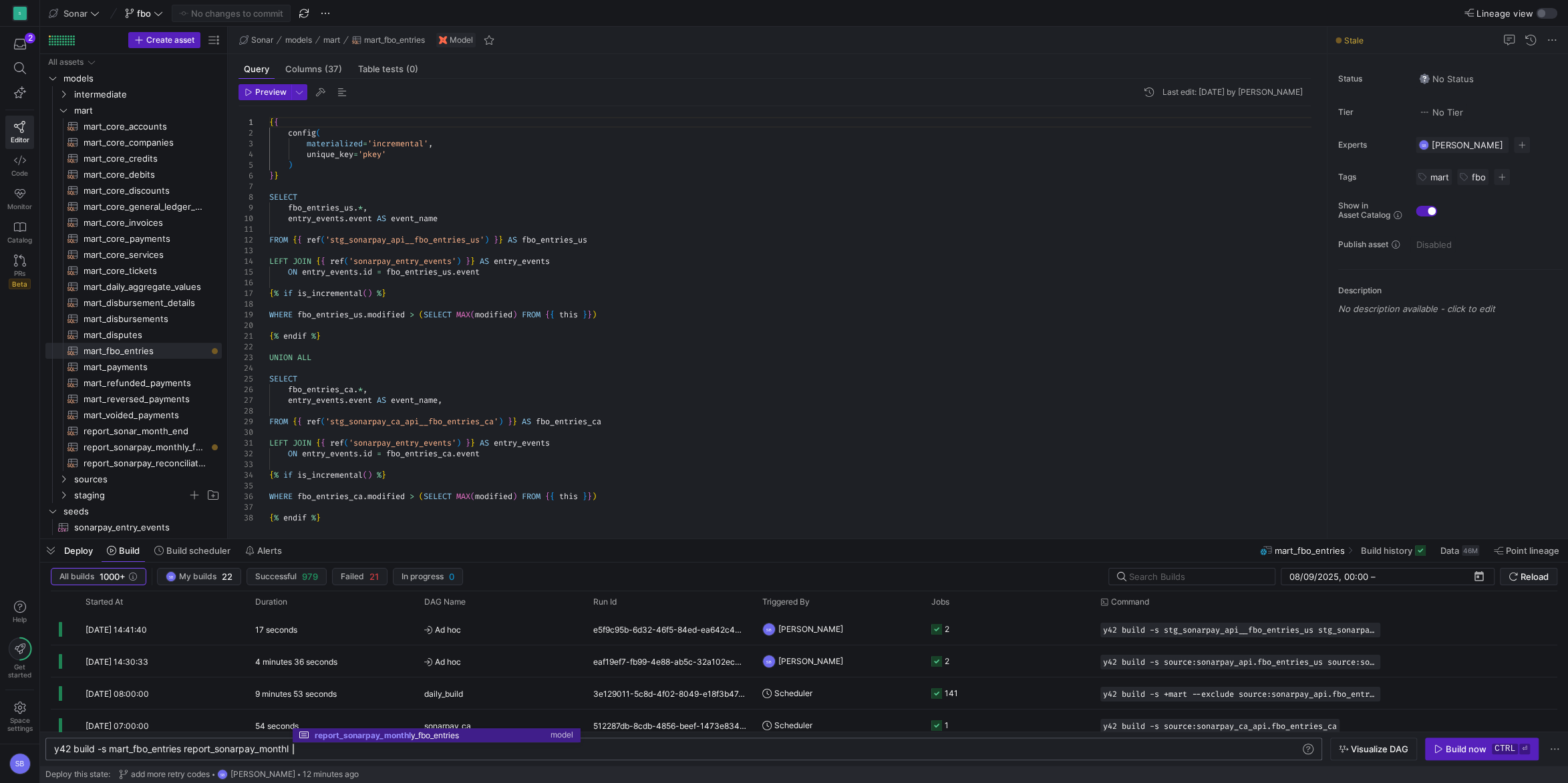
scroll to position [0, 244]
click at [1485, 746] on div "Build now" at bounding box center [1466, 749] width 41 height 11
click at [331, 20] on span "button" at bounding box center [325, 13] width 16 height 16
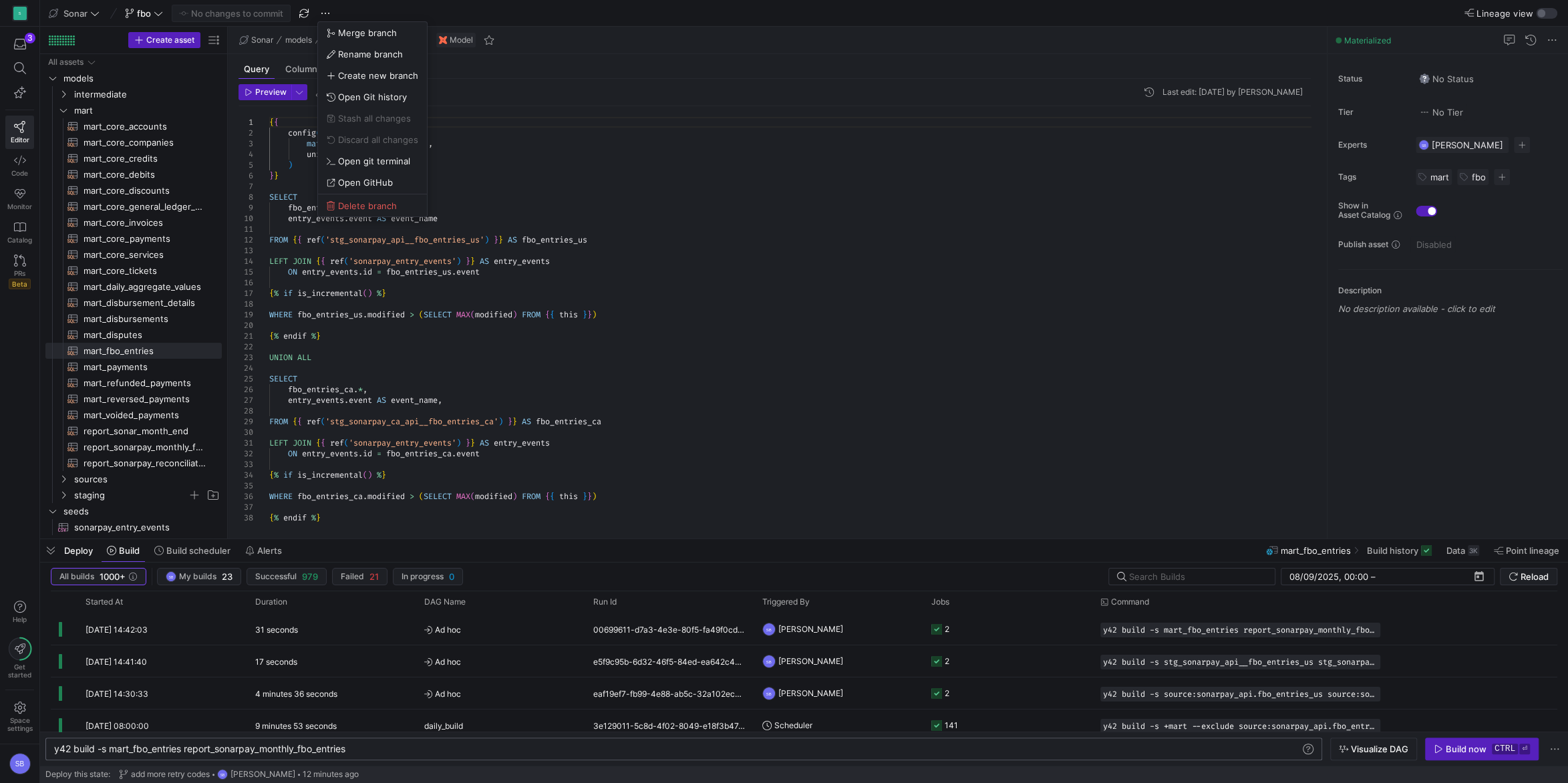
click at [27, 257] on div at bounding box center [784, 392] width 1568 height 783
click at [26, 257] on icon at bounding box center [20, 260] width 12 height 12
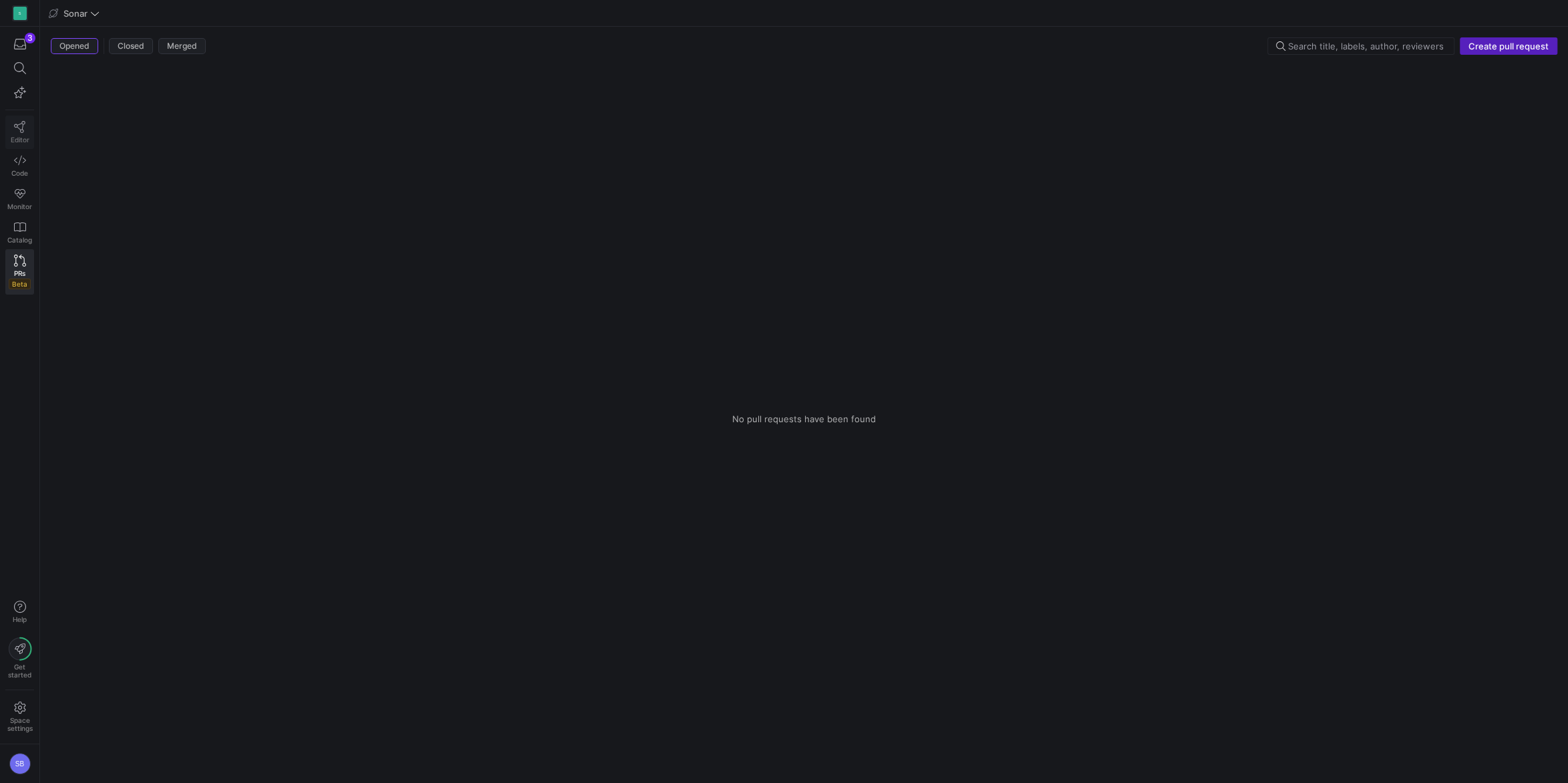
click at [16, 130] on icon at bounding box center [20, 126] width 12 height 12
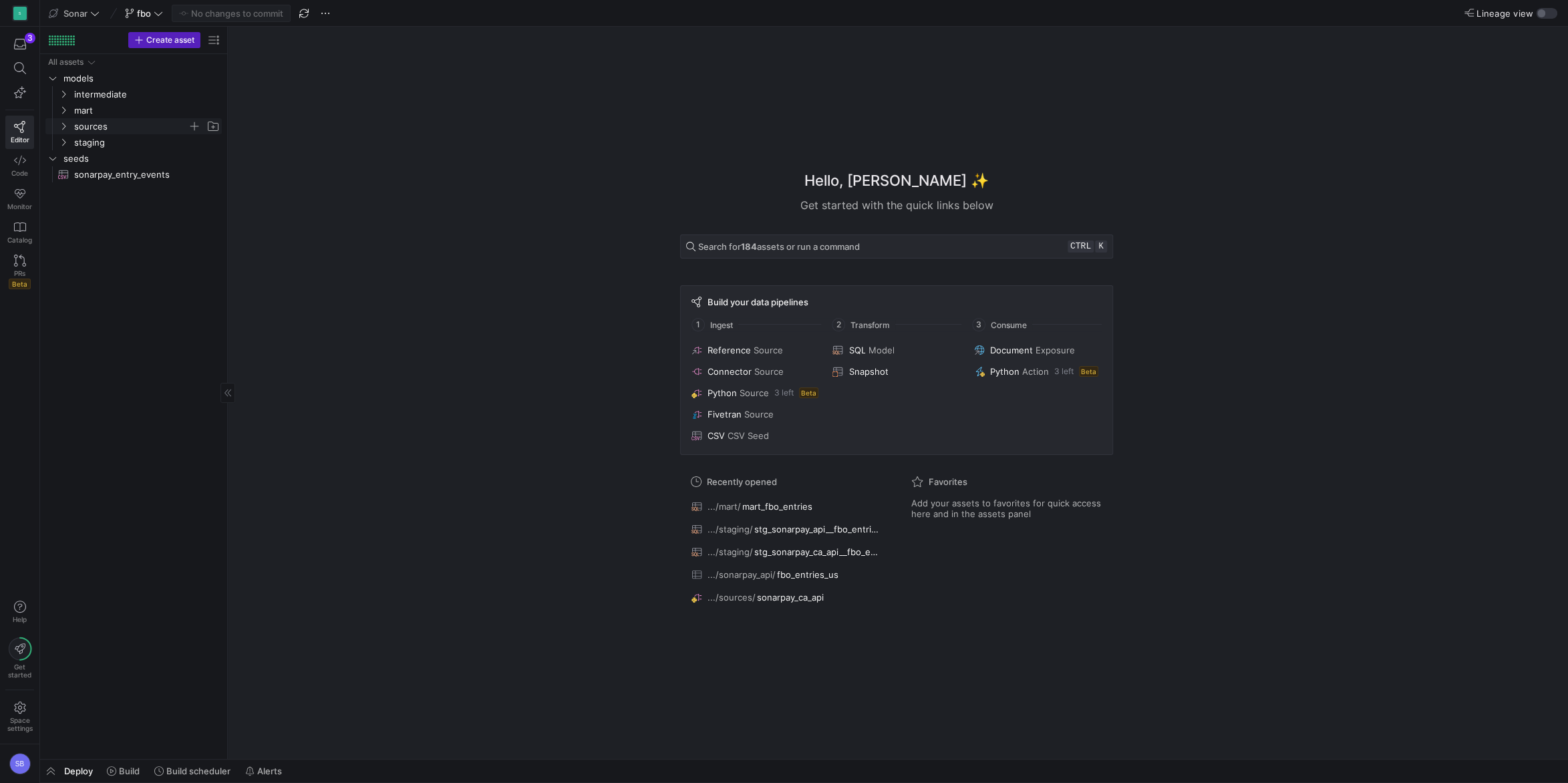
click at [120, 127] on span "sources" at bounding box center [131, 127] width 114 height 16
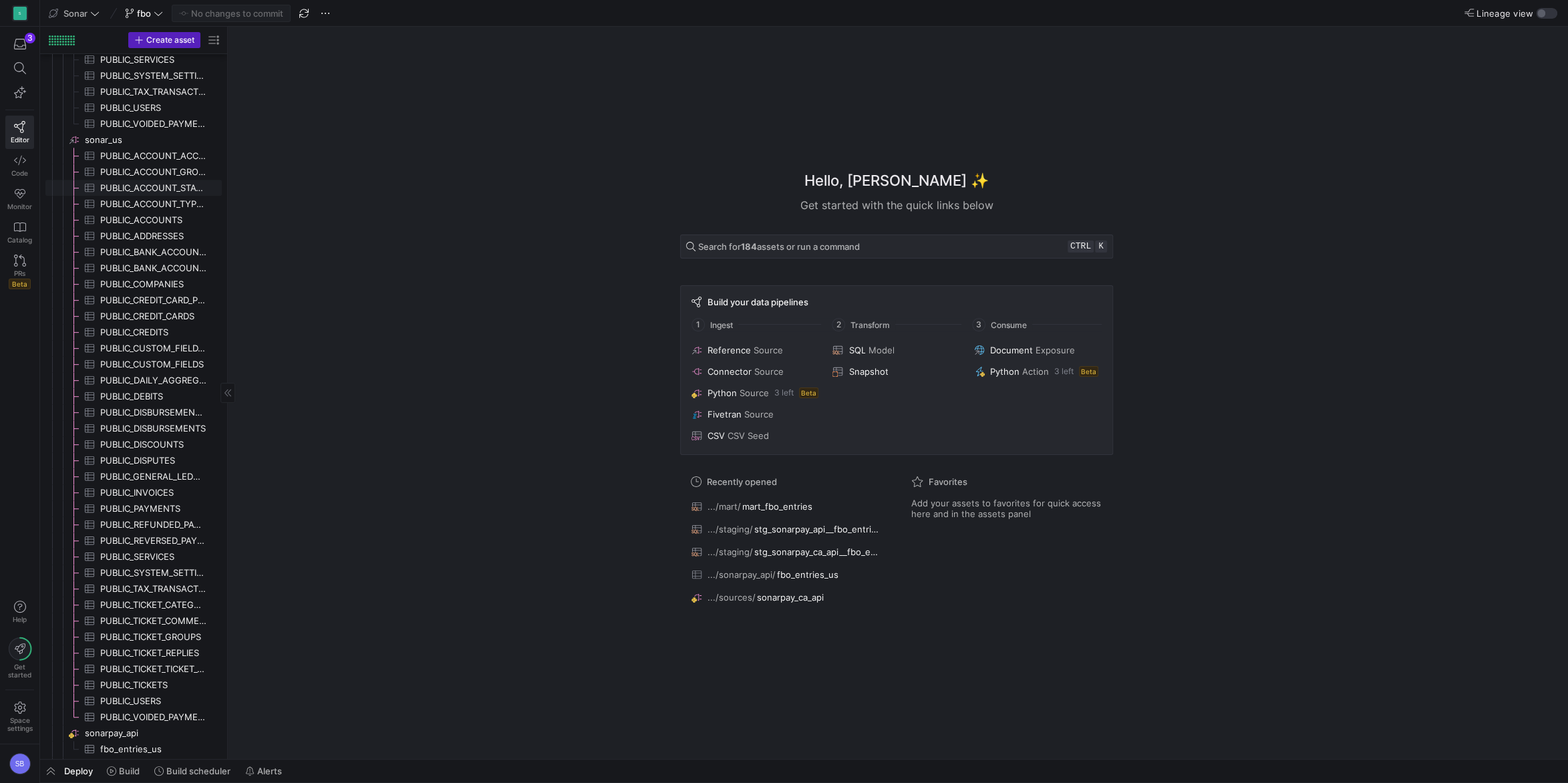
scroll to position [577, 0]
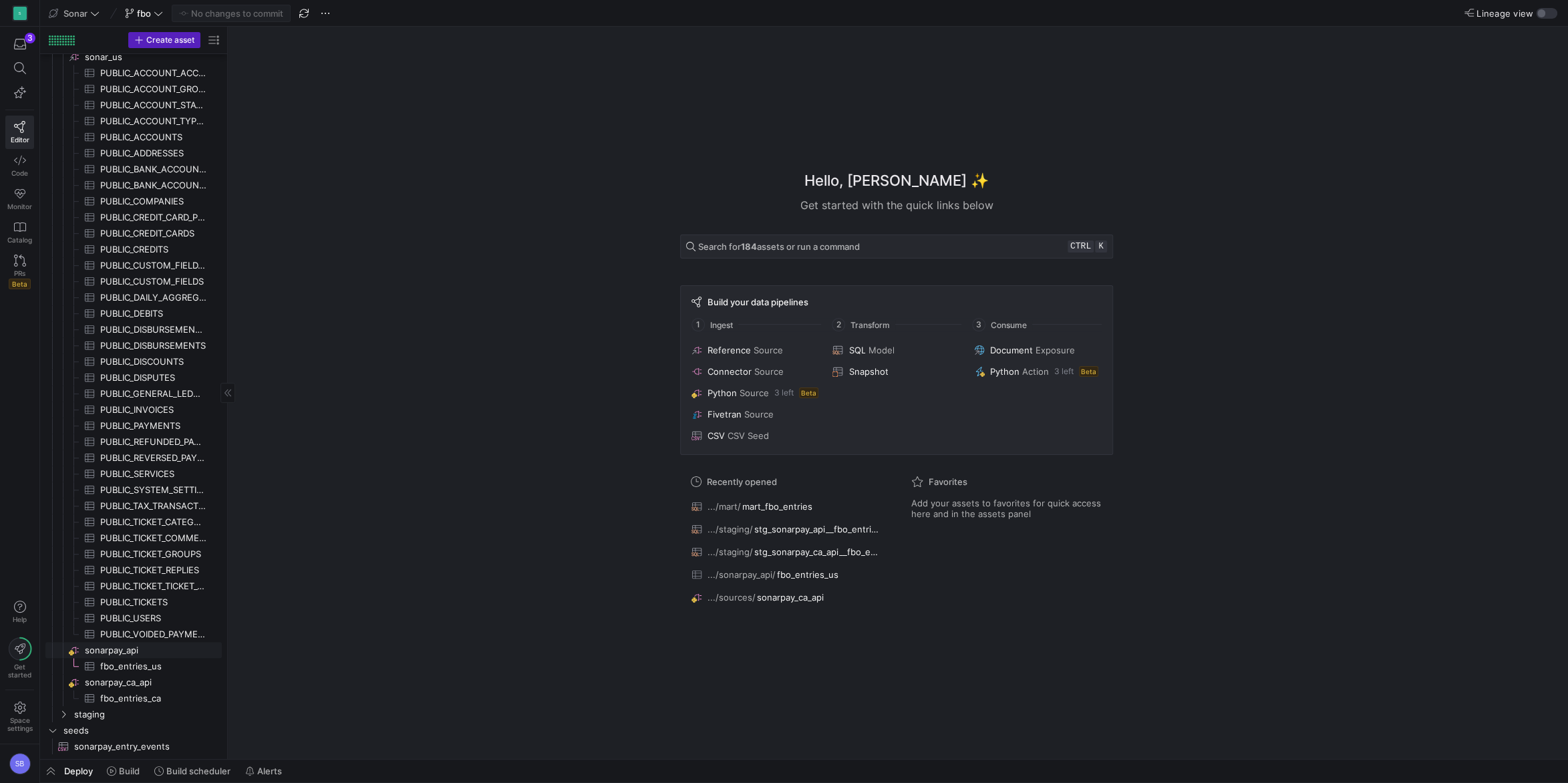
click at [117, 649] on span "sonarpay_api​​​​​​​​" at bounding box center [152, 651] width 135 height 16
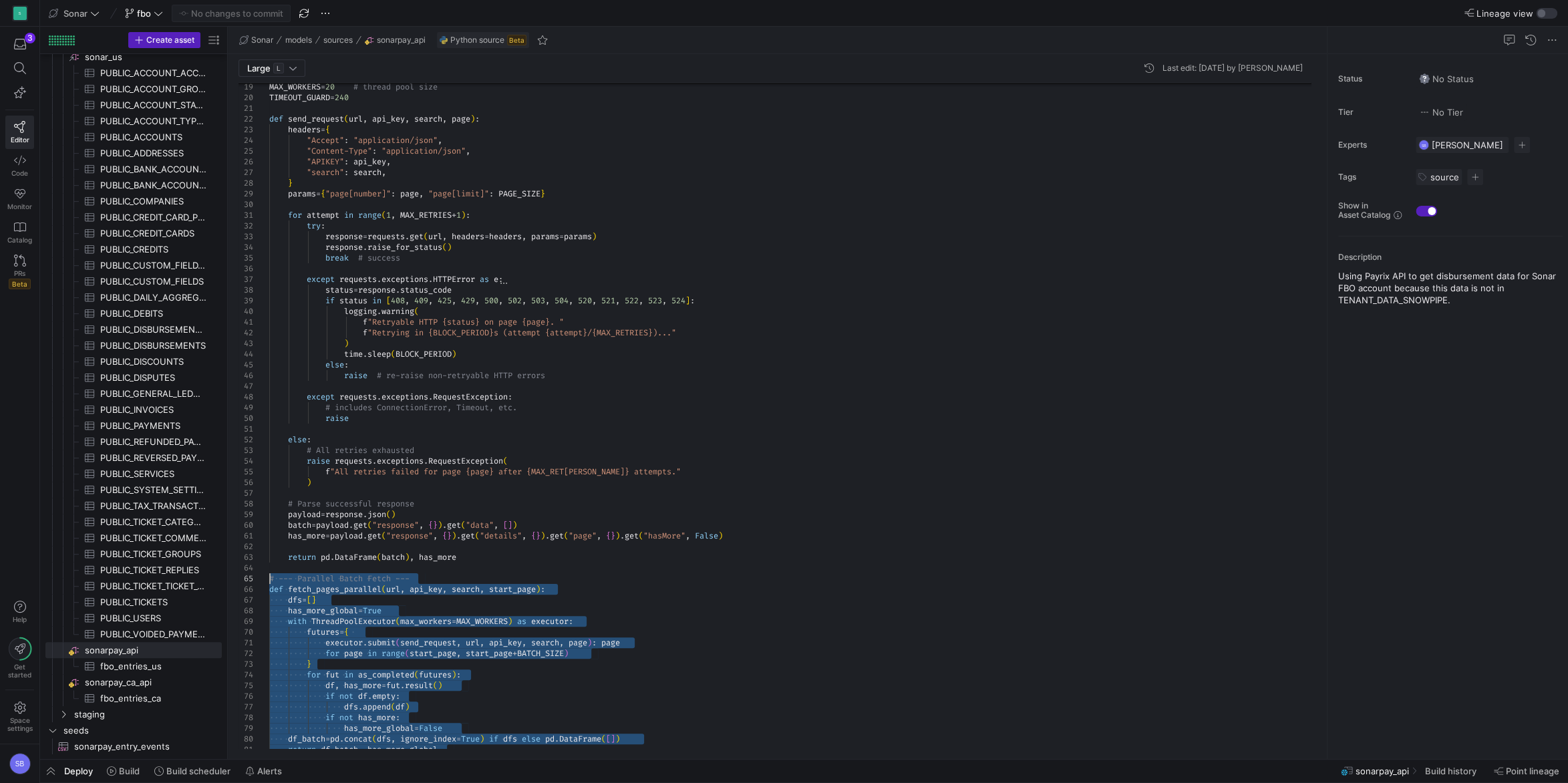
drag, startPoint x: 582, startPoint y: 731, endPoint x: 252, endPoint y: 579, distance: 363.3
click at [269, 579] on div "for page in range ( start_page , start_page + BATCH_SIZE ) with ThreadPoolExecu…" at bounding box center [795, 631] width 1052 height 1505
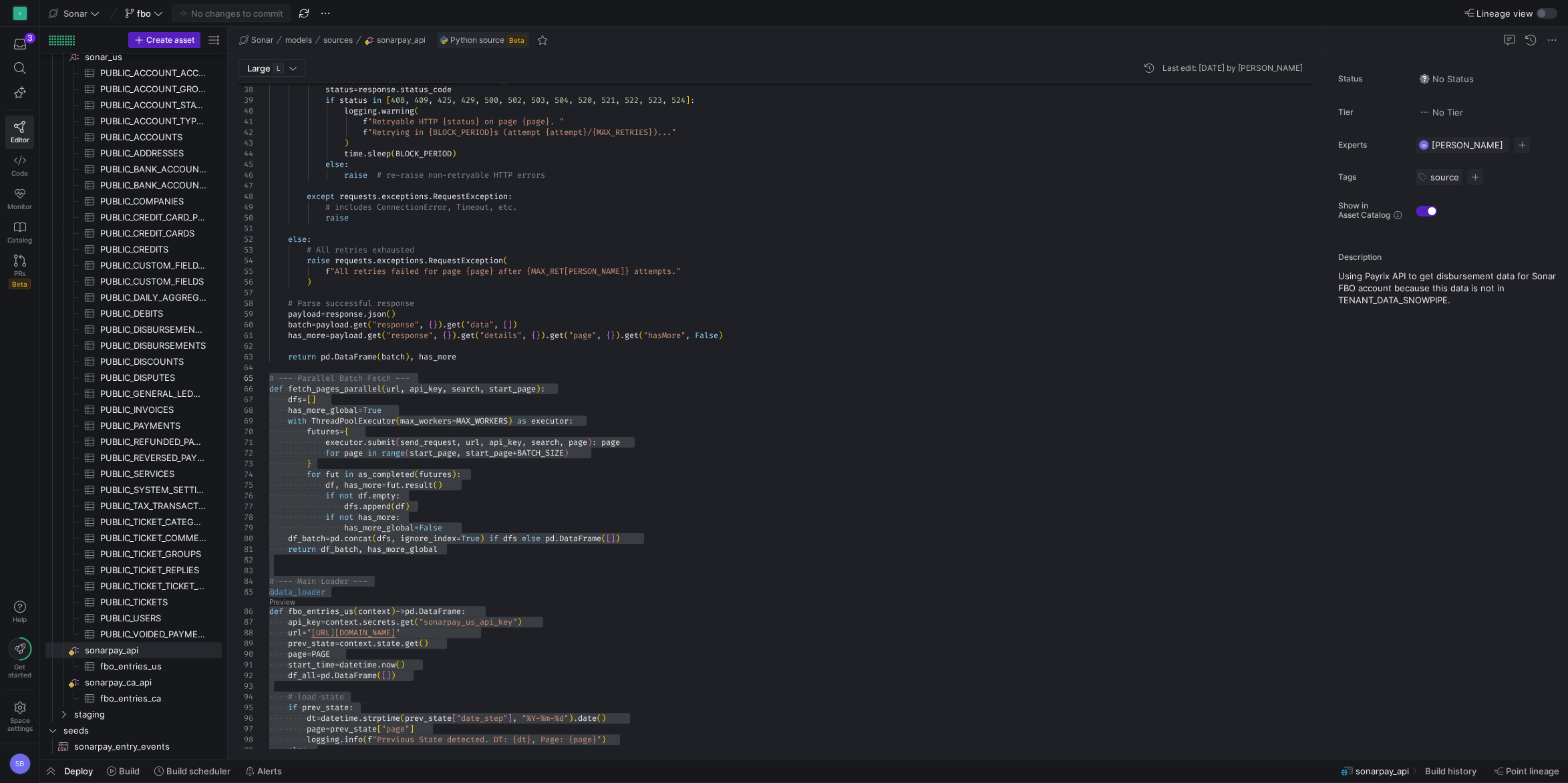
click at [797, 429] on div "for page in range ( start_page , start_page + BATCH_SIZE ) with ThreadPoolExecu…" at bounding box center [795, 431] width 1052 height 1505
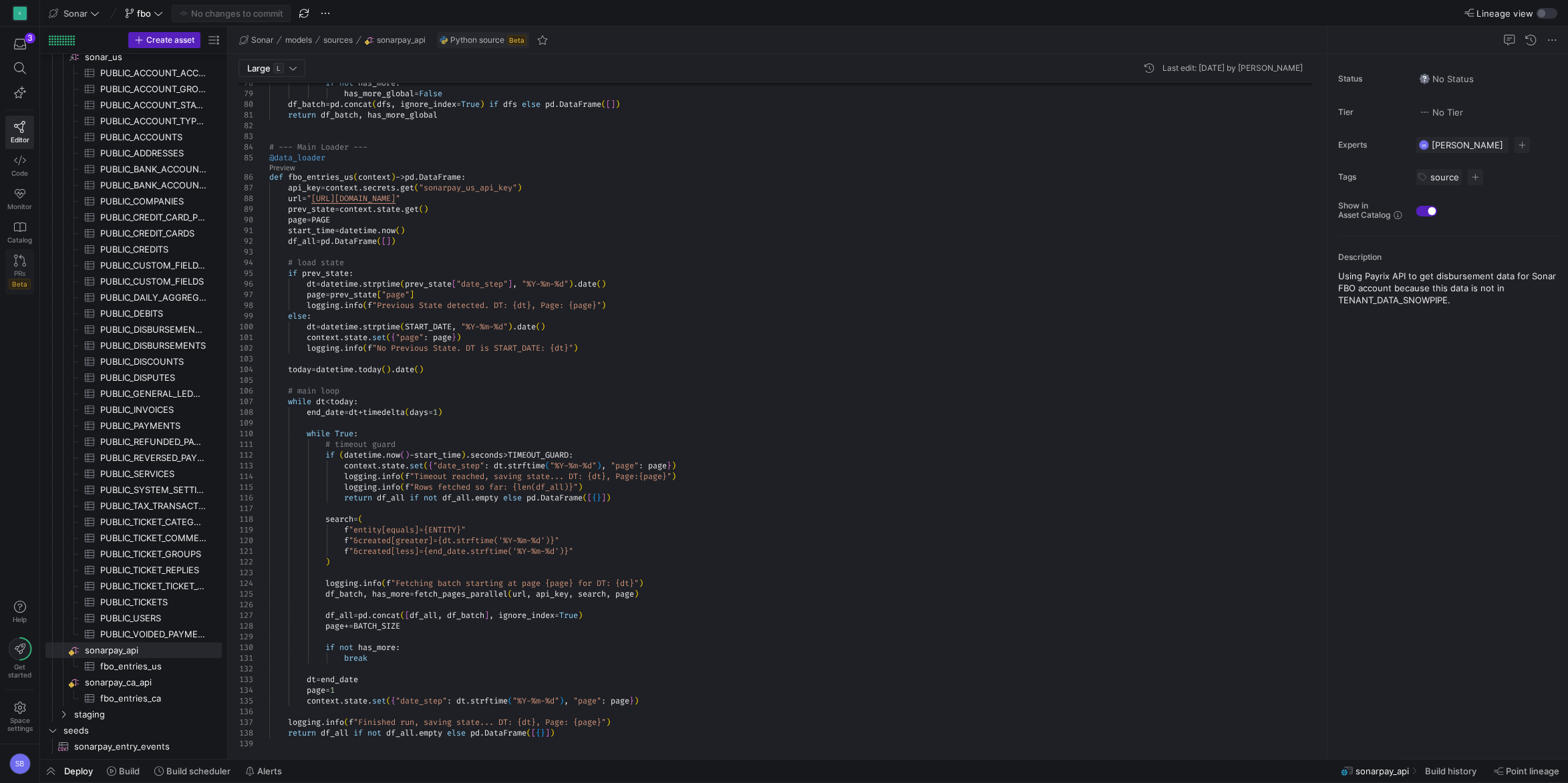
click at [25, 261] on icon at bounding box center [20, 260] width 12 height 12
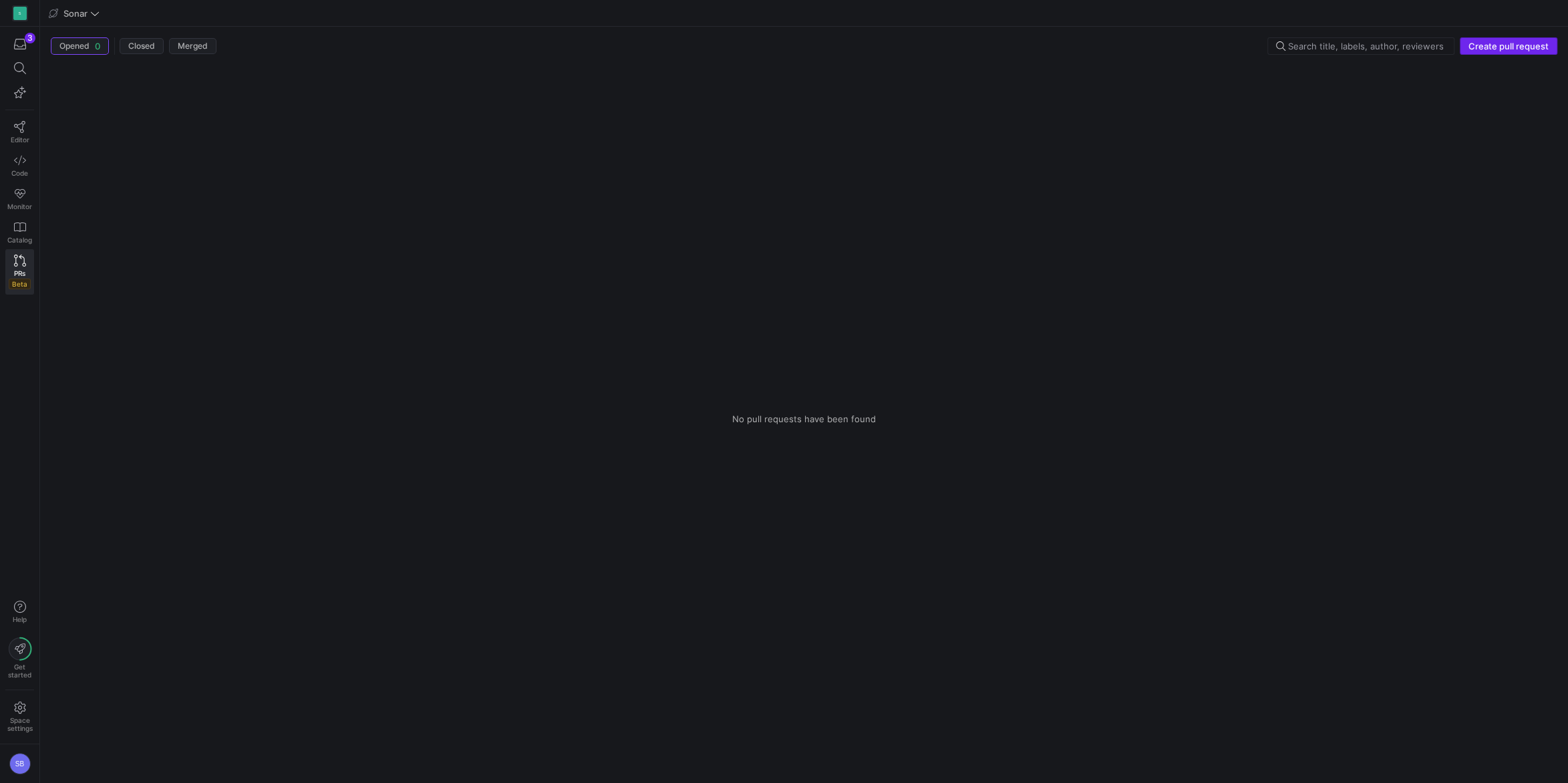
click at [1523, 43] on span "Create pull request" at bounding box center [1508, 46] width 80 height 11
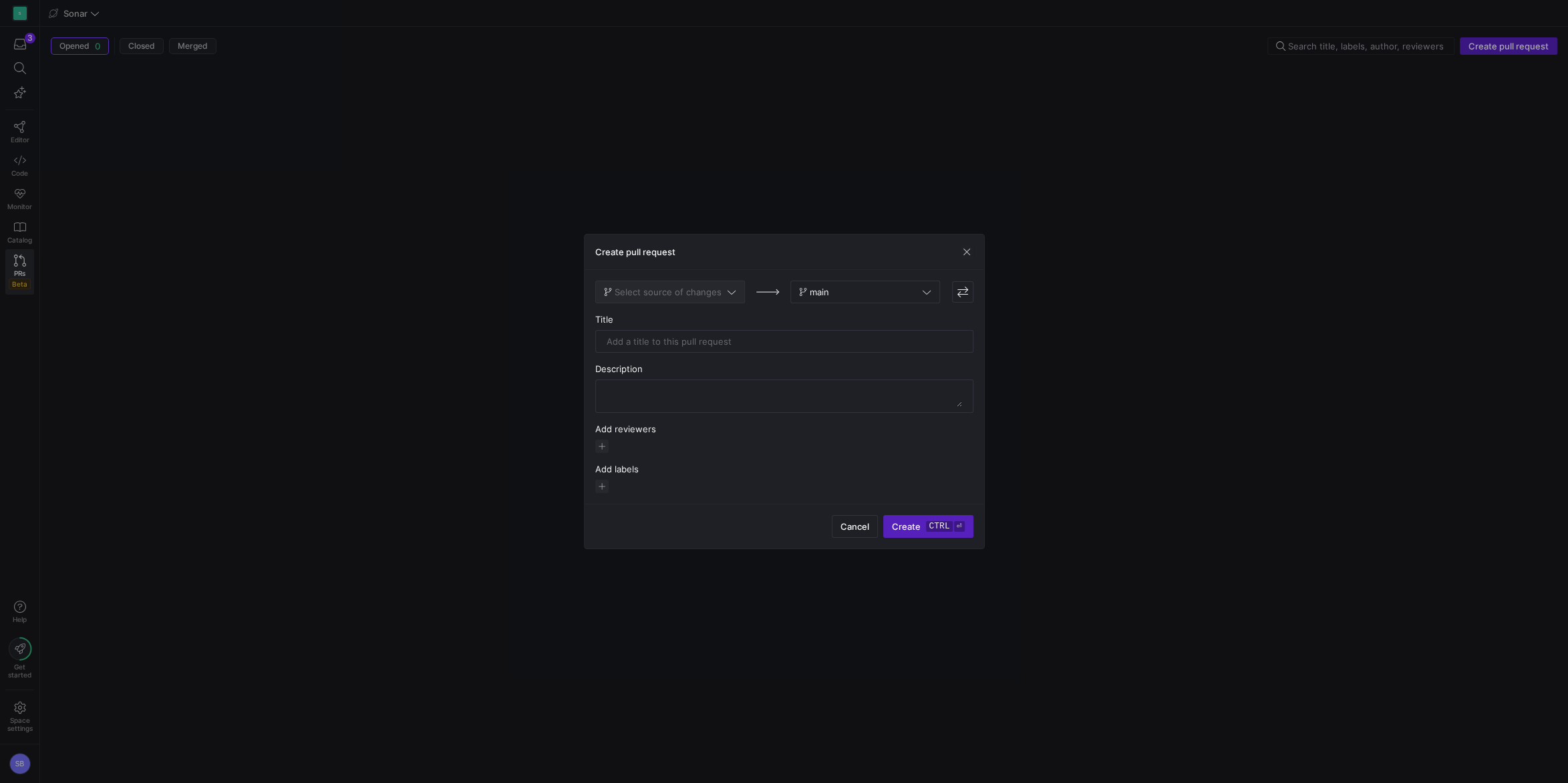
click at [721, 294] on span "Select source of changes" at bounding box center [670, 292] width 132 height 11
click at [638, 336] on div "fbo" at bounding box center [670, 337] width 128 height 11
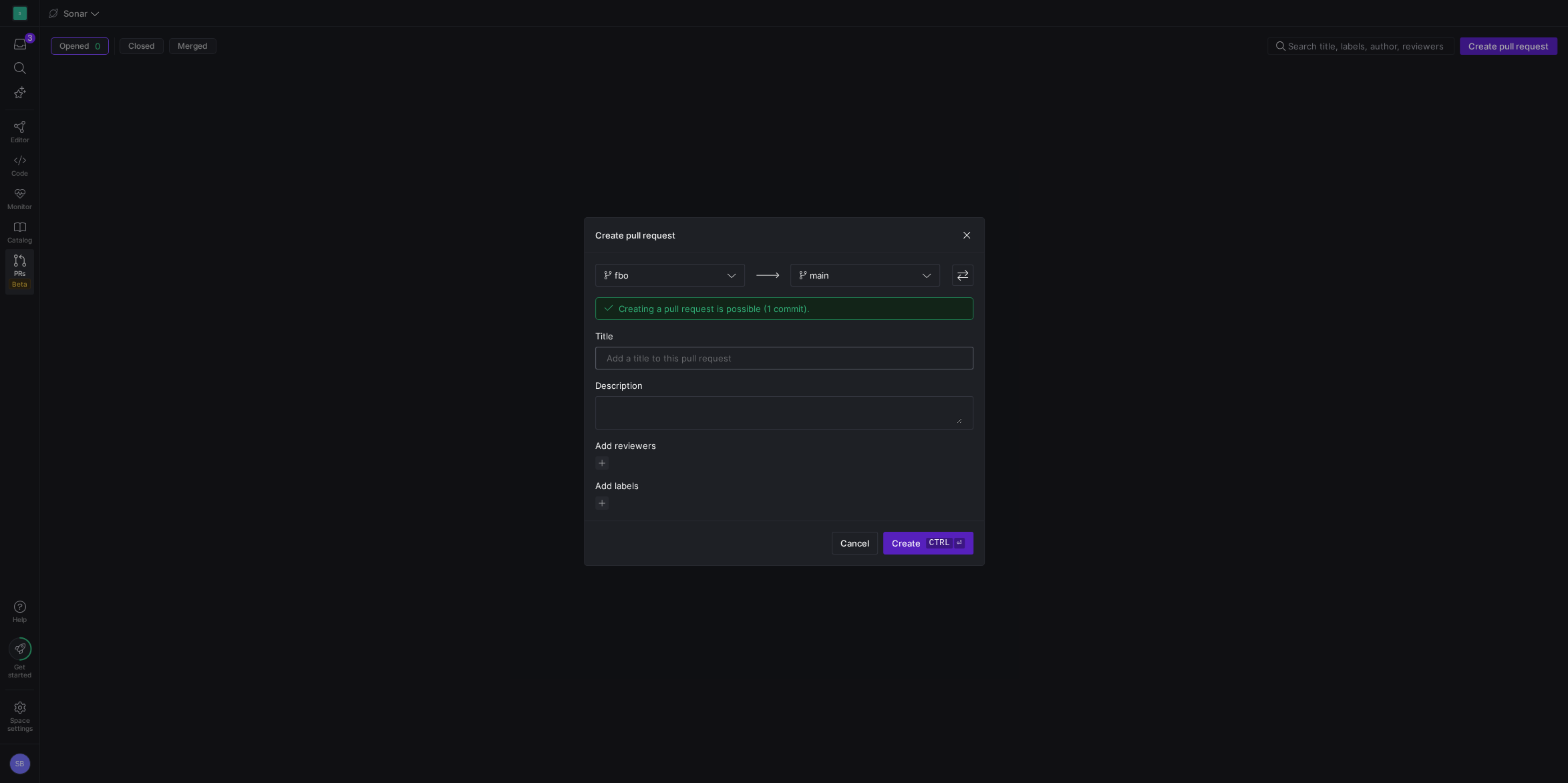
click at [670, 359] on input "text" at bounding box center [784, 358] width 356 height 11
type input "more retry codes"
click at [934, 547] on kbd "ctrl" at bounding box center [938, 543] width 26 height 11
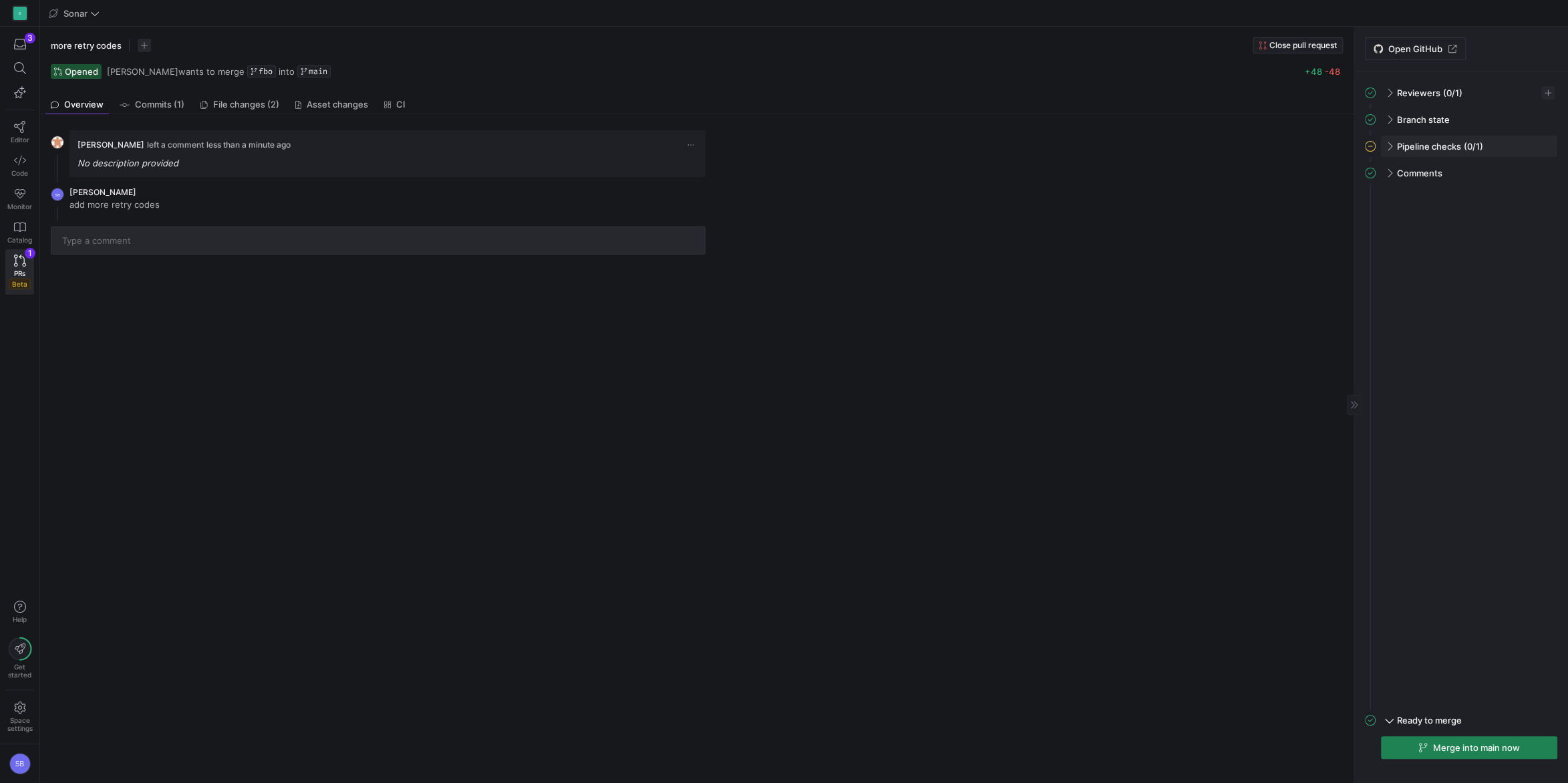
click at [1382, 143] on div "Pipeline checks (0/1)" at bounding box center [1469, 146] width 176 height 21
click at [1451, 756] on span "button" at bounding box center [1469, 747] width 175 height 21
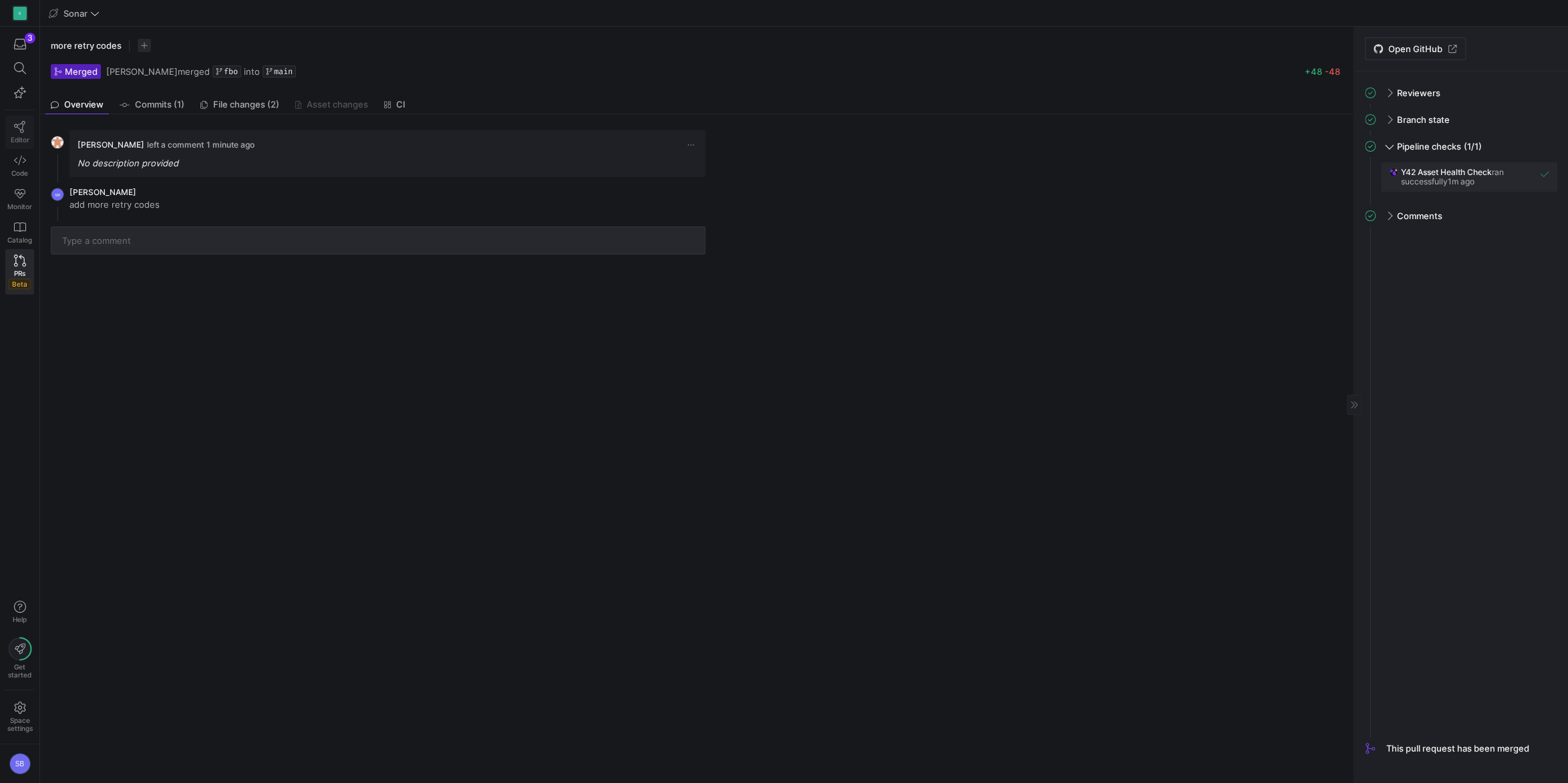
click at [25, 128] on icon at bounding box center [20, 126] width 12 height 12
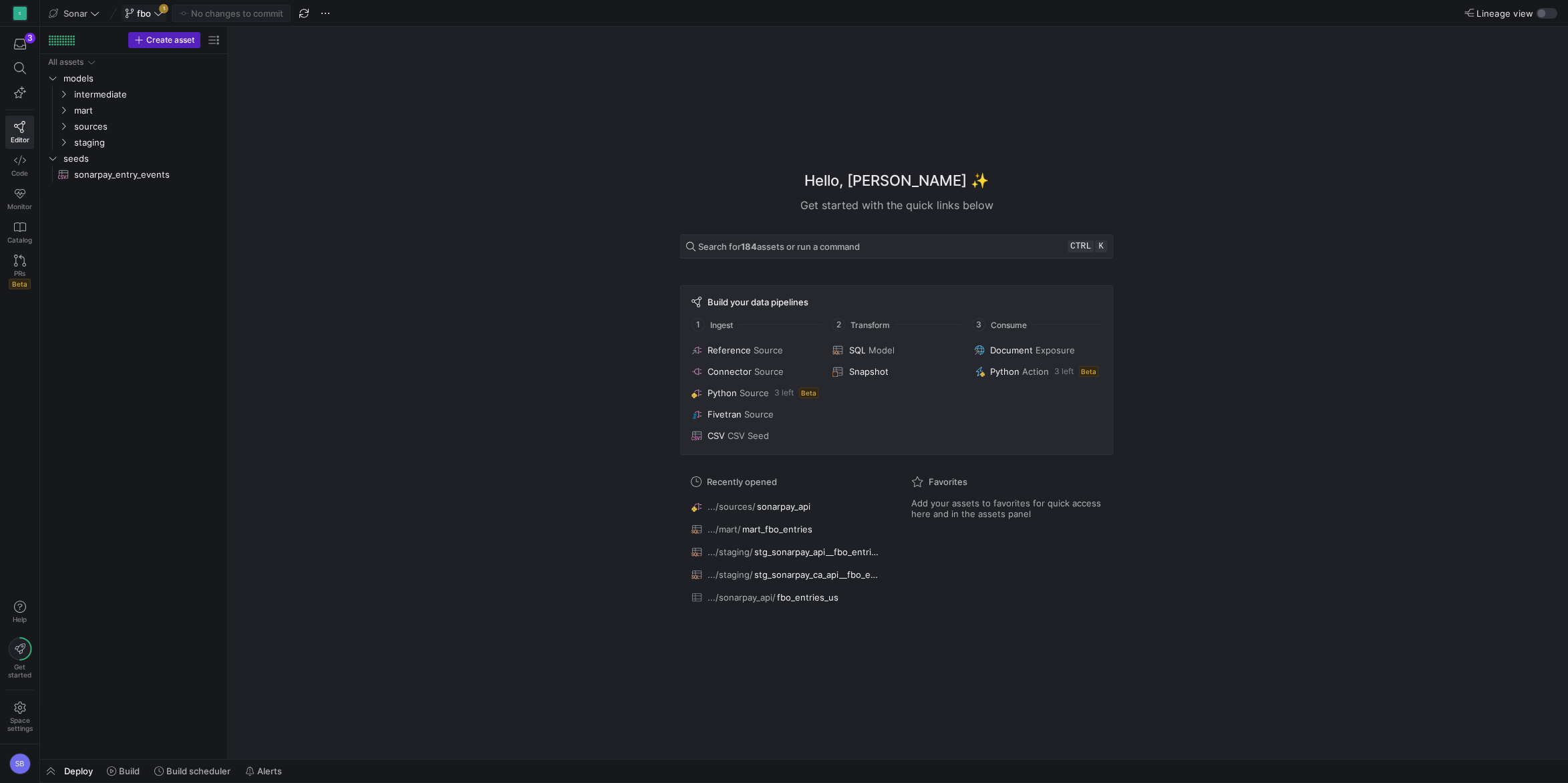
click at [166, 13] on button "fbo 1" at bounding box center [143, 13] width 45 height 17
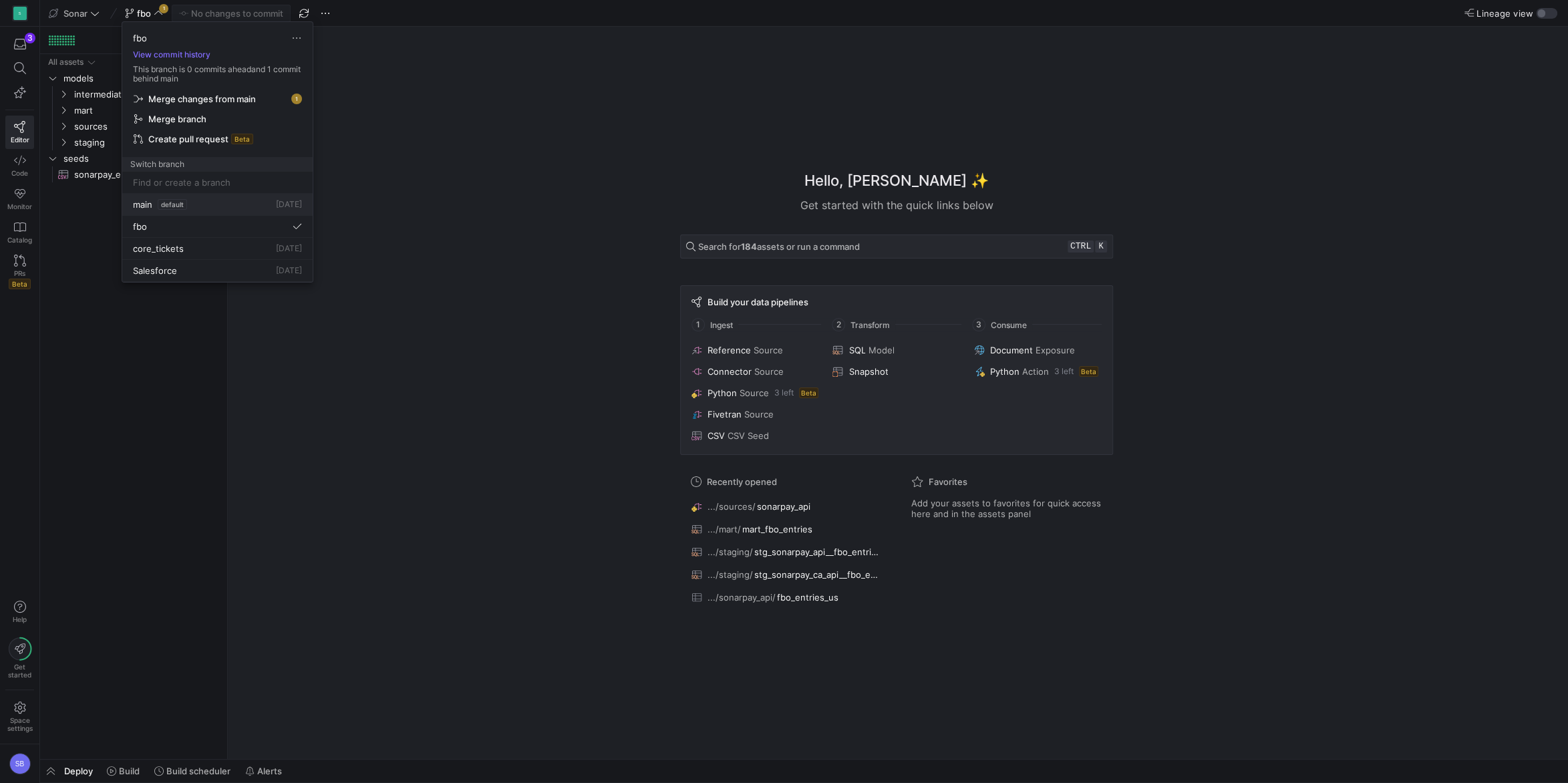
click at [197, 207] on div "main default 3 Oct 2025" at bounding box center [218, 204] width 169 height 11
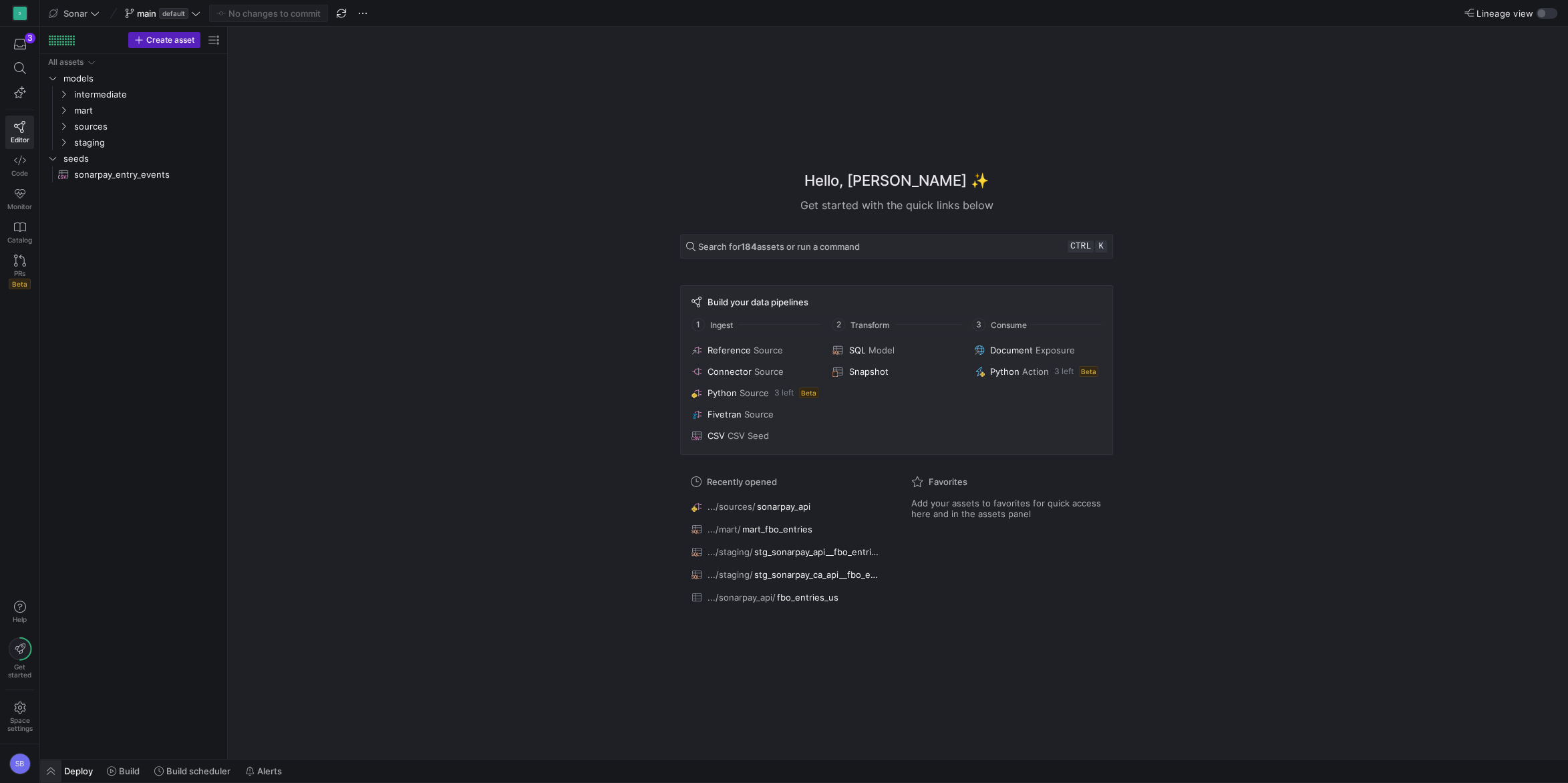
click at [55, 770] on span "button" at bounding box center [50, 770] width 21 height 23
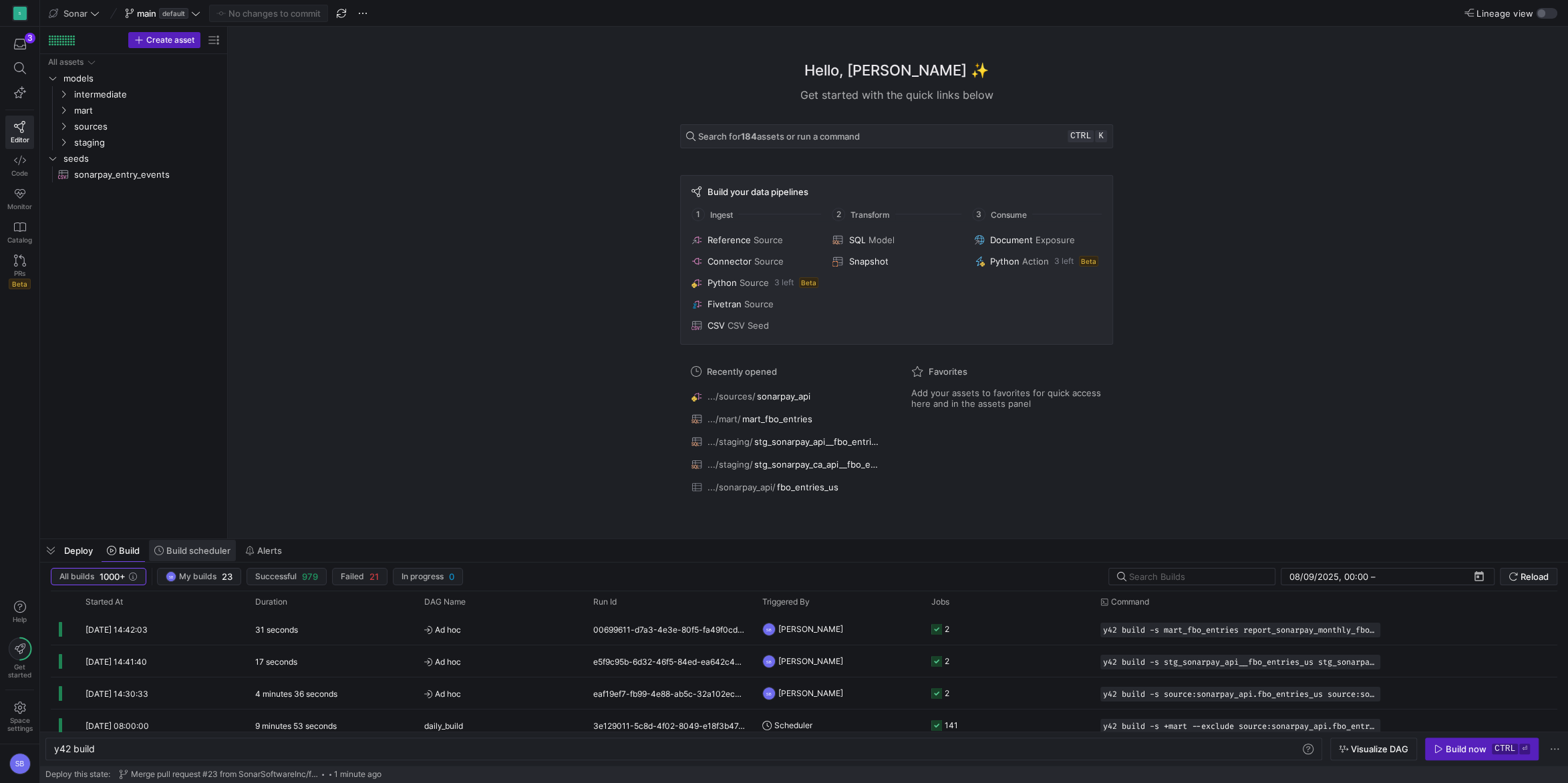
click at [171, 552] on span "Build scheduler" at bounding box center [198, 550] width 64 height 11
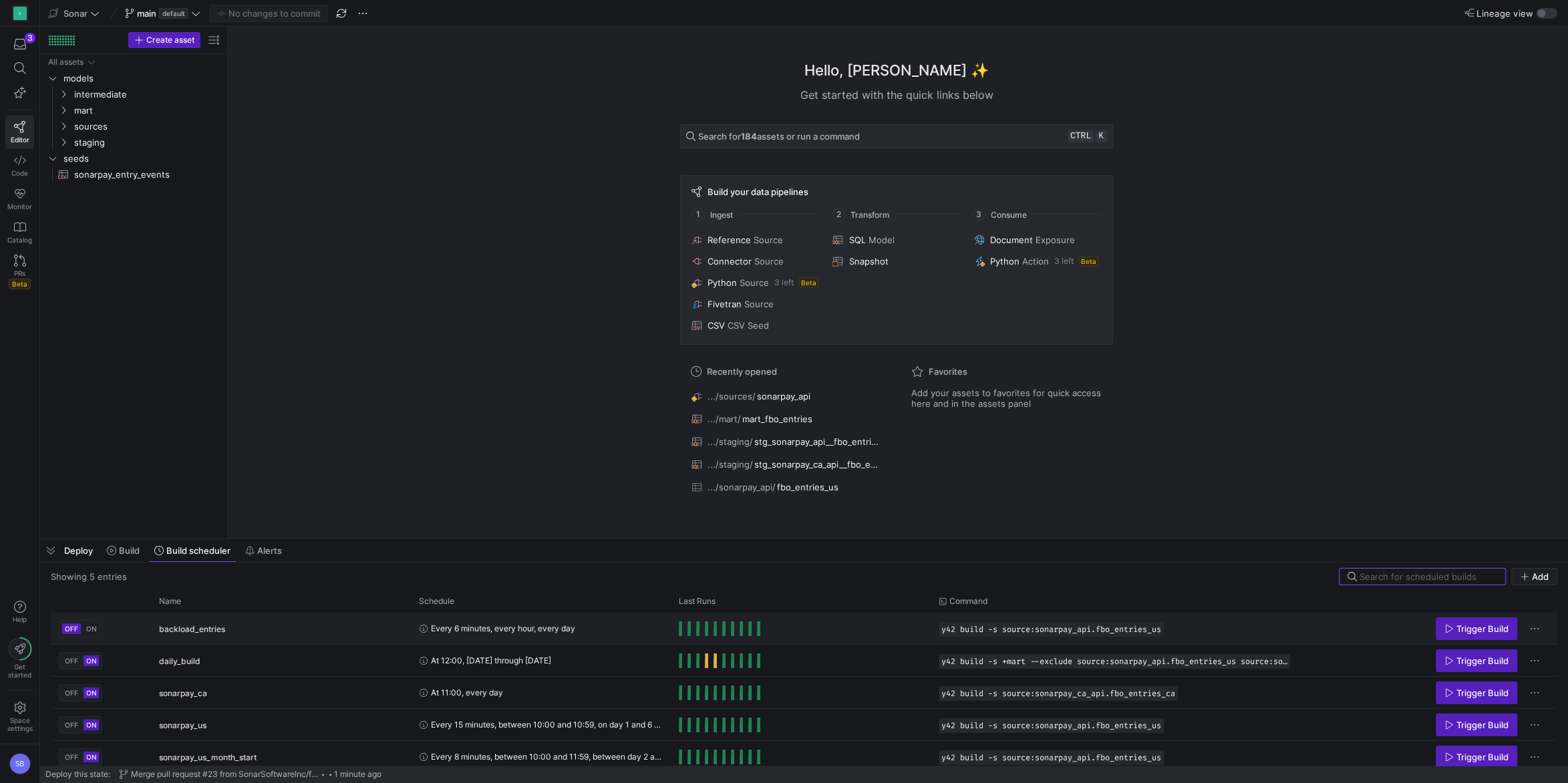
click at [92, 631] on span "ON" at bounding box center [92, 628] width 11 height 8
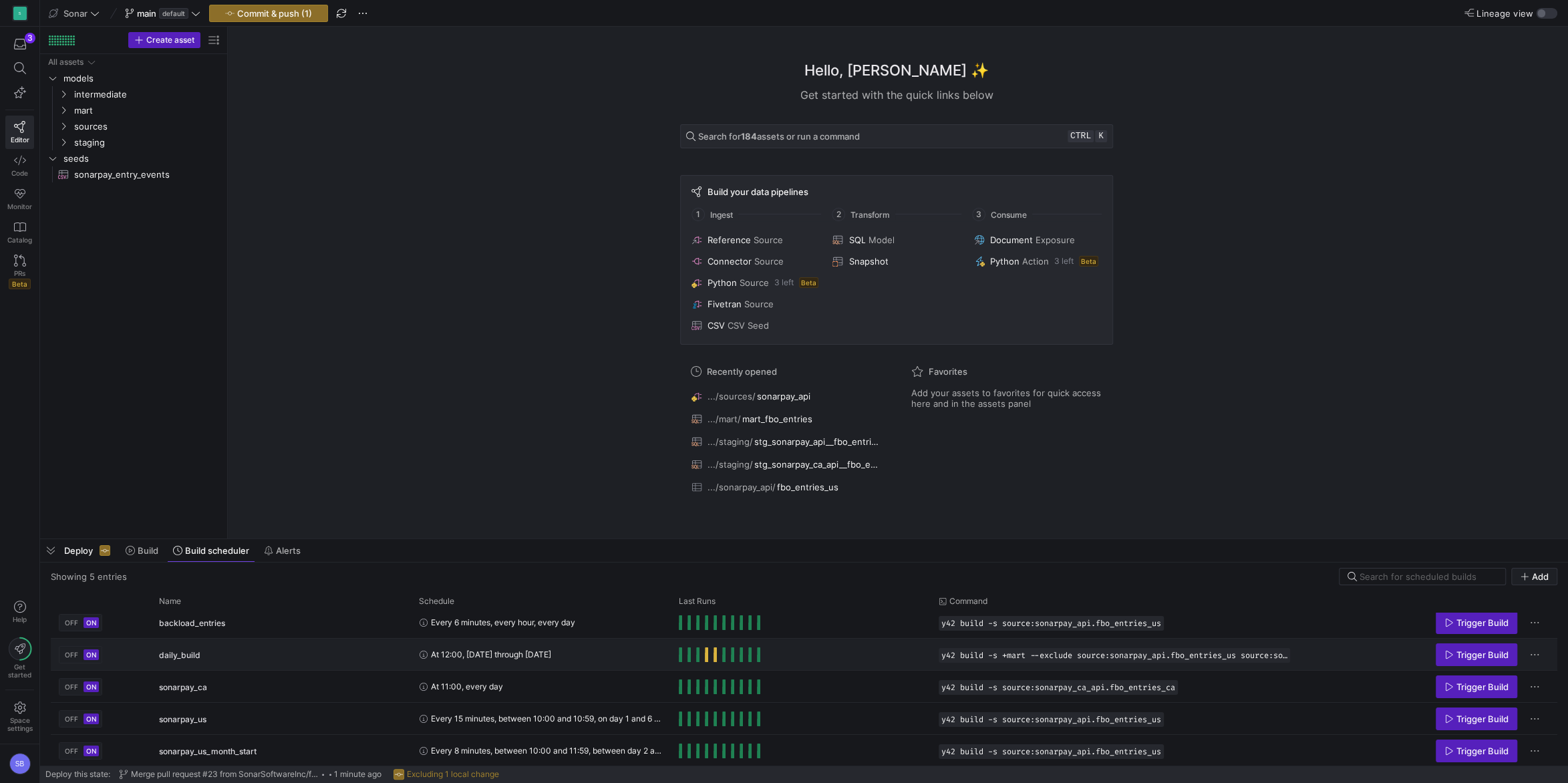
scroll to position [7, 0]
click at [69, 751] on span "OFF" at bounding box center [71, 749] width 13 height 8
click at [66, 719] on span "OFF" at bounding box center [71, 717] width 13 height 8
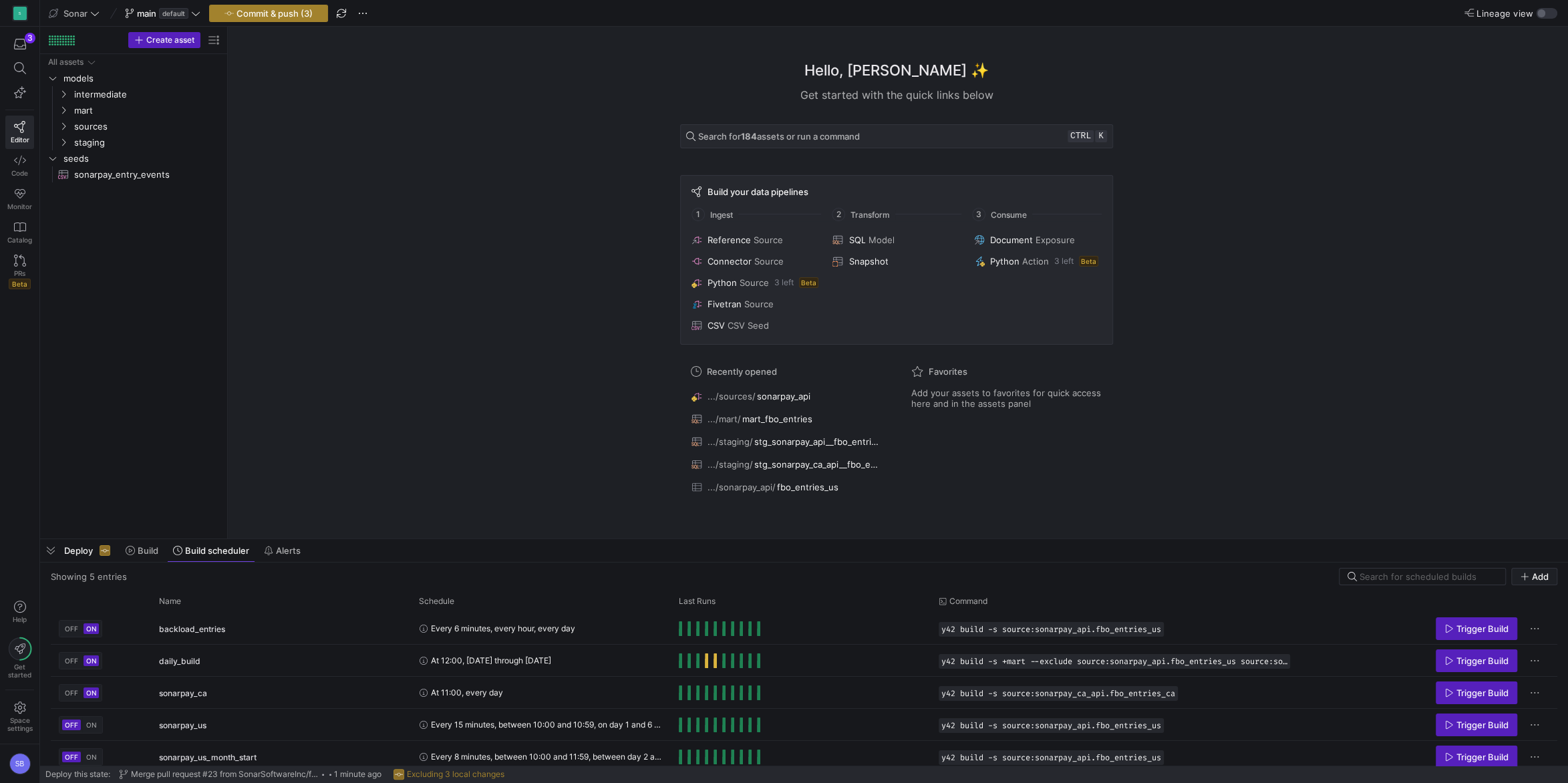
click at [282, 16] on span "Commit & push (3)" at bounding box center [274, 13] width 76 height 11
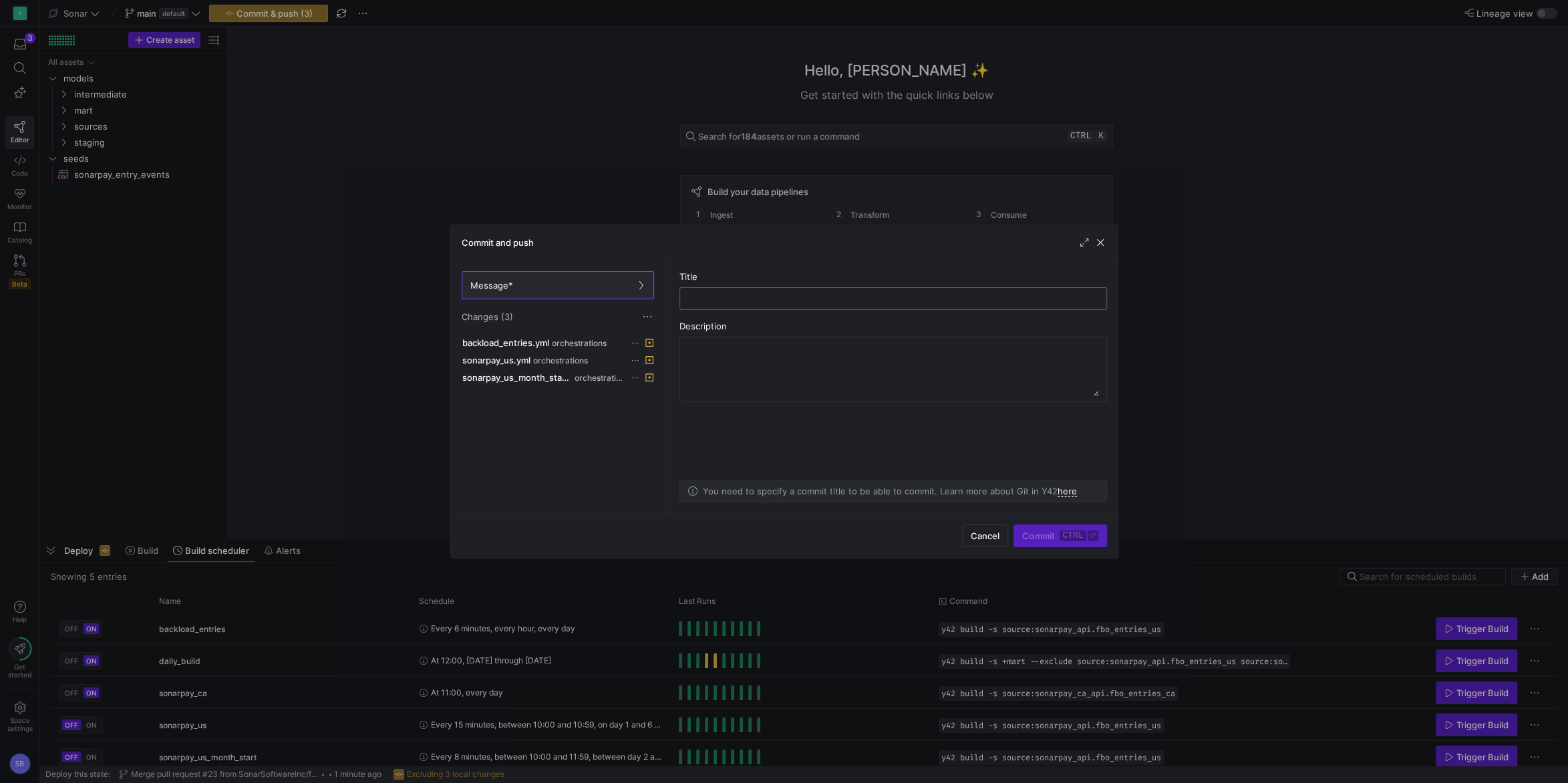
click at [726, 290] on div at bounding box center [893, 298] width 405 height 21
click at [729, 294] on input "text" at bounding box center [893, 298] width 405 height 11
click at [729, 297] on input "text" at bounding box center [893, 298] width 405 height 11
type input "s"
type input "schedule builds"
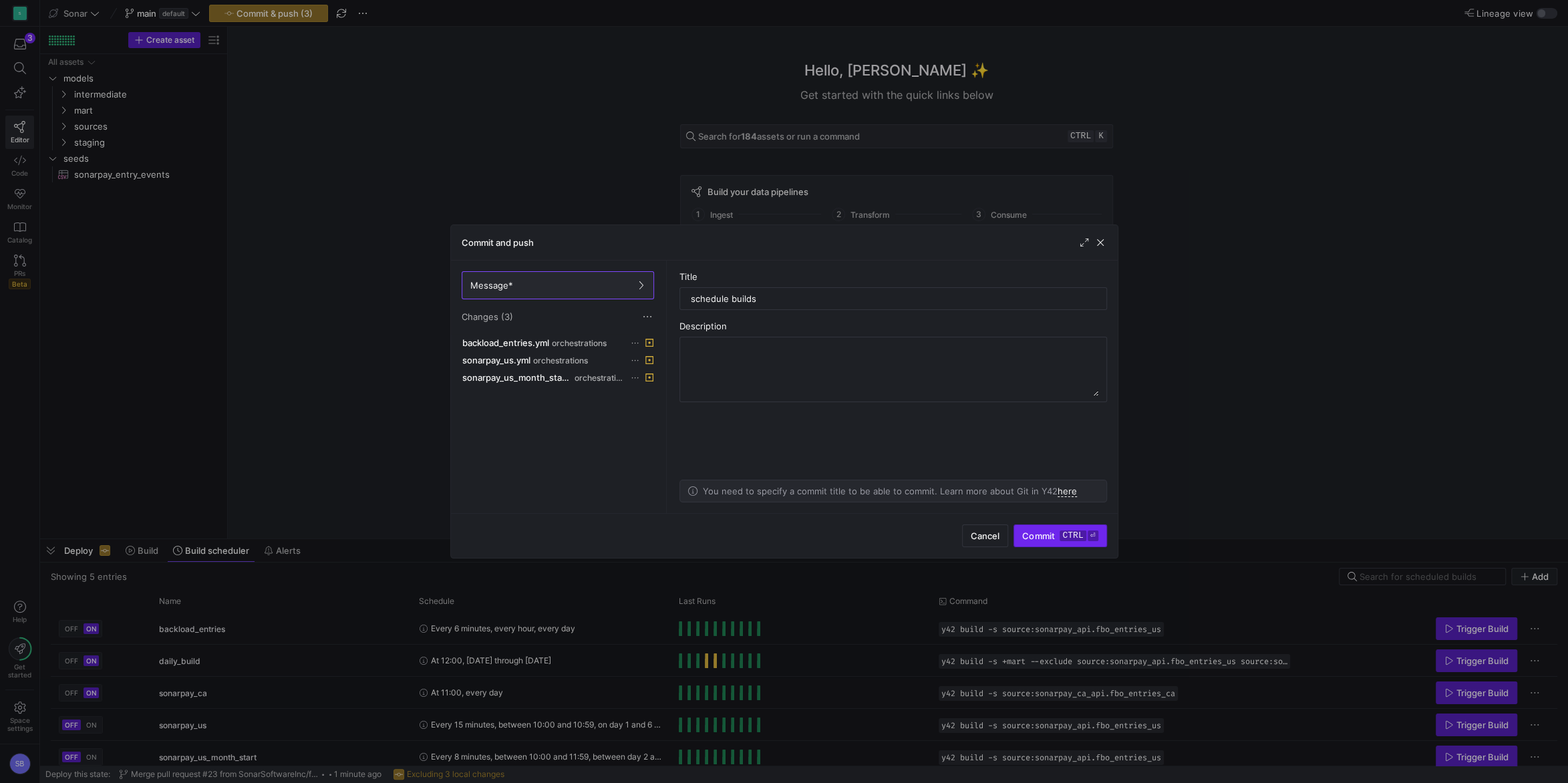
click at [1069, 534] on kbd "ctrl" at bounding box center [1072, 536] width 26 height 11
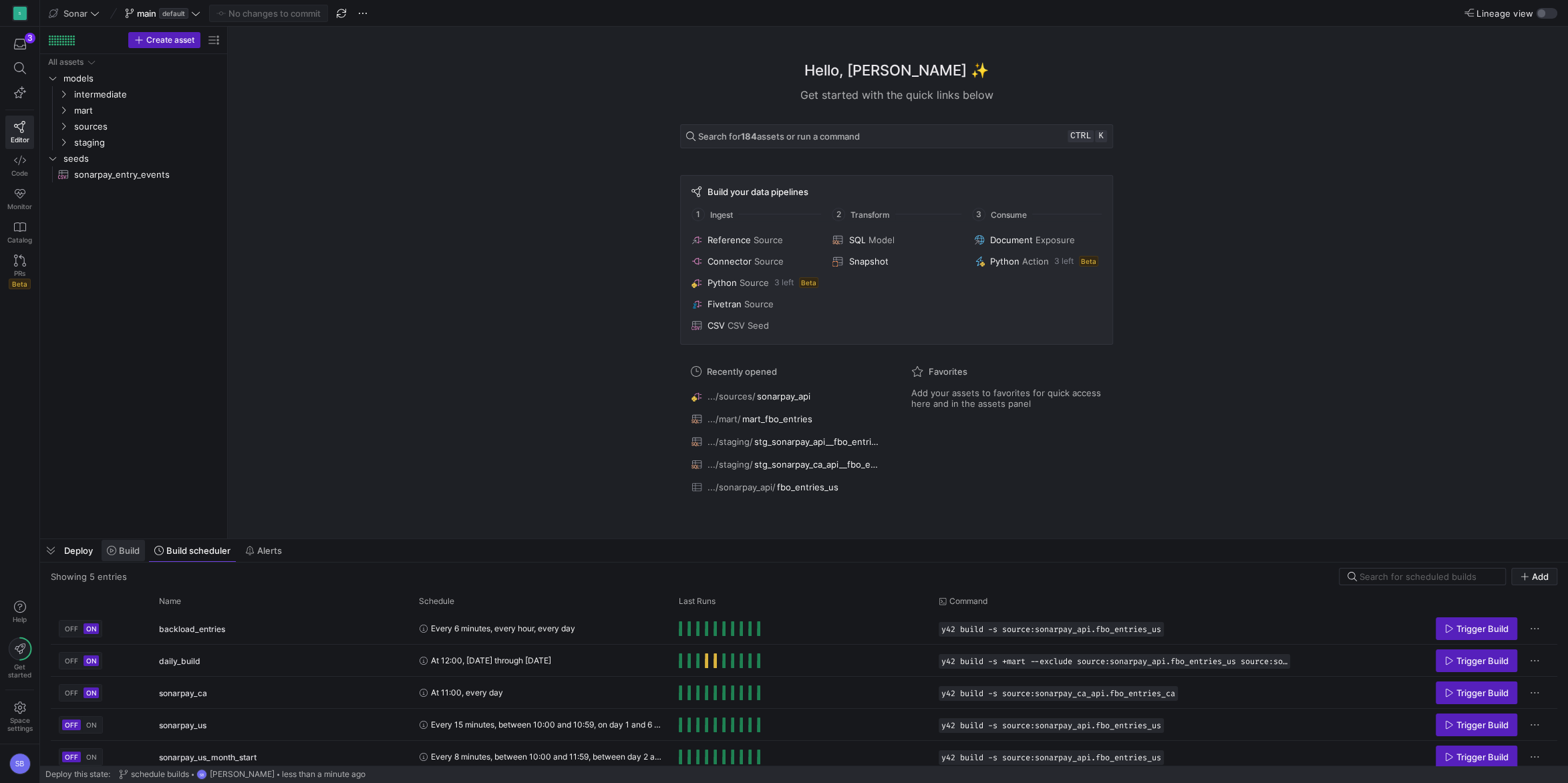
click at [128, 546] on span "Build" at bounding box center [129, 550] width 20 height 11
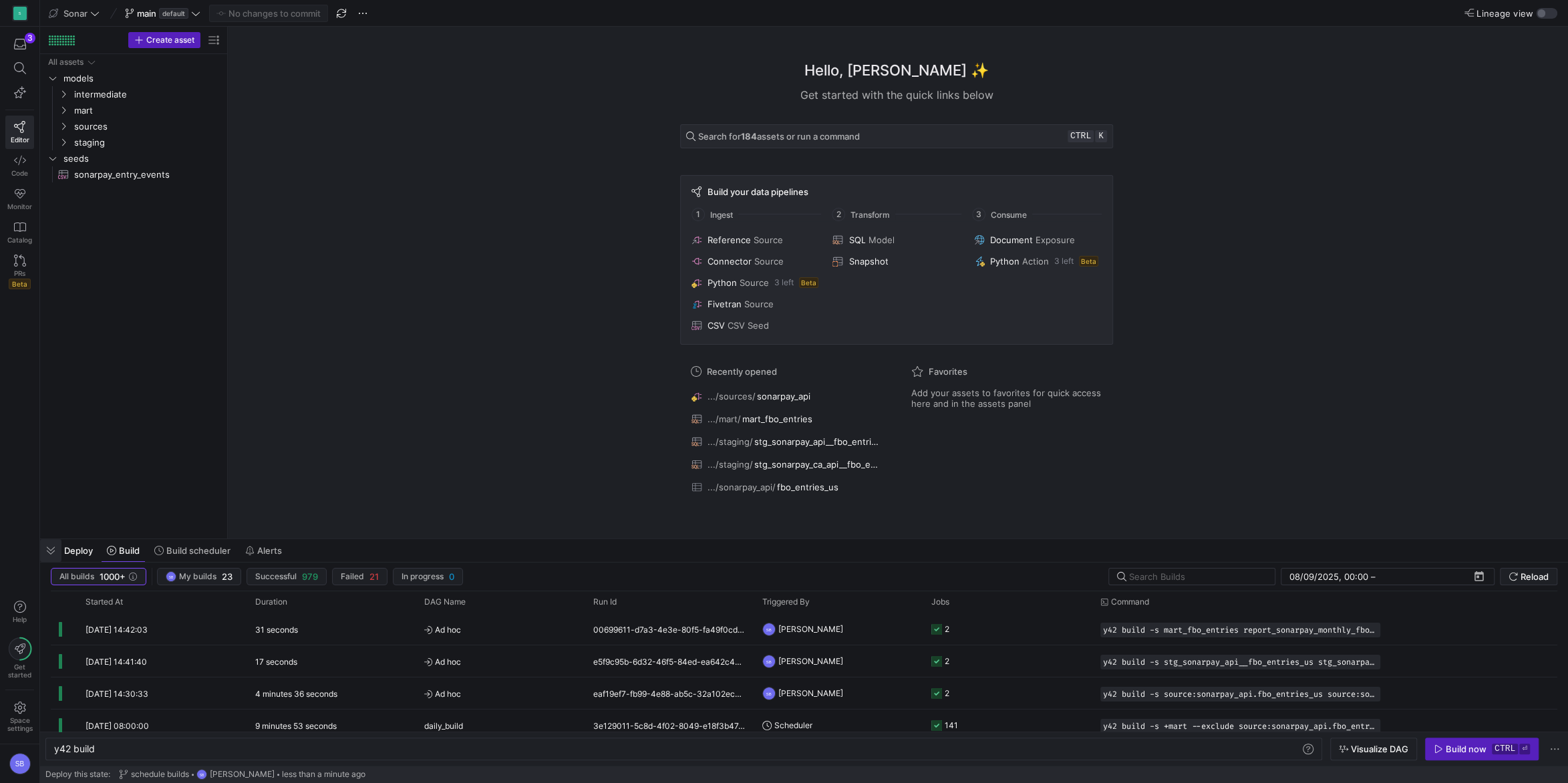
click at [56, 554] on span "button" at bounding box center [50, 550] width 21 height 23
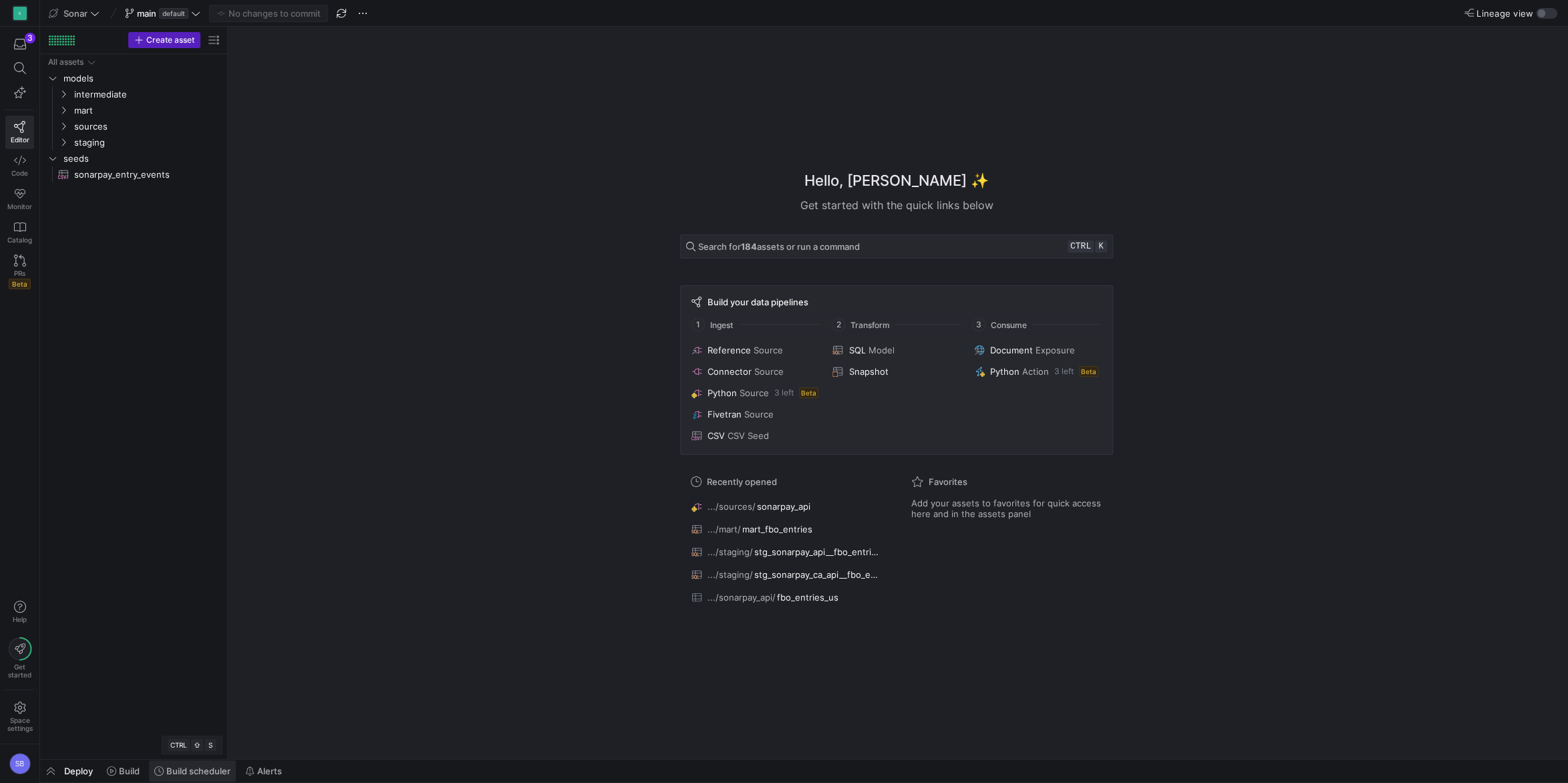
click at [190, 775] on span "Build scheduler" at bounding box center [198, 770] width 64 height 11
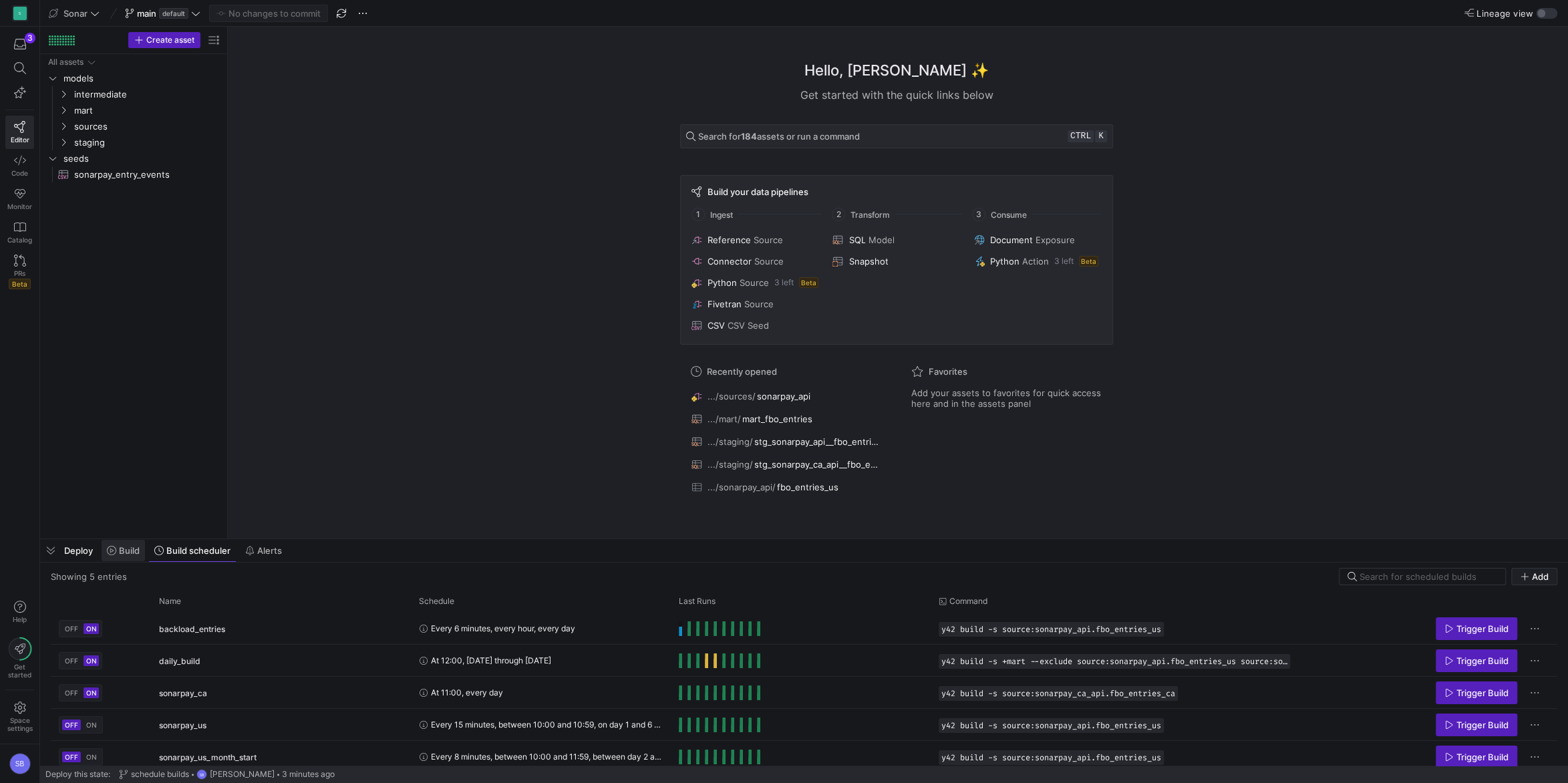
click at [116, 554] on span "Build" at bounding box center [123, 550] width 33 height 11
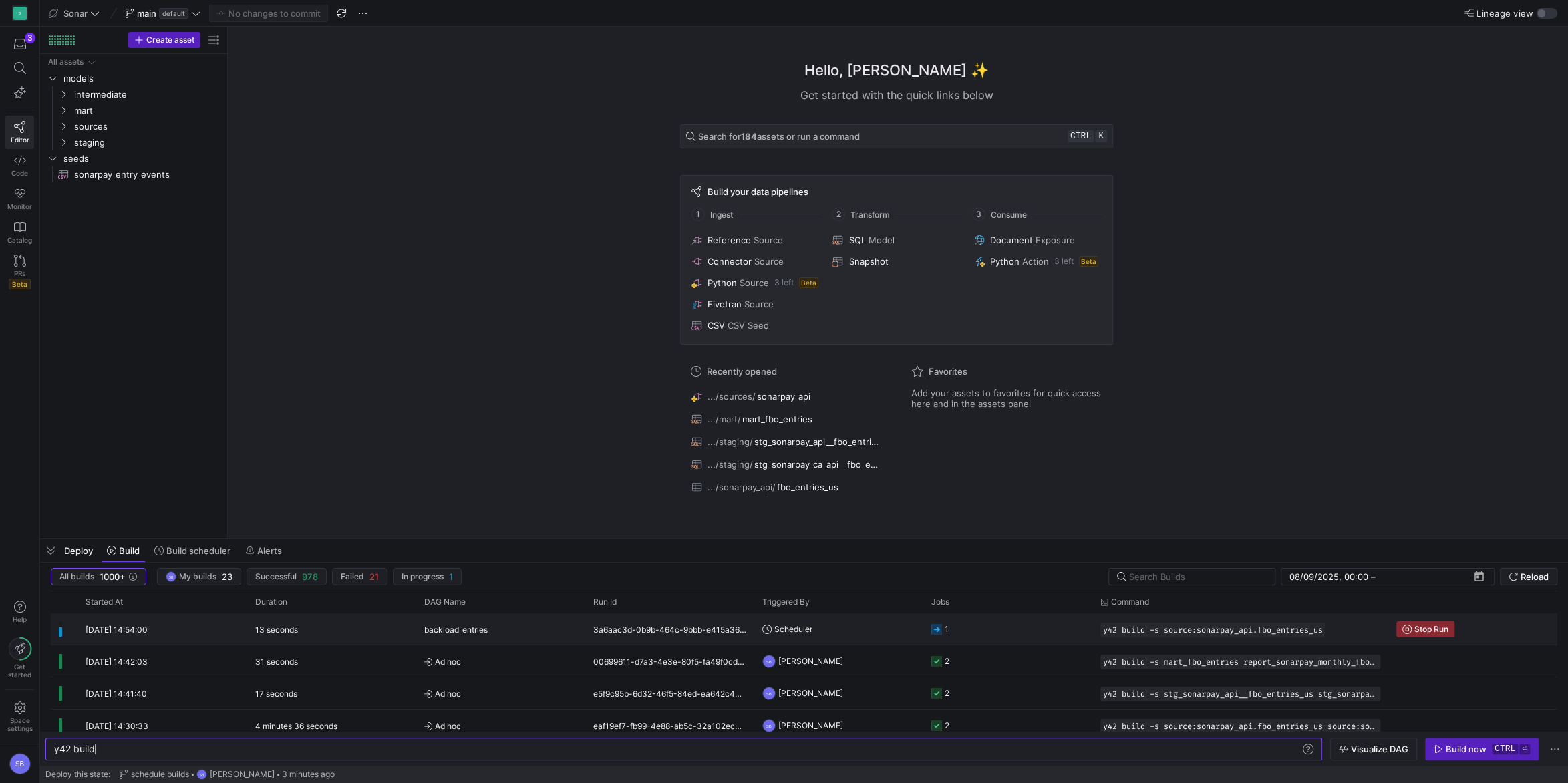
click at [361, 624] on div "13 seconds" at bounding box center [332, 629] width 169 height 31
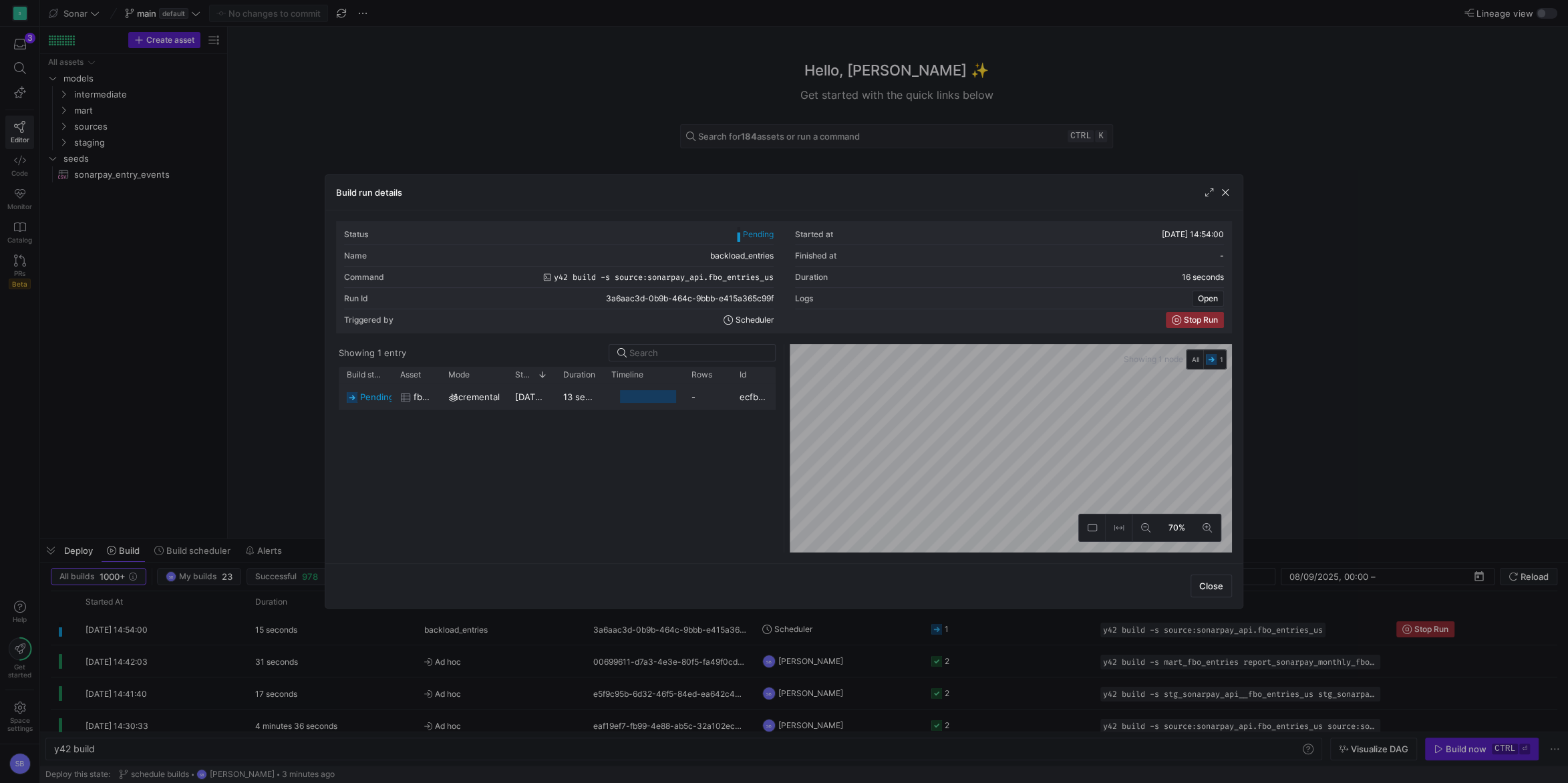
click at [584, 406] on div "13 seconds" at bounding box center [579, 396] width 48 height 26
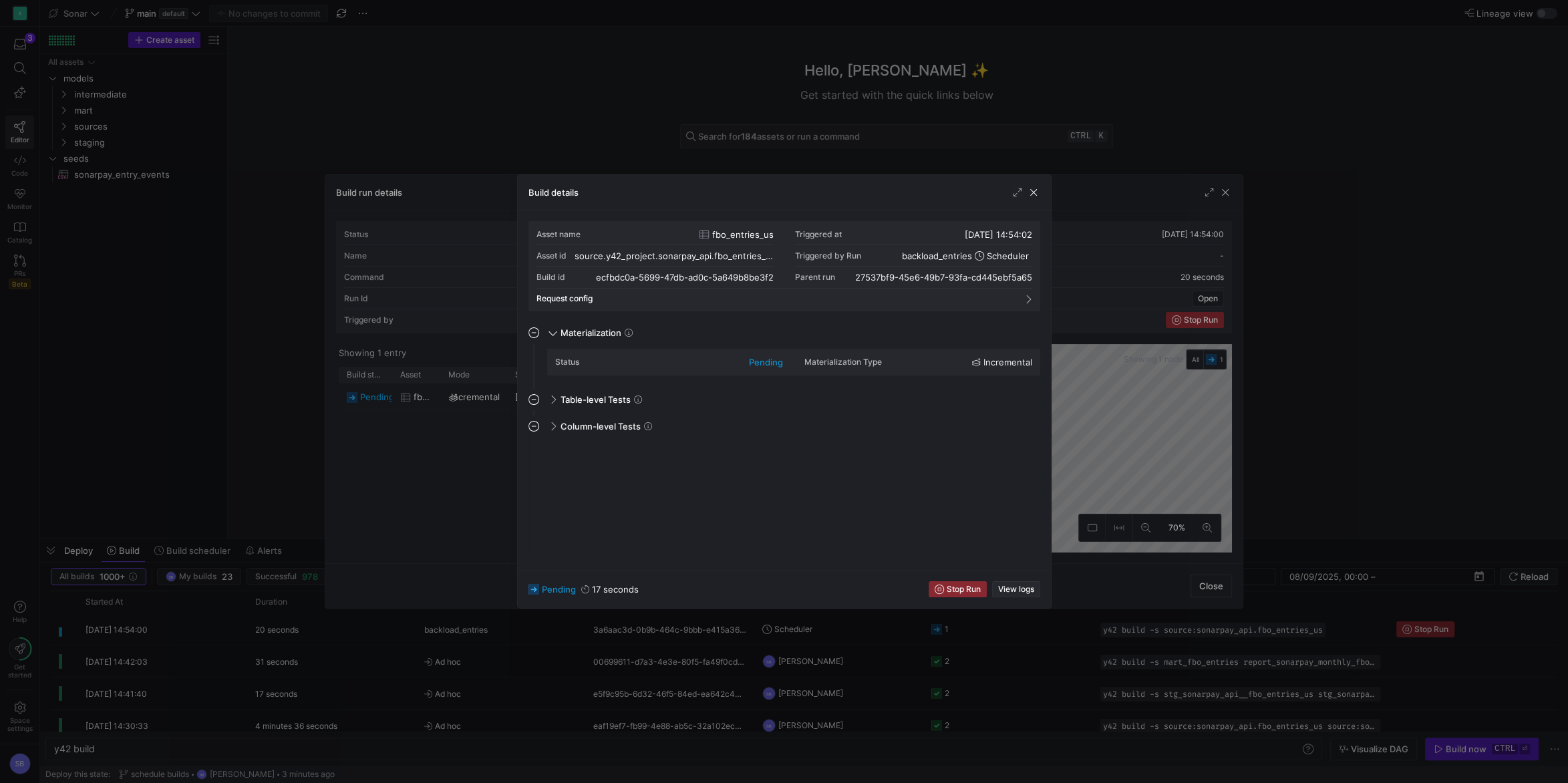
click at [1033, 585] on span "View logs" at bounding box center [1016, 589] width 36 height 9
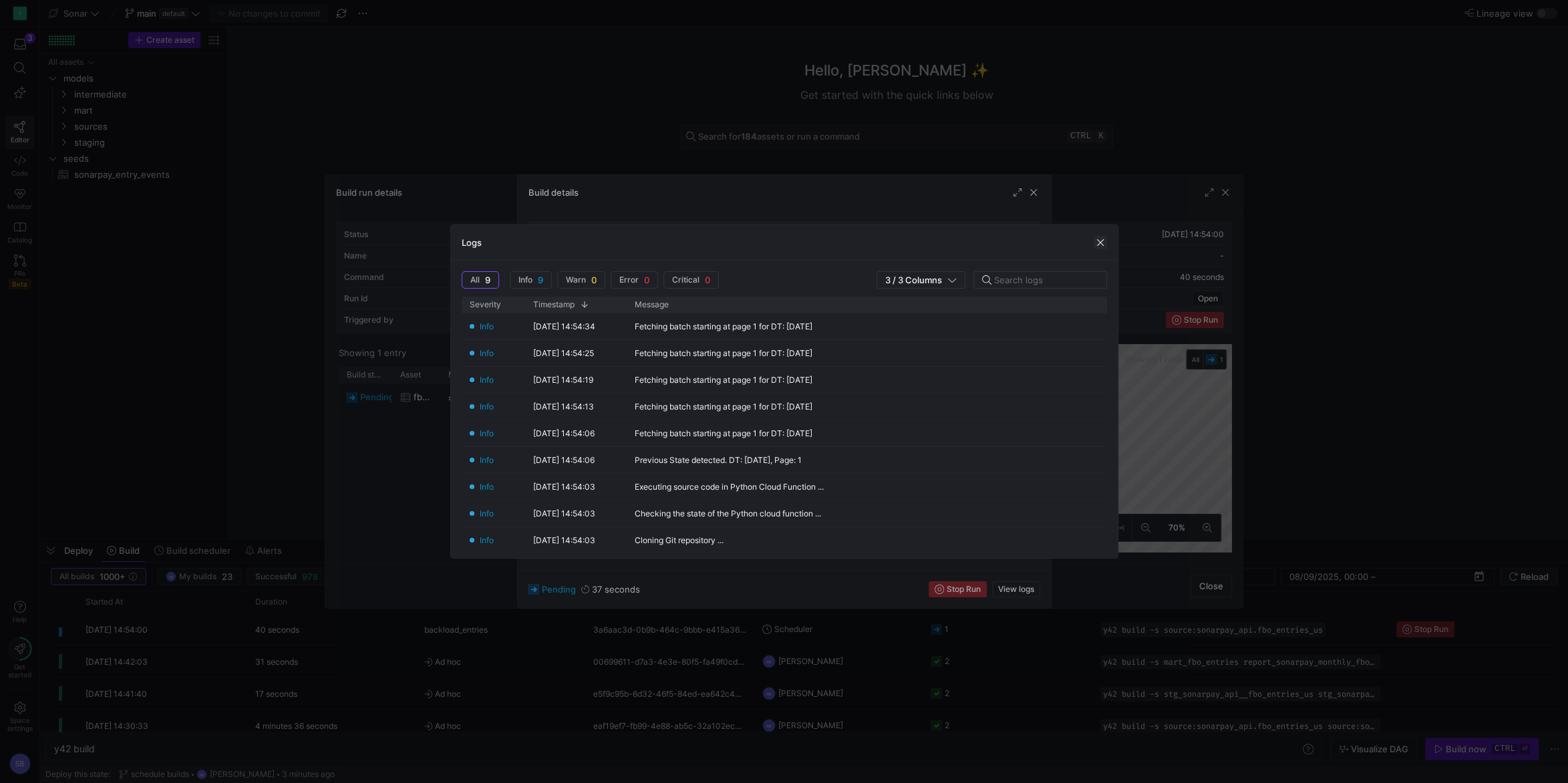
click at [1103, 241] on span "button" at bounding box center [1100, 242] width 13 height 13
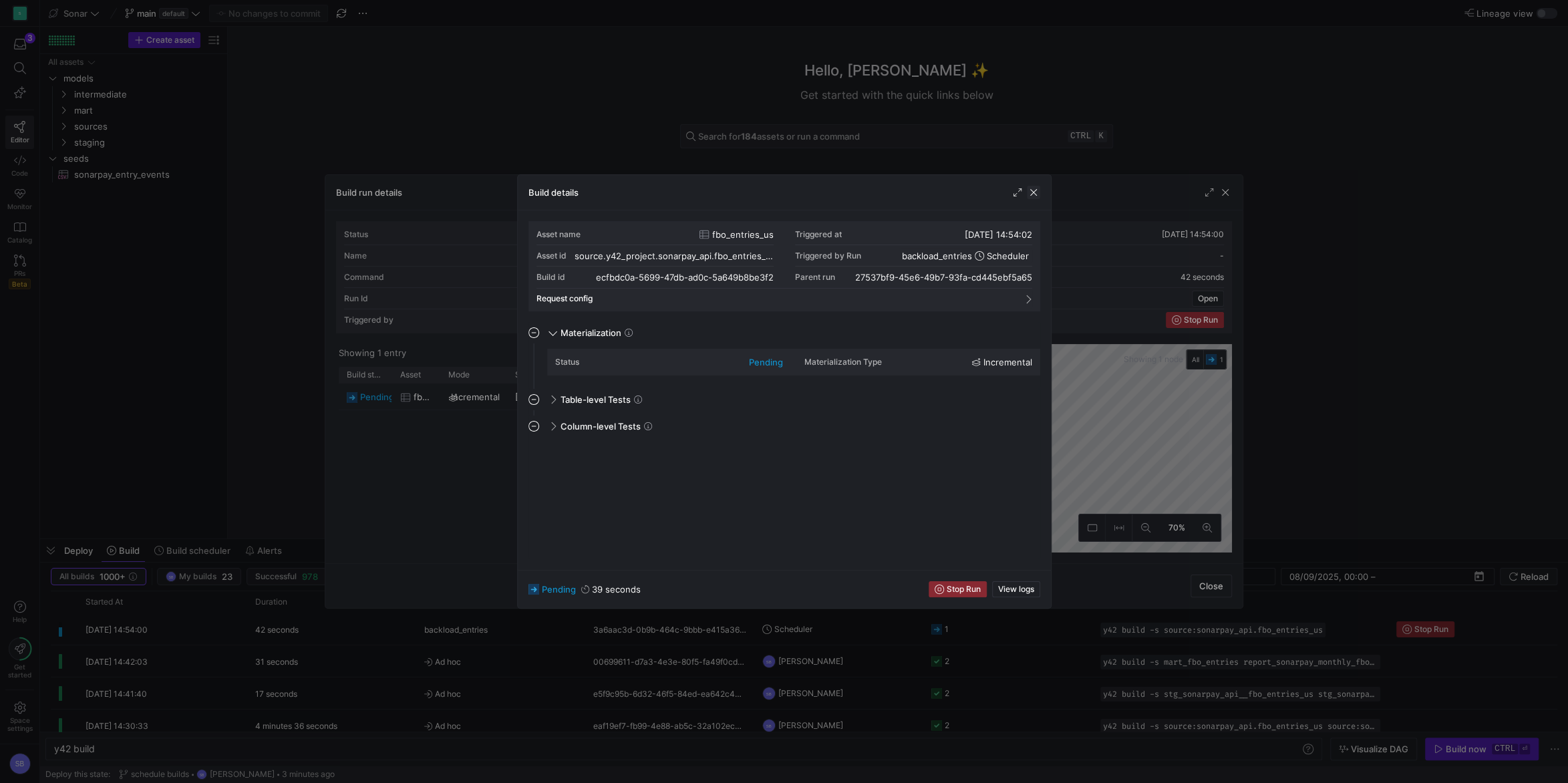
click at [1036, 193] on span "button" at bounding box center [1033, 192] width 13 height 13
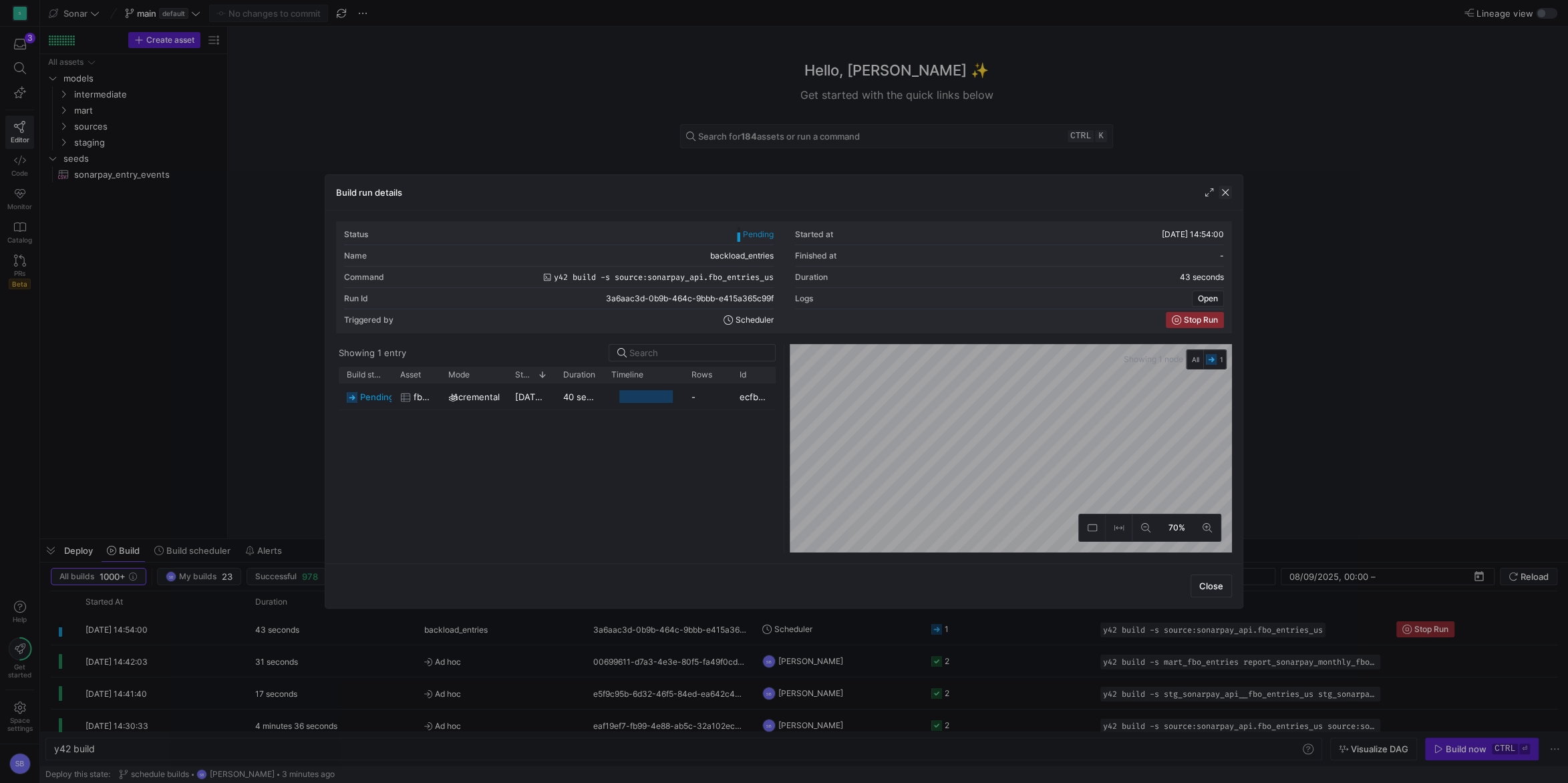
click at [1230, 195] on span "button" at bounding box center [1225, 192] width 13 height 13
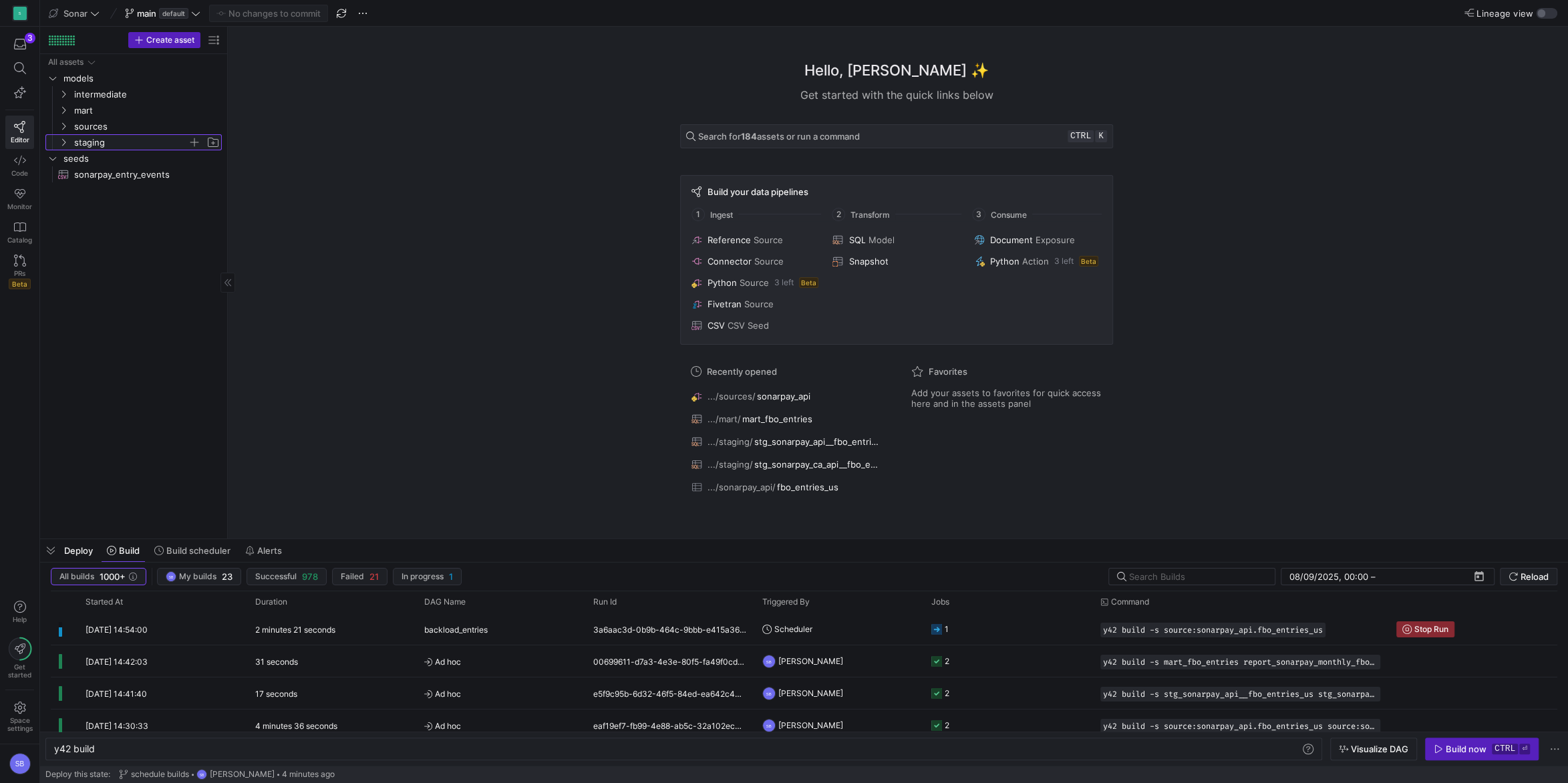
click at [61, 143] on icon "Press SPACE to select this row." at bounding box center [63, 143] width 9 height 8
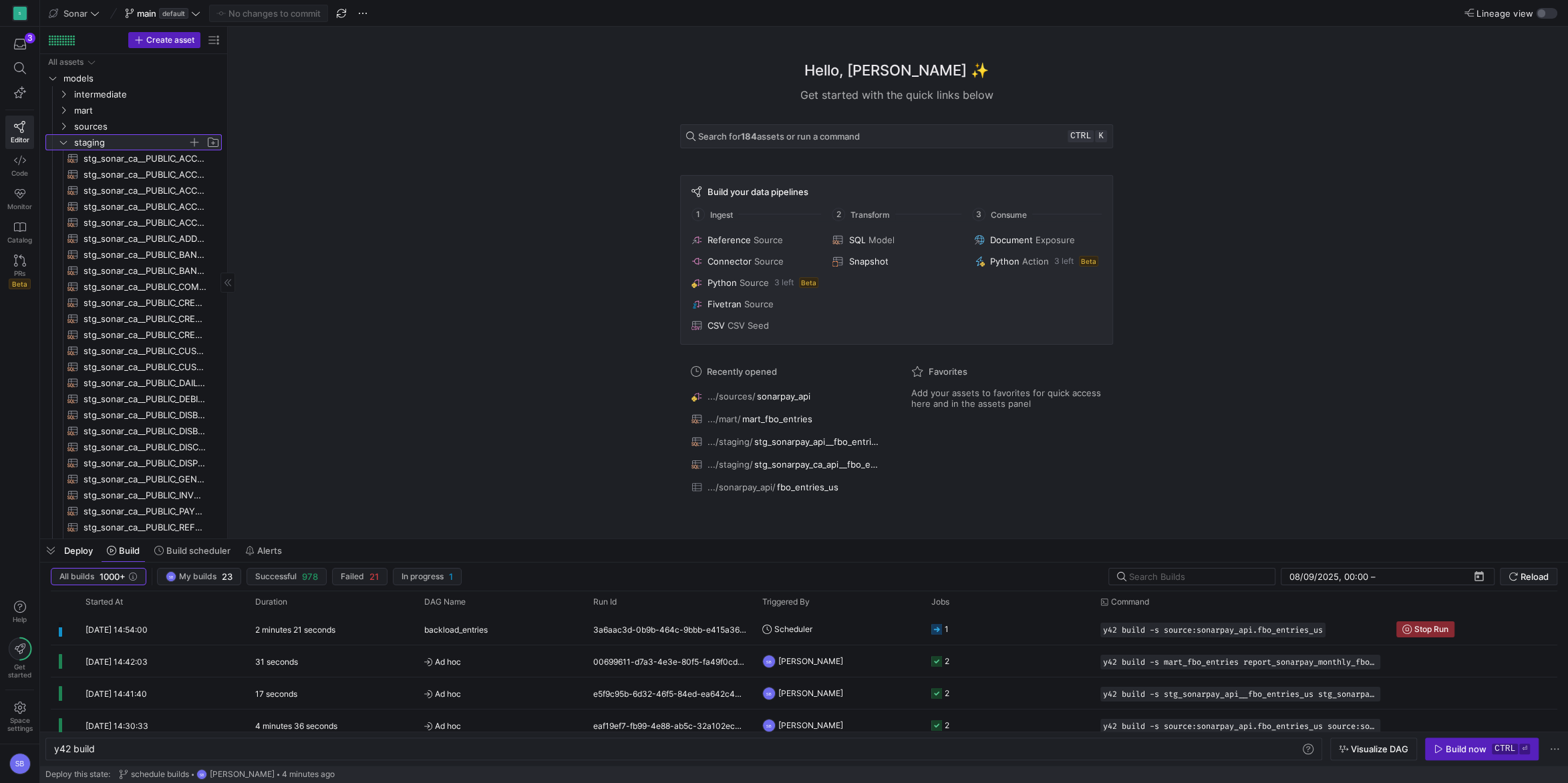
click at [61, 143] on icon at bounding box center [63, 143] width 9 height 8
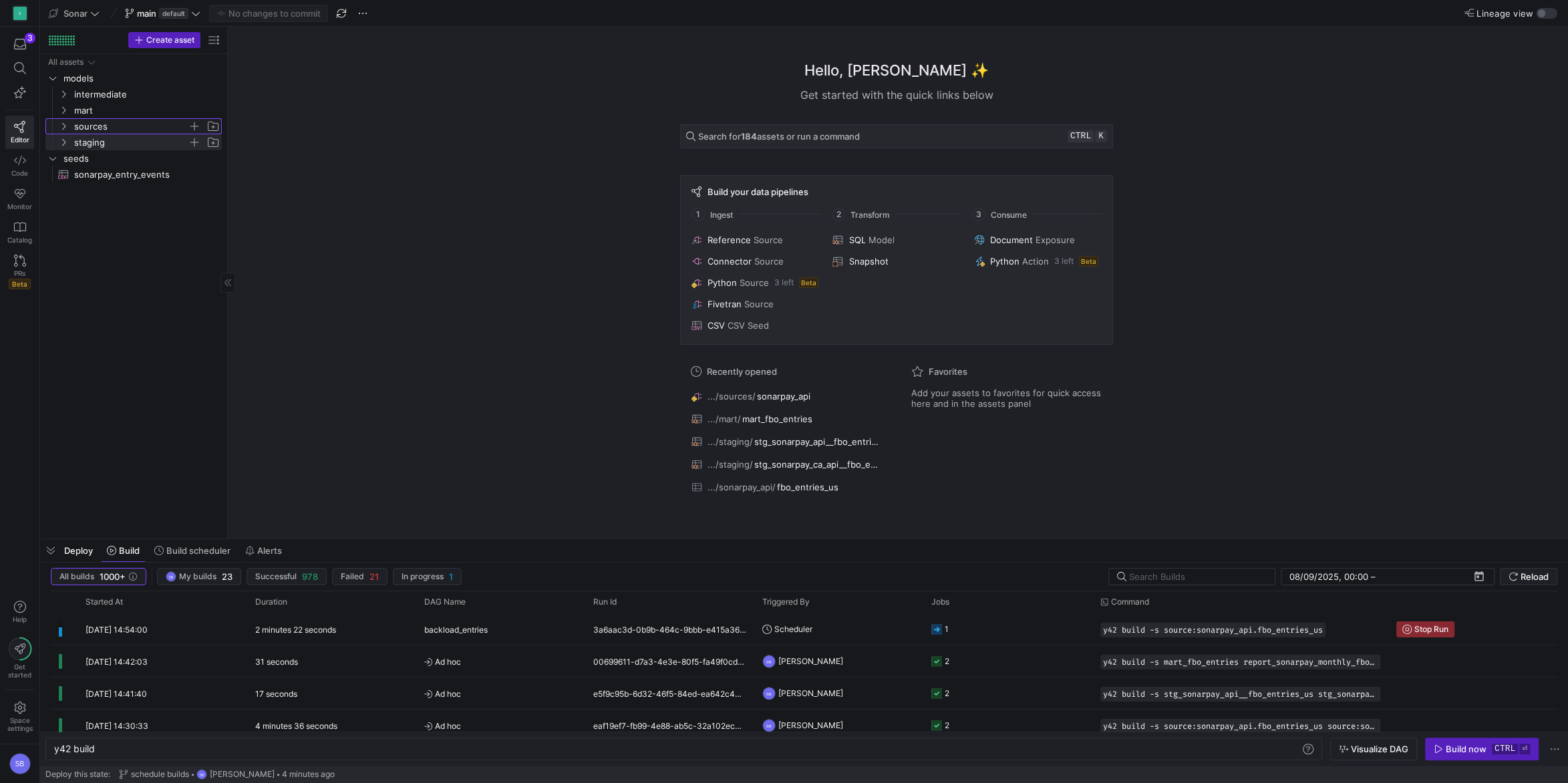
click at [63, 129] on icon "Press SPACE to select this row." at bounding box center [63, 126] width 9 height 8
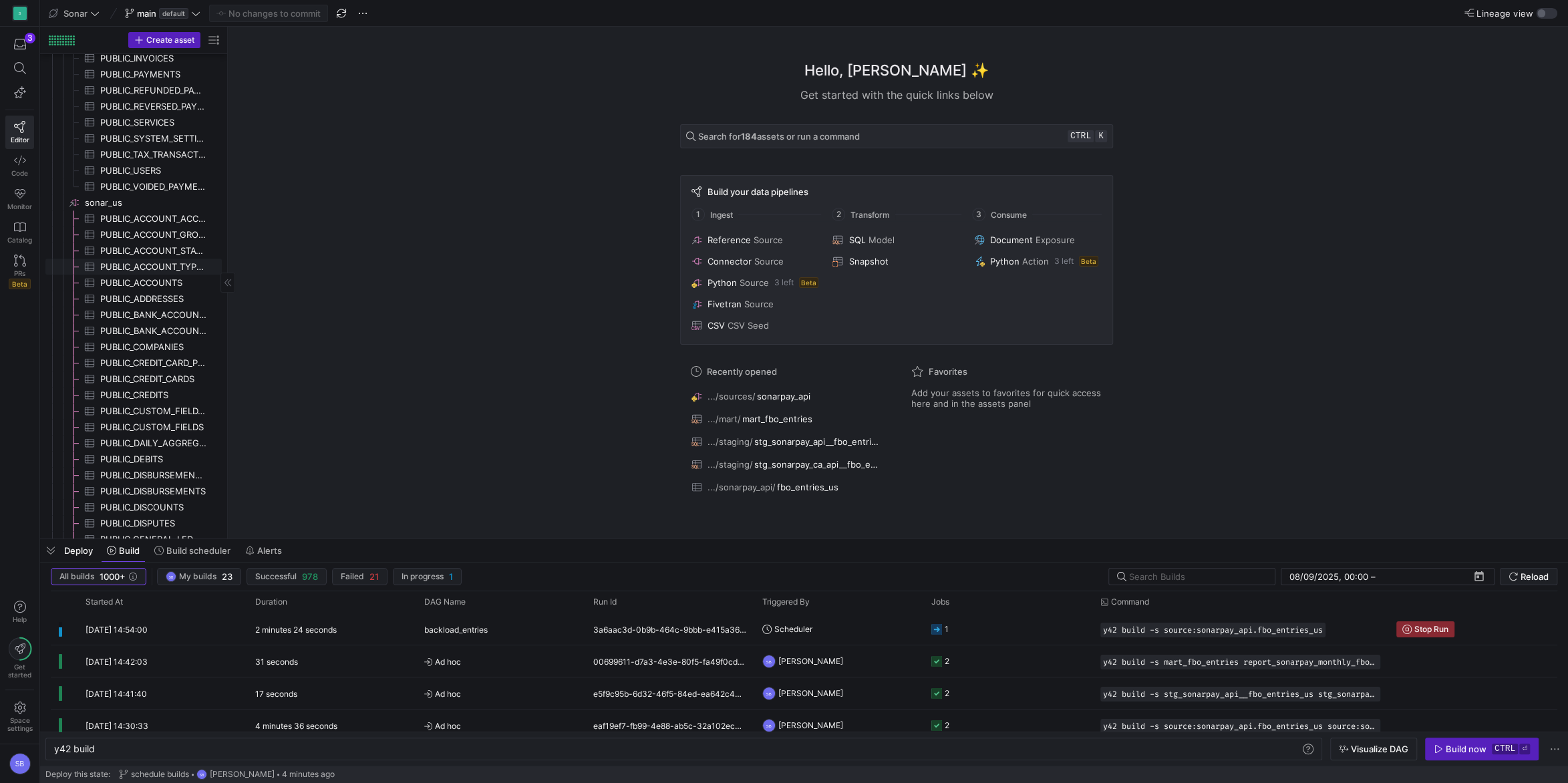
scroll to position [797, 0]
click at [122, 435] on span "sonarpay_api​​​​​​​​" at bounding box center [152, 430] width 135 height 16
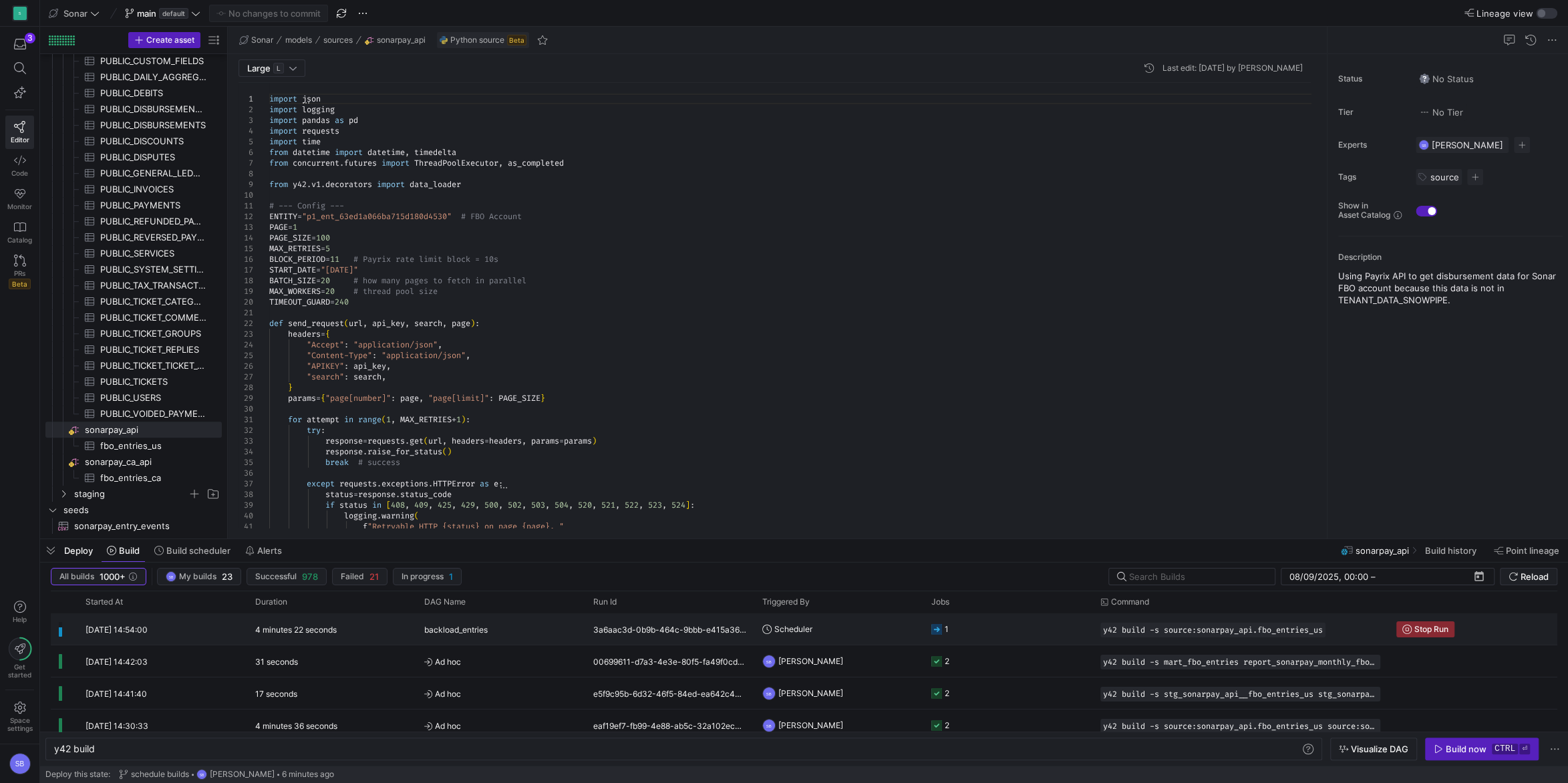
click at [286, 635] on div "4 minutes 22 seconds" at bounding box center [332, 629] width 169 height 31
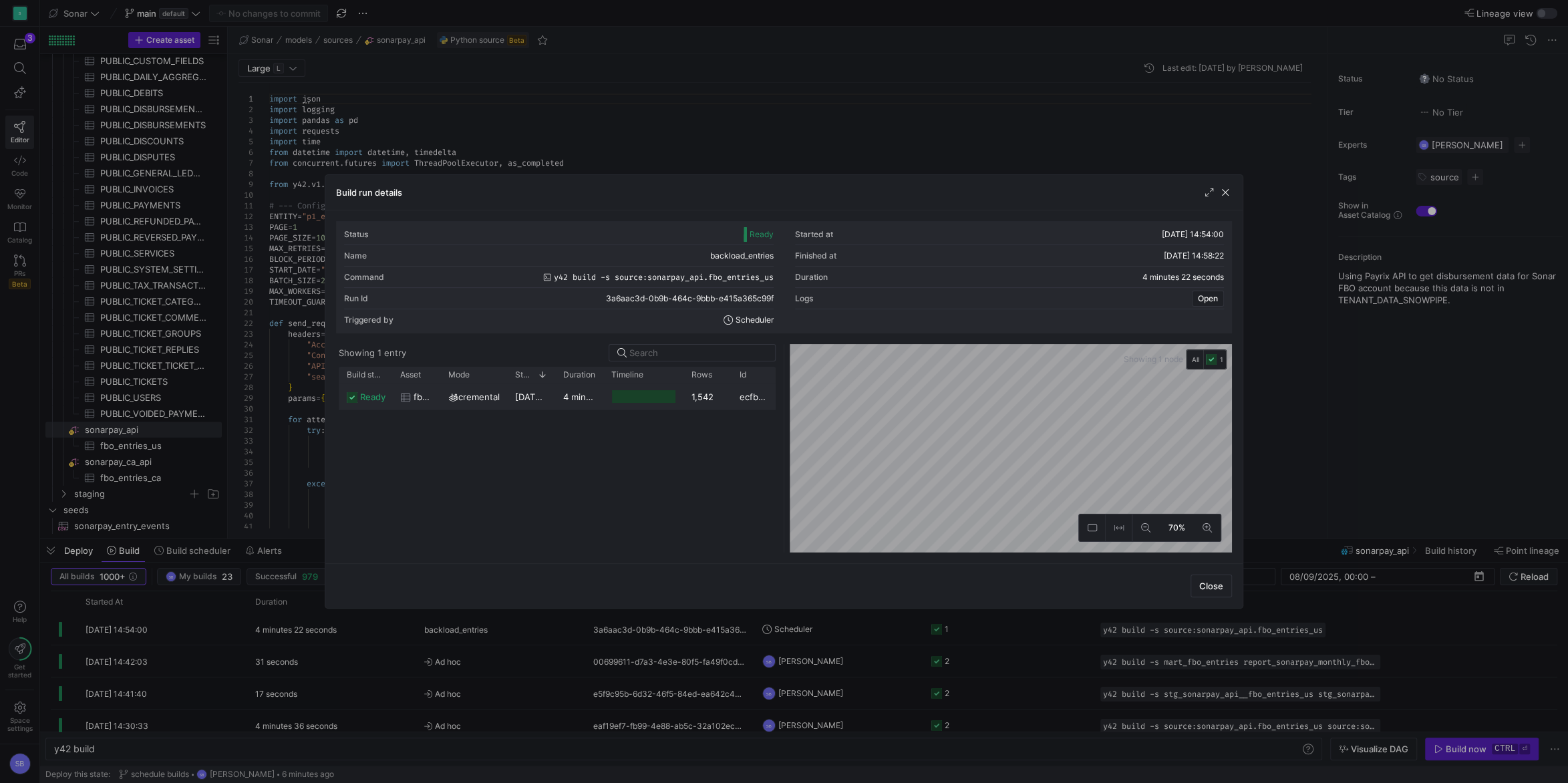
click at [552, 400] on span "08/10/25, 14:54:02" at bounding box center [549, 397] width 67 height 11
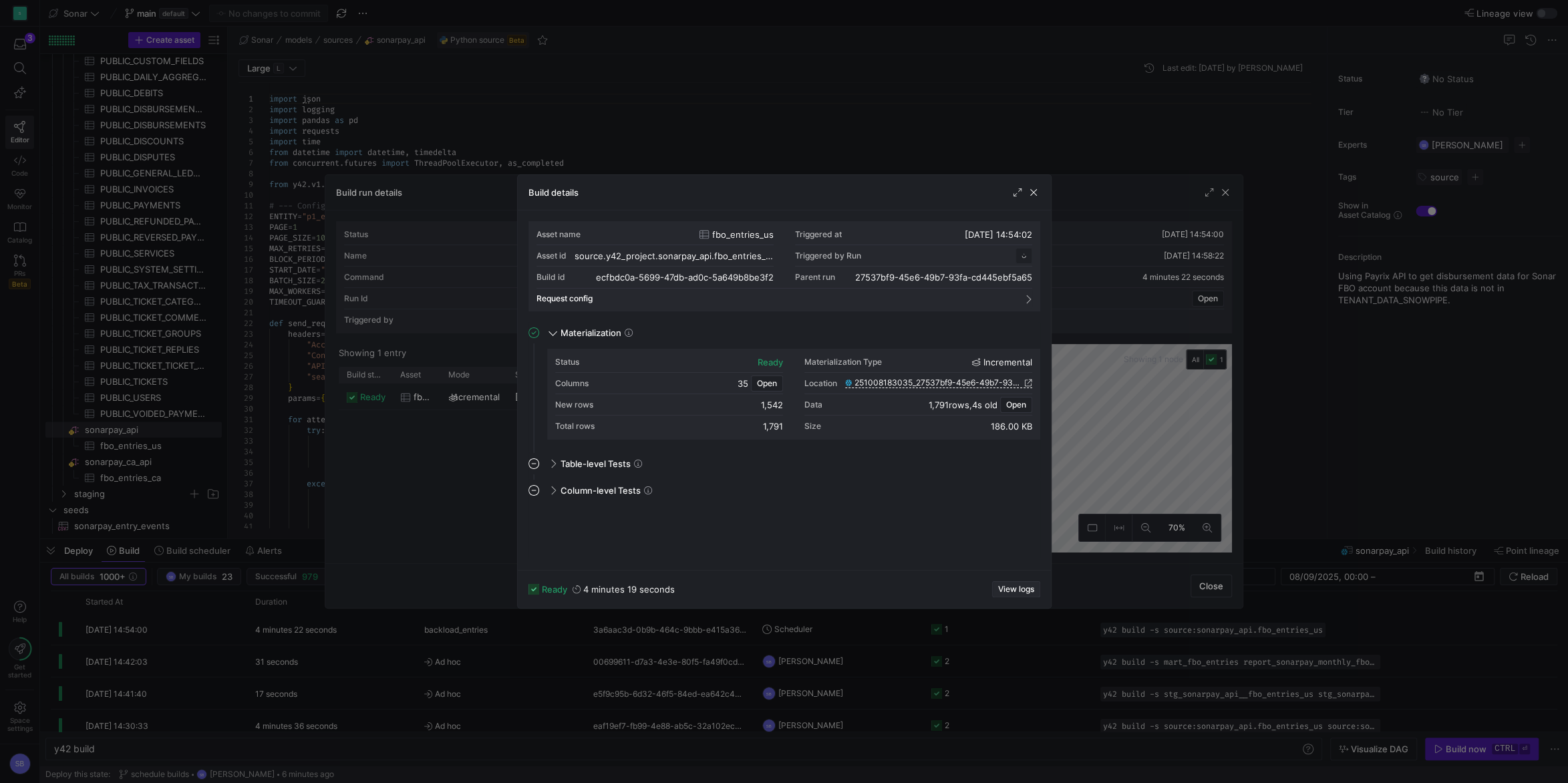
click at [1026, 584] on span "button" at bounding box center [1016, 589] width 47 height 15
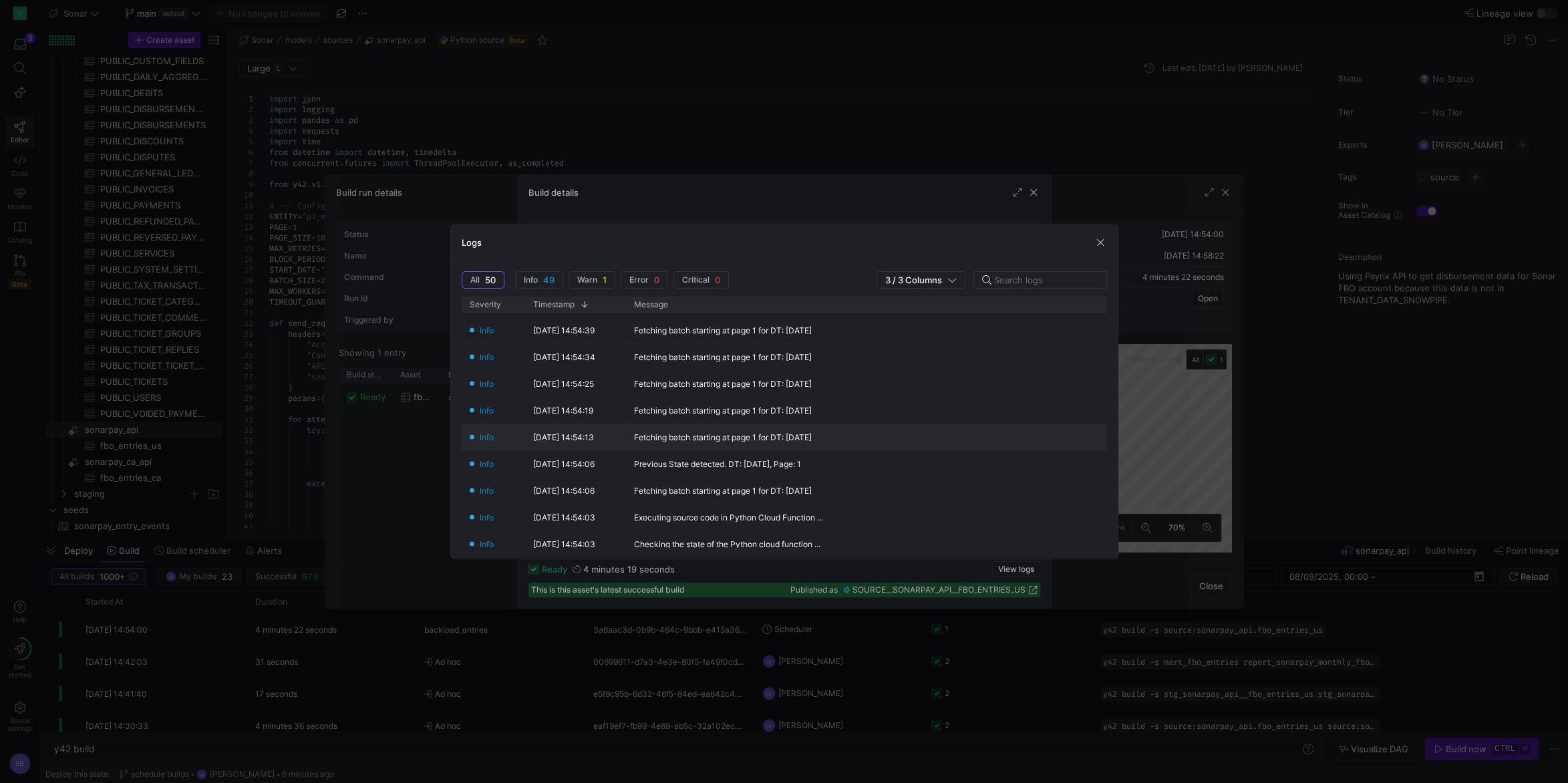
scroll to position [1183, 0]
click at [1100, 243] on span "button" at bounding box center [1100, 242] width 13 height 13
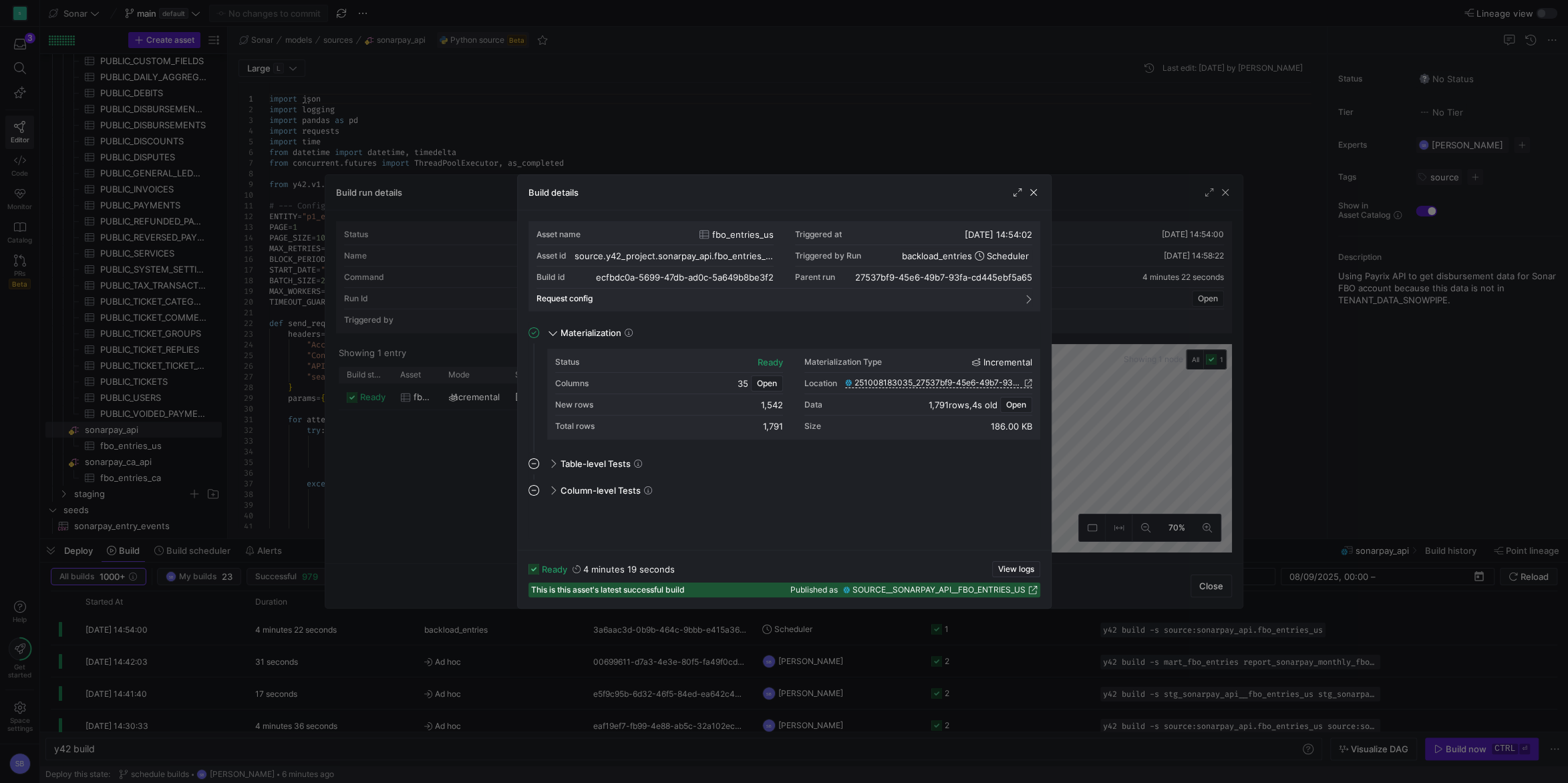
click at [1040, 193] on div "Build details" at bounding box center [784, 192] width 533 height 35
click at [1030, 190] on span "button" at bounding box center [1033, 192] width 13 height 13
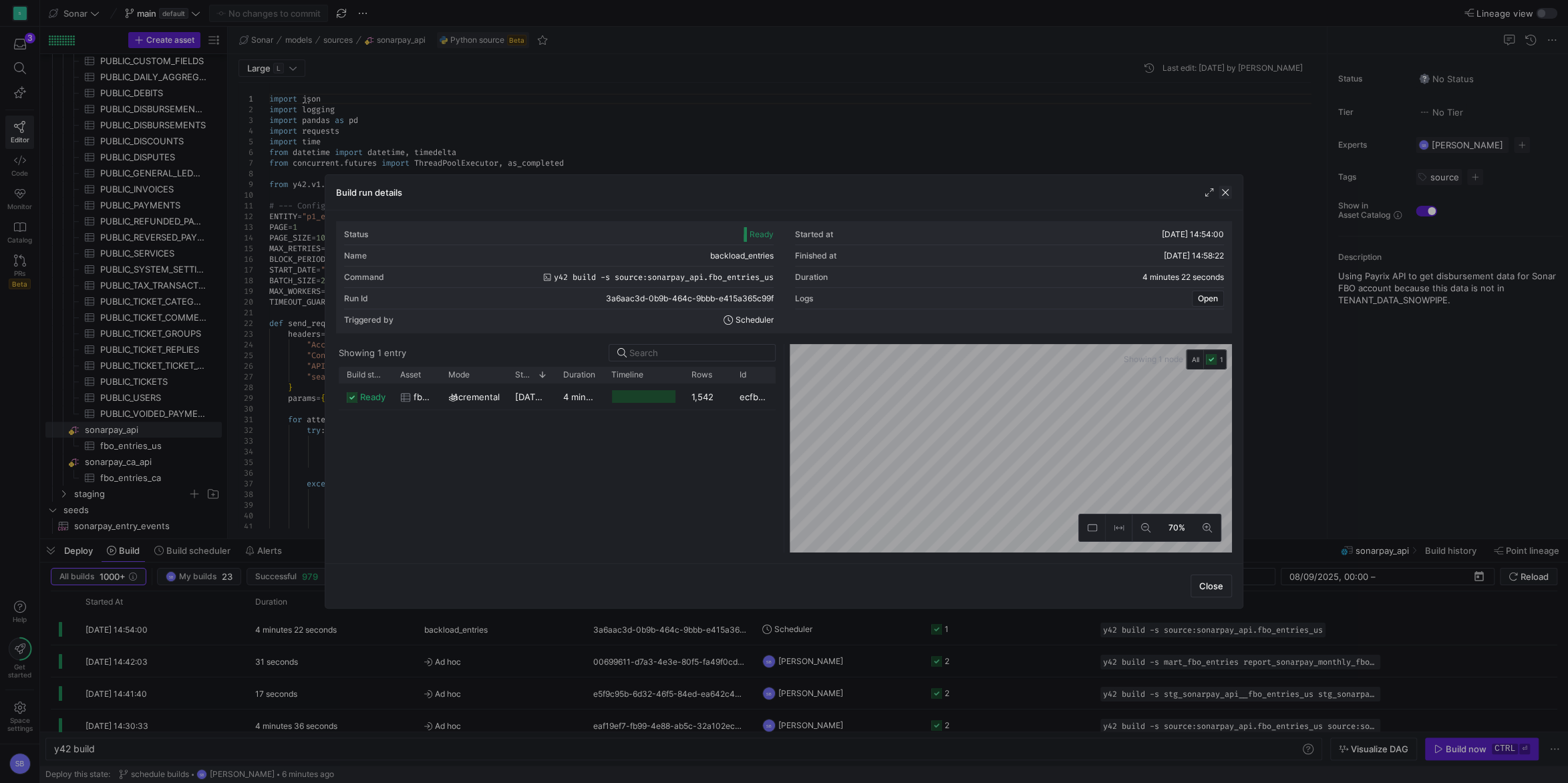
click at [1227, 193] on span "button" at bounding box center [1225, 192] width 13 height 13
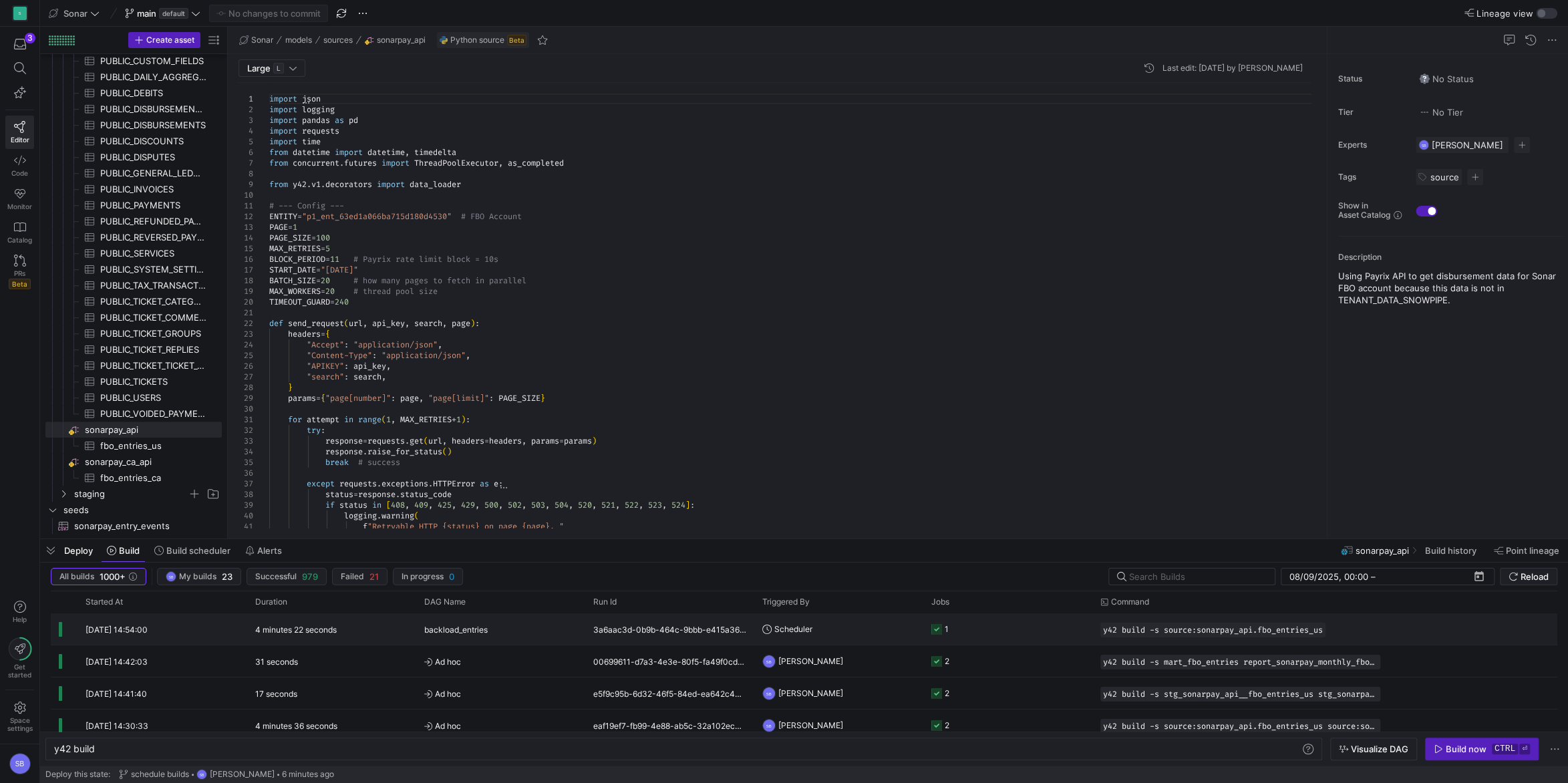
click at [414, 629] on div "4 minutes 22 seconds" at bounding box center [332, 629] width 169 height 31
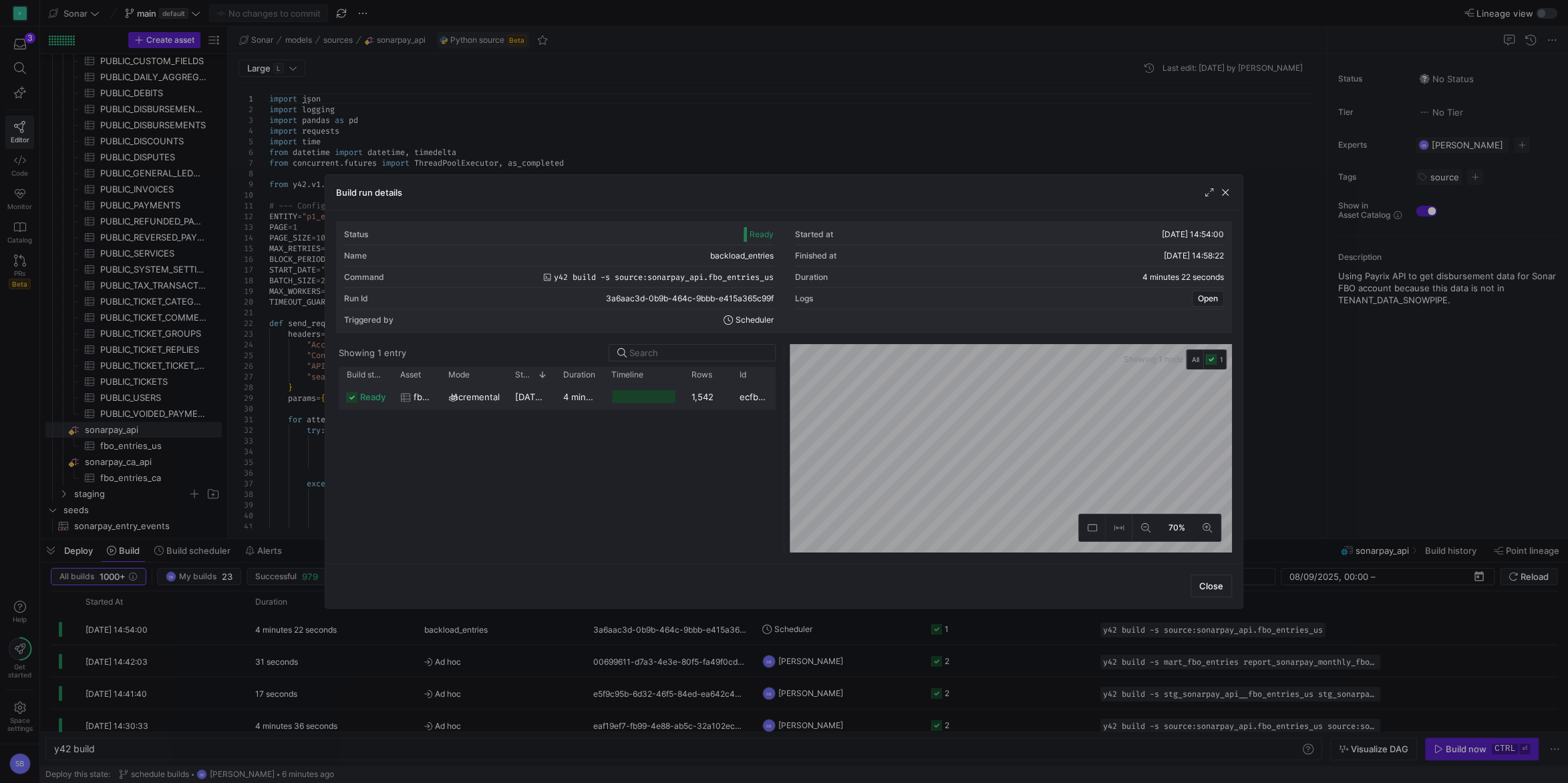
click at [565, 401] on y42-duration "4 minutes 19 seconds" at bounding box center [609, 397] width 92 height 11
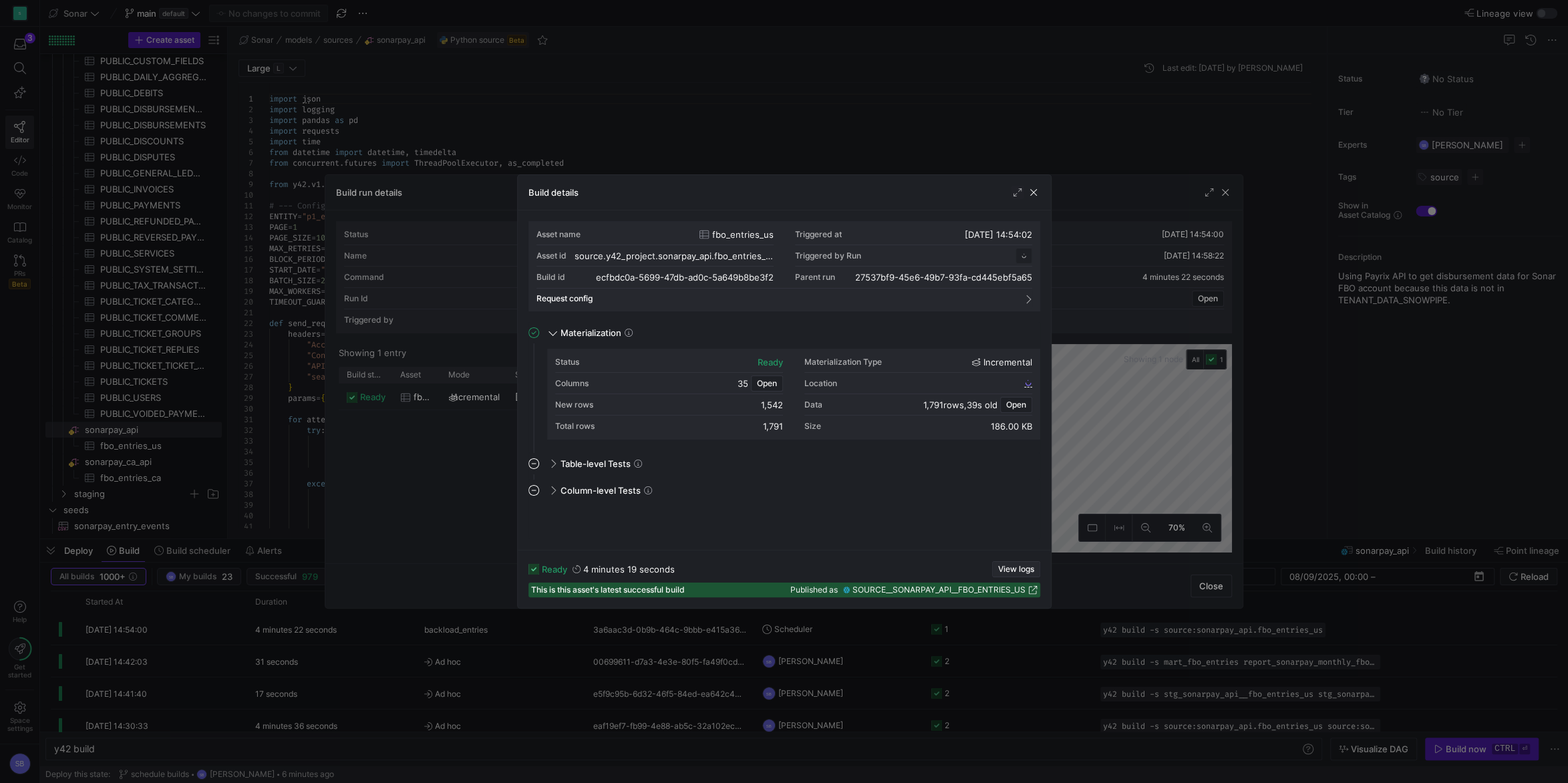
click at [1010, 574] on span "View logs" at bounding box center [1016, 569] width 36 height 9
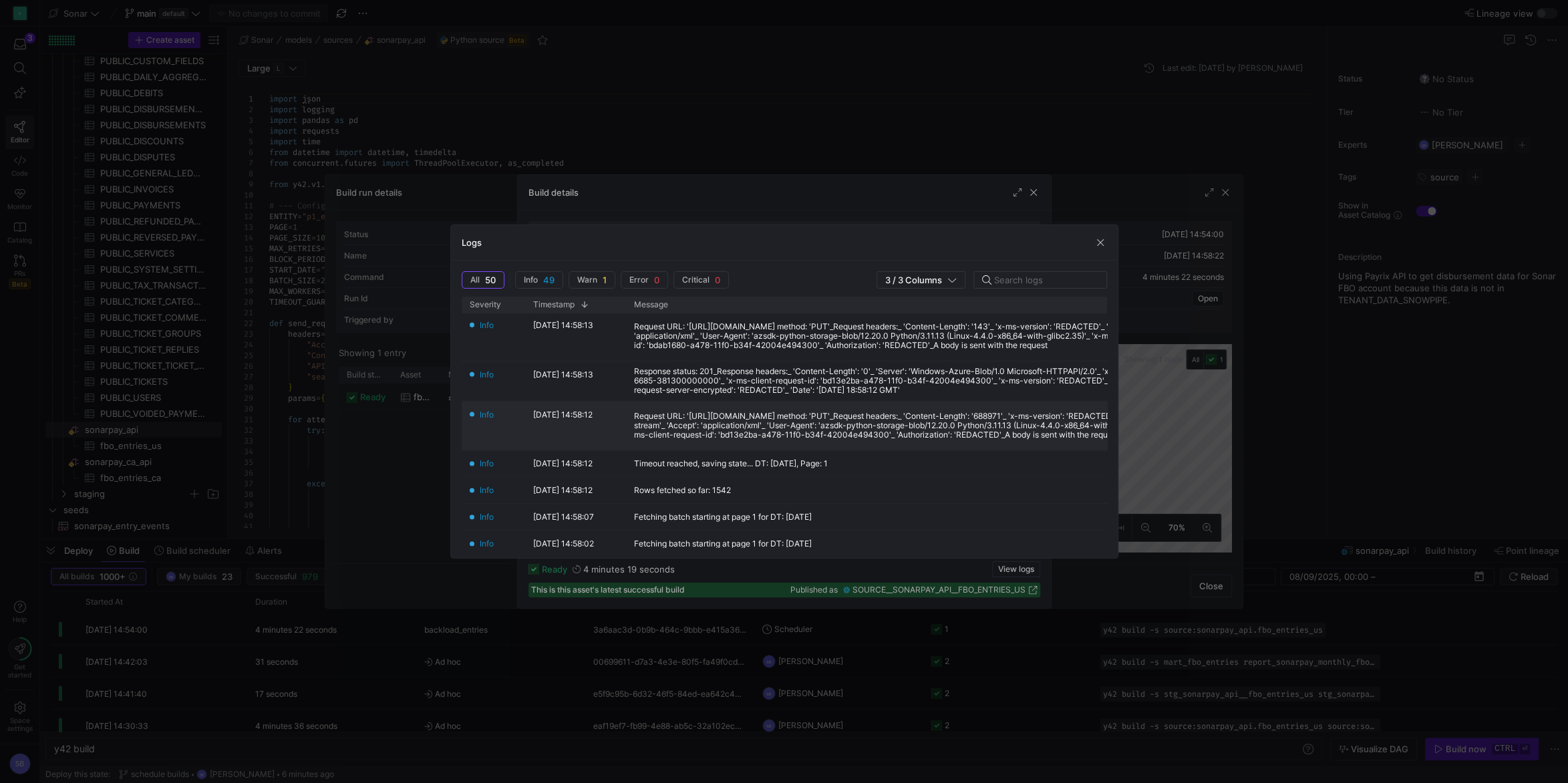
scroll to position [187, 0]
click at [1099, 238] on span "button" at bounding box center [1100, 242] width 13 height 13
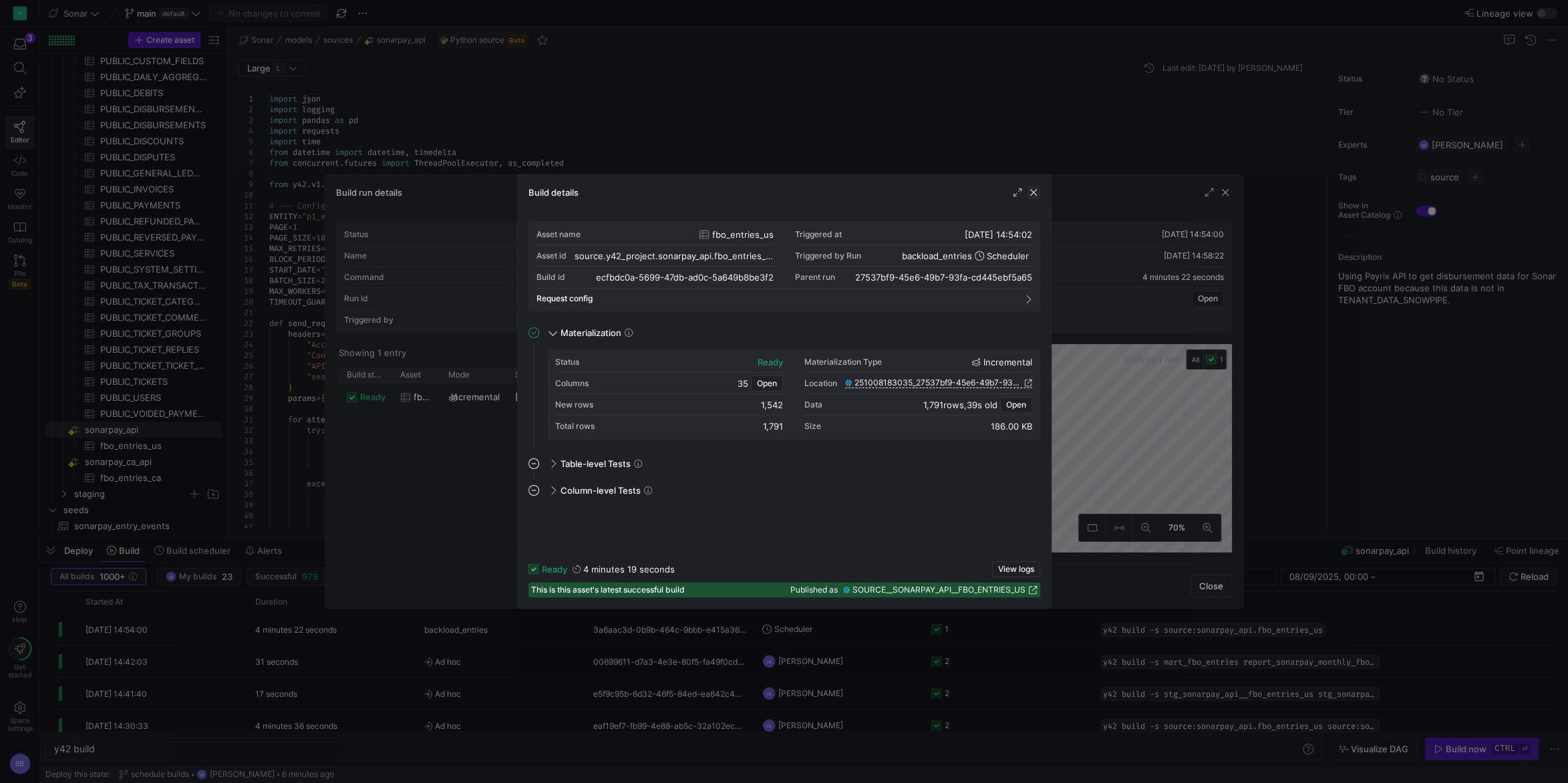
click at [1037, 188] on span "button" at bounding box center [1033, 192] width 13 height 13
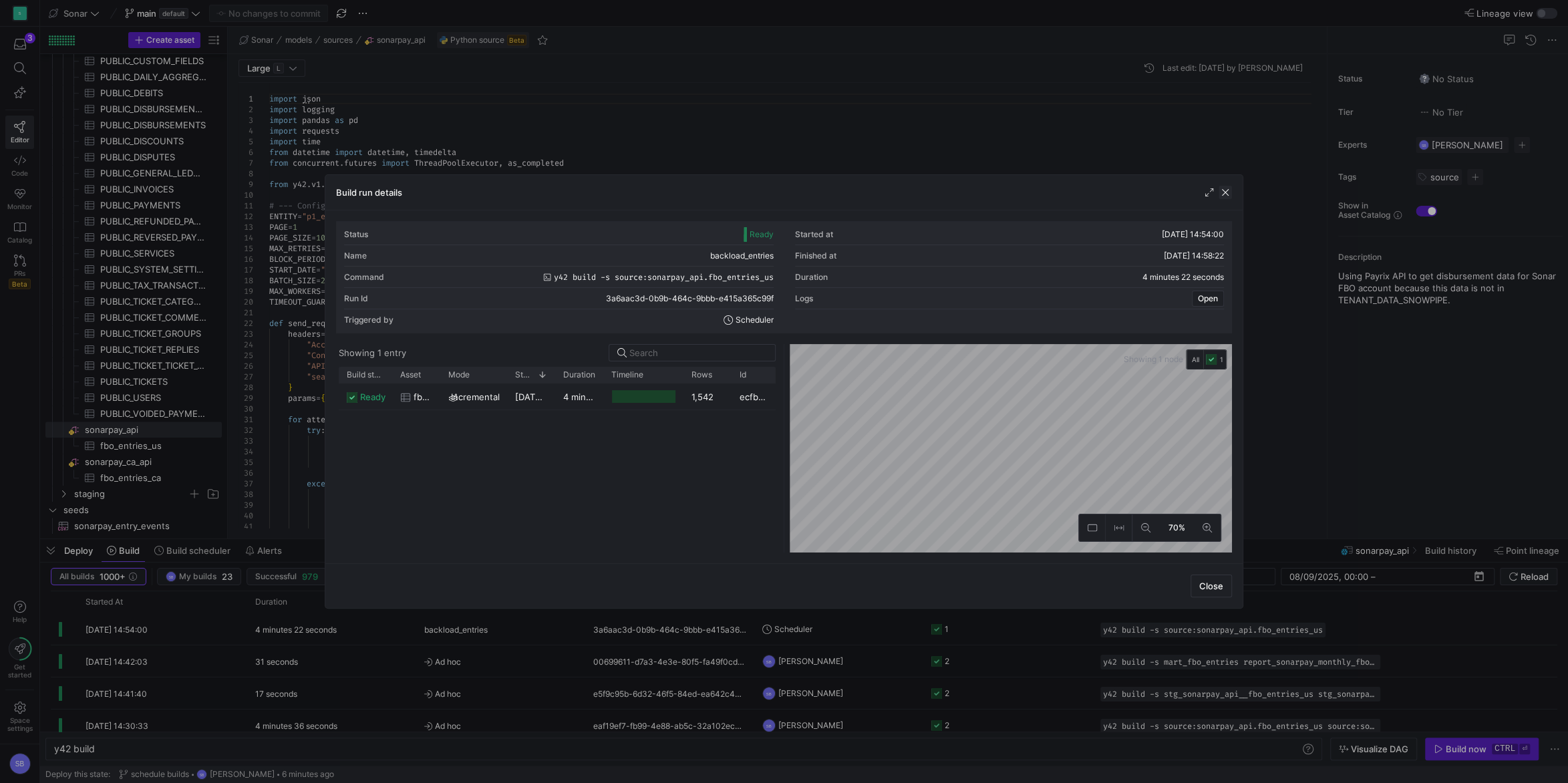
click at [1224, 192] on span "button" at bounding box center [1225, 192] width 13 height 13
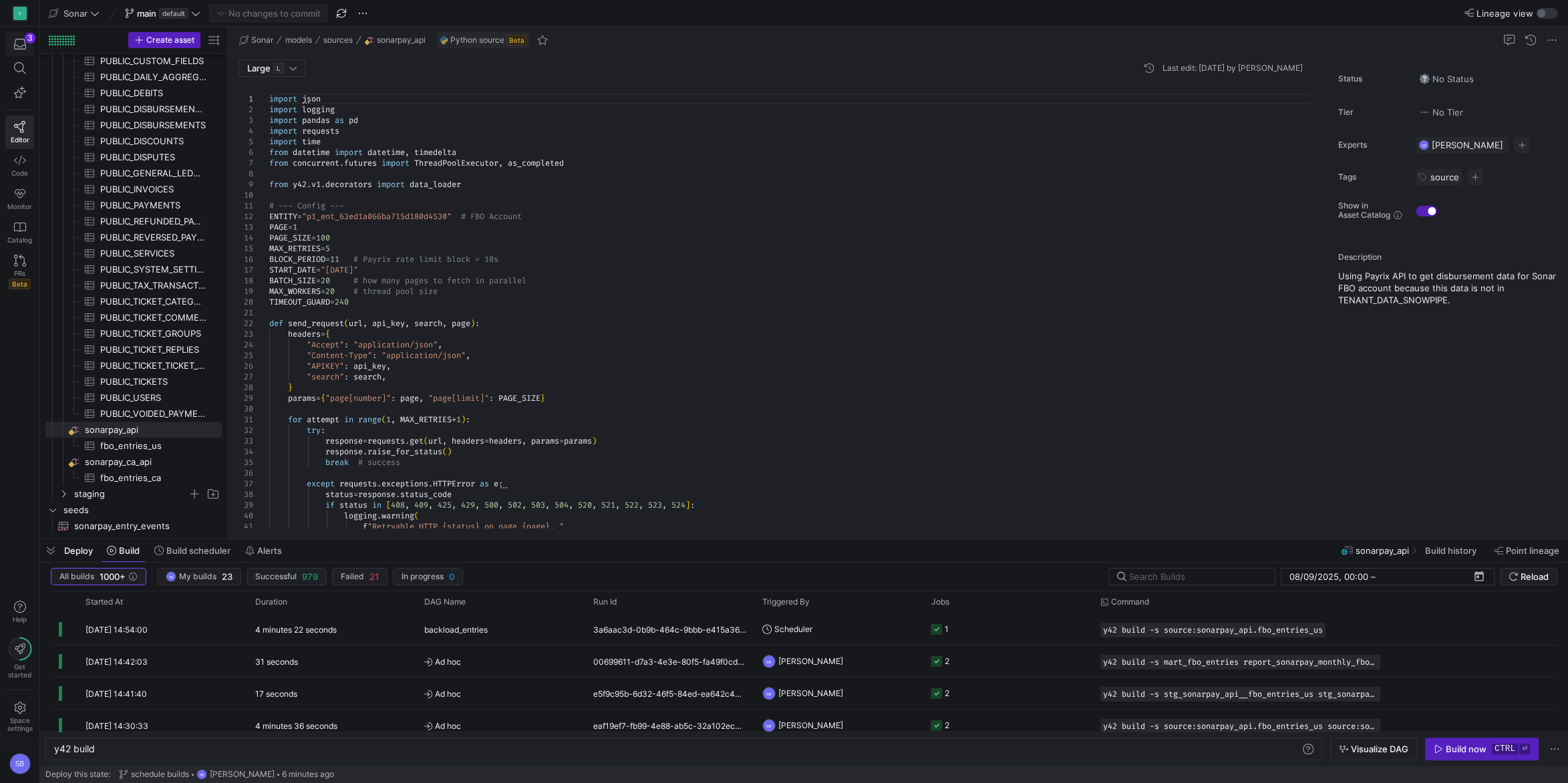
click at [20, 44] on icon "button" at bounding box center [20, 44] width 12 height 12
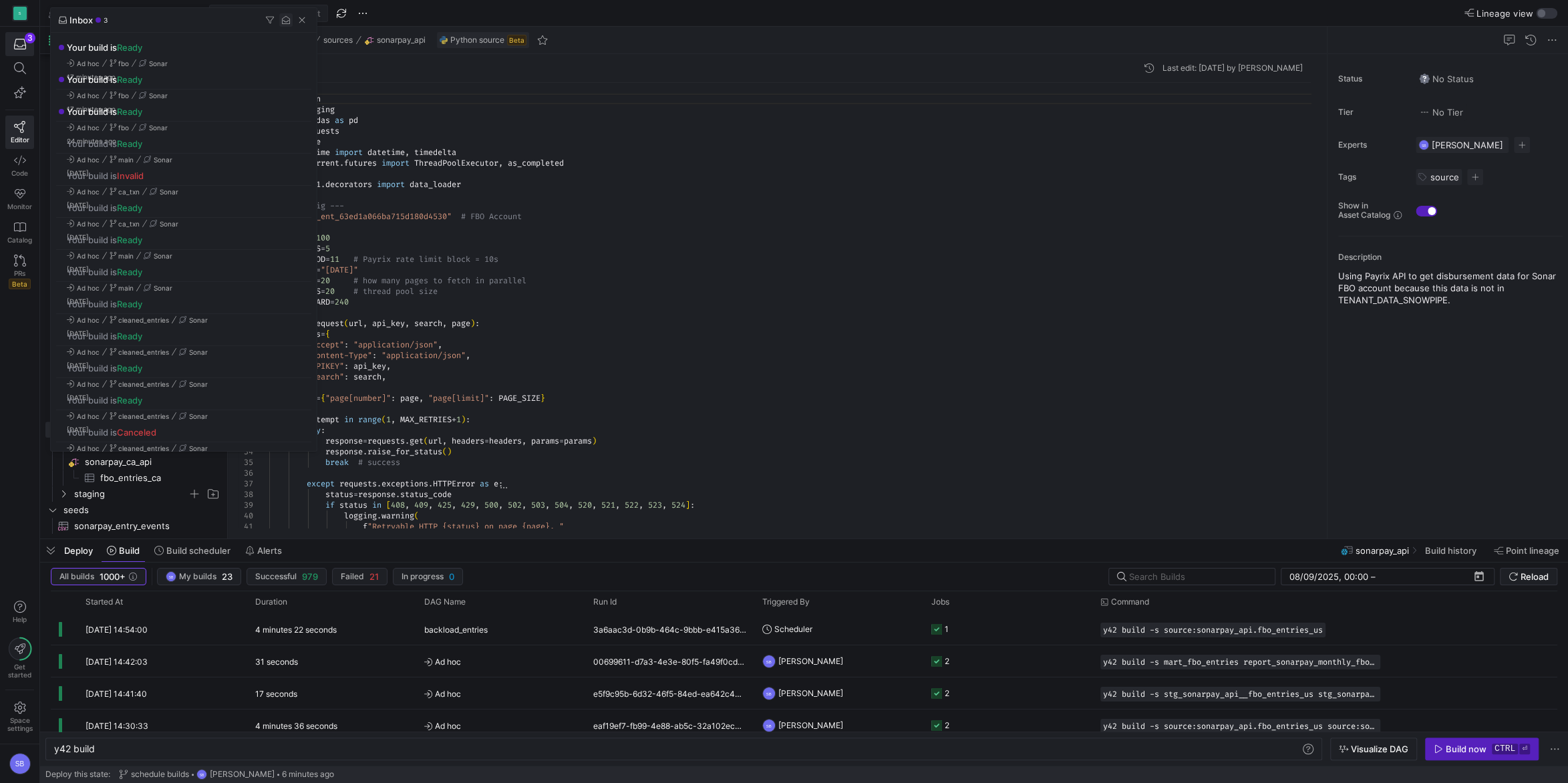
click at [284, 16] on span "button" at bounding box center [286, 20] width 13 height 13
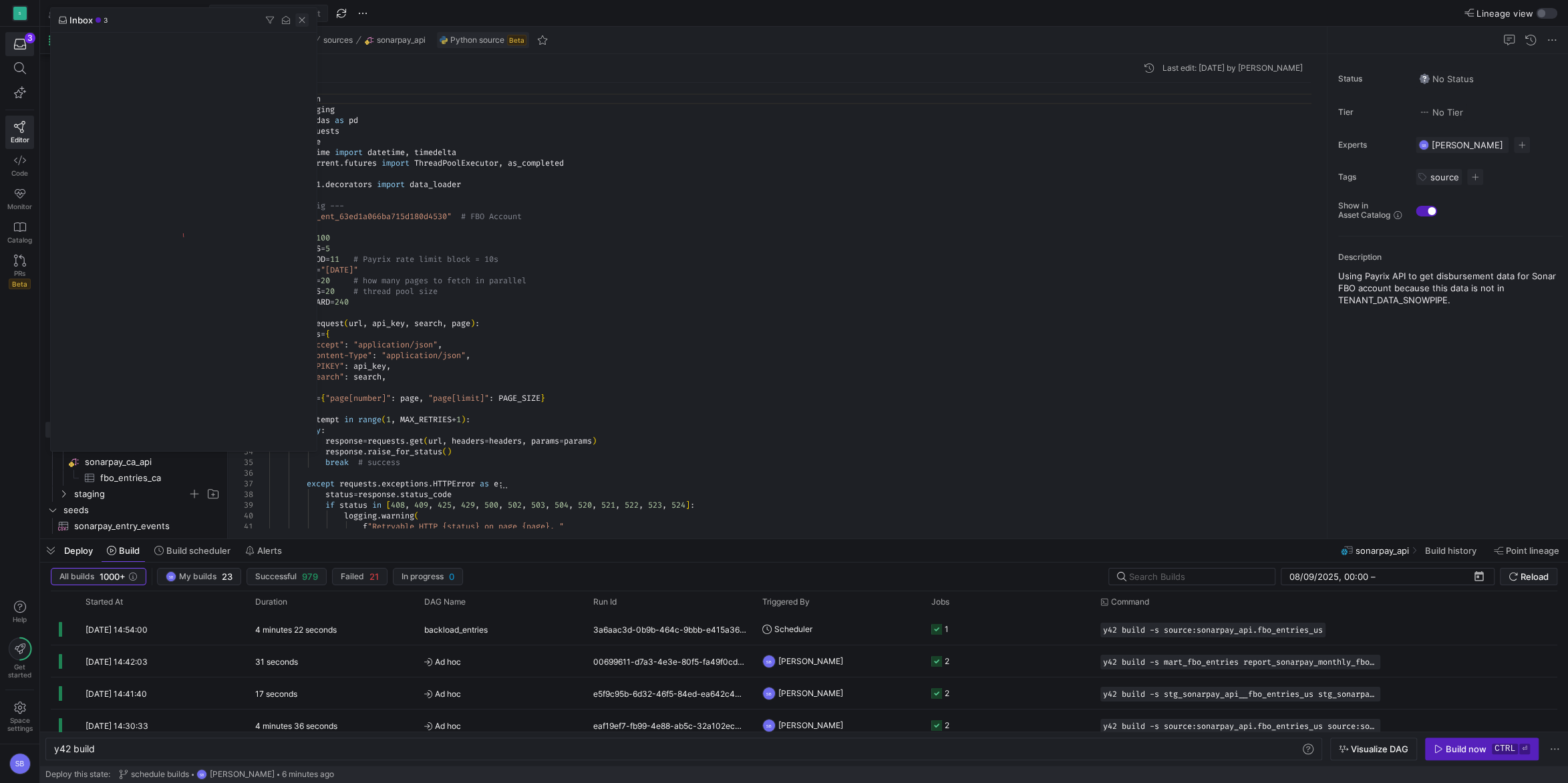
click at [302, 19] on span "button" at bounding box center [302, 20] width 13 height 13
